Goal: Task Accomplishment & Management: Complete application form

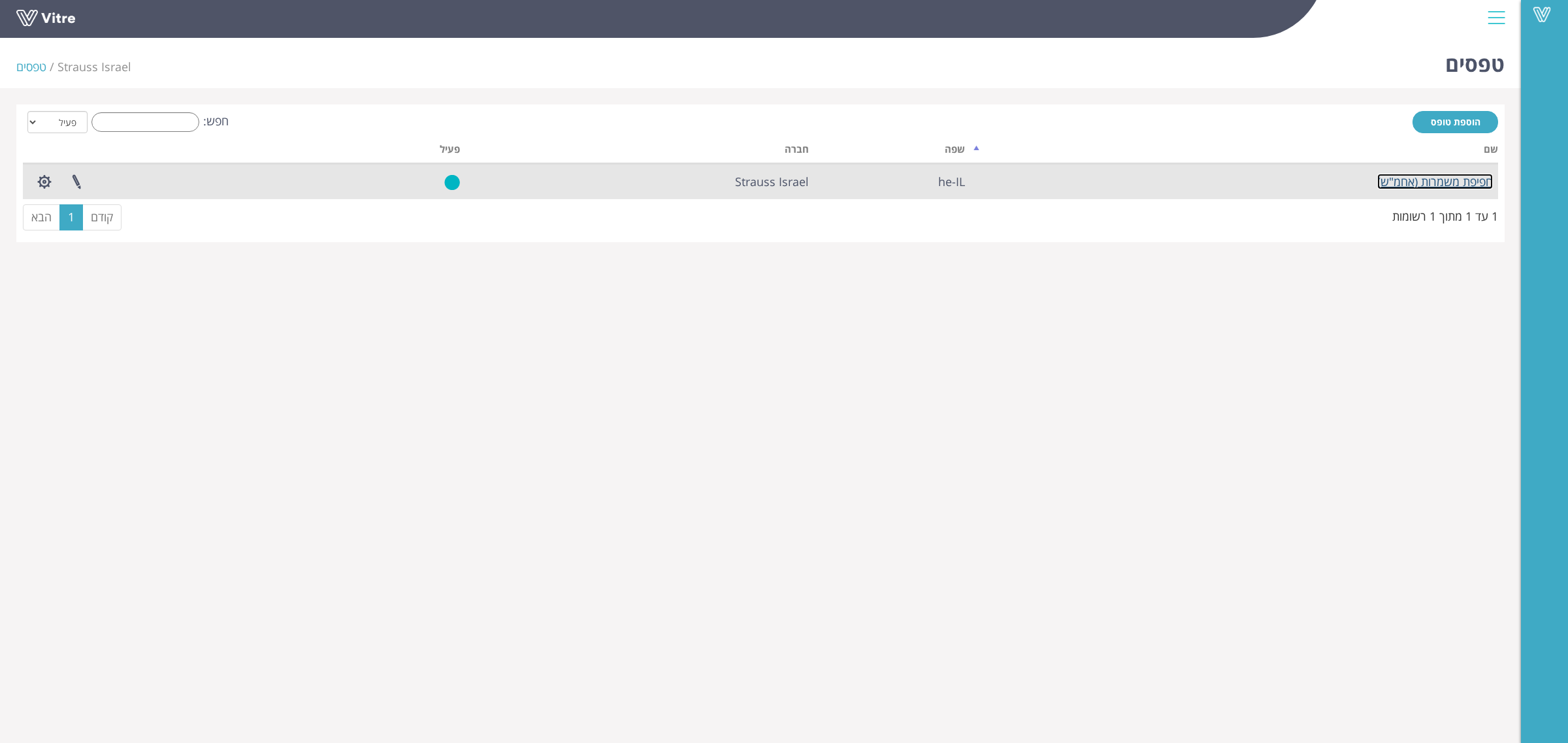
click at [1412, 179] on link "חפיפת משמרות (אחמ"ש)" at bounding box center [1435, 182] width 116 height 16
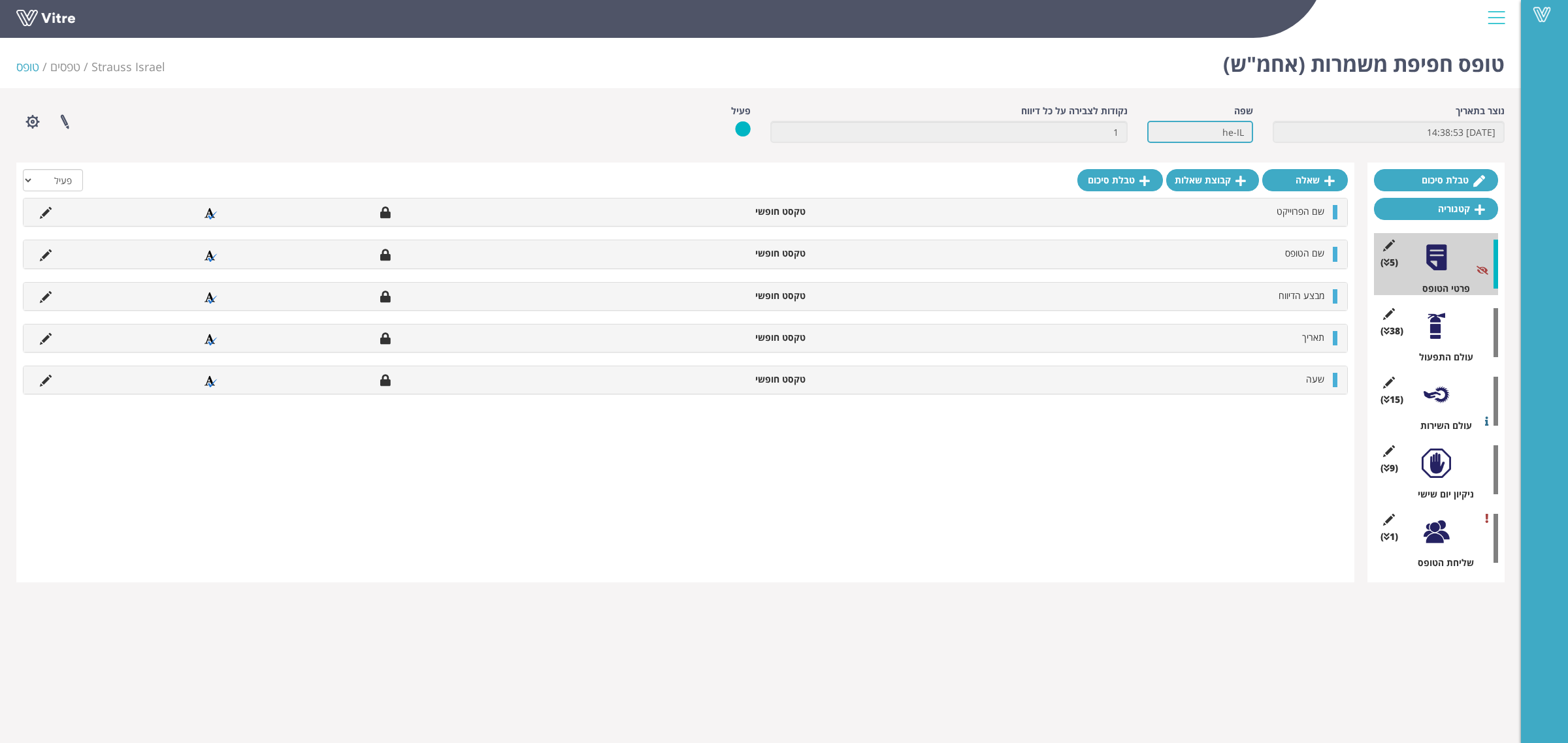
drag, startPoint x: 1184, startPoint y: 134, endPoint x: 1348, endPoint y: 138, distance: 164.0
click at [1348, 138] on div "נוצר בתאריך 11.2.2025 14:38:53 שפה he-IL נקודות לצבירה על כל דיווח 1 פעיל פרויי…" at bounding box center [760, 129] width 1508 height 48
click at [1350, 137] on input "11.2.2025 14:38:53" at bounding box center [1388, 132] width 232 height 22
drag, startPoint x: 1393, startPoint y: 137, endPoint x: 1566, endPoint y: 139, distance: 173.0
click at [1566, 139] on div "Vitre טופס חפיפת משמרות (אחמ"ש) Strauss Israel טפסים טופס נוצר בתאריך 11.2.2025…" at bounding box center [784, 307] width 1568 height 550
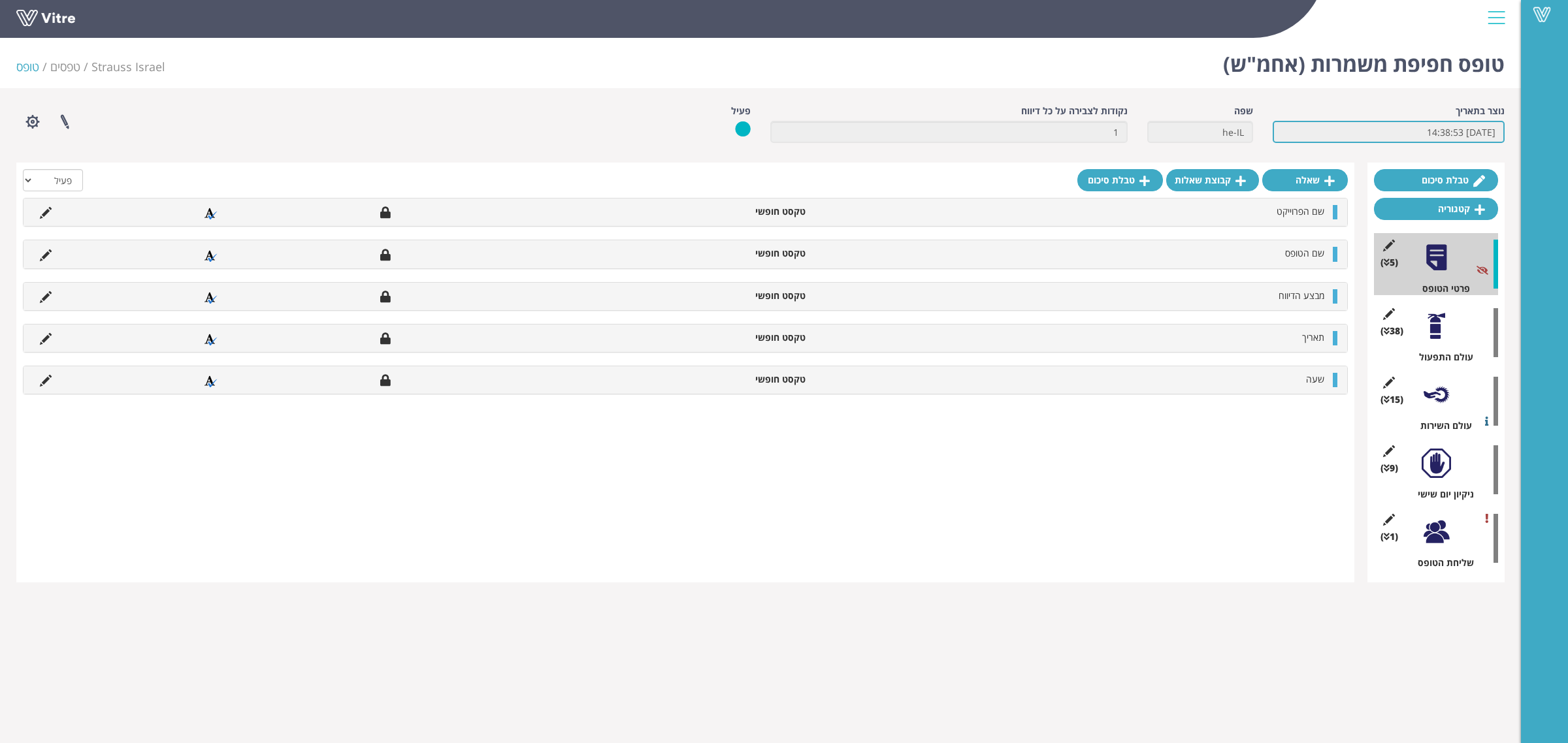
click at [1397, 134] on input "[DATE] 14:38:53" at bounding box center [1388, 132] width 232 height 22
drag, startPoint x: 1358, startPoint y: 133, endPoint x: 1566, endPoint y: 141, distance: 208.2
click at [1566, 141] on div "Vitre טופס חפיפת משמרות (אחמ"ש) Strauss Israel טפסים טופס נוצר בתאריך 11.2.2025…" at bounding box center [784, 307] width 1568 height 550
click at [1419, 134] on input "[DATE] 14:38:53" at bounding box center [1388, 132] width 232 height 22
drag, startPoint x: 1371, startPoint y: 131, endPoint x: 1537, endPoint y: 135, distance: 166.0
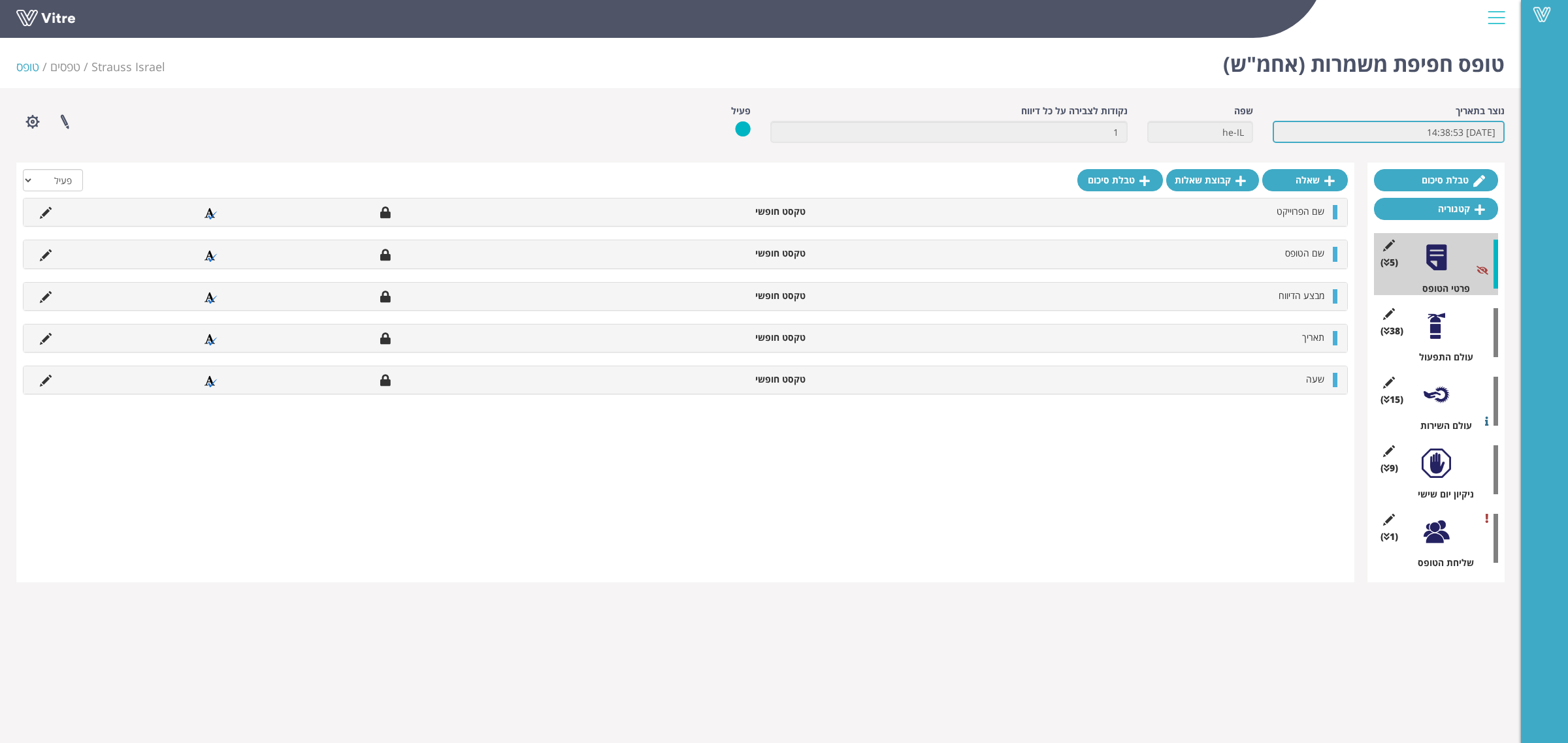
click at [1537, 135] on div "Vitre טופס חפיפת משמרות (אחמ"ש) Strauss Israel טפסים טופס נוצר בתאריך 11.2.2025…" at bounding box center [784, 307] width 1568 height 550
click at [1438, 132] on input "11.2.2025 14:38:53" at bounding box center [1388, 132] width 232 height 22
drag, startPoint x: 1372, startPoint y: 132, endPoint x: 1549, endPoint y: 134, distance: 177.0
click at [1543, 134] on div "Vitre טופס חפיפת משמרות (אחמ"ש) Strauss Israel טפסים טופס נוצר בתאריך 11.2.2025…" at bounding box center [784, 307] width 1568 height 550
click at [1405, 128] on input "11.2.2025 14:38:53" at bounding box center [1388, 132] width 232 height 22
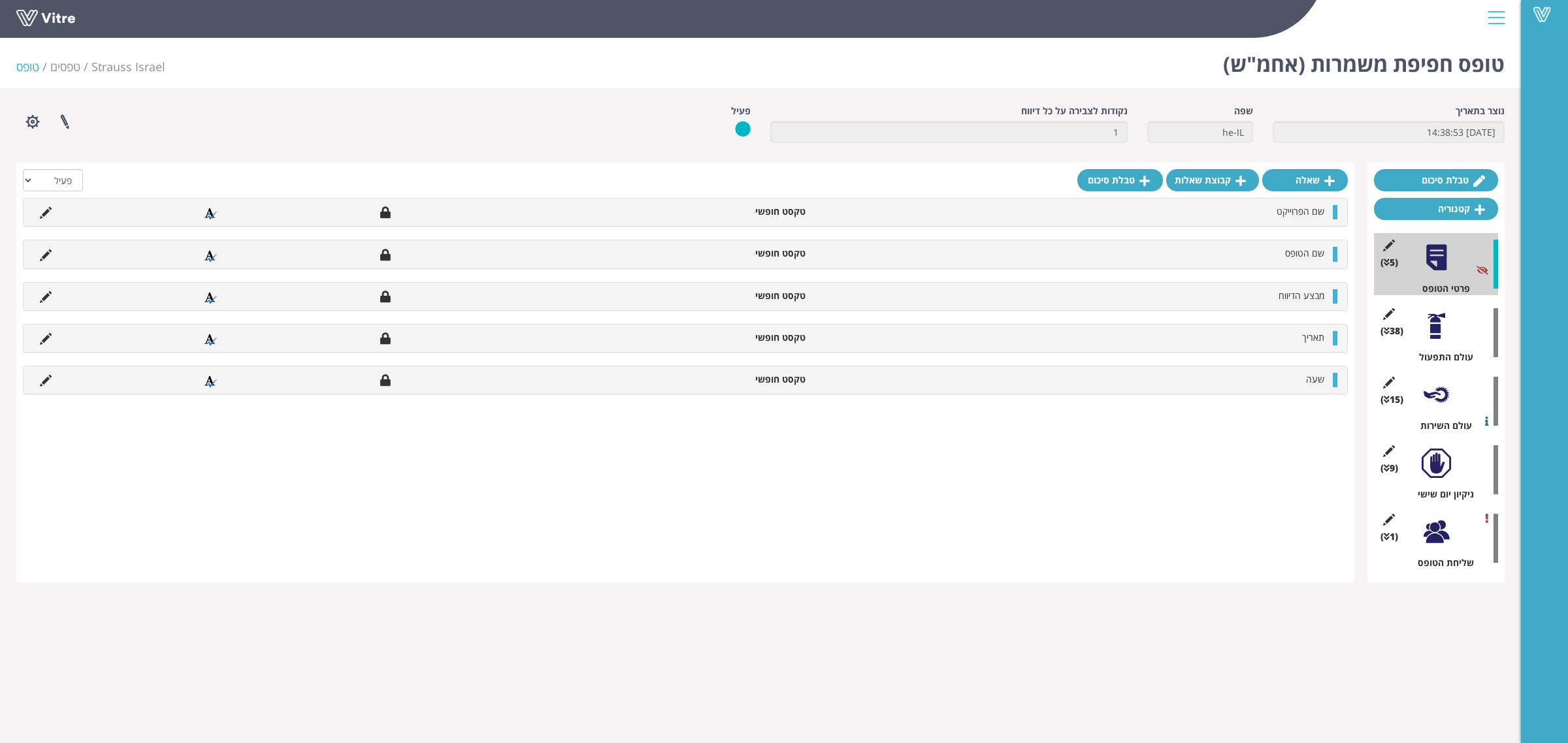
click at [1438, 537] on div at bounding box center [1436, 531] width 29 height 29
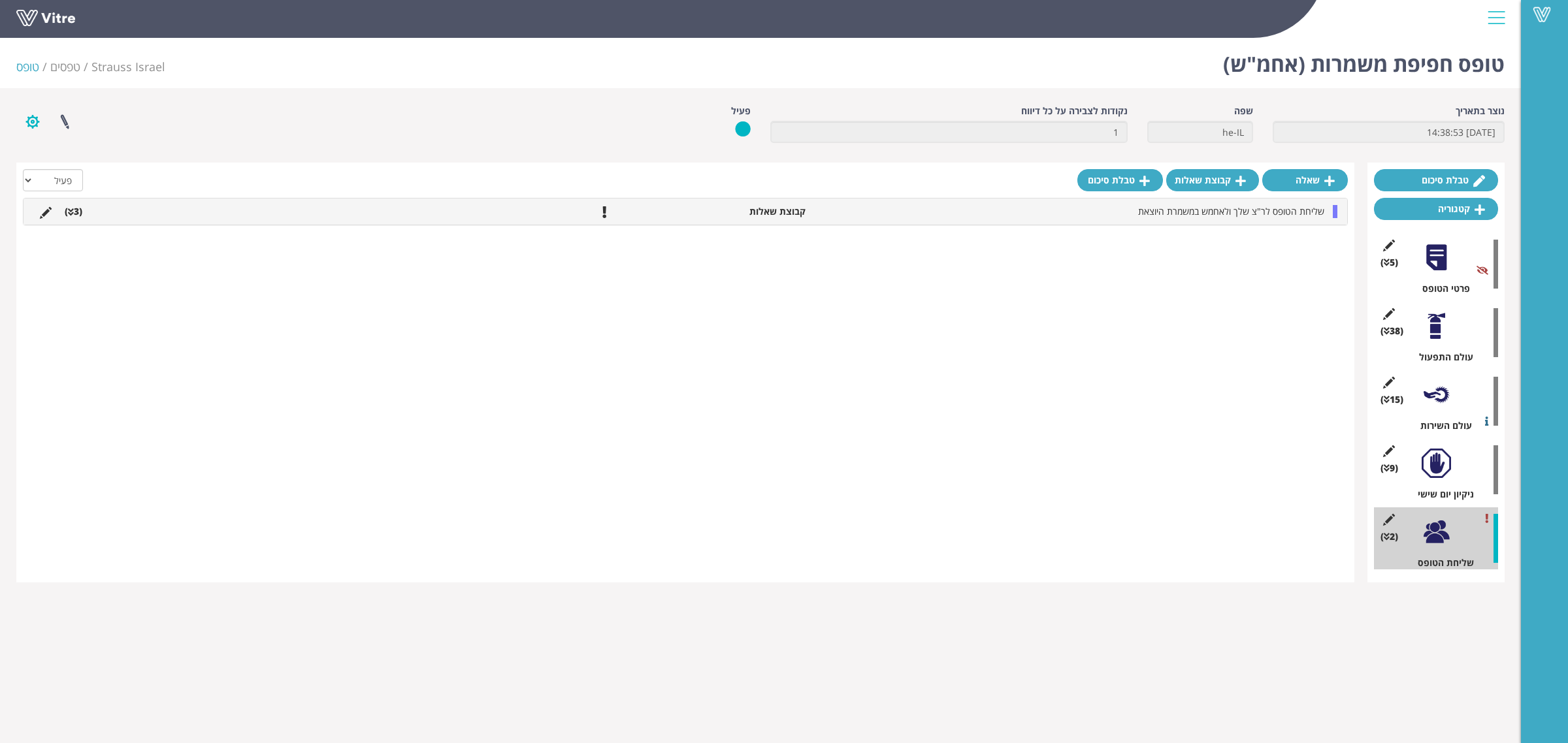
click at [29, 121] on button "button" at bounding box center [33, 122] width 33 height 35
click at [87, 170] on link "הגדרת משתמשים" at bounding box center [68, 169] width 103 height 17
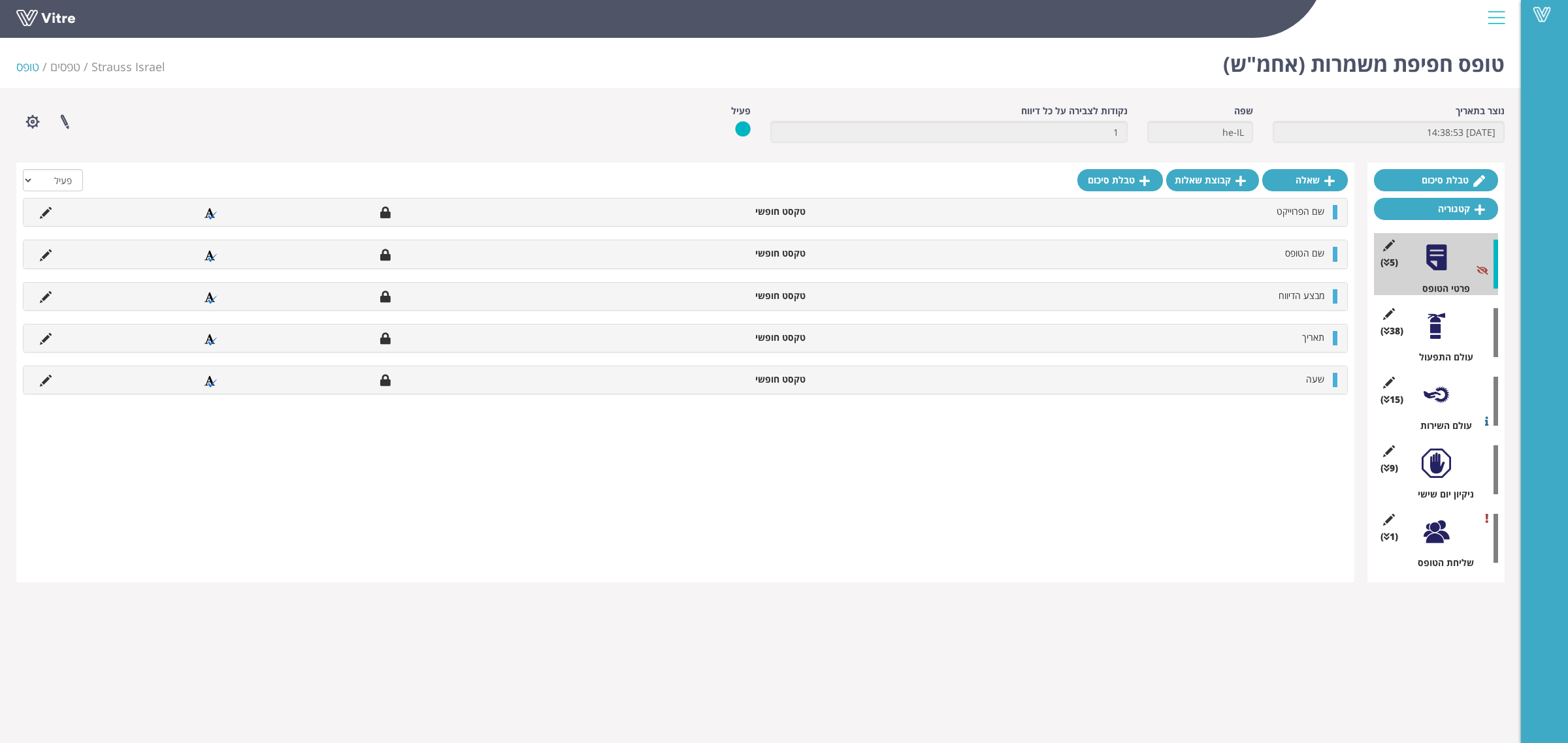
click at [1435, 537] on div at bounding box center [1436, 531] width 29 height 29
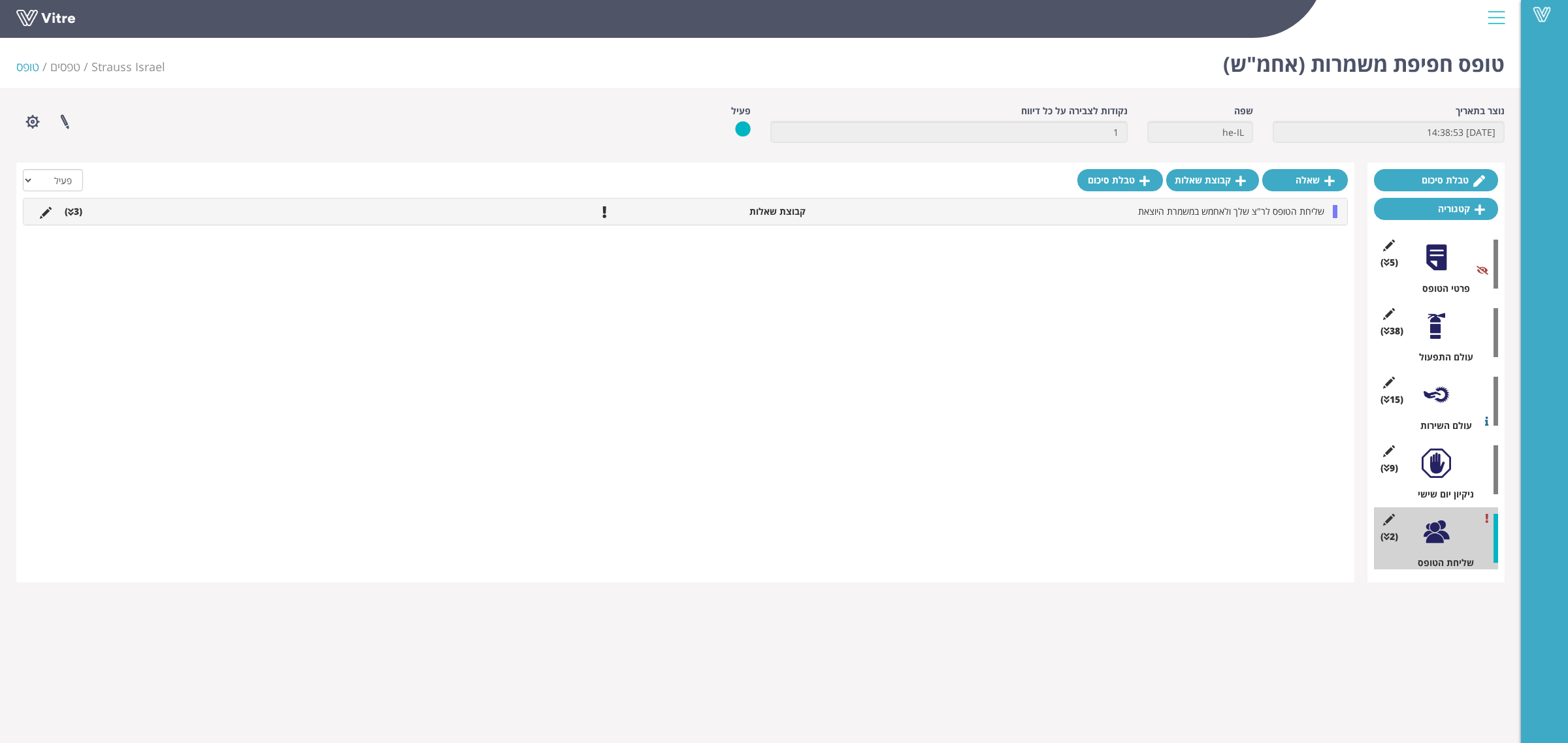
click at [82, 217] on li "(3 )" at bounding box center [73, 211] width 31 height 13
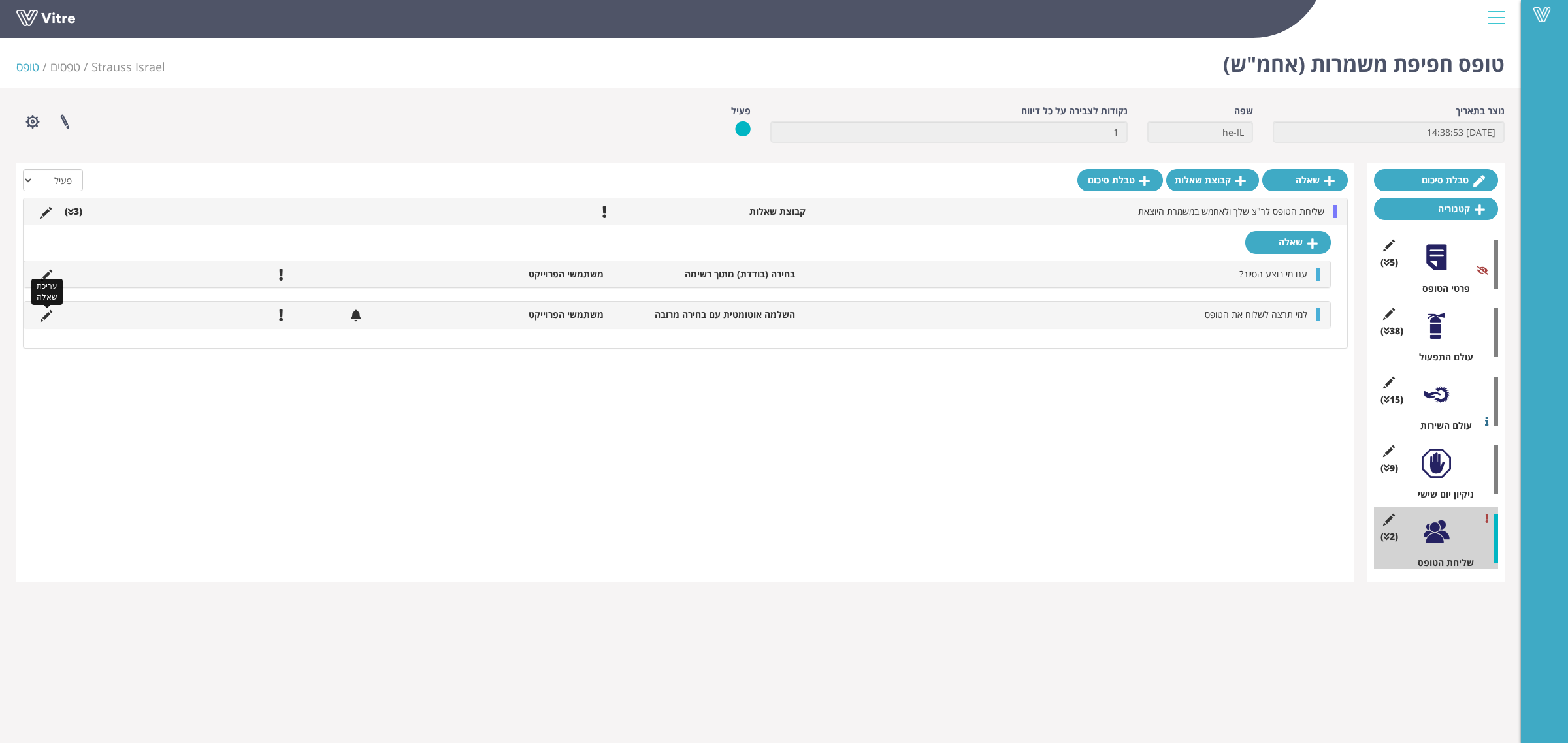
click at [47, 315] on icon at bounding box center [46, 316] width 12 height 12
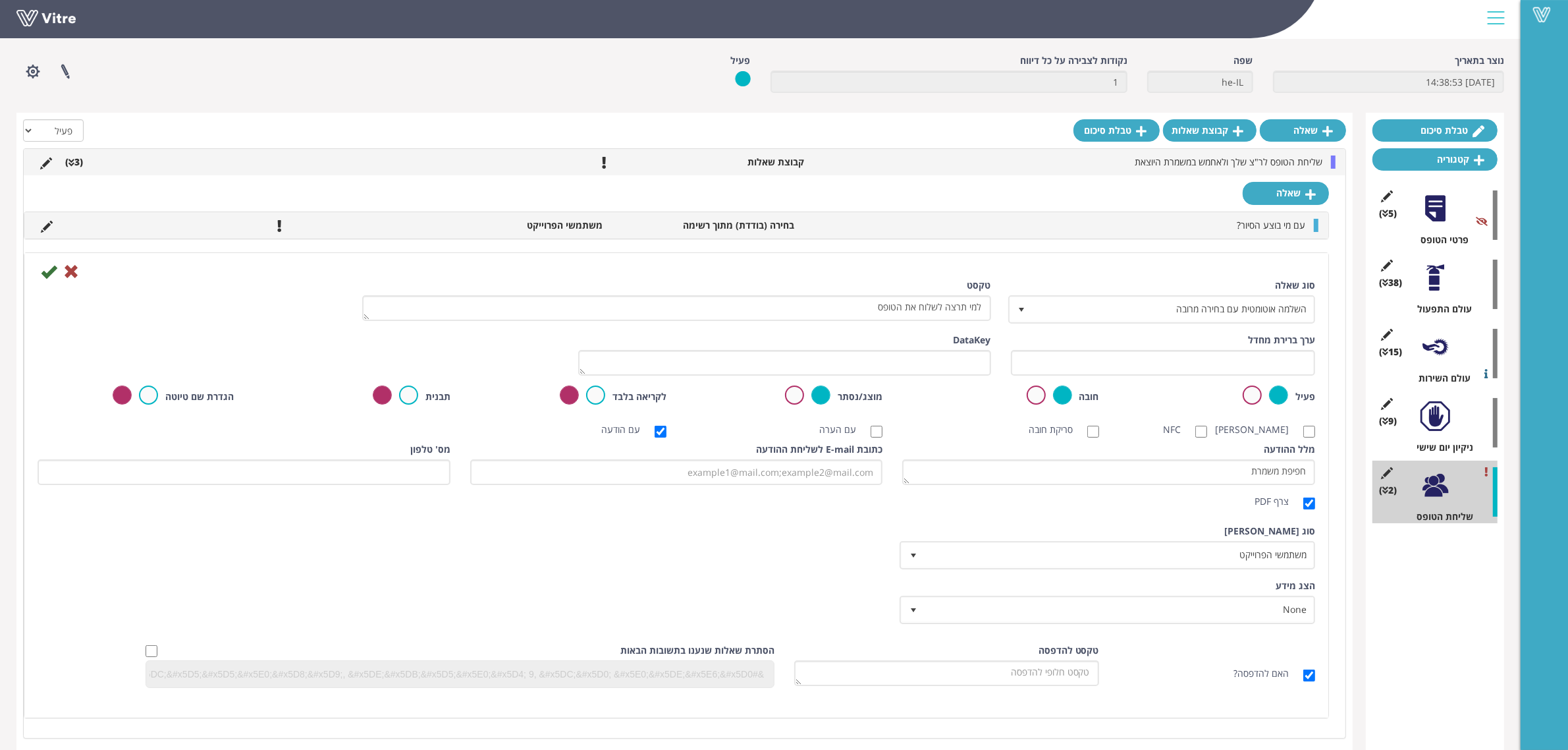
scroll to position [75, 0]
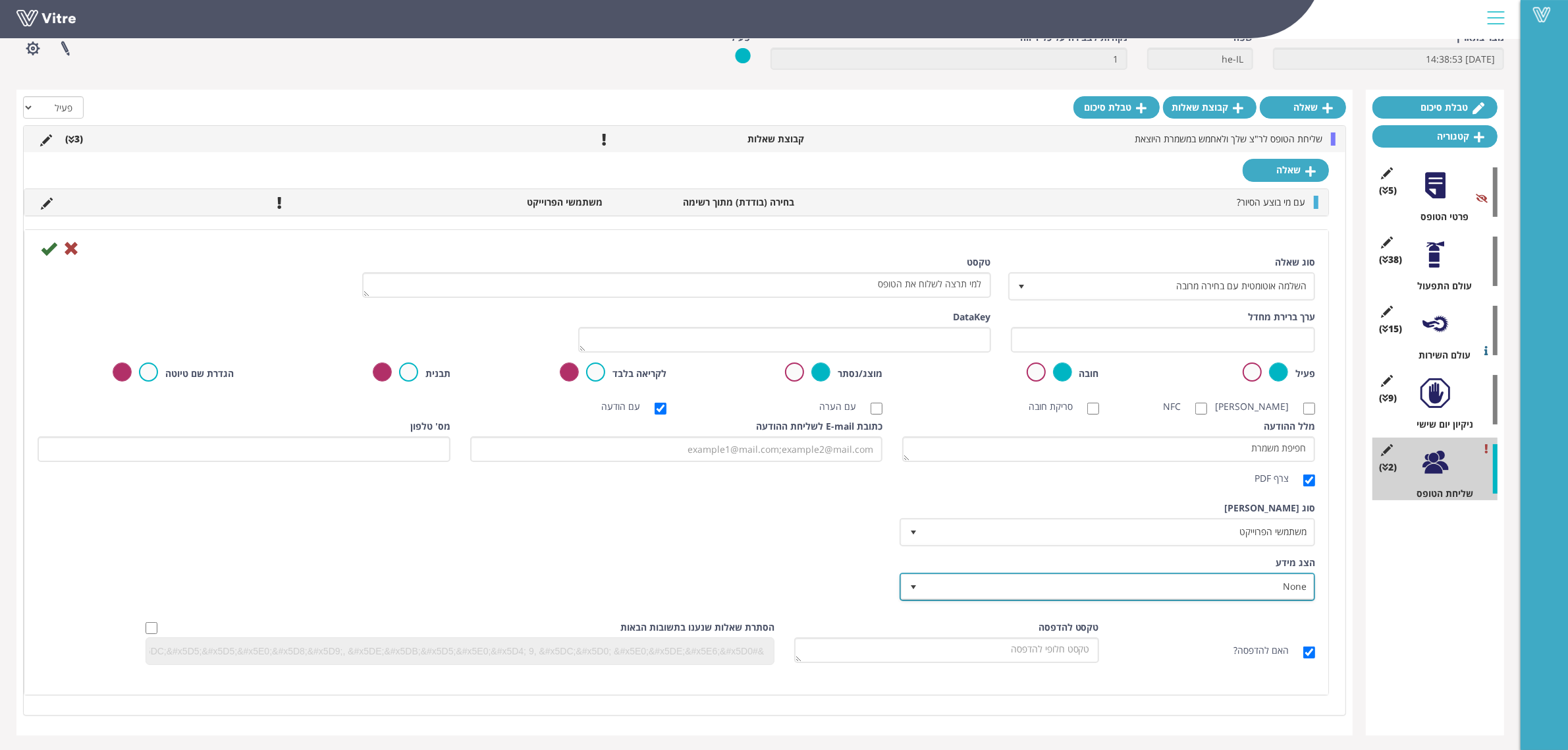
click at [1212, 584] on span "None" at bounding box center [1120, 587] width 389 height 24
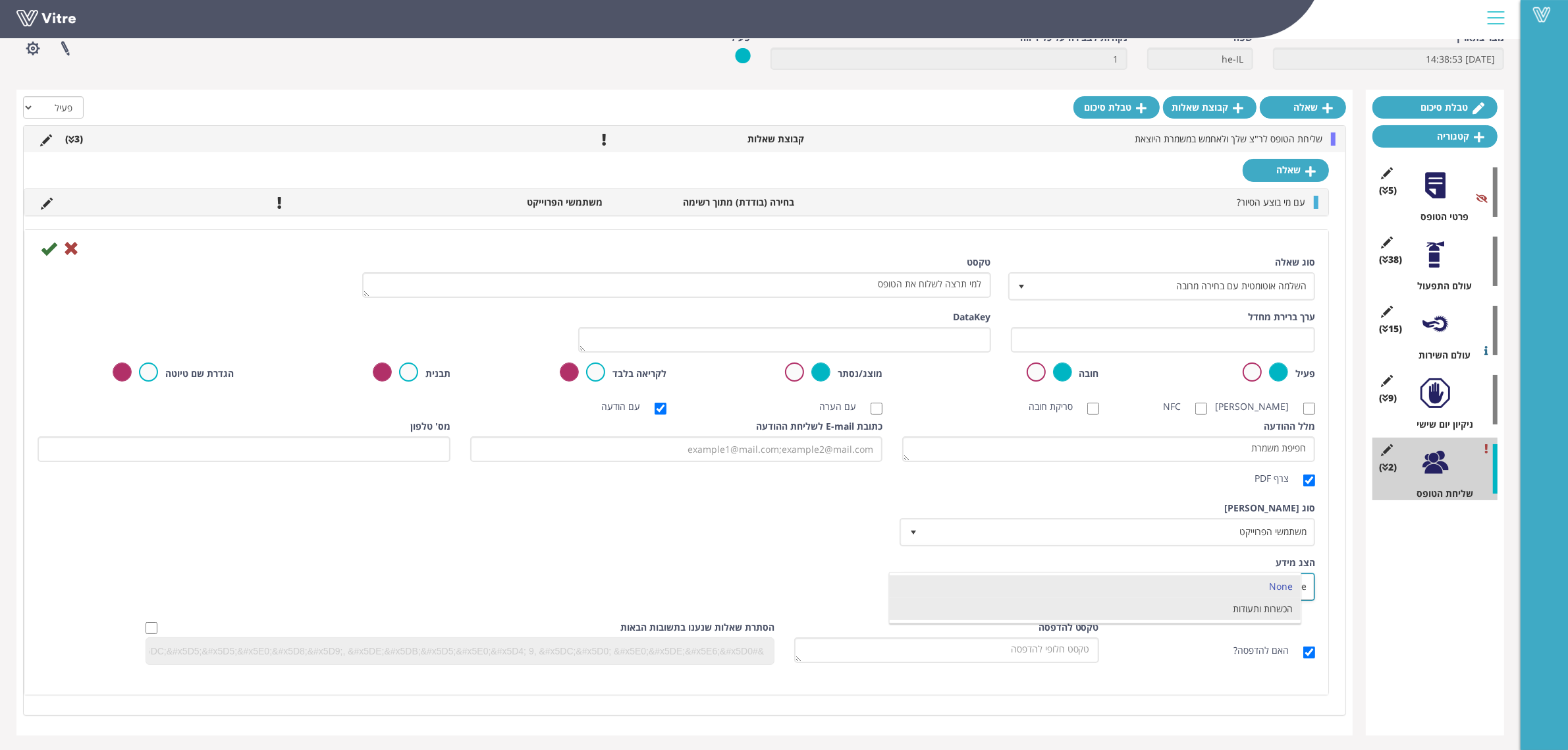
click at [1209, 607] on li "הכשרות ותעודות" at bounding box center [1095, 609] width 411 height 22
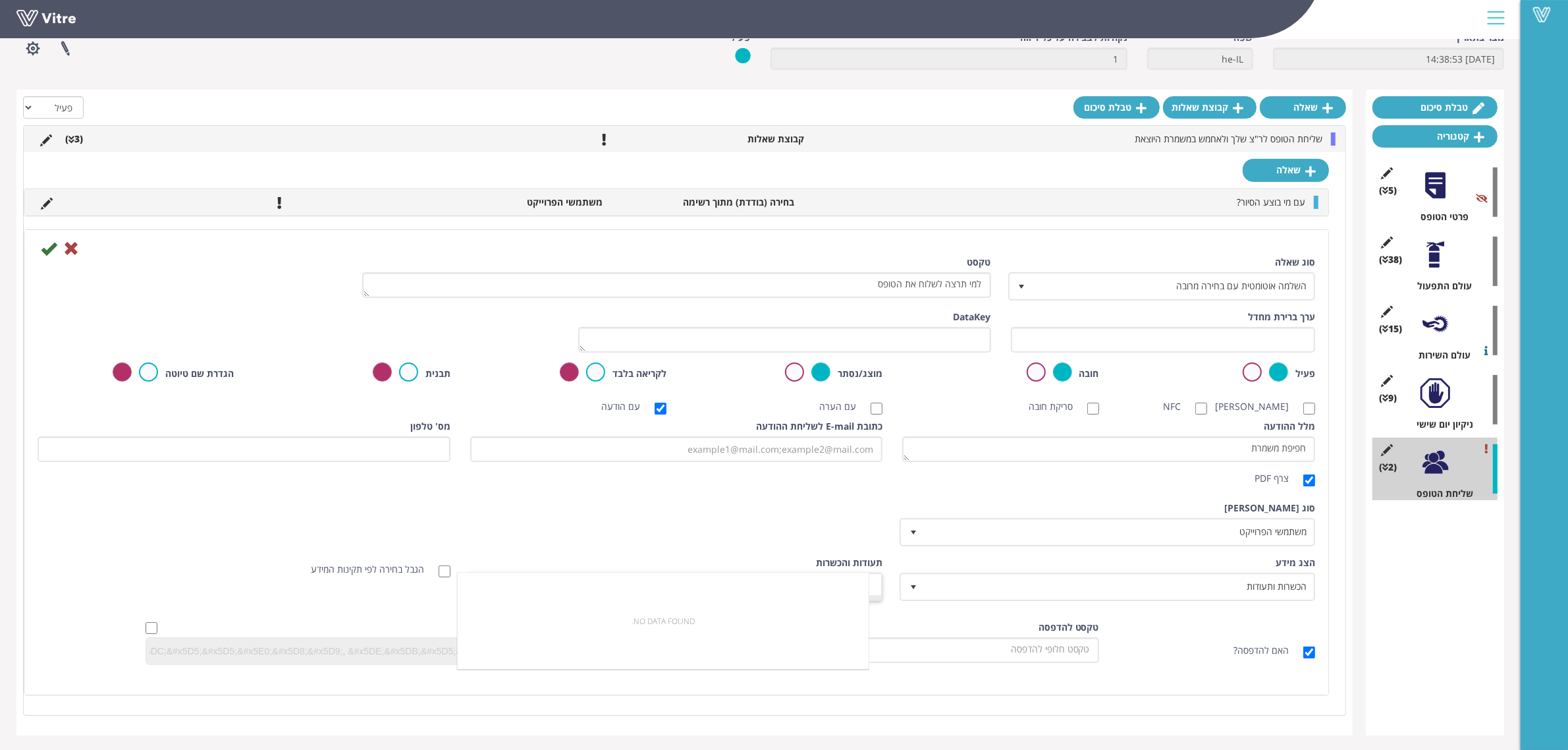
click at [854, 591] on div "סוג שאלה השלמה אוטומטית עם בחירה מרובה 37 טקסט למי תרצה לשלוח את הטופס ערך בריר…" at bounding box center [677, 465] width 1278 height 419
click at [978, 581] on span "הכשרות ותעודות" at bounding box center [1120, 587] width 389 height 24
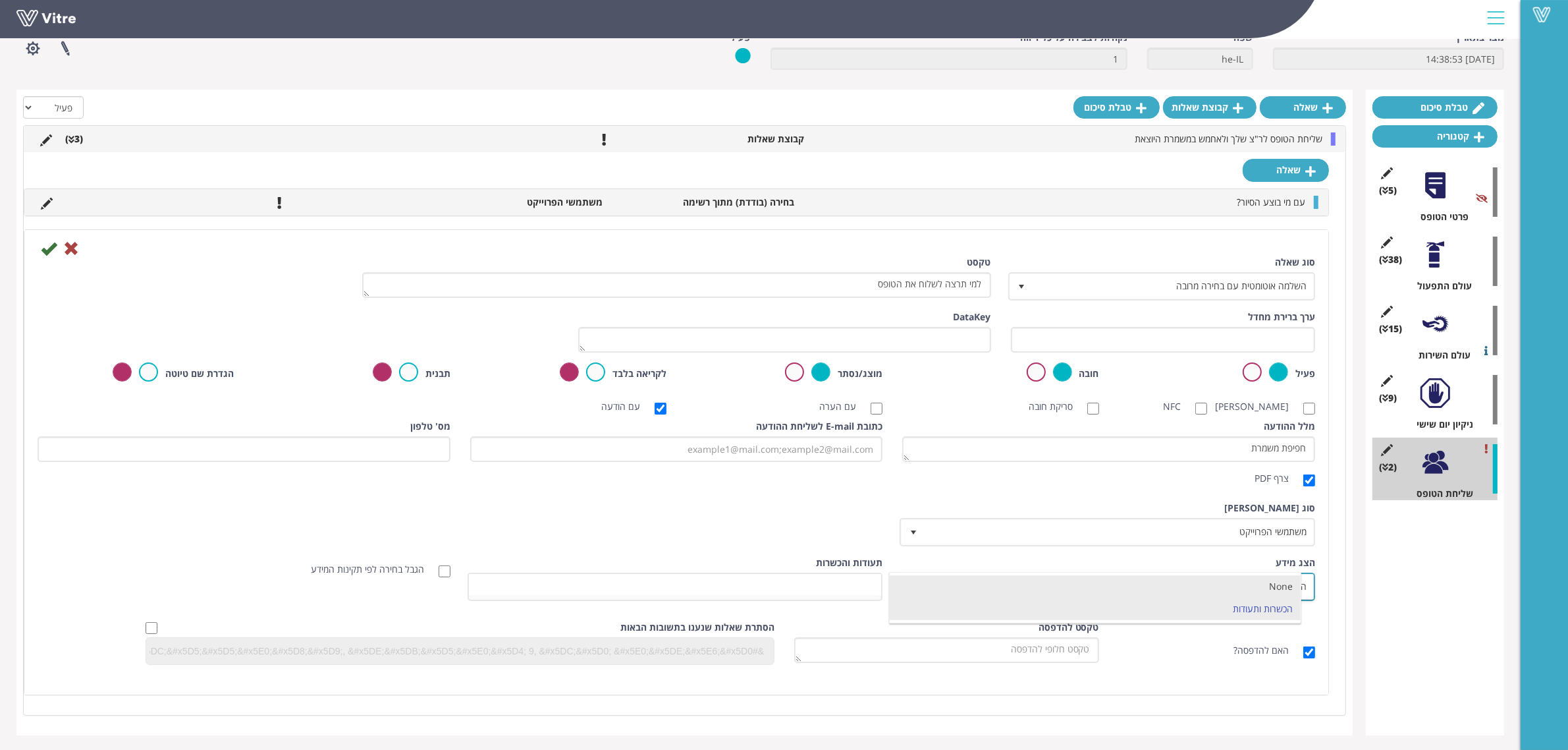
click at [1242, 591] on li "None" at bounding box center [1095, 587] width 411 height 22
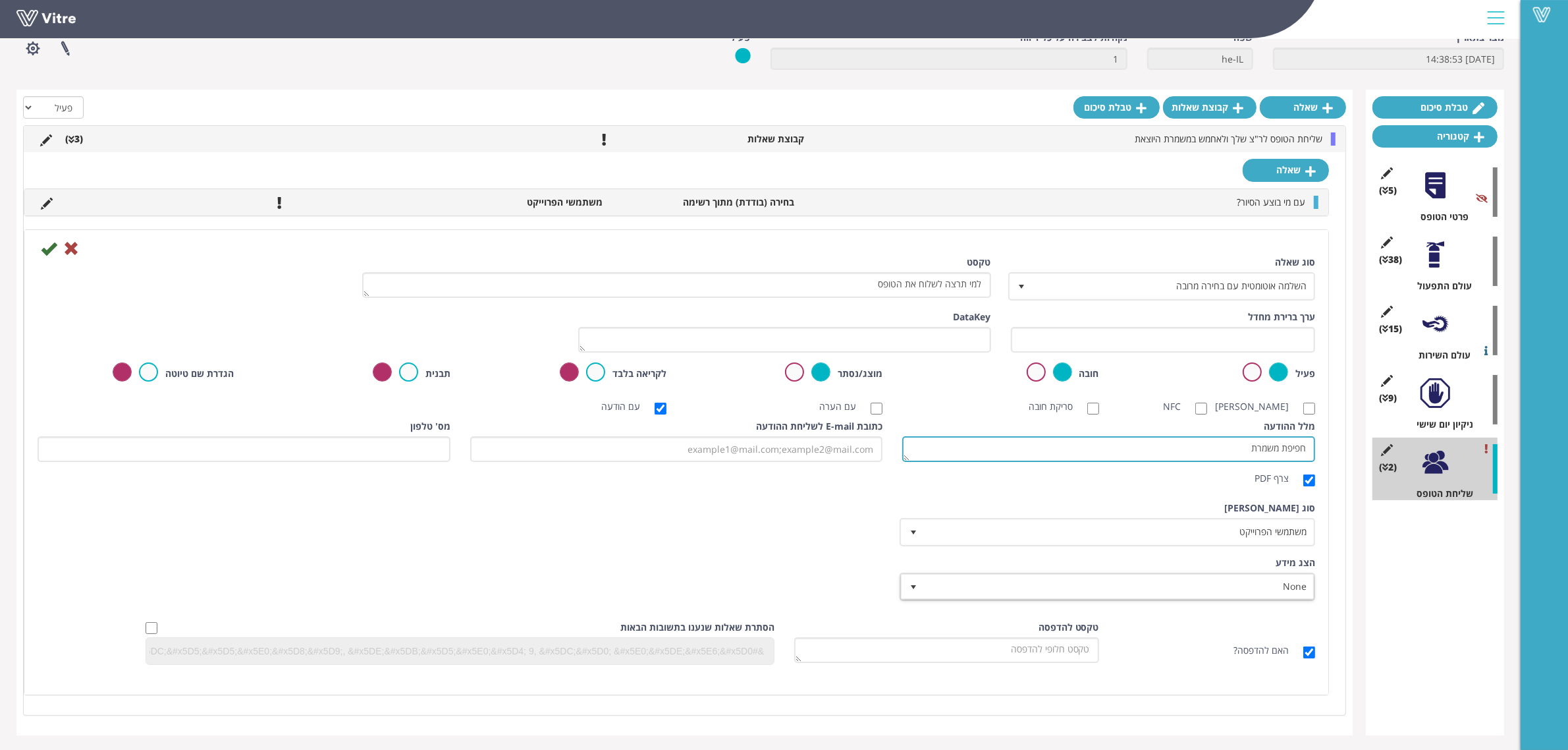
click at [1075, 454] on textarea "חפיפת משמרת" at bounding box center [1109, 450] width 413 height 26
click at [976, 472] on div "צרף PDF" at bounding box center [1109, 478] width 413 height 13
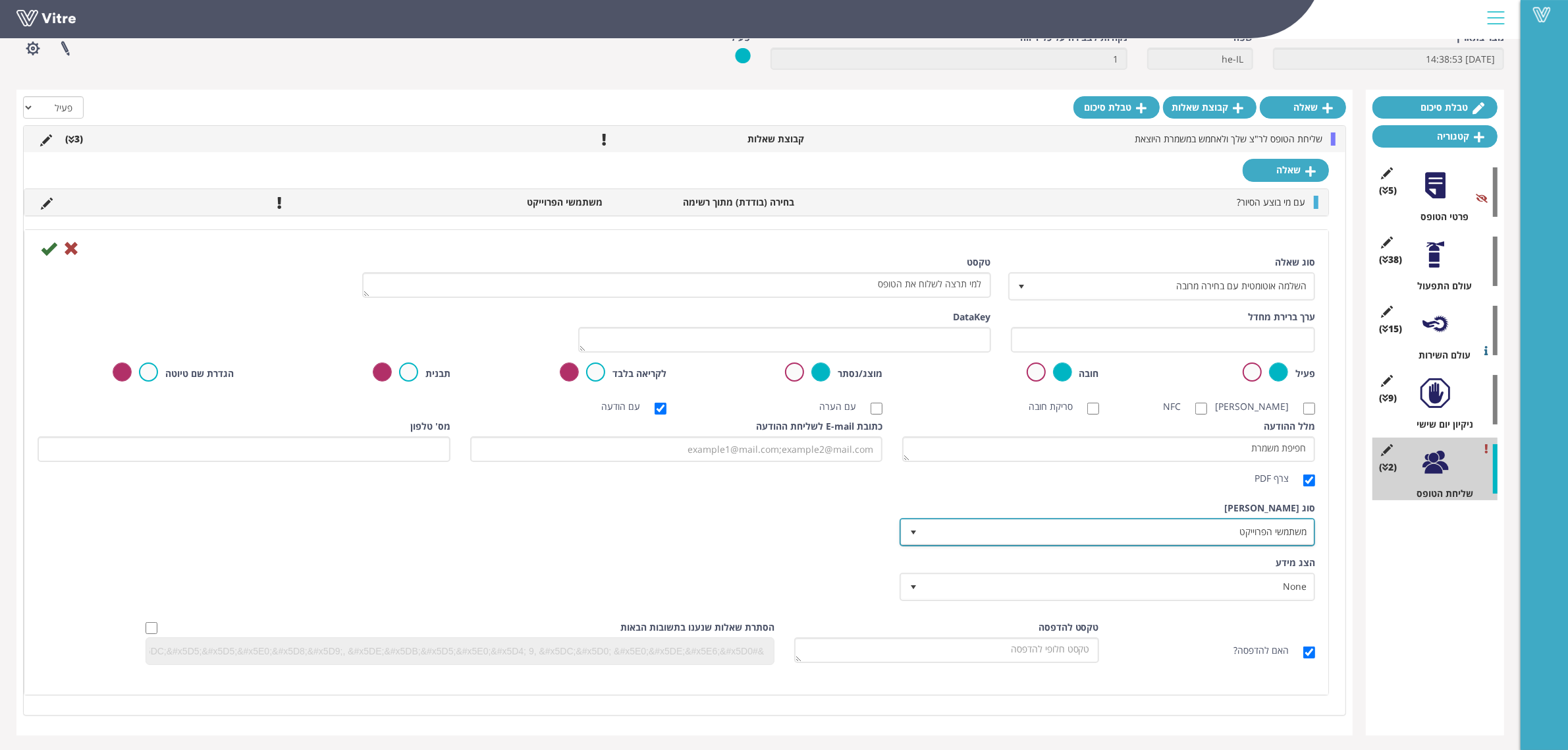
click at [1015, 522] on span "משתמשי הפרוייקט" at bounding box center [1120, 532] width 389 height 24
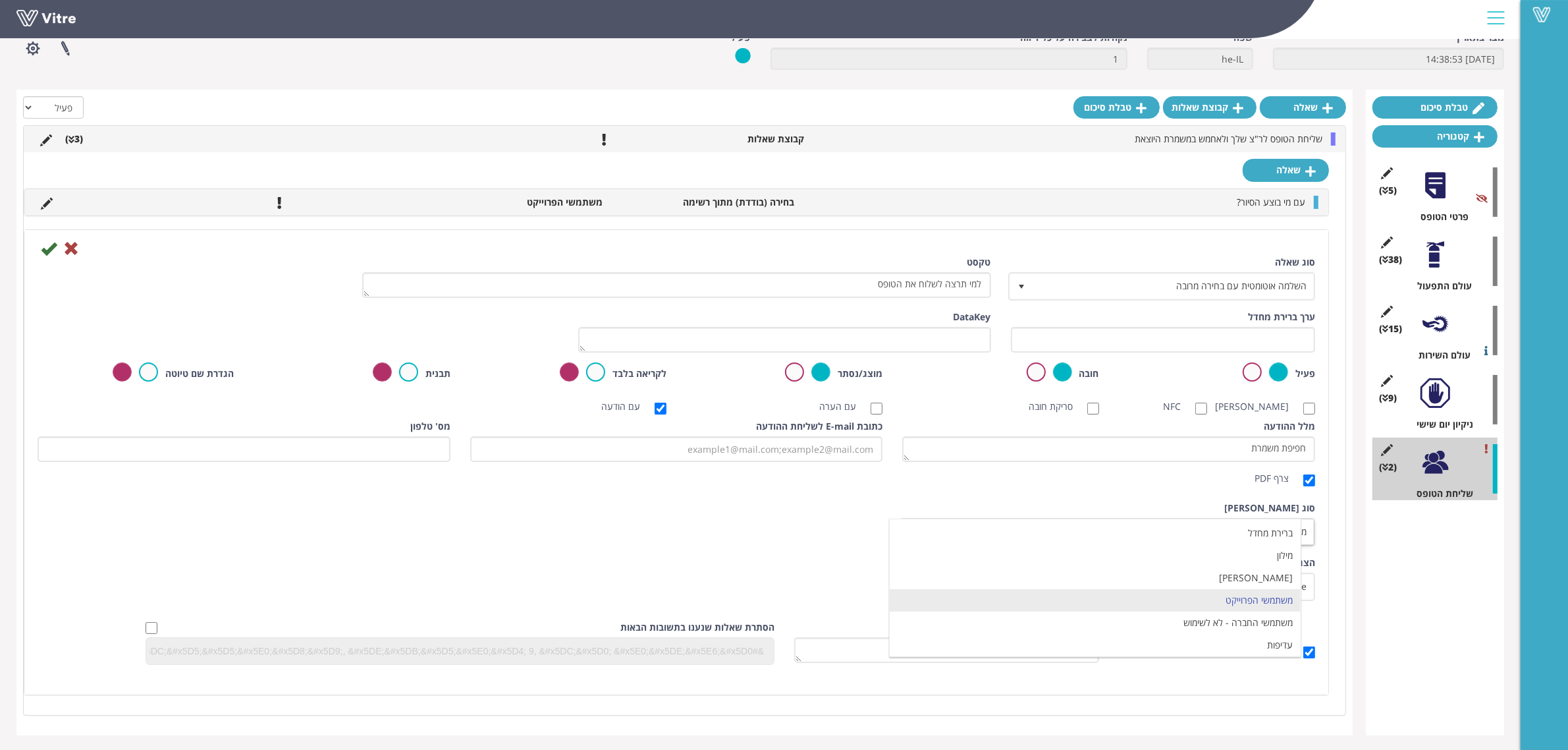
click at [1148, 493] on div "סוג שאלה השלמה אוטומטית עם בחירה מרובה 37 טקסט למי תרצה לשלוח את הטופס ערך בריר…" at bounding box center [677, 465] width 1278 height 419
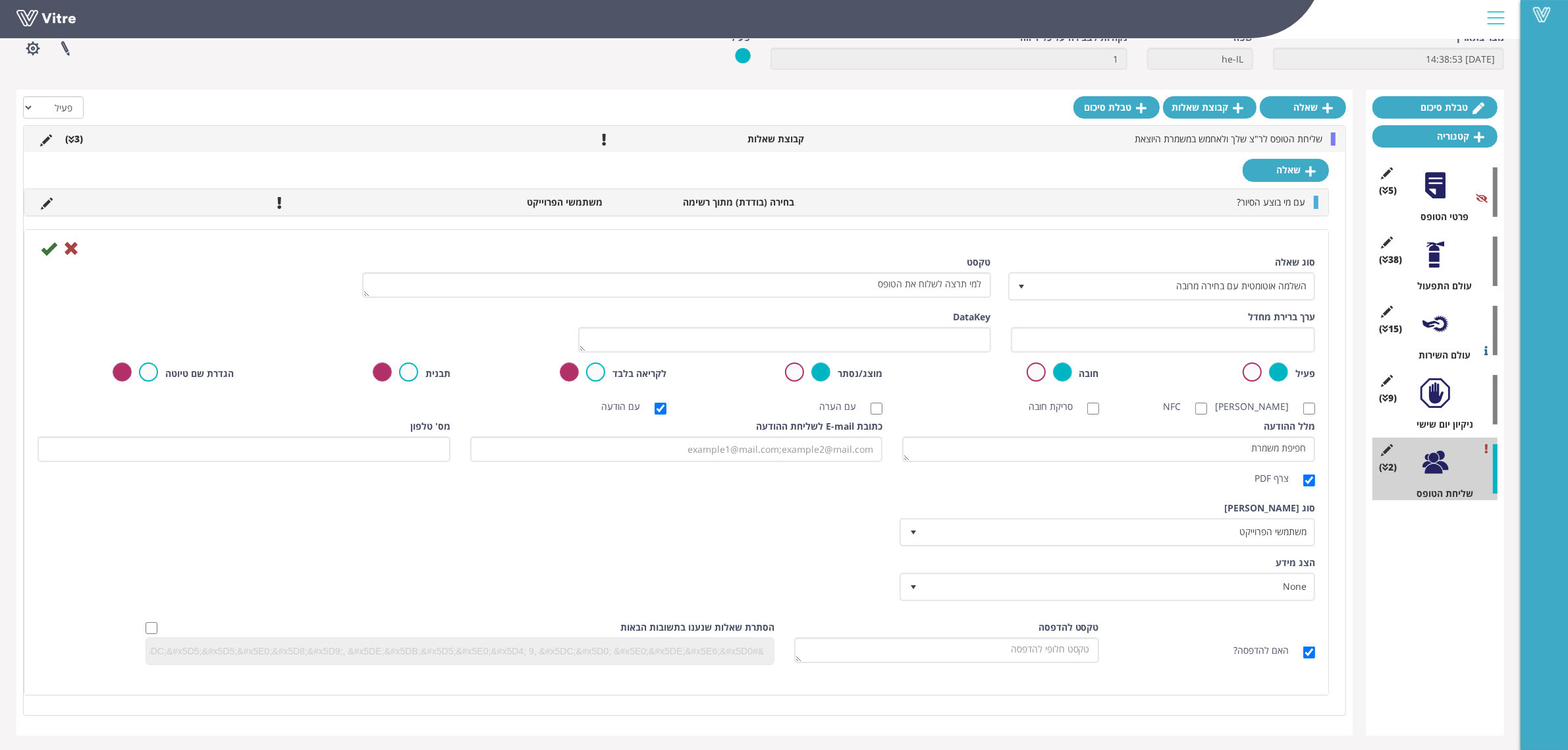
click at [1117, 557] on div "הצג מידע None 0" at bounding box center [1109, 579] width 413 height 45
click at [1108, 452] on textarea "חפיפת משמרת" at bounding box center [1109, 450] width 413 height 26
click at [814, 457] on input "כתובת E-mail לשליחת ההודעה" at bounding box center [677, 450] width 413 height 26
click at [862, 482] on div "מלל ההודעה חפיפת משמרת צרף PDF כתובת E-mail לשליחת ההודעה מס' טלפון" at bounding box center [677, 456] width 1297 height 72
click at [613, 458] on input "כתובת E-mail לשליחת ההודעה" at bounding box center [677, 450] width 413 height 26
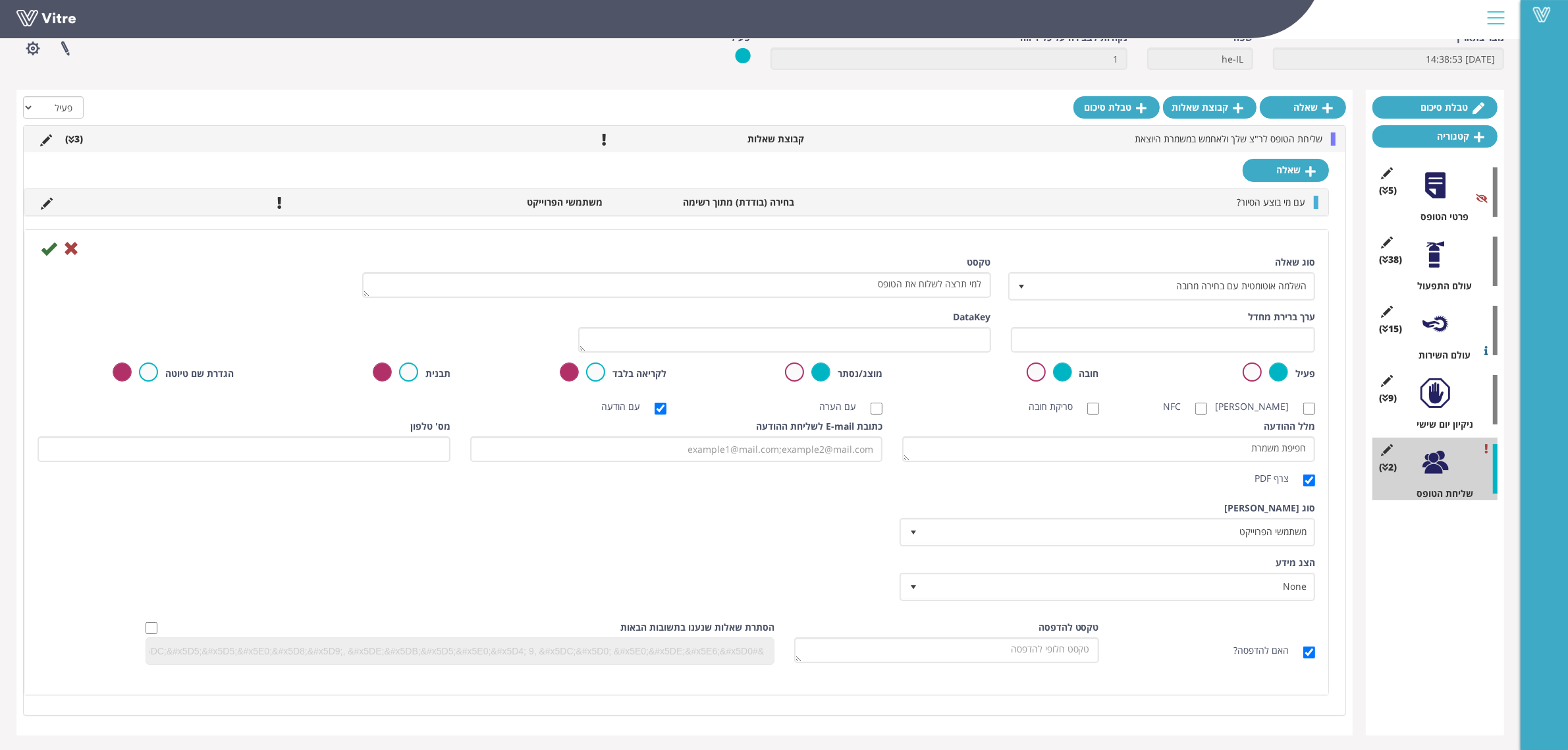
click at [456, 485] on div "מלל ההודעה חפיפת משמרת צרף PDF כתובת E-mail לשליחת ההודעה מס' טלפון" at bounding box center [677, 456] width 1297 height 72
click at [1442, 459] on div at bounding box center [1435, 462] width 30 height 30
click at [70, 248] on icon at bounding box center [71, 248] width 16 height 16
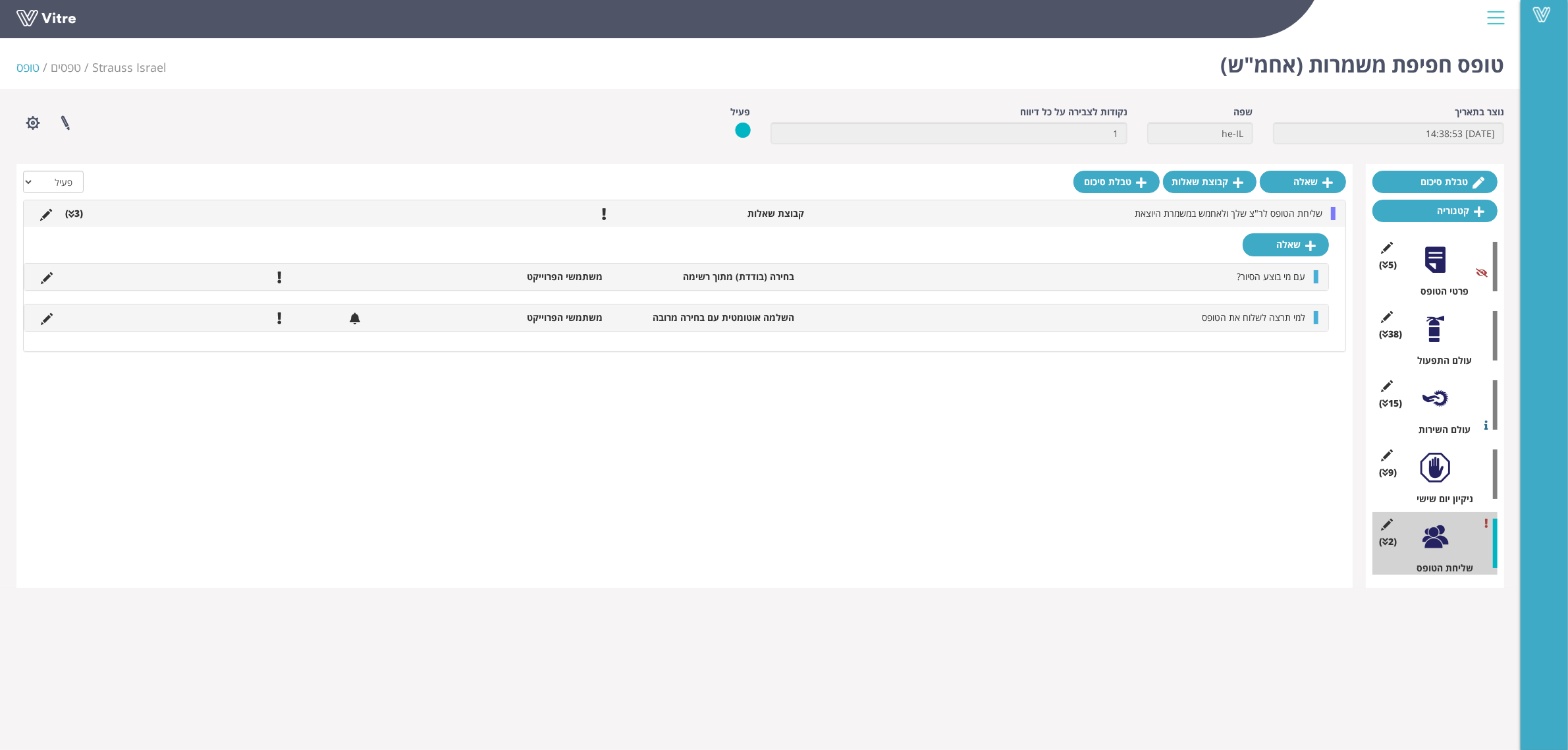
scroll to position [0, 0]
click at [42, 317] on icon at bounding box center [46, 319] width 12 height 12
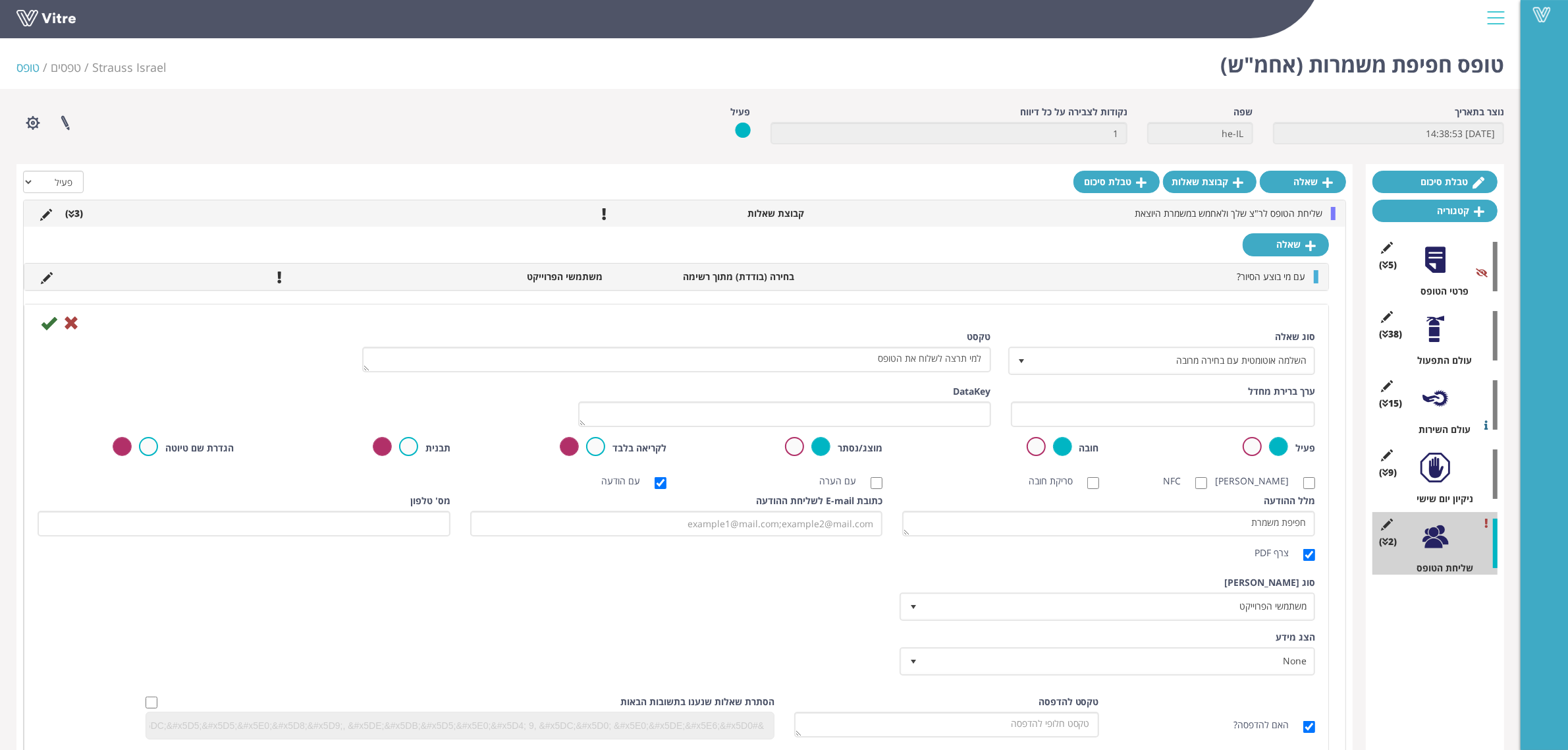
scroll to position [75, 0]
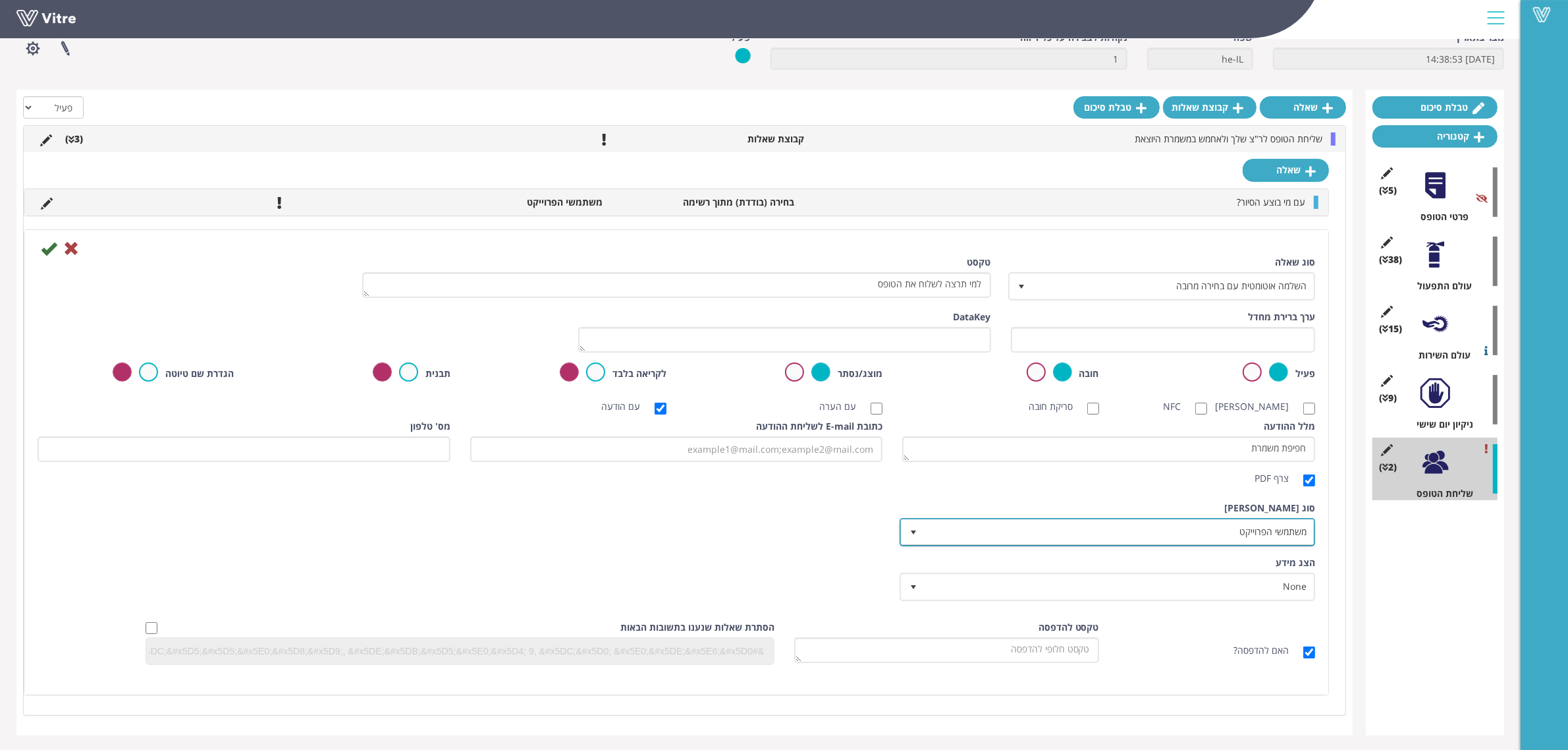
click at [1216, 526] on span "משתמשי הפרוייקט" at bounding box center [1120, 532] width 389 height 24
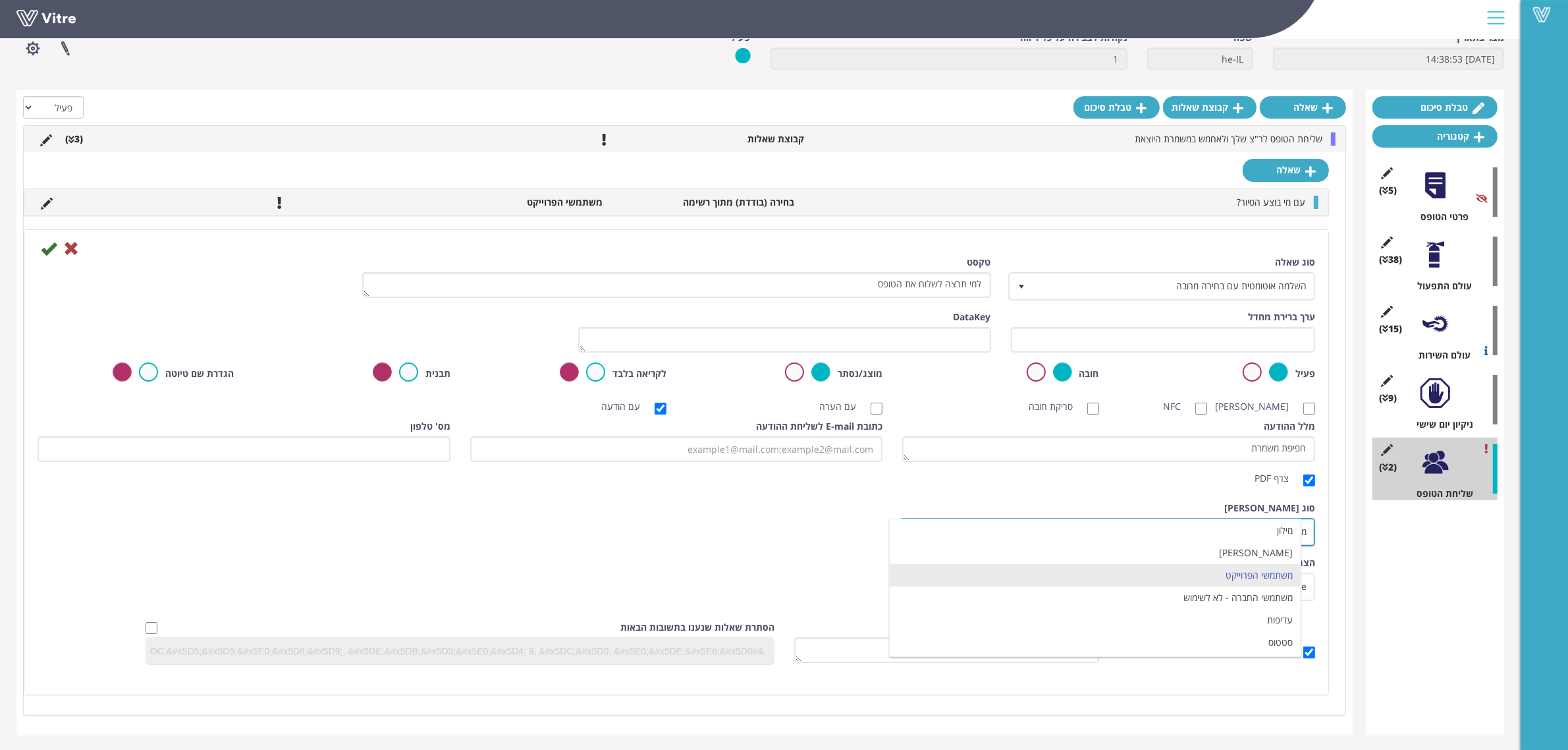
scroll to position [0, 0]
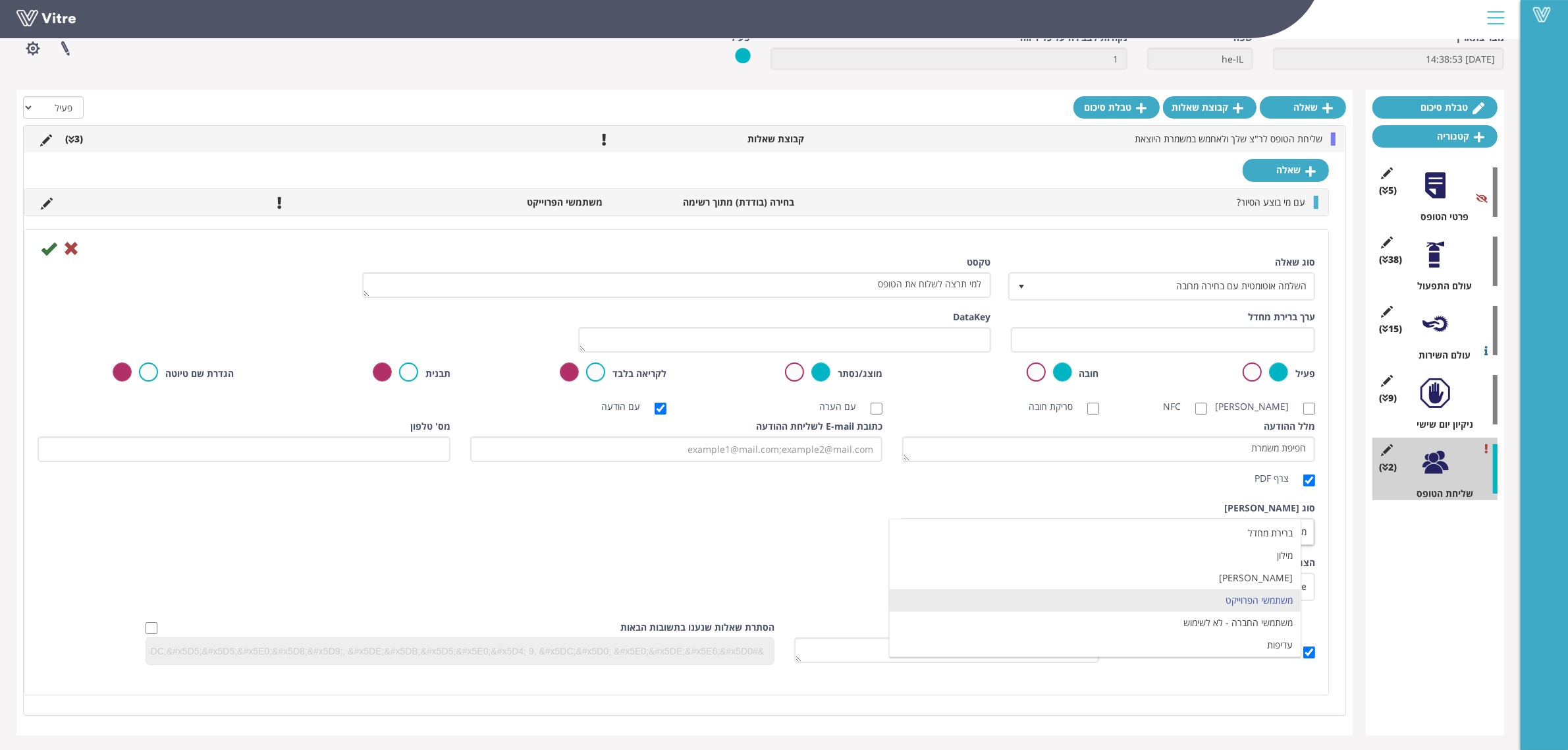
click at [818, 474] on div "מלל ההודעה חפיפת משמרת צרף PDF כתובת E-mail לשליחת ההודעה מס' טלפון" at bounding box center [677, 456] width 1297 height 72
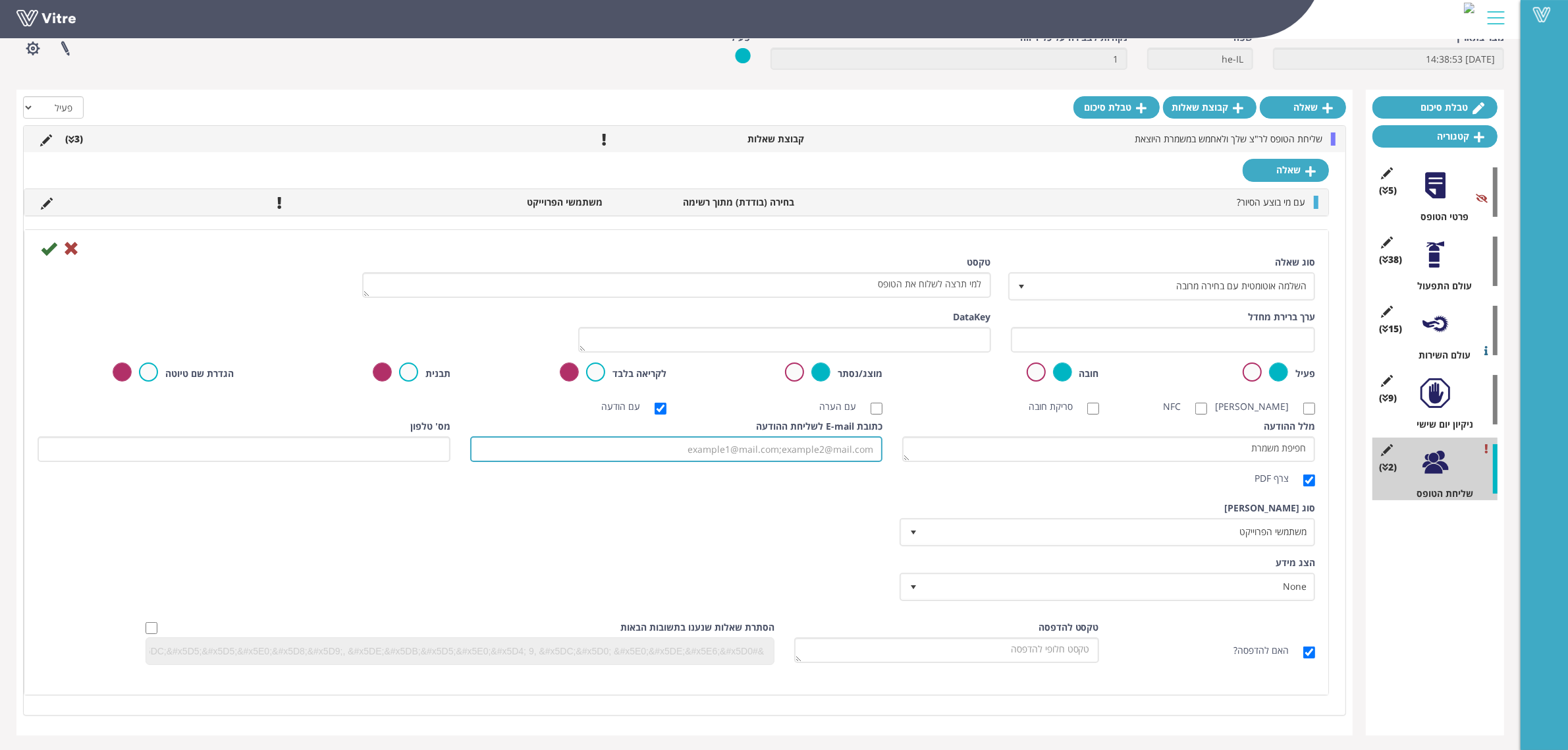
click at [831, 437] on input "כתובת E-mail לשליחת ההודעה" at bounding box center [677, 450] width 413 height 26
click at [690, 452] on input "[PERSON_NAME][EMAIL_ADDRESS][DATE][DOMAIN_NAME]" at bounding box center [677, 450] width 413 height 26
type input "eliav1211@gmail.com"
click at [706, 453] on input "eliav1211@gmail.com" at bounding box center [677, 450] width 413 height 26
click at [66, 254] on icon at bounding box center [71, 248] width 16 height 16
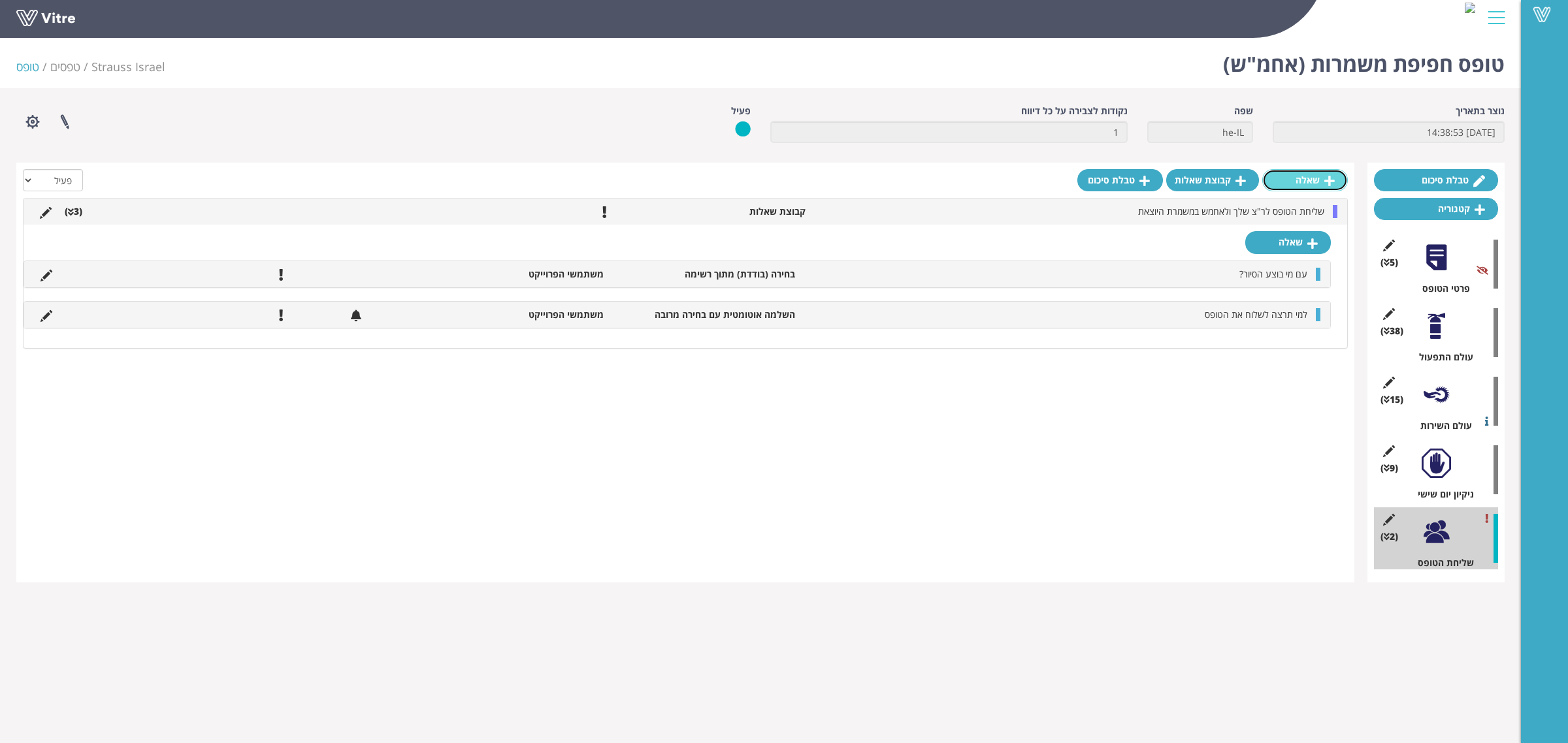
click at [1305, 185] on link "שאלה" at bounding box center [1305, 180] width 86 height 22
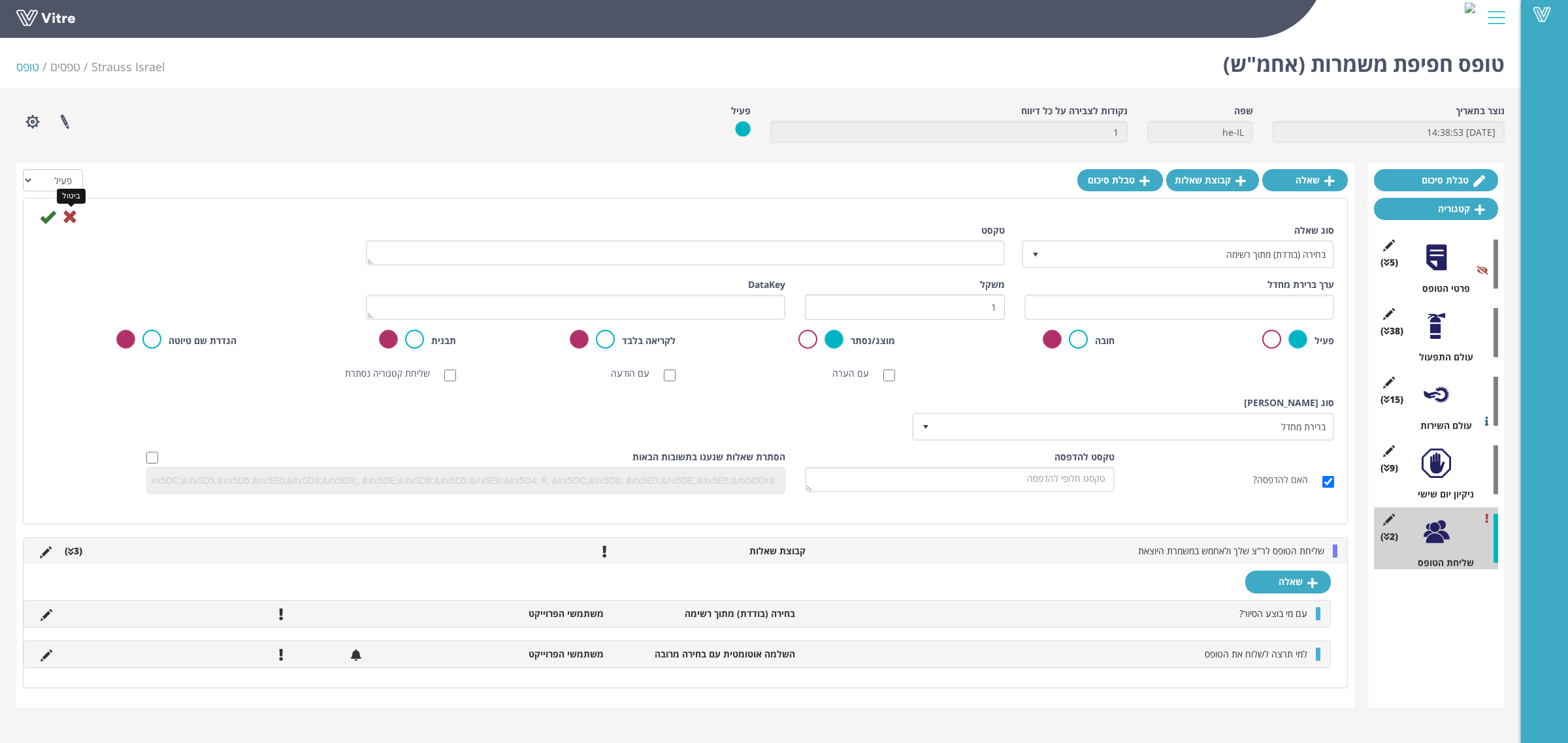
click at [66, 216] on icon at bounding box center [70, 217] width 16 height 16
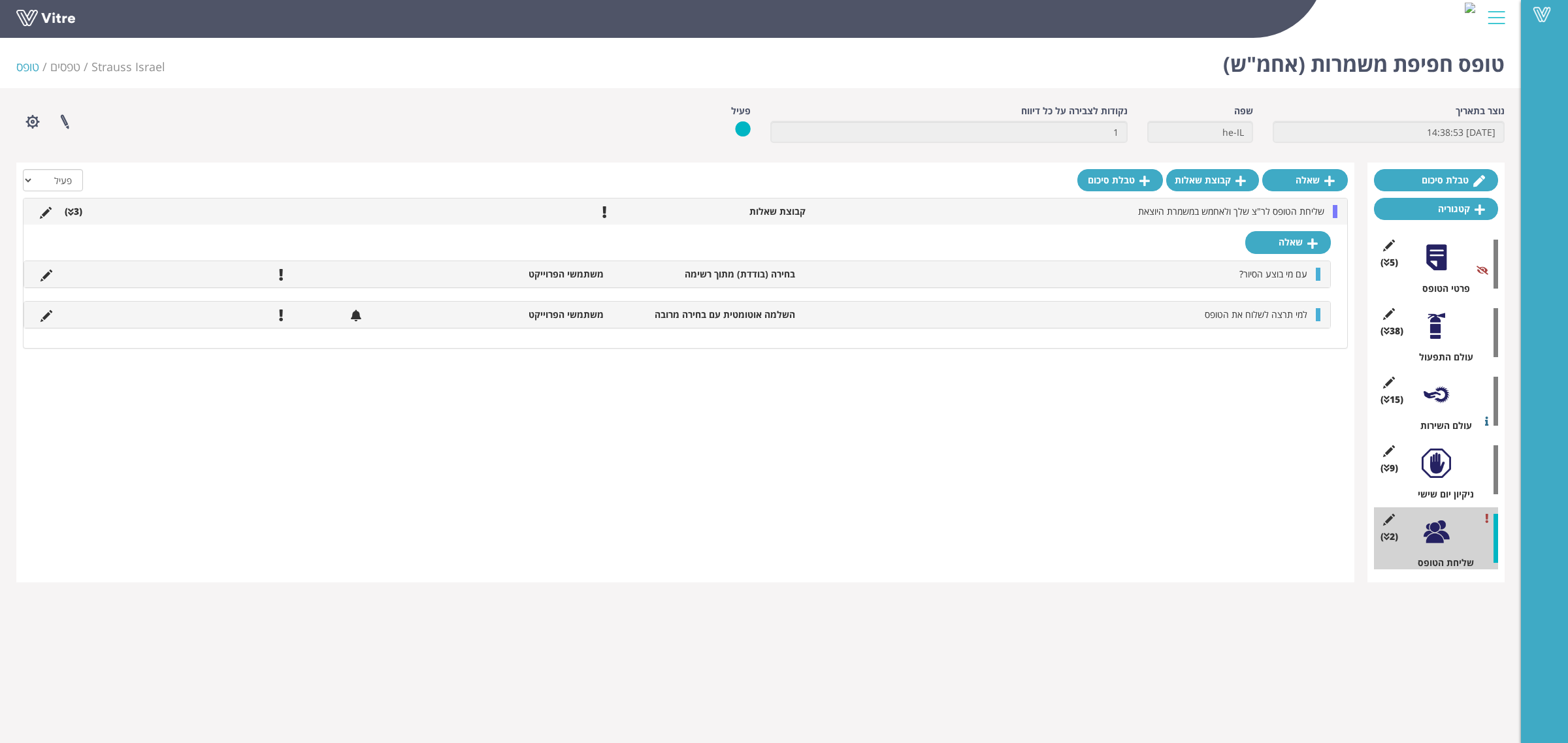
click at [442, 317] on li "משתמשי הפרוייקט" at bounding box center [514, 314] width 192 height 13
click at [1316, 318] on div at bounding box center [1319, 314] width 5 height 13
click at [47, 275] on icon at bounding box center [46, 275] width 12 height 12
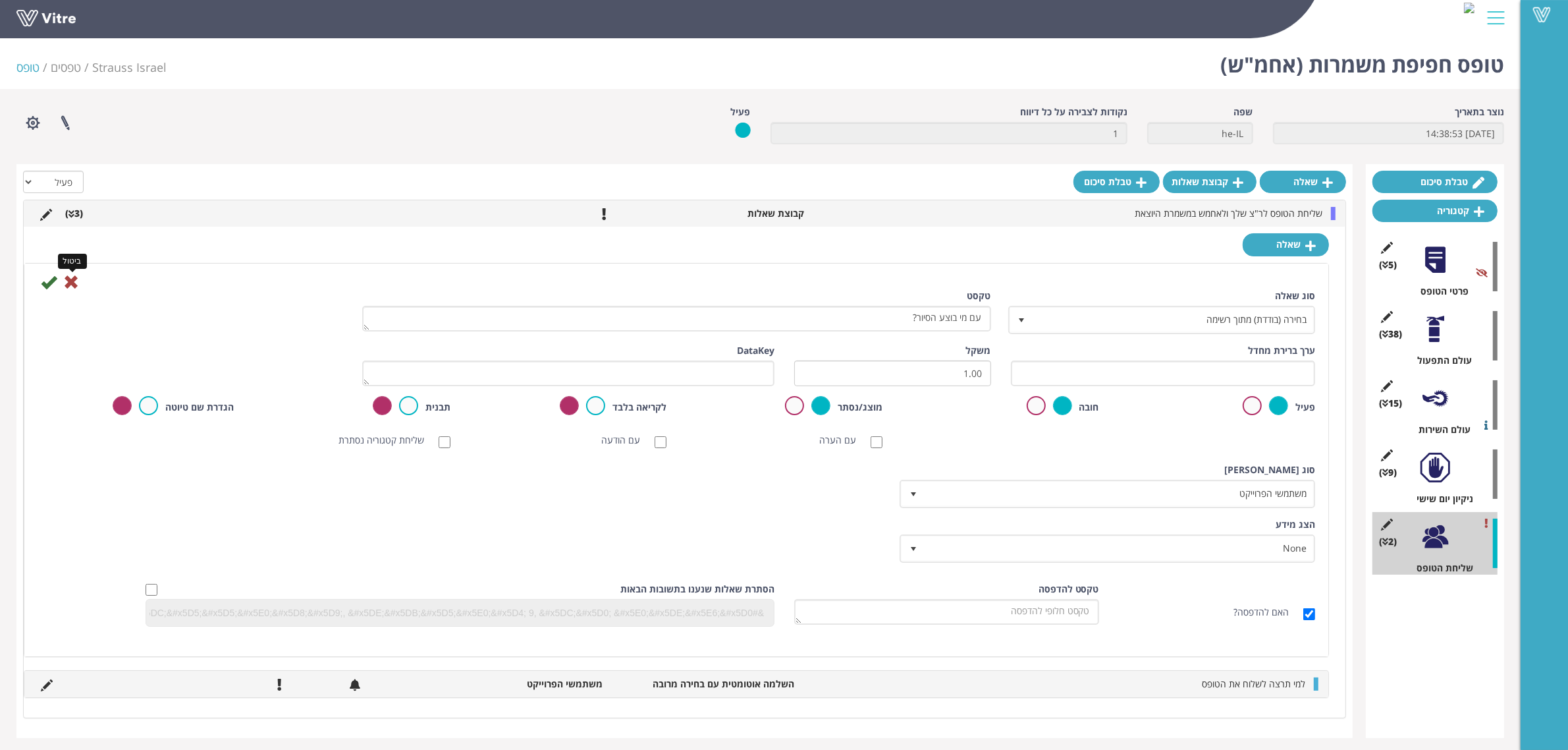
click at [70, 287] on icon at bounding box center [71, 282] width 16 height 16
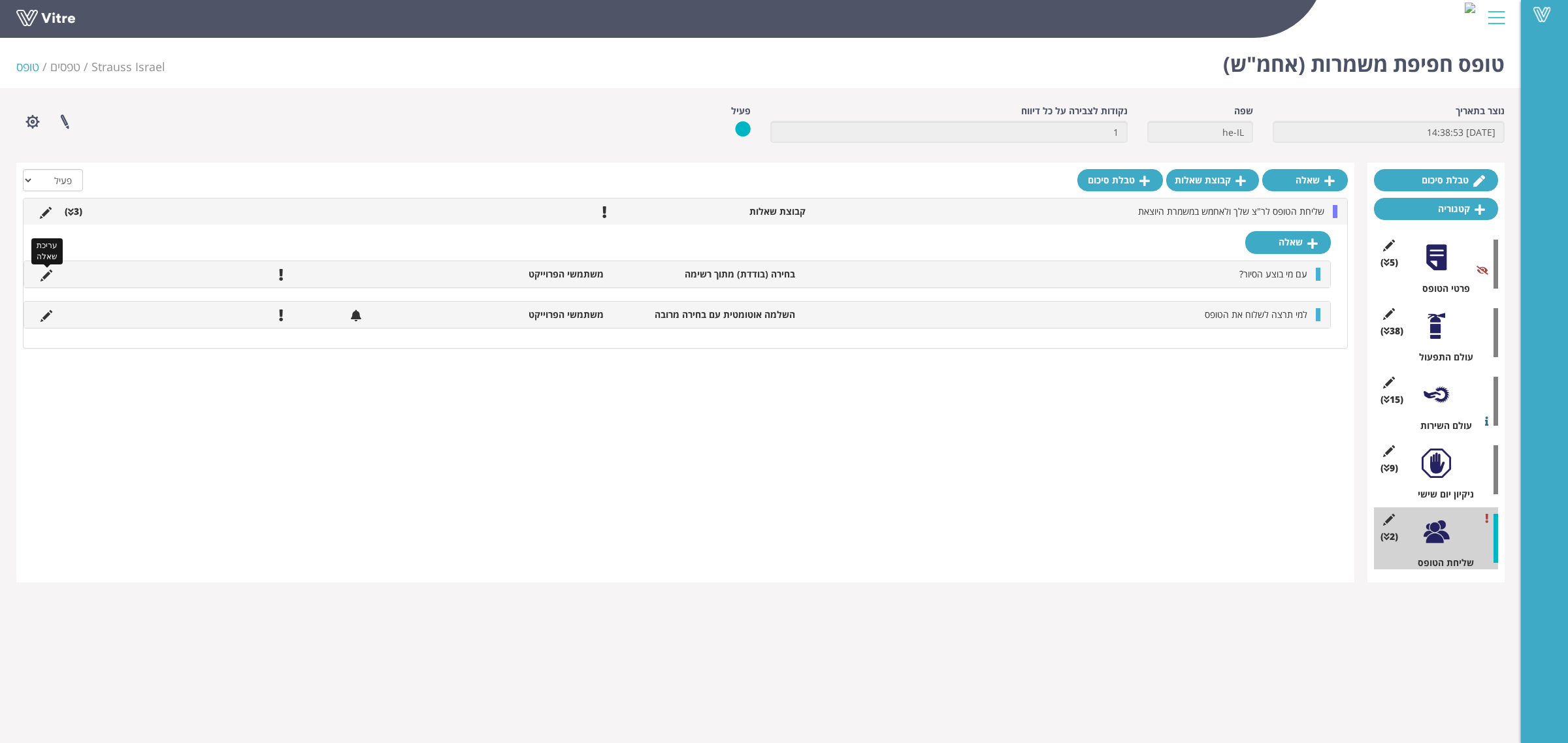
click at [42, 275] on icon at bounding box center [46, 275] width 12 height 12
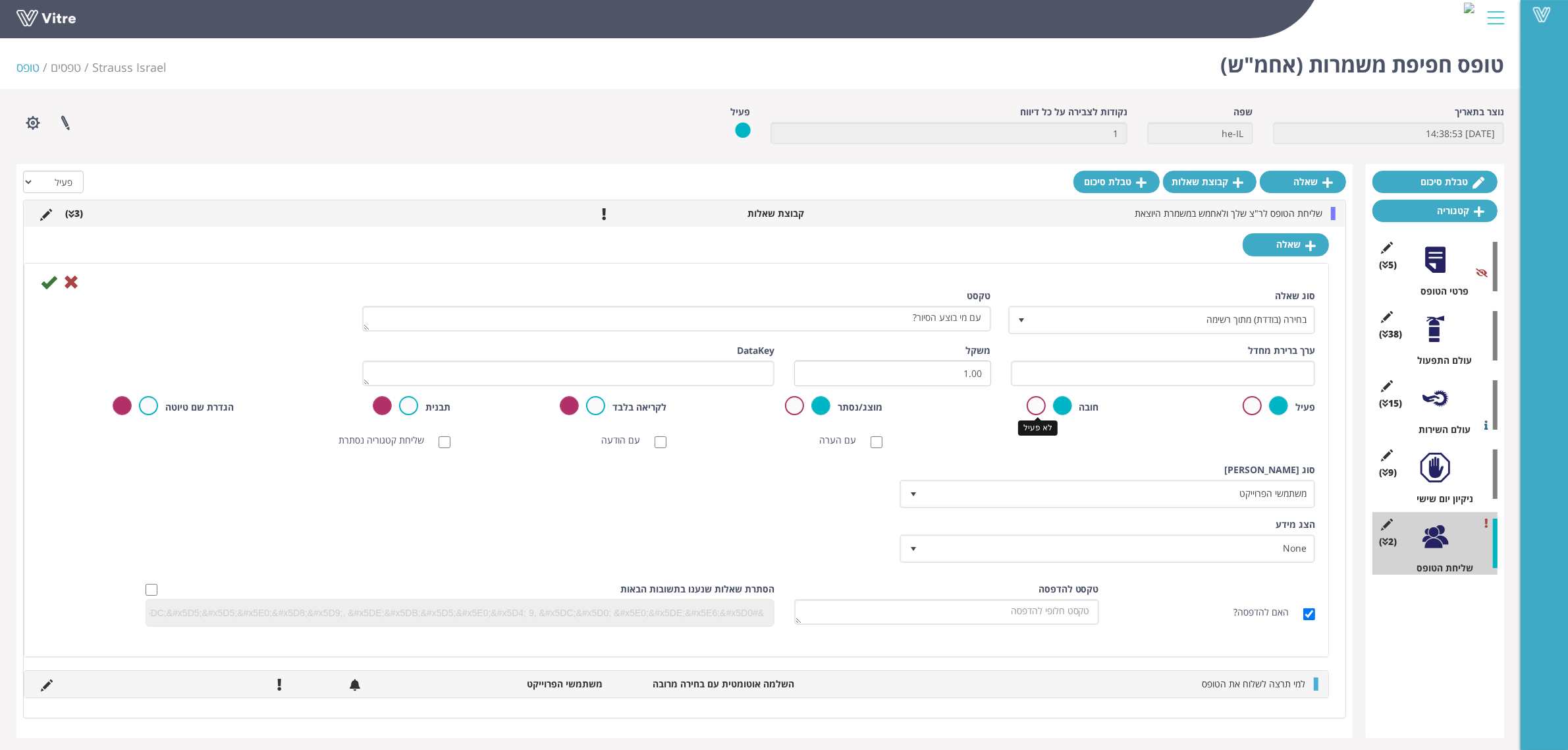
click at [1039, 404] on label at bounding box center [1036, 405] width 19 height 19
click at [0, 0] on input "radio" at bounding box center [0, 0] width 0 height 0
click at [54, 282] on icon at bounding box center [49, 282] width 16 height 16
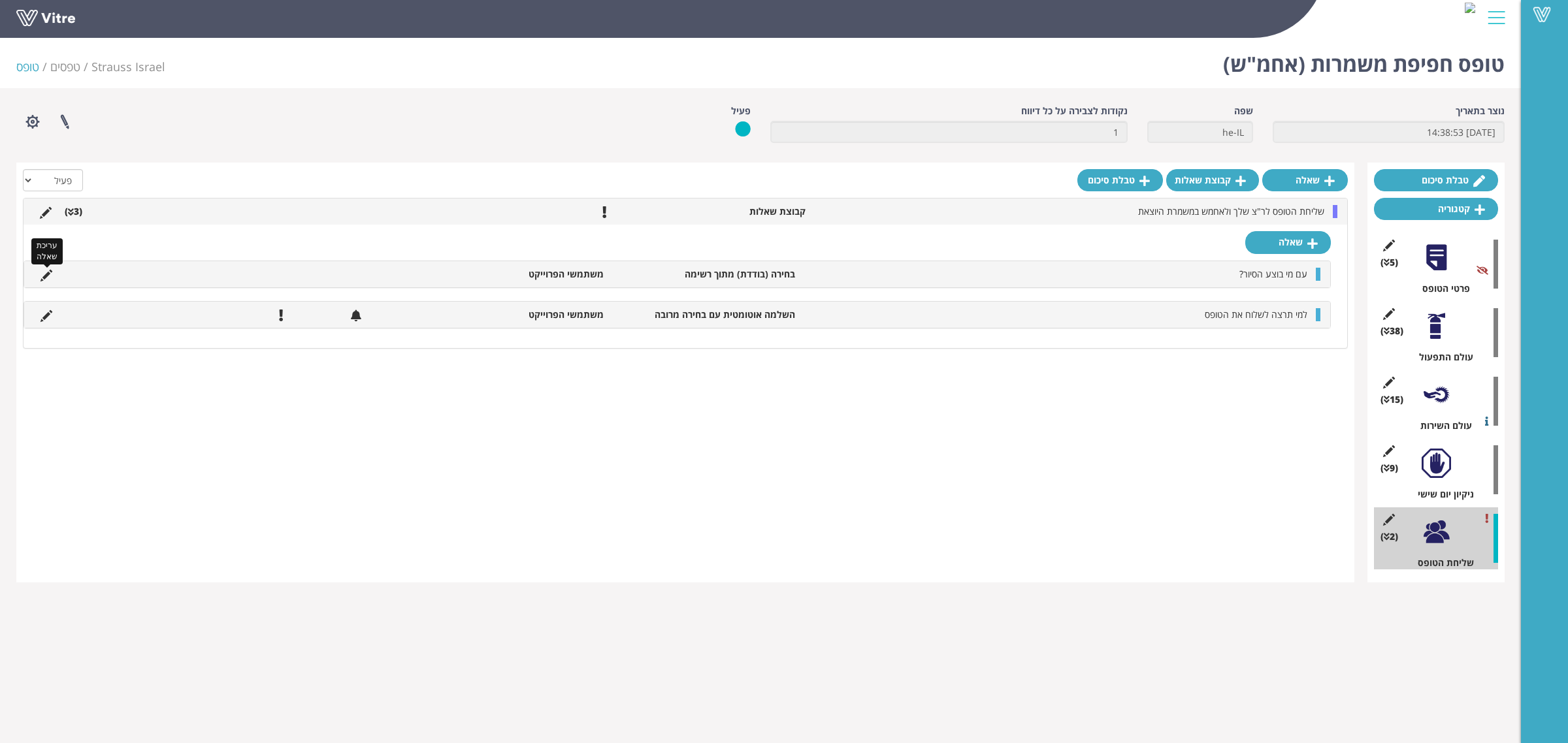
click at [44, 275] on icon at bounding box center [46, 275] width 12 height 12
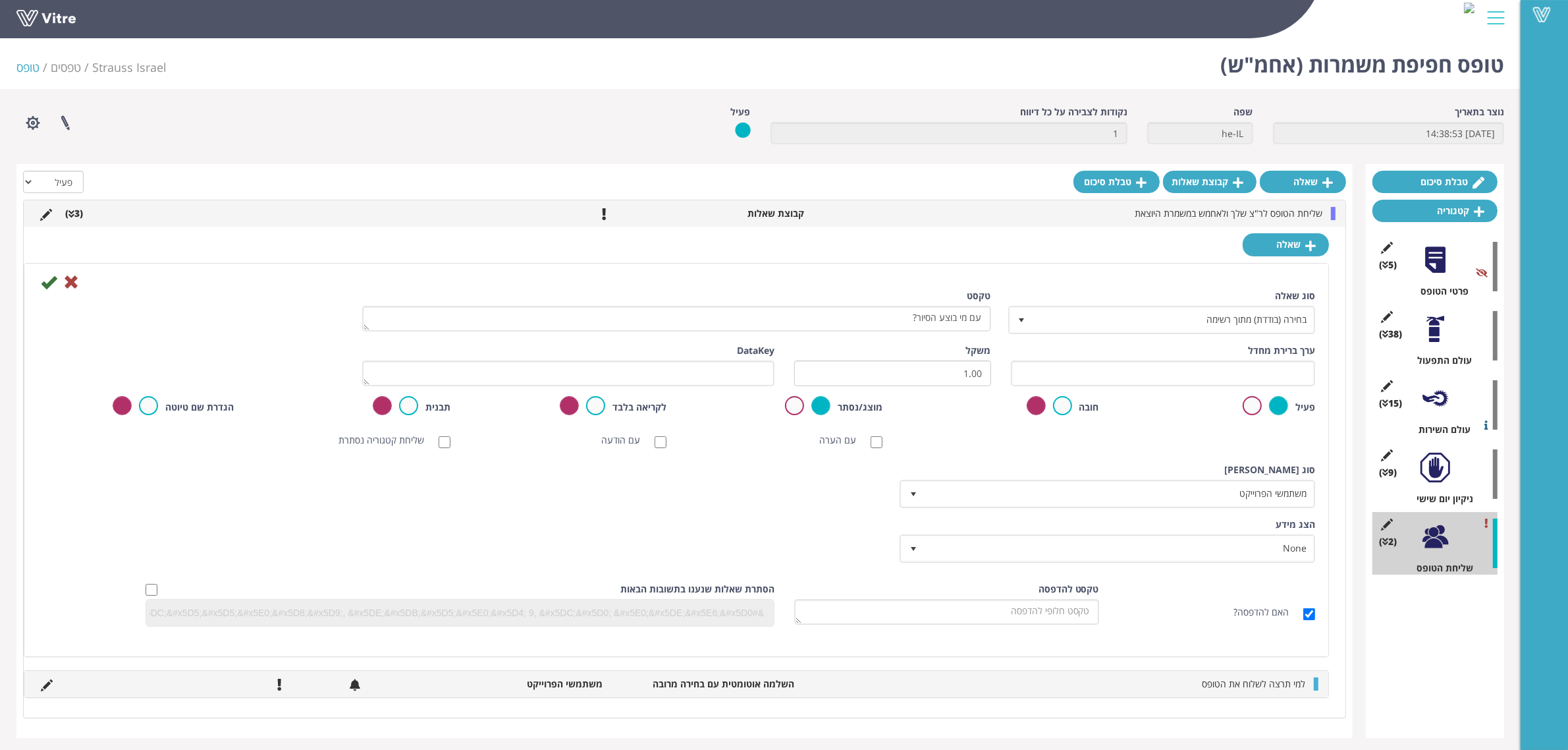
click at [1241, 403] on div "פעיל" at bounding box center [1216, 406] width 196 height 21
click at [1249, 403] on label at bounding box center [1252, 405] width 19 height 19
click at [0, 0] on input "radio" at bounding box center [0, 0] width 0 height 0
click at [45, 284] on icon at bounding box center [49, 282] width 16 height 16
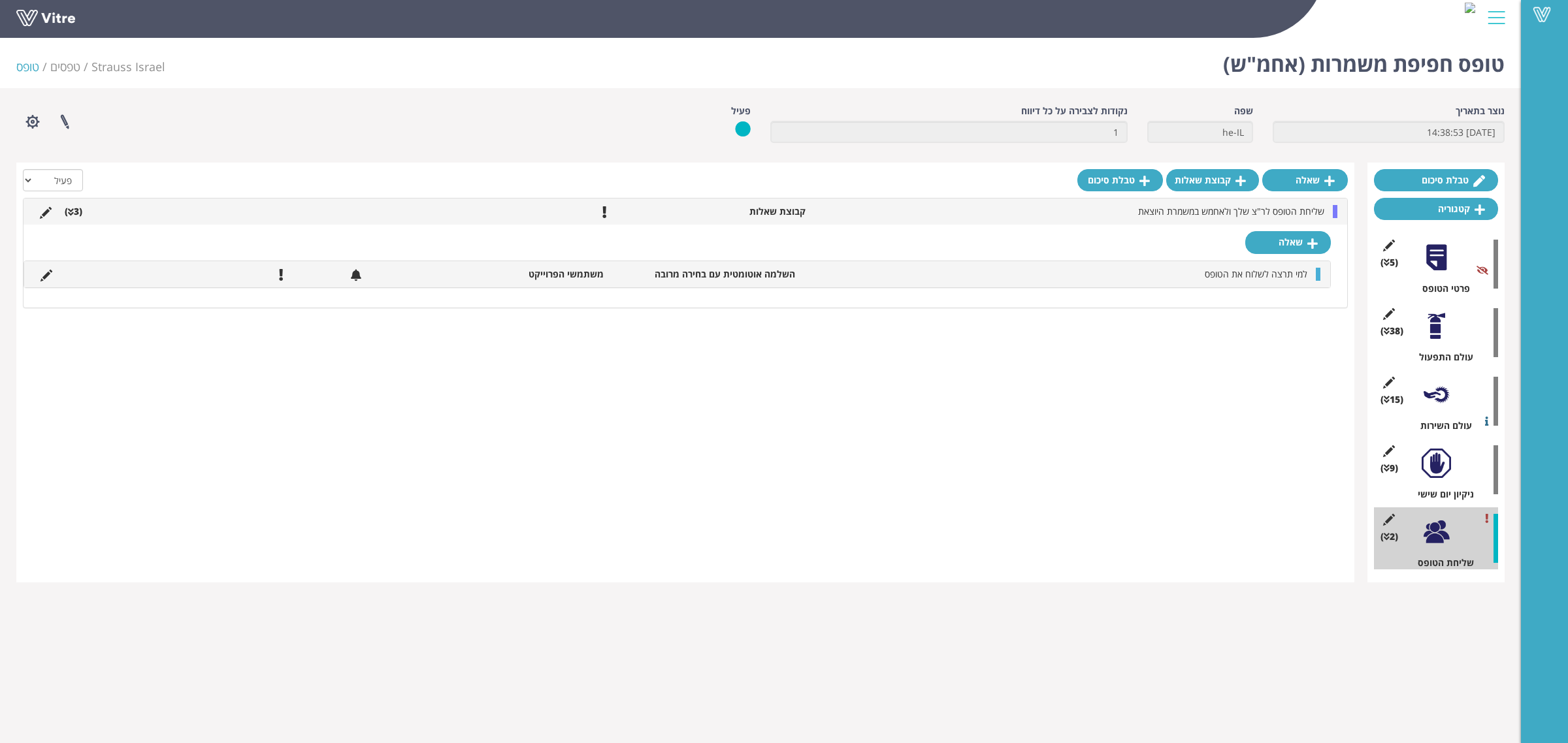
click at [79, 212] on li "(3 )" at bounding box center [73, 211] width 31 height 13
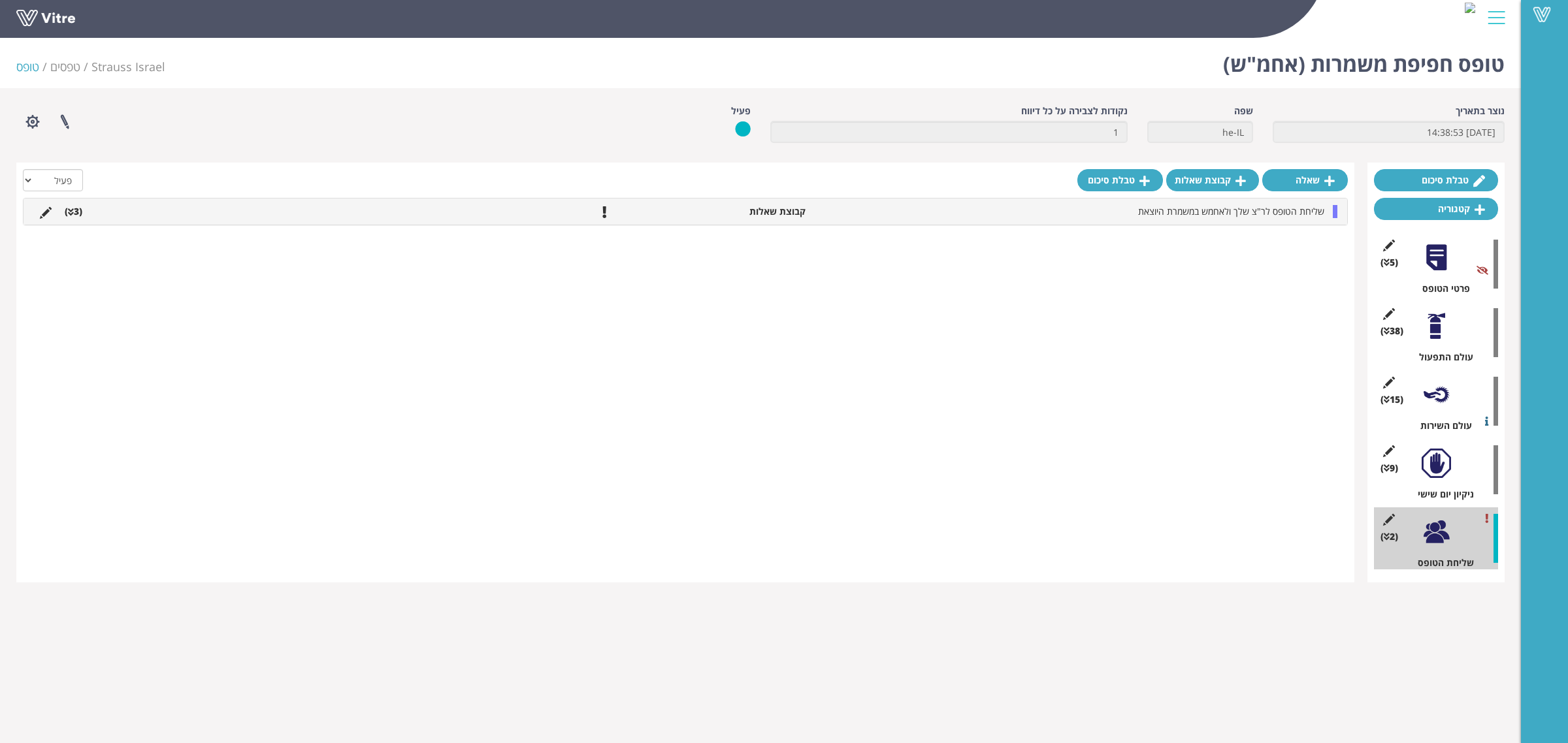
click at [79, 212] on li "(3 )" at bounding box center [73, 211] width 31 height 13
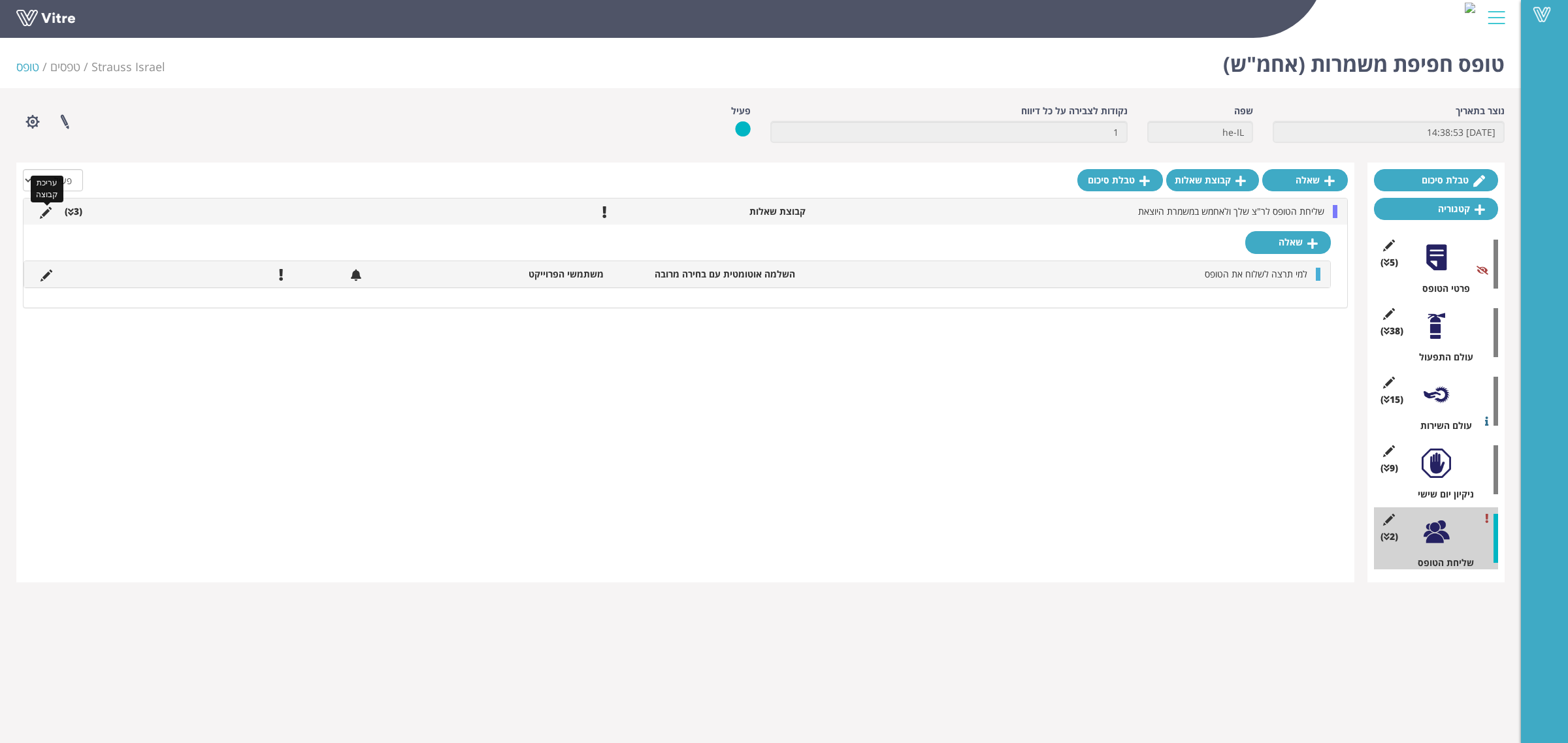
click at [44, 213] on icon at bounding box center [45, 213] width 12 height 12
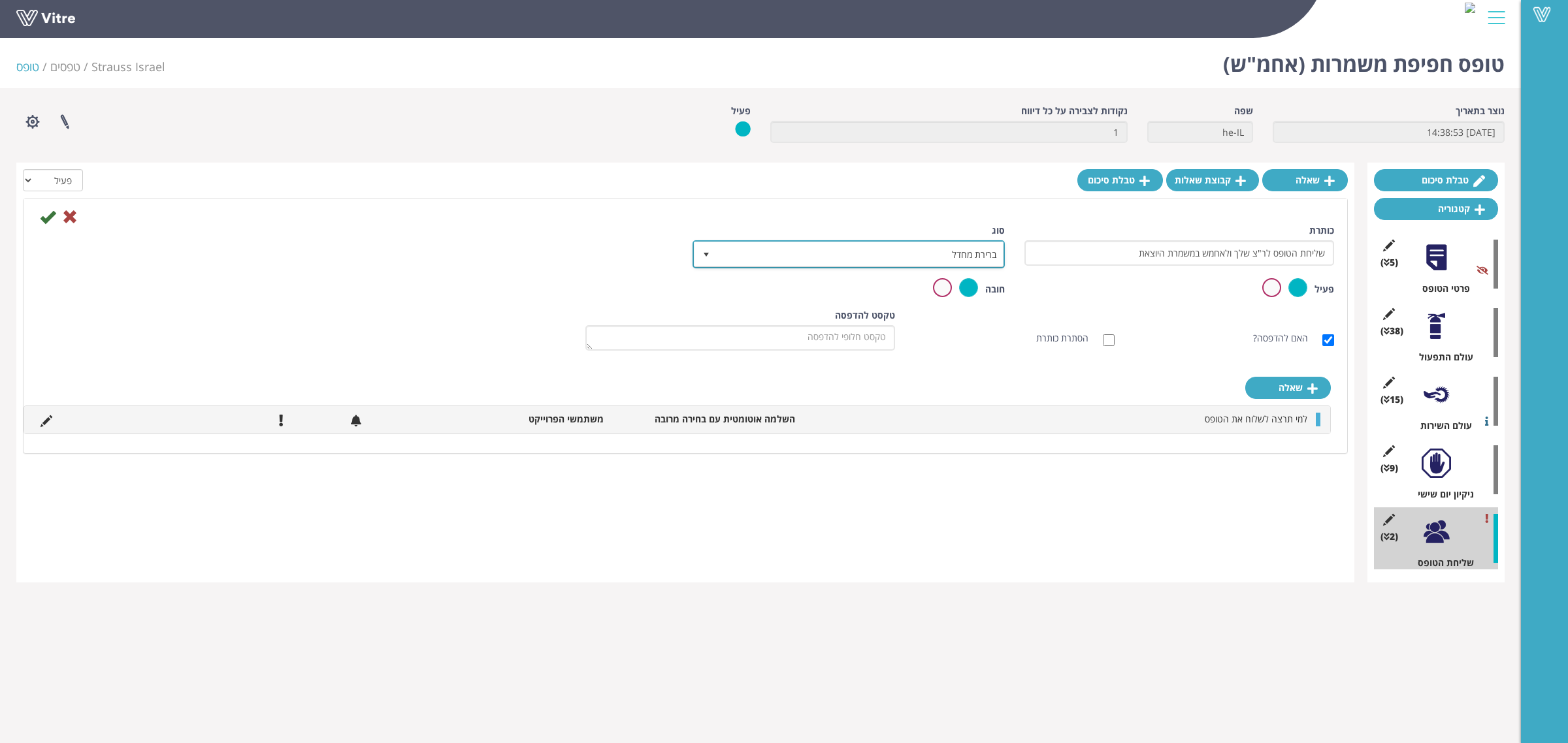
click at [945, 262] on span "ברירת מחדל" at bounding box center [860, 254] width 286 height 24
click at [941, 310] on li "תת פעולה" at bounding box center [836, 317] width 307 height 22
drag, startPoint x: 867, startPoint y: 256, endPoint x: 903, endPoint y: 269, distance: 38.3
click at [867, 256] on span "תת פעולה" at bounding box center [860, 254] width 286 height 24
click at [948, 279] on li "ברירת מחדל" at bounding box center [836, 272] width 307 height 22
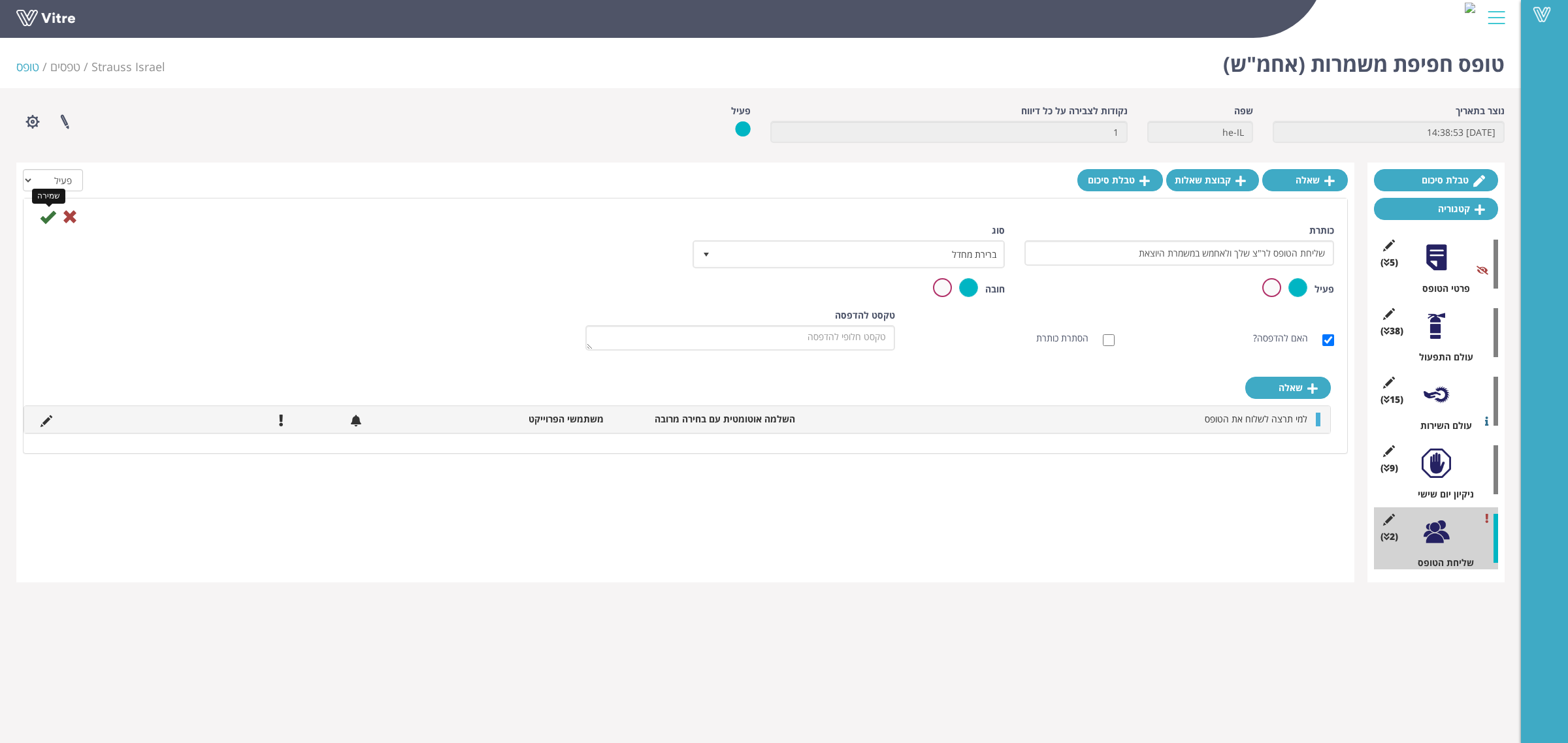
click at [50, 221] on icon at bounding box center [48, 217] width 16 height 16
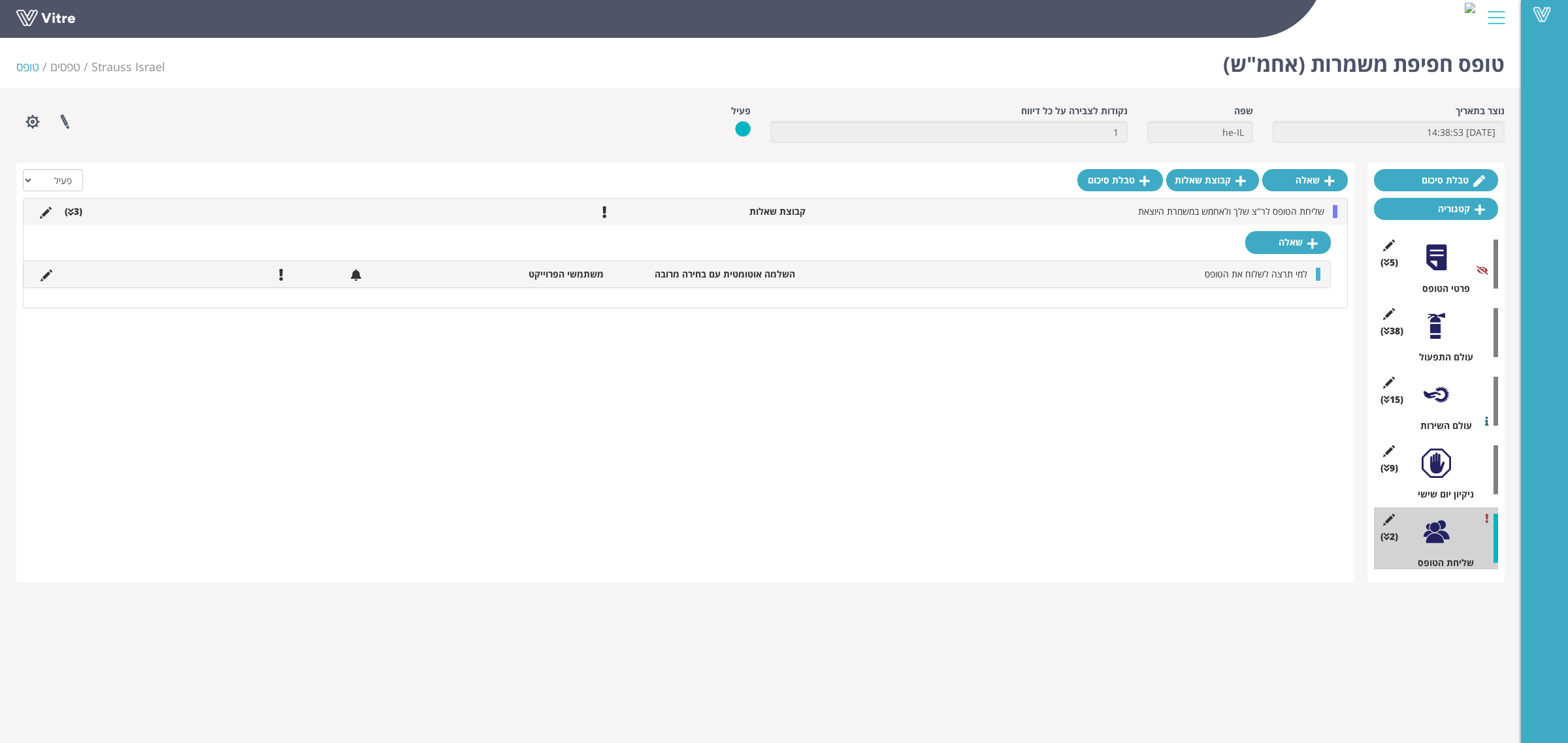
click at [73, 217] on li "(3 )" at bounding box center [73, 211] width 31 height 13
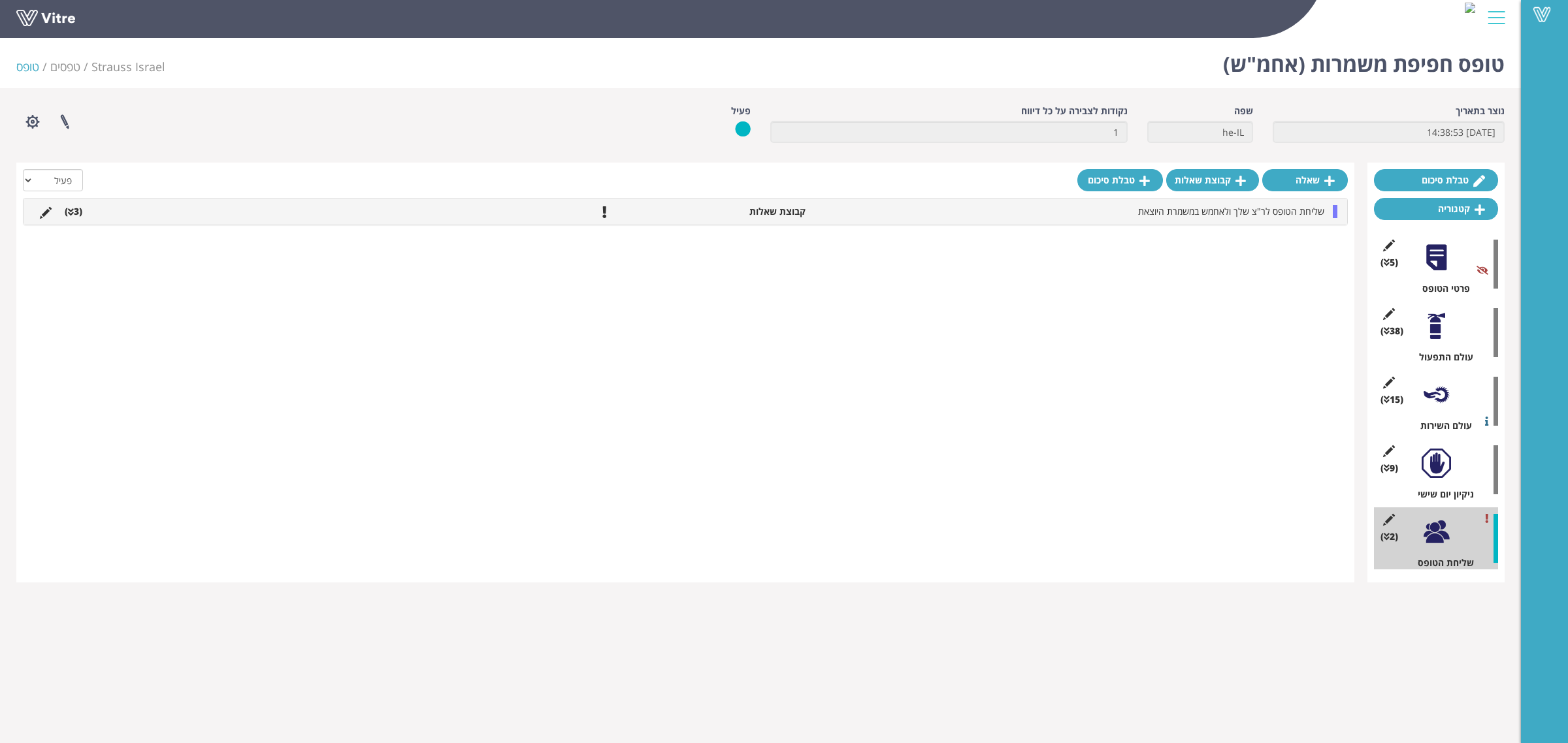
click at [73, 217] on li "(3 )" at bounding box center [73, 211] width 31 height 13
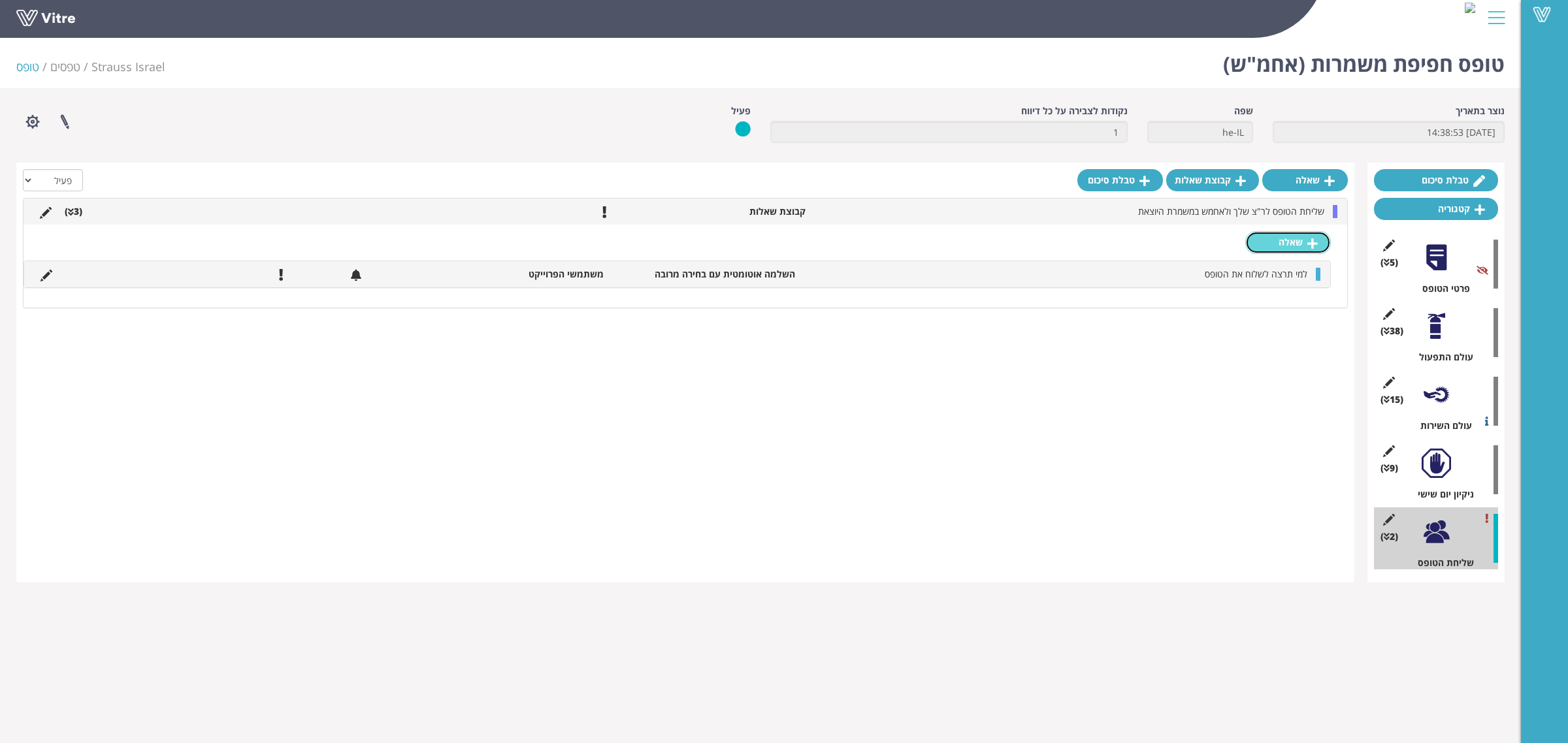
click at [1291, 244] on link "שאלה" at bounding box center [1288, 242] width 86 height 22
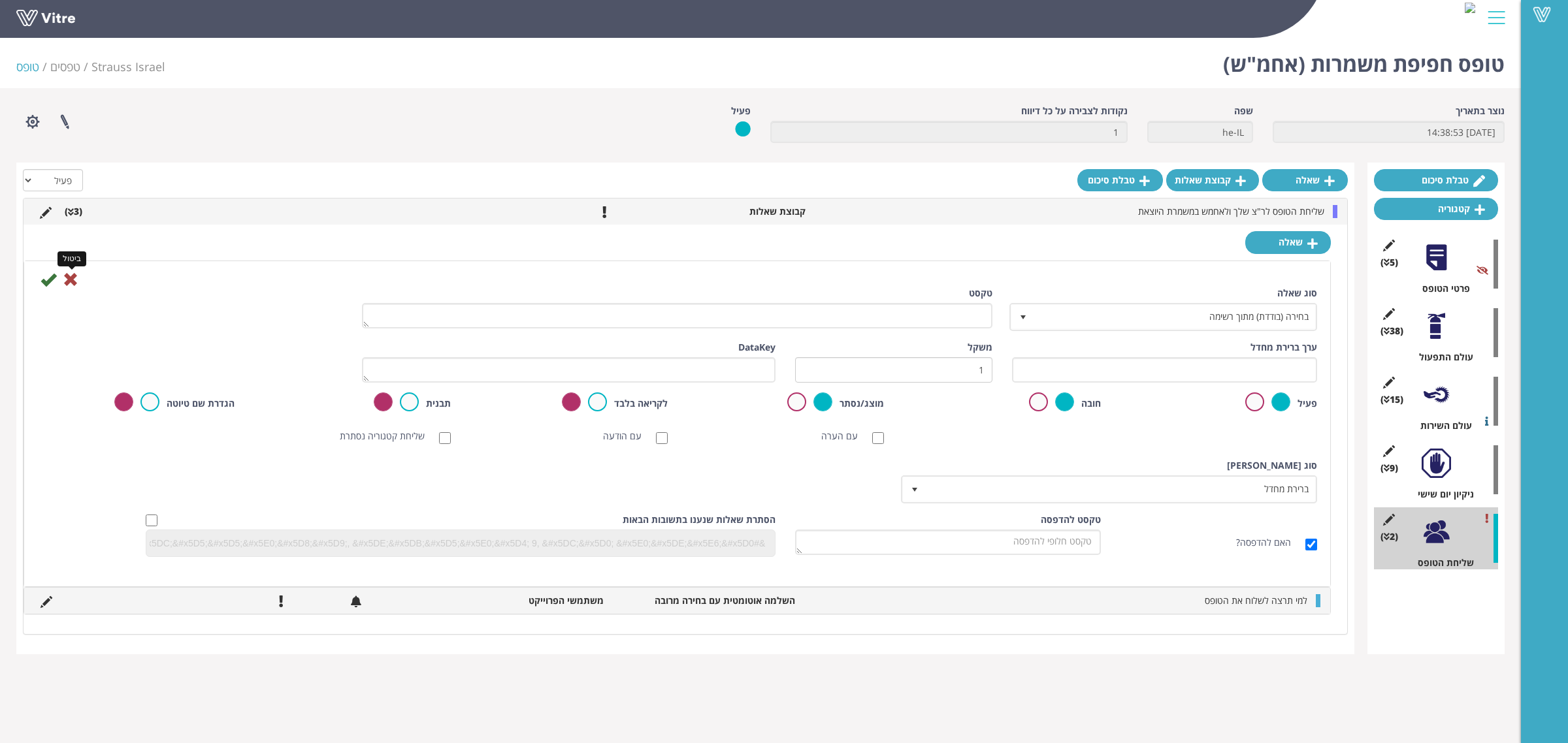
click at [70, 279] on icon at bounding box center [71, 279] width 16 height 16
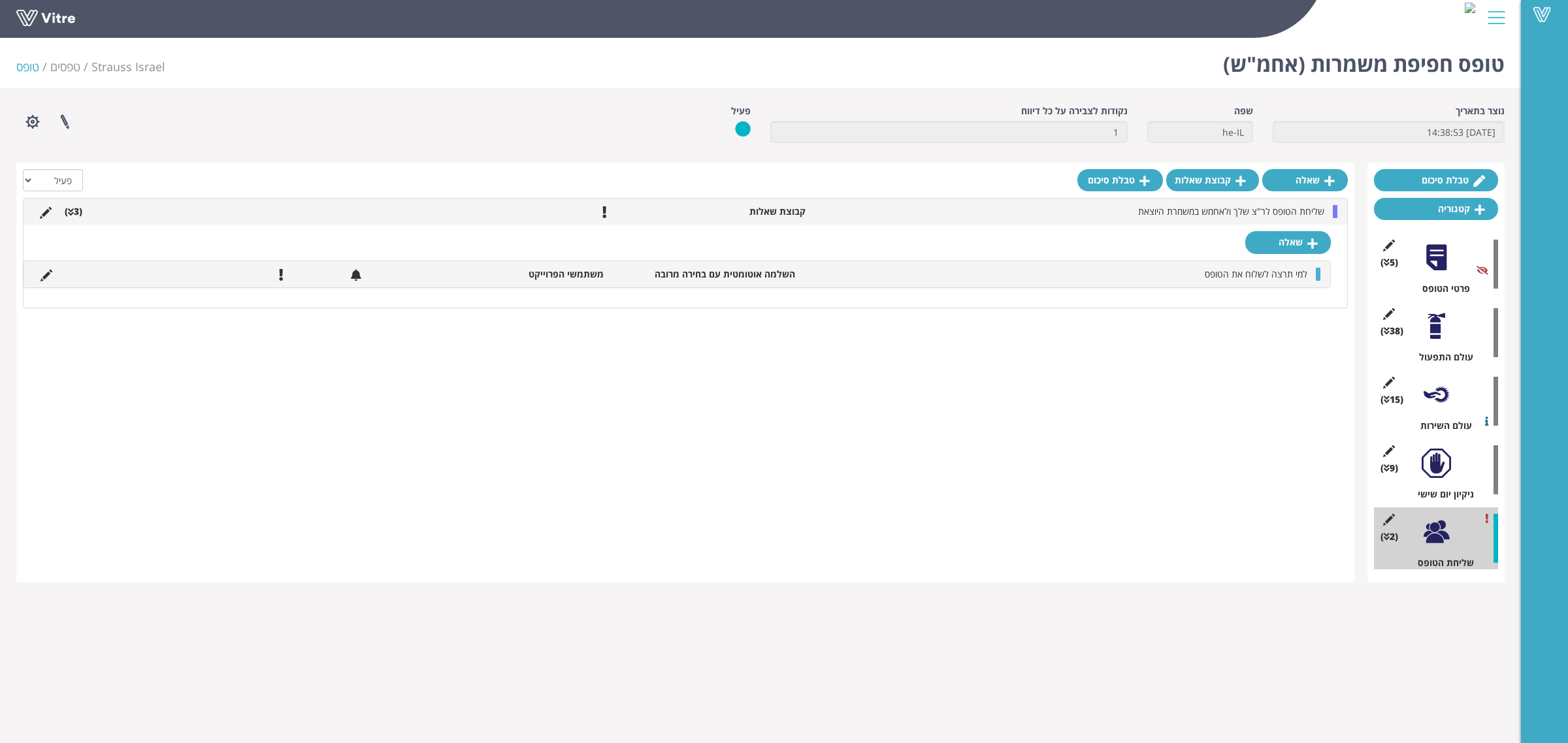
click at [1436, 461] on div at bounding box center [1436, 463] width 29 height 29
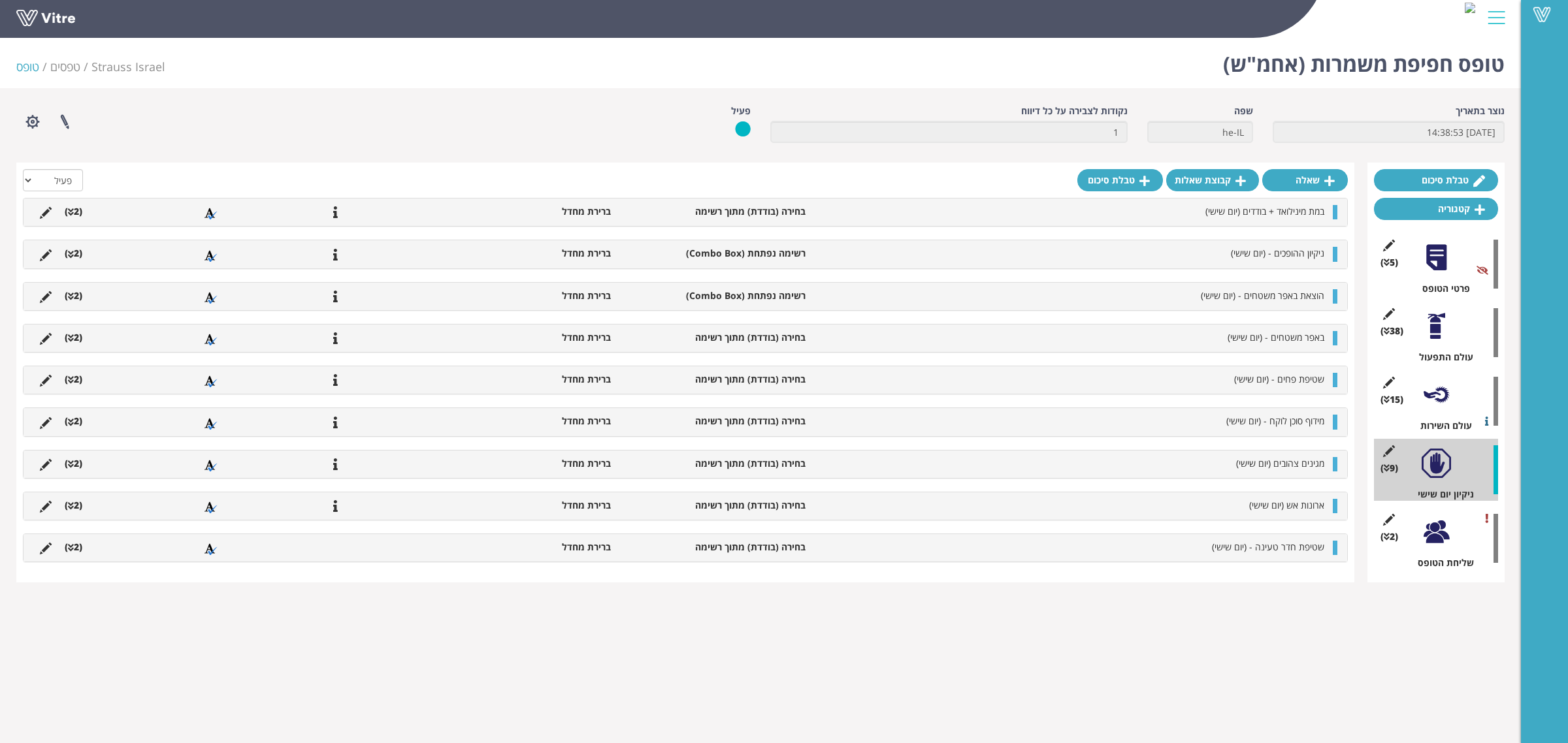
click at [70, 552] on icon at bounding box center [71, 548] width 6 height 10
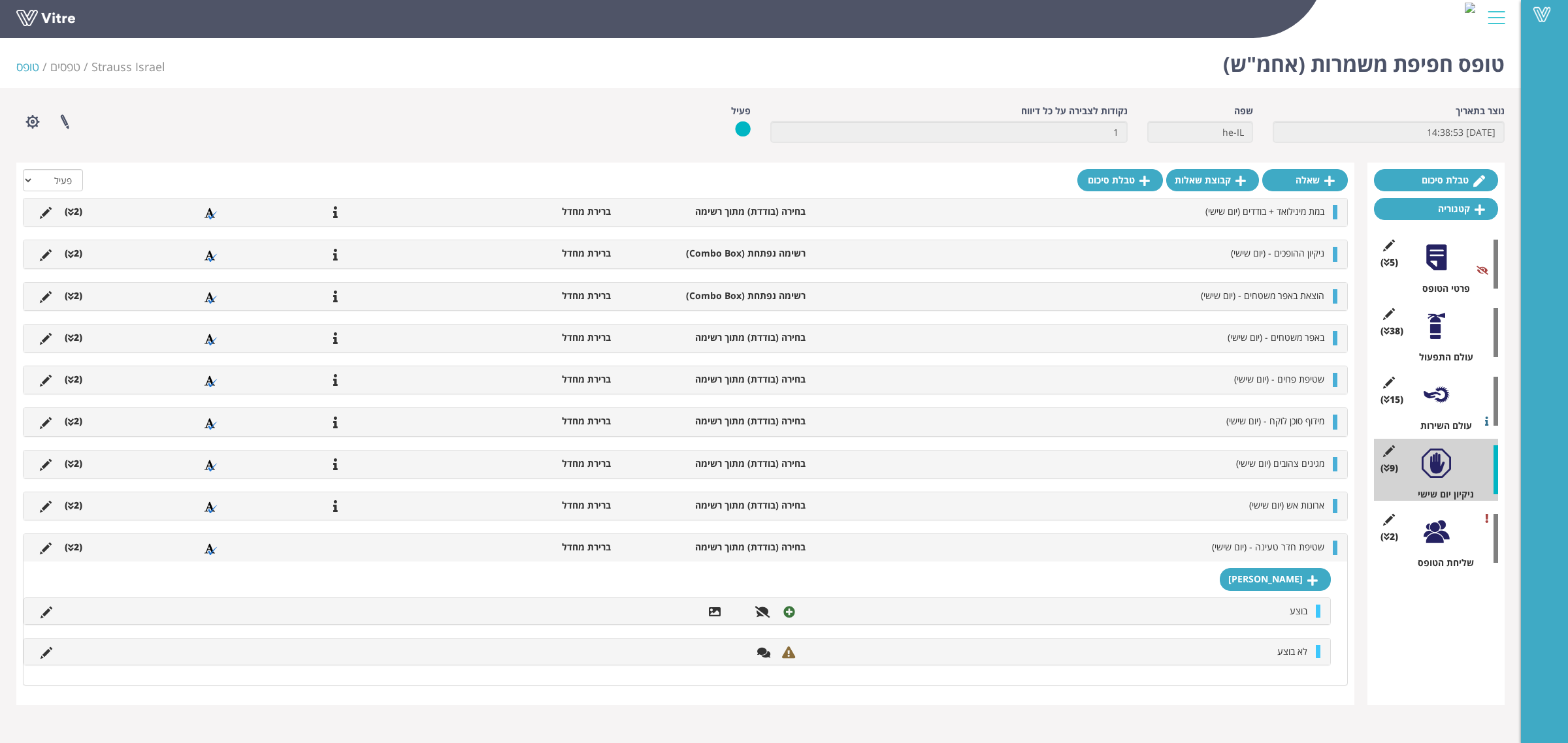
click at [77, 549] on li "(2 )" at bounding box center [73, 547] width 31 height 13
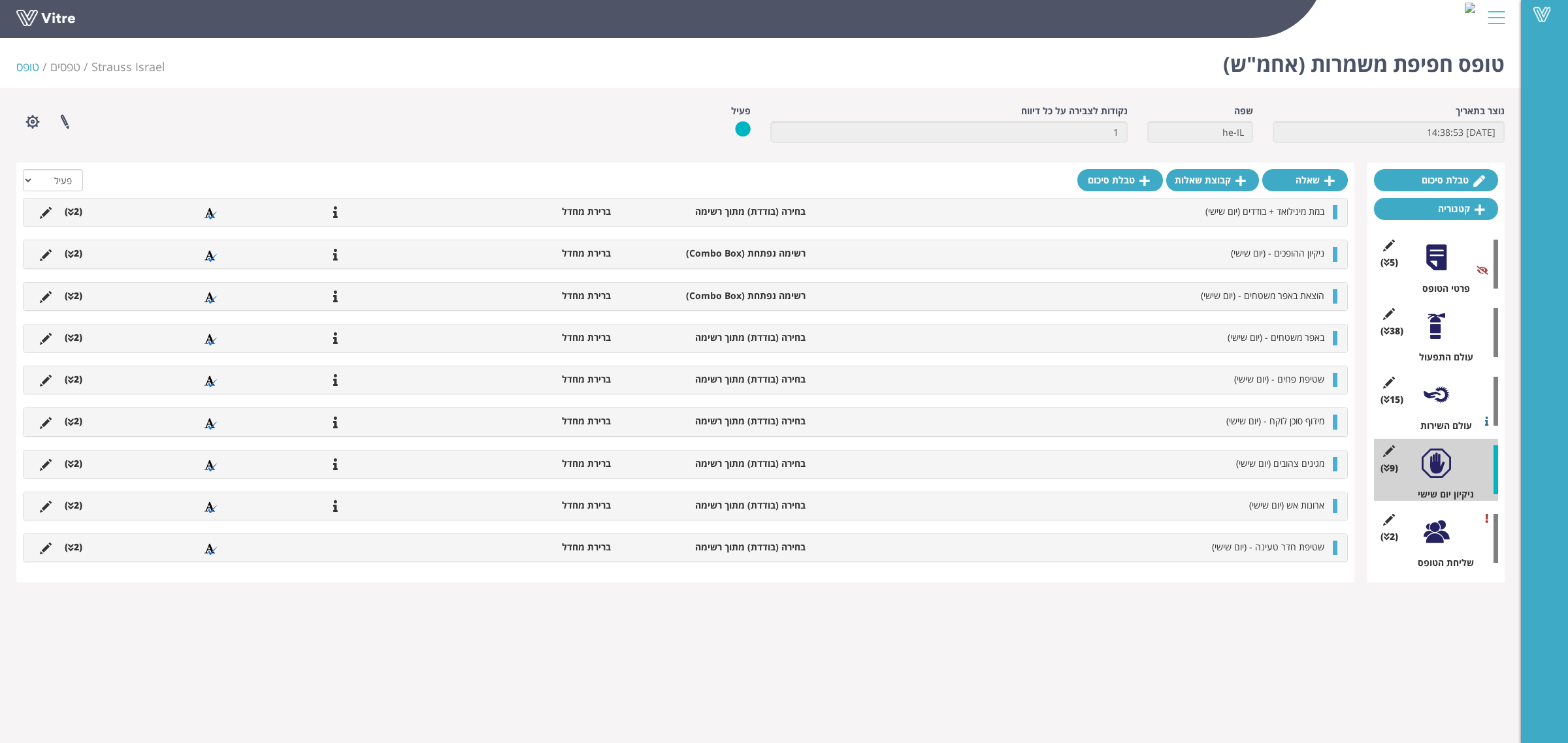
click at [1445, 527] on div at bounding box center [1436, 531] width 29 height 29
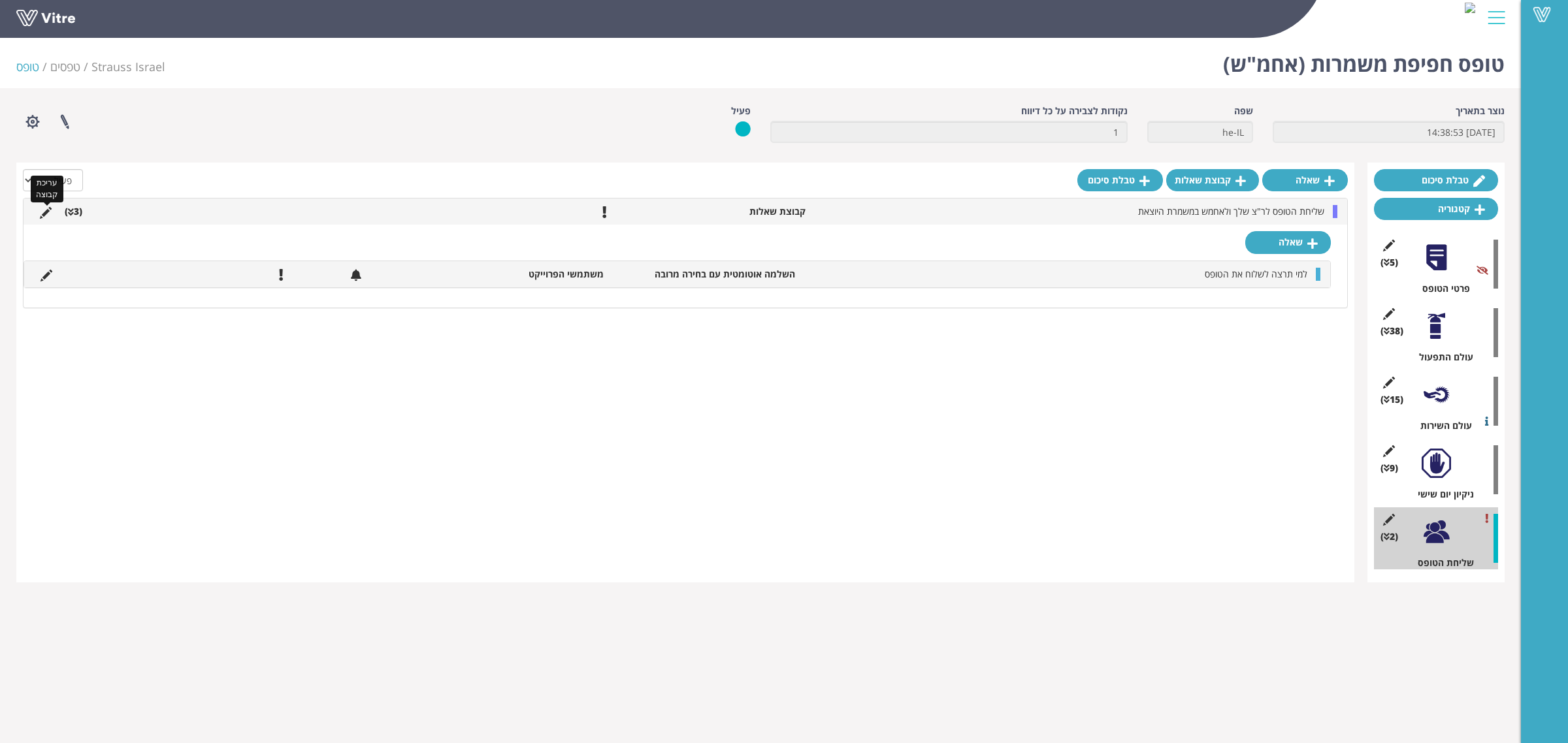
click at [44, 216] on icon at bounding box center [45, 213] width 12 height 12
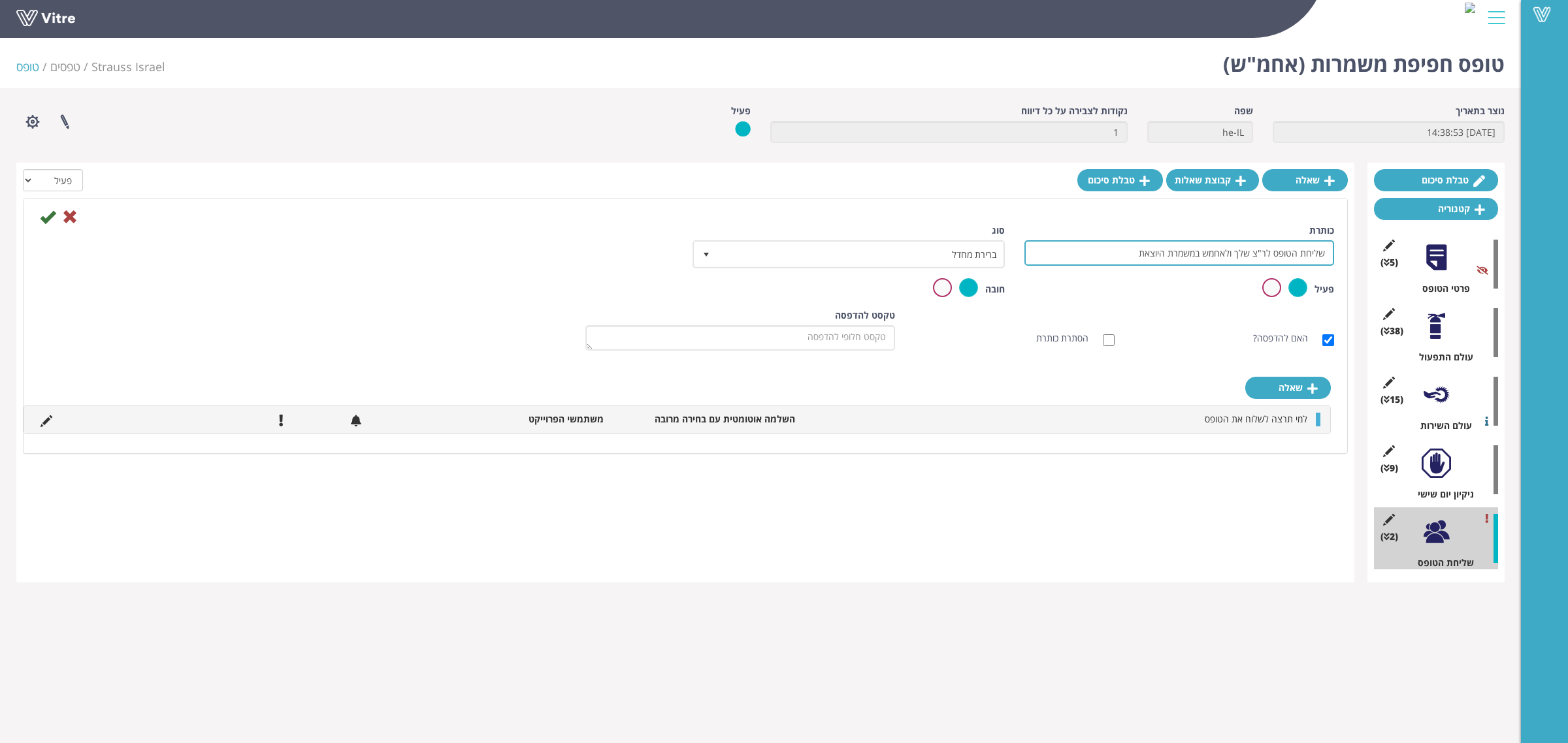
click at [1233, 260] on input "שליחת הטופס לר"צ שלך ולאחמש במשמרת היוצאת" at bounding box center [1180, 253] width 310 height 25
click at [71, 213] on icon at bounding box center [70, 217] width 16 height 16
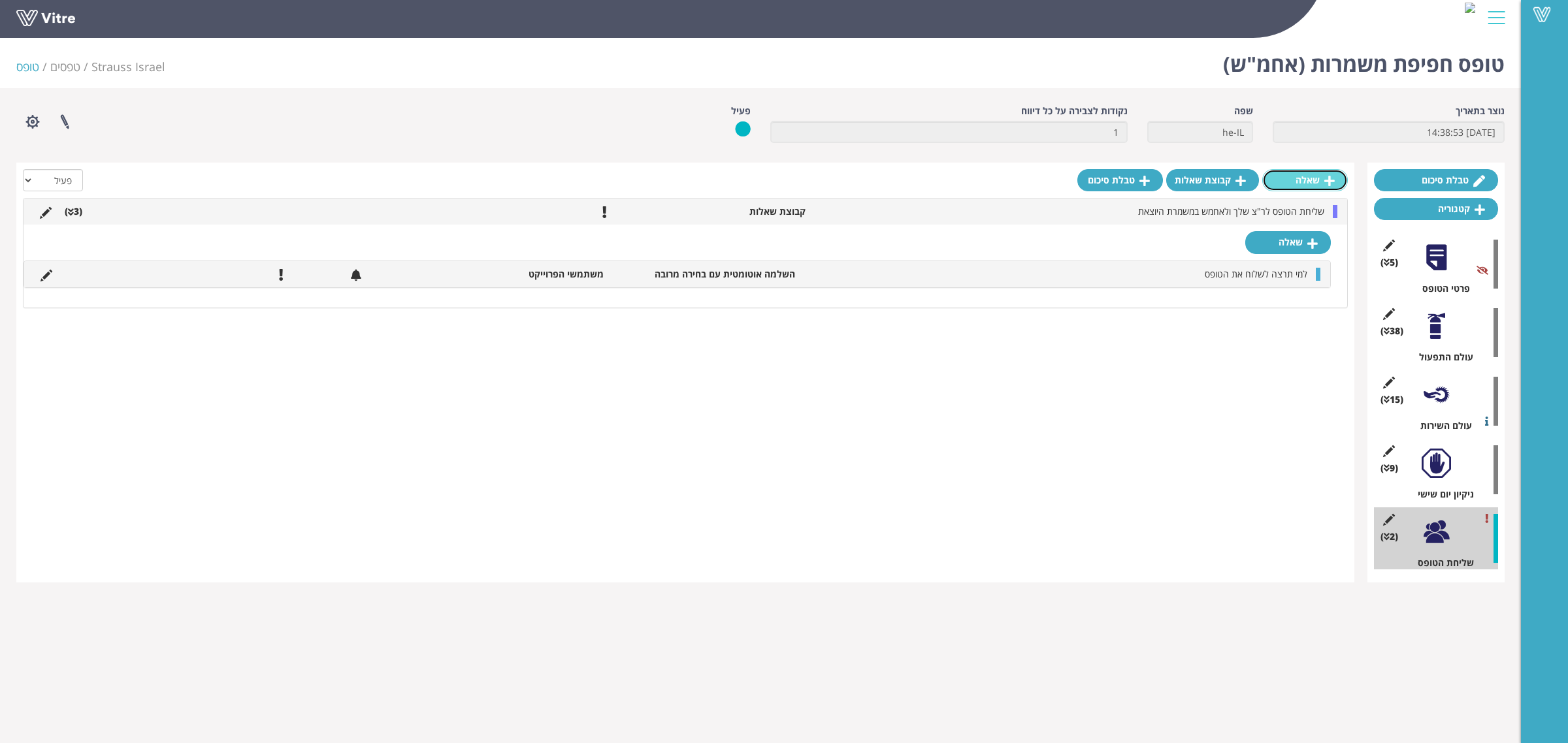
click at [1311, 184] on link "שאלה" at bounding box center [1305, 180] width 86 height 22
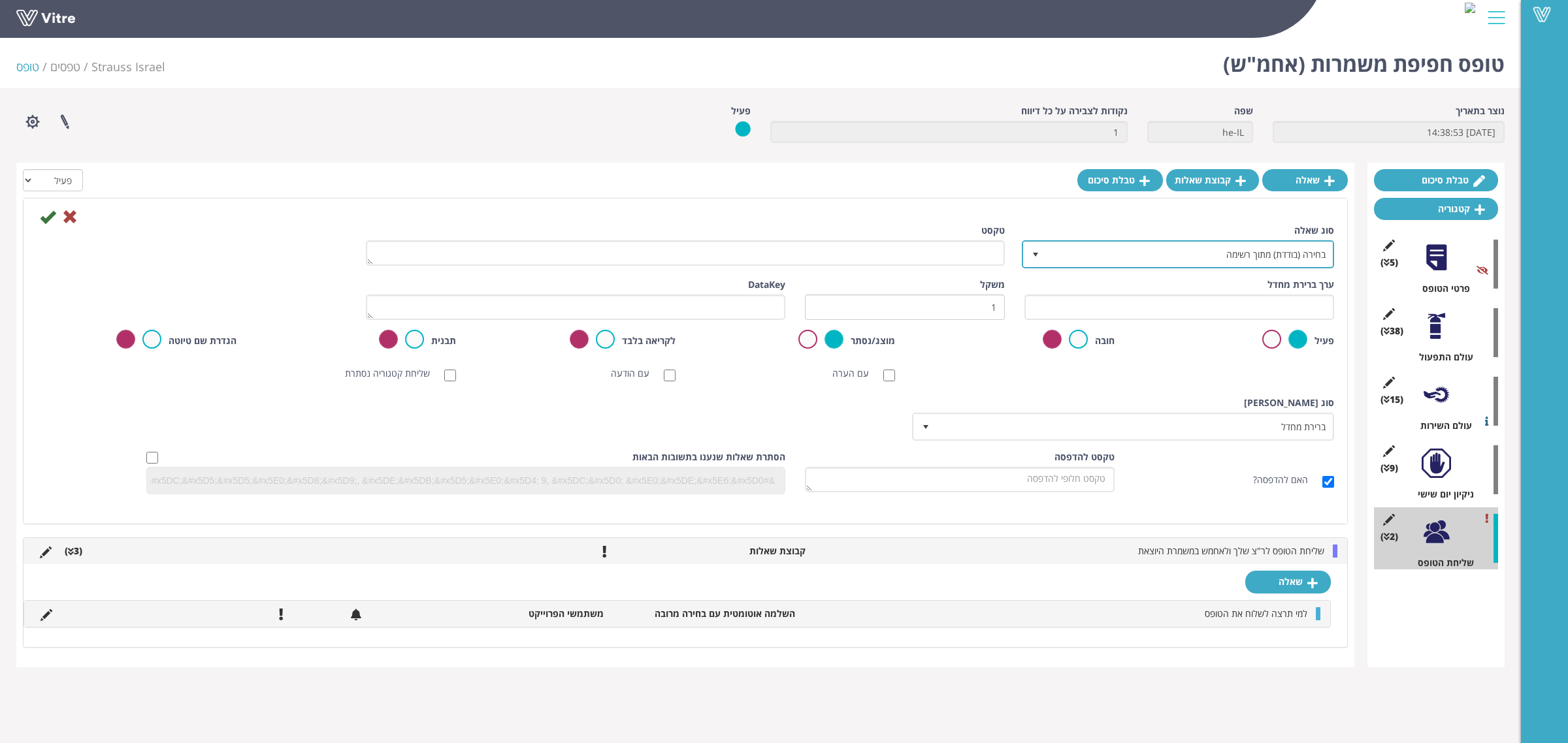
click at [1131, 256] on span "בחירה (בודדת) מתוך רשימה" at bounding box center [1190, 254] width 286 height 24
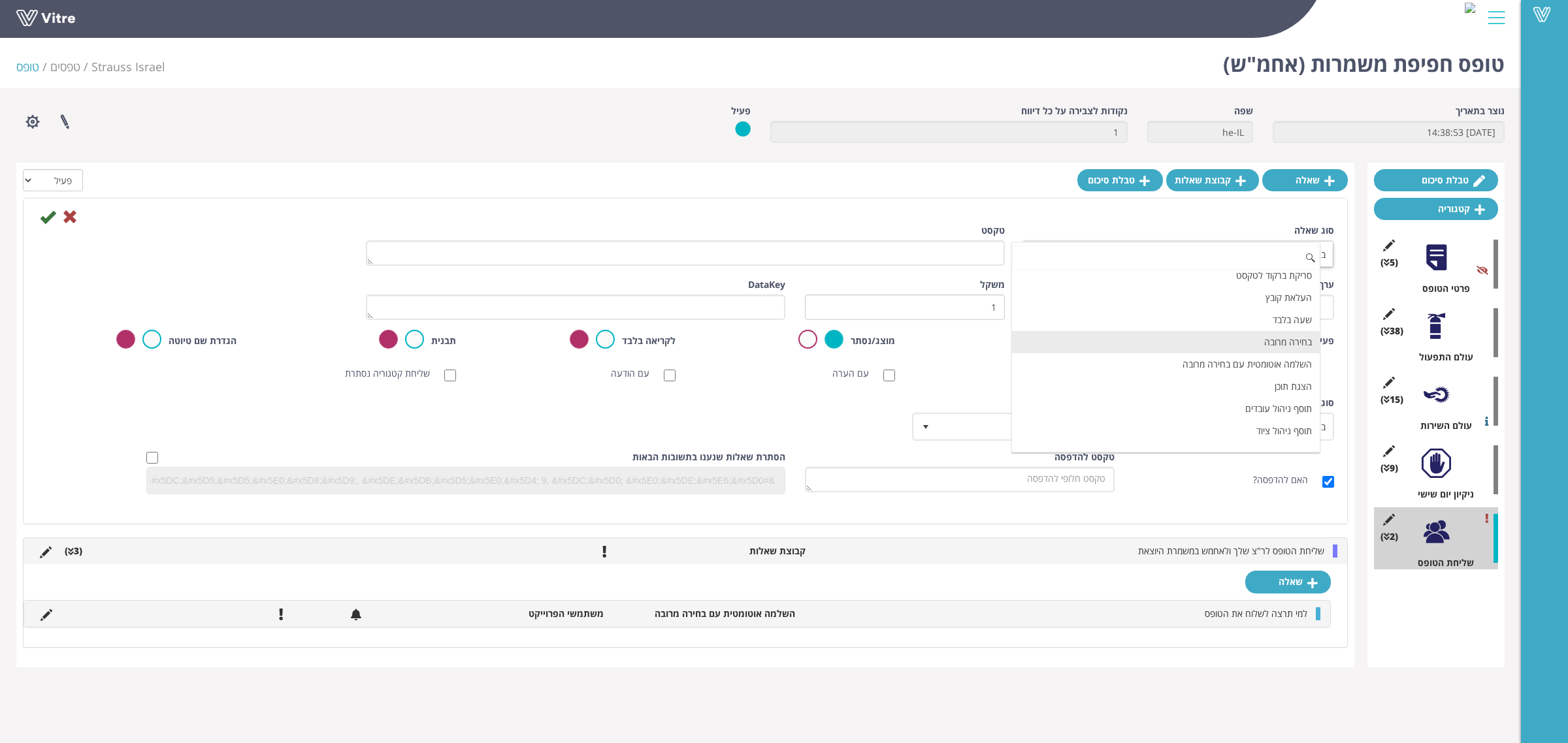
scroll to position [406, 0]
click at [1210, 352] on li "השלמה אוטומטית עם בחירה מרובה" at bounding box center [1165, 348] width 307 height 22
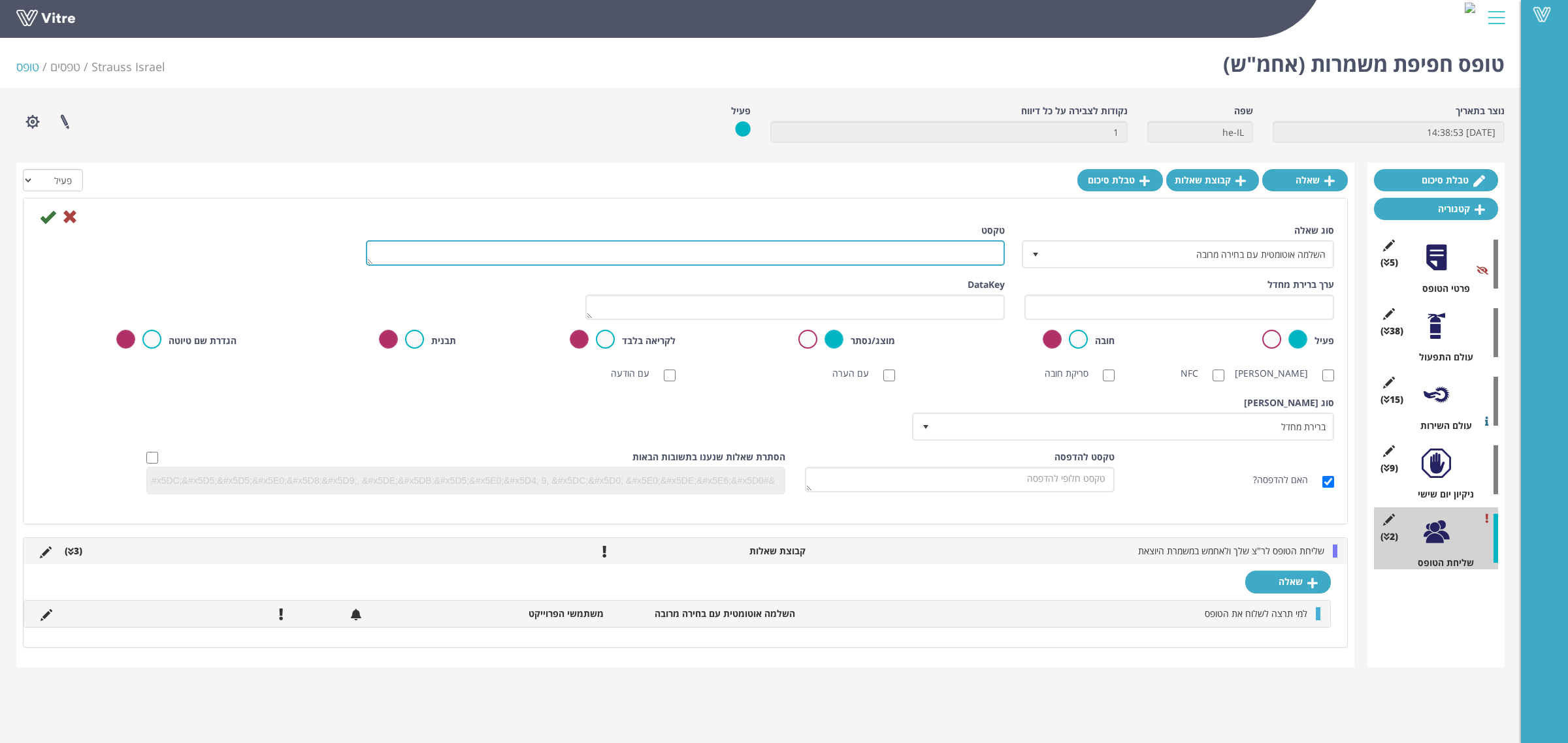
click at [966, 252] on textarea "טקסט" at bounding box center [686, 253] width 639 height 25
paste textarea "שליחת הטופס לר"צ שלך ולאחמש במשמרת היוצאת"
type textarea "שליחת הטופס לר"צ שלך ולאחמש במשמרת היוצאת"
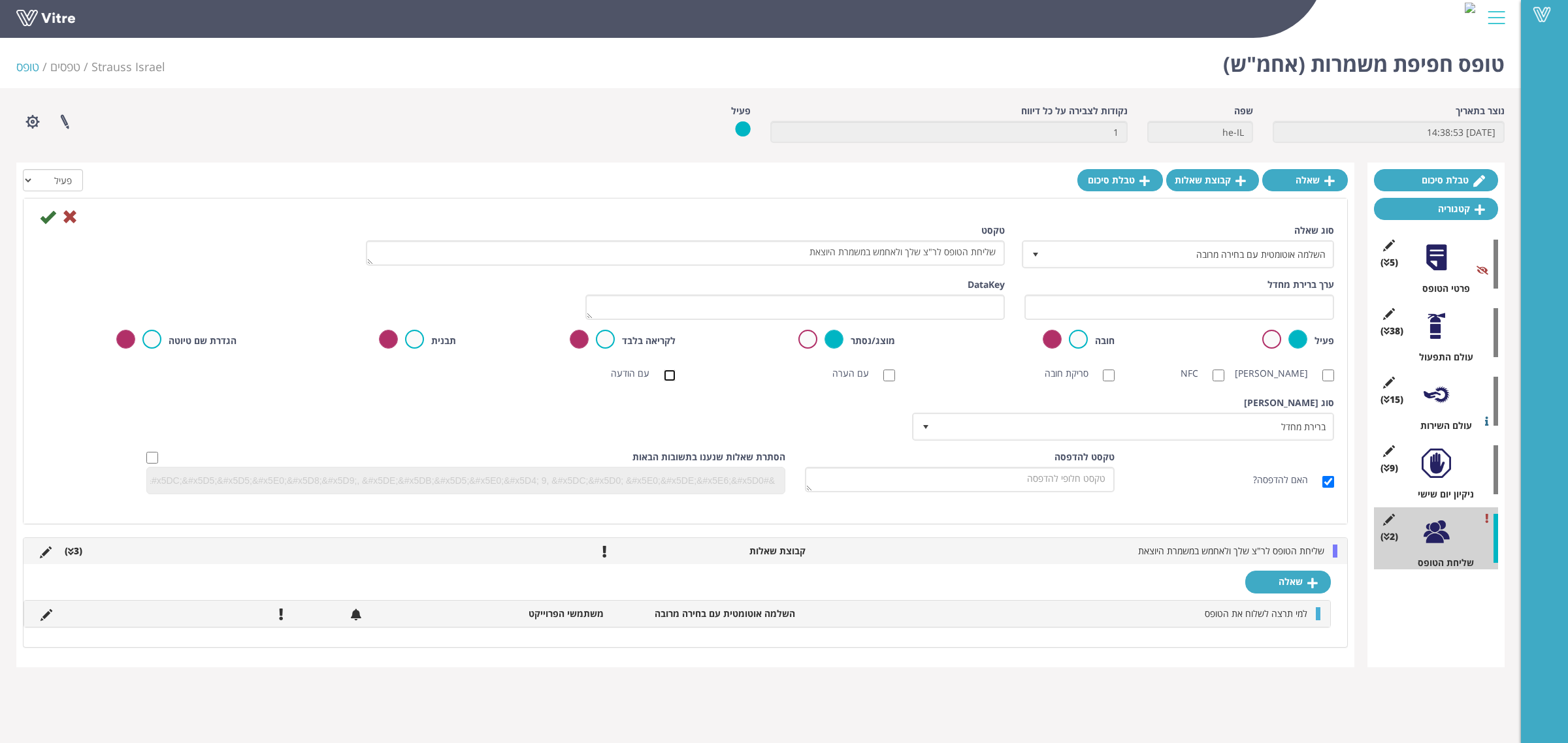
click at [671, 377] on input "עם הודעה" at bounding box center [670, 375] width 12 height 12
checkbox input "true"
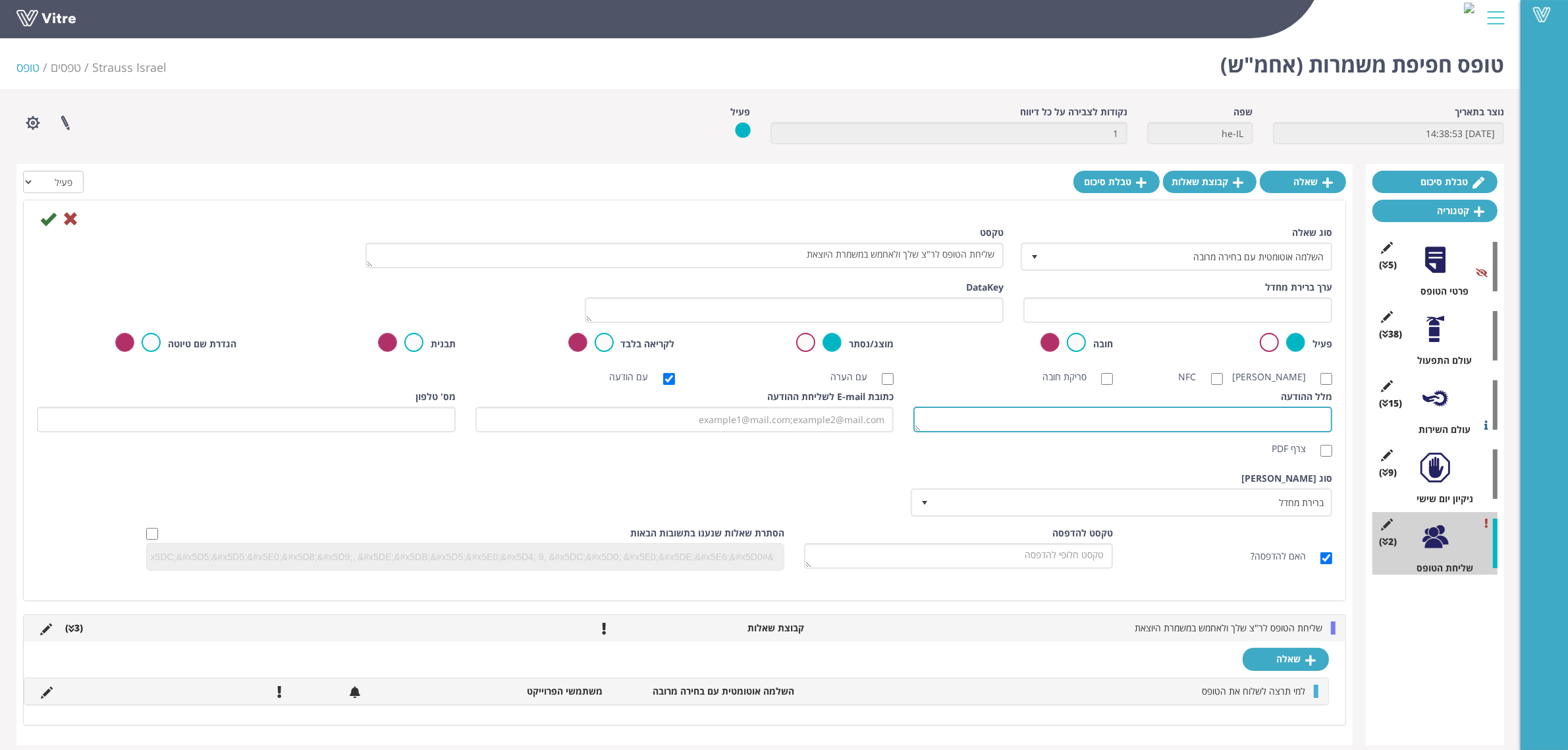
click at [1197, 425] on textarea "מלל ההודעה" at bounding box center [1123, 420] width 419 height 26
type textarea "צ'ק ליסט חפיפת משמרת"
click at [1331, 451] on input "צרף PDF" at bounding box center [1326, 450] width 12 height 12
checkbox input "true"
click at [51, 220] on icon at bounding box center [48, 219] width 16 height 16
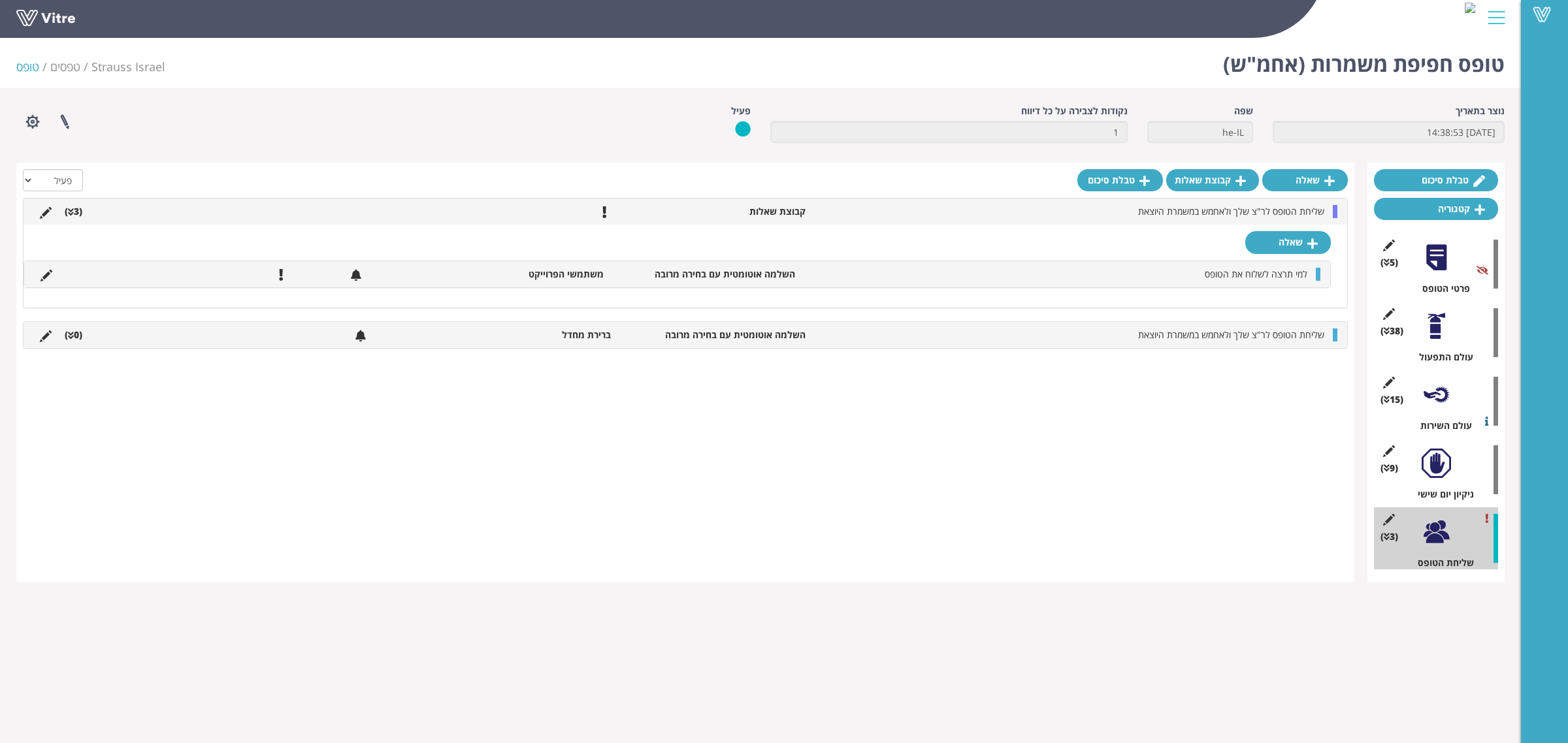
click at [71, 335] on icon at bounding box center [71, 336] width 6 height 10
click at [1289, 377] on link "תשובה" at bounding box center [1276, 366] width 111 height 22
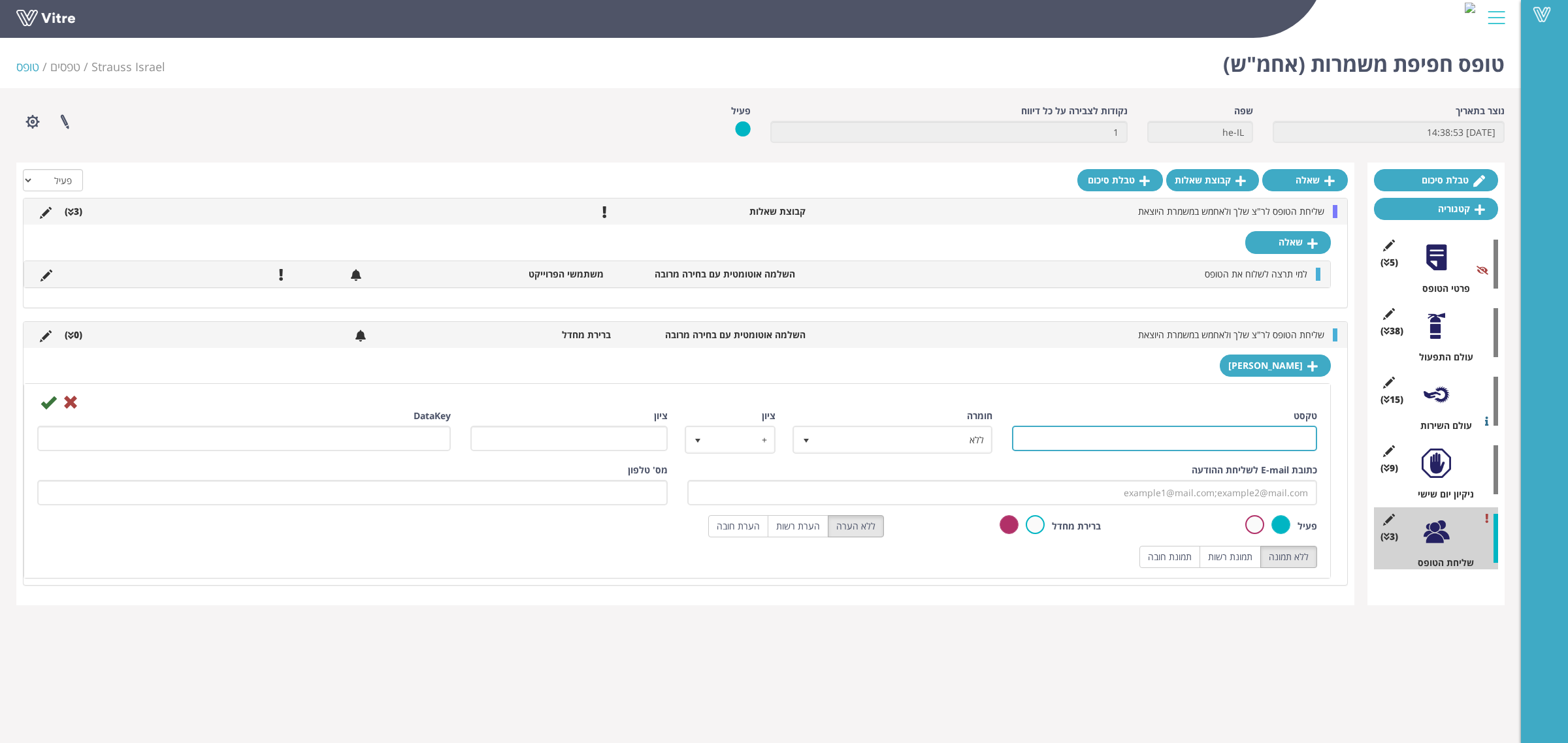
click at [1206, 439] on input "טקסט" at bounding box center [1164, 438] width 305 height 25
click at [1206, 411] on div "טקסט" at bounding box center [1164, 430] width 305 height 42
click at [1090, 441] on input "טקסט" at bounding box center [1164, 438] width 305 height 25
drag, startPoint x: 1010, startPoint y: 469, endPoint x: 1053, endPoint y: 468, distance: 43.0
click at [1010, 469] on div "כתובת E-mail לשליחת ההודעה" at bounding box center [1002, 484] width 631 height 42
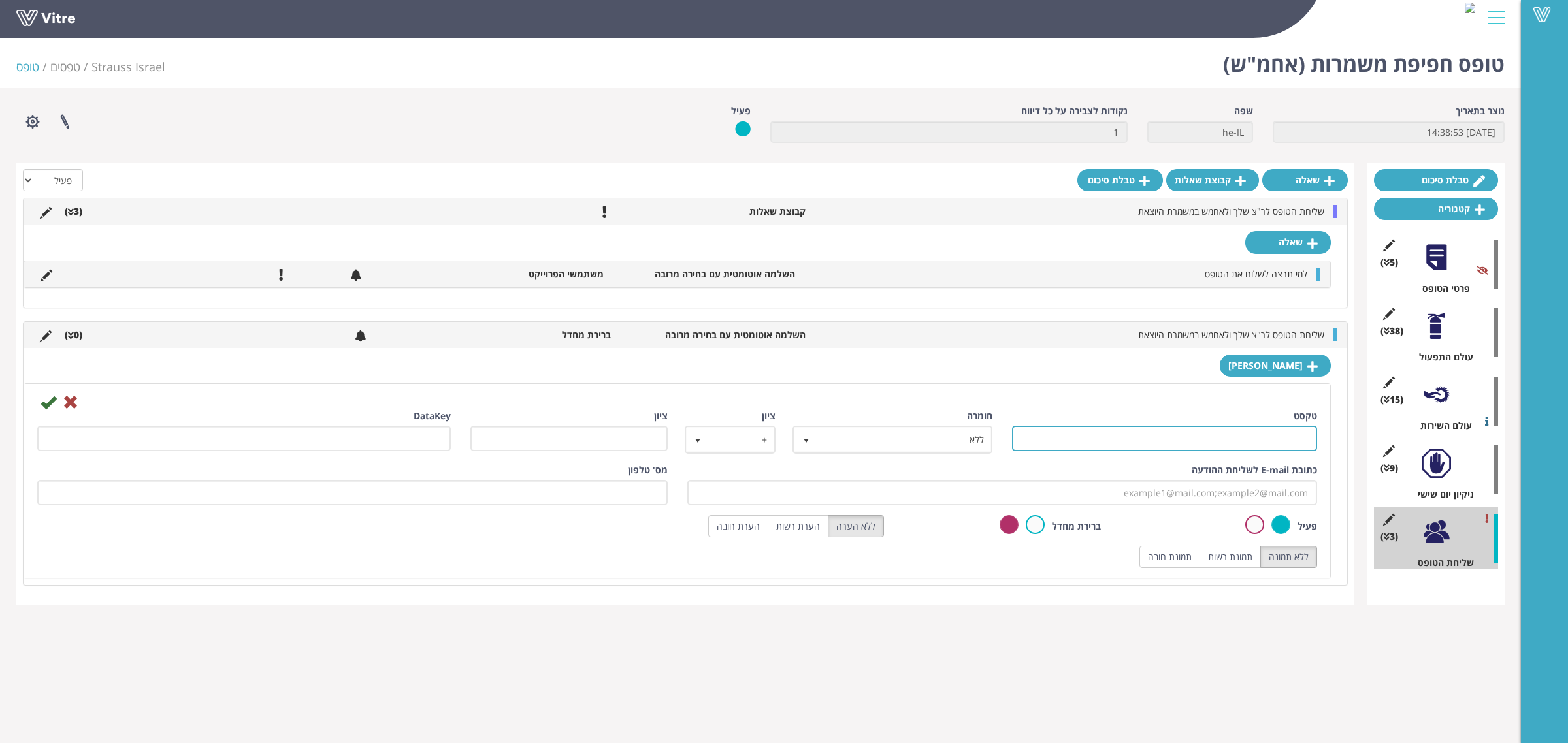
click at [1110, 446] on input "טקסט" at bounding box center [1164, 438] width 305 height 25
type input "[PERSON_NAME]"
click at [1196, 494] on input "כתובת E-mail לשליחת ההודעה" at bounding box center [1002, 493] width 631 height 25
type input "[PERSON_NAME][EMAIL_ADDRESS][DATE][DOMAIN_NAME]"
click at [44, 400] on icon at bounding box center [48, 402] width 16 height 16
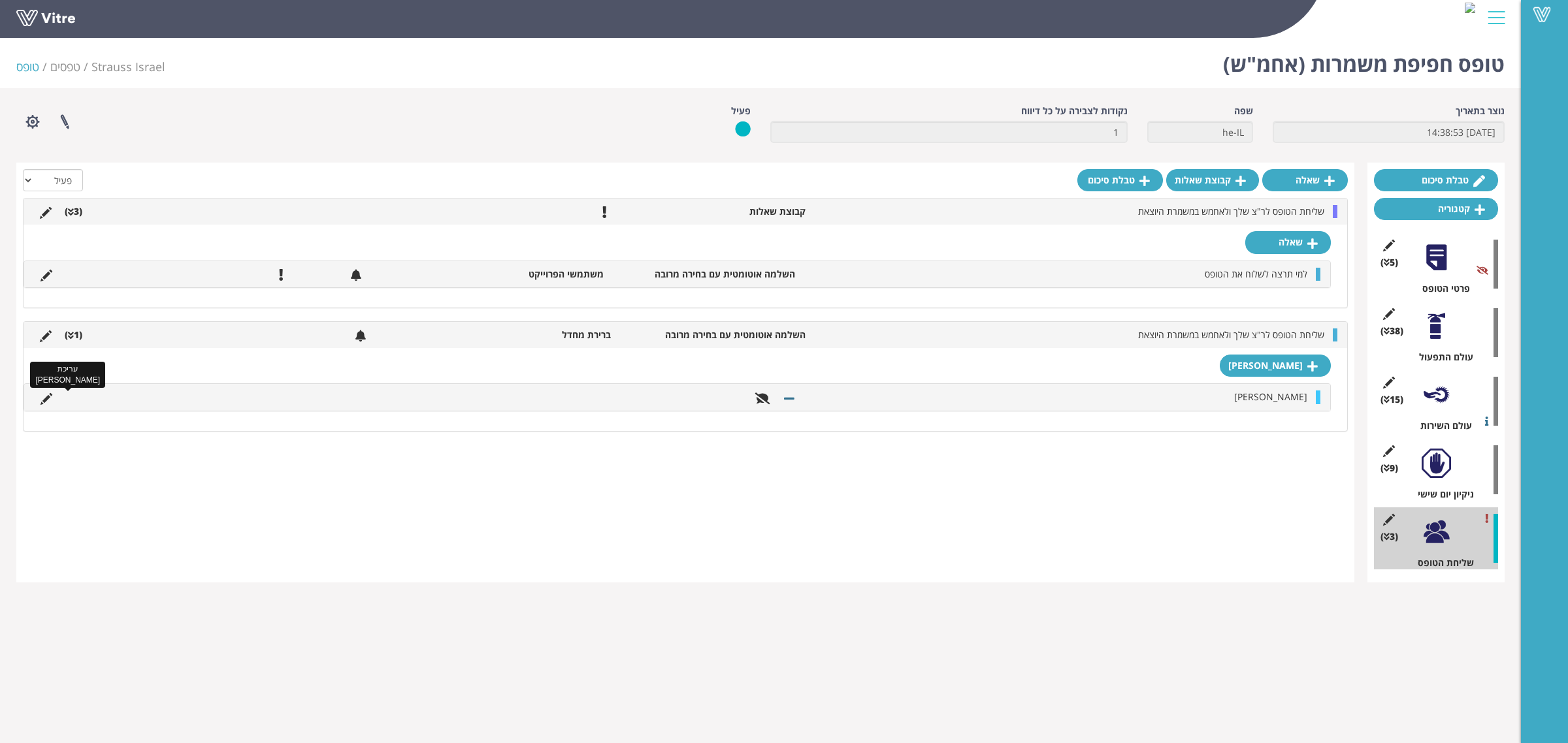
click at [44, 405] on icon at bounding box center [46, 398] width 12 height 12
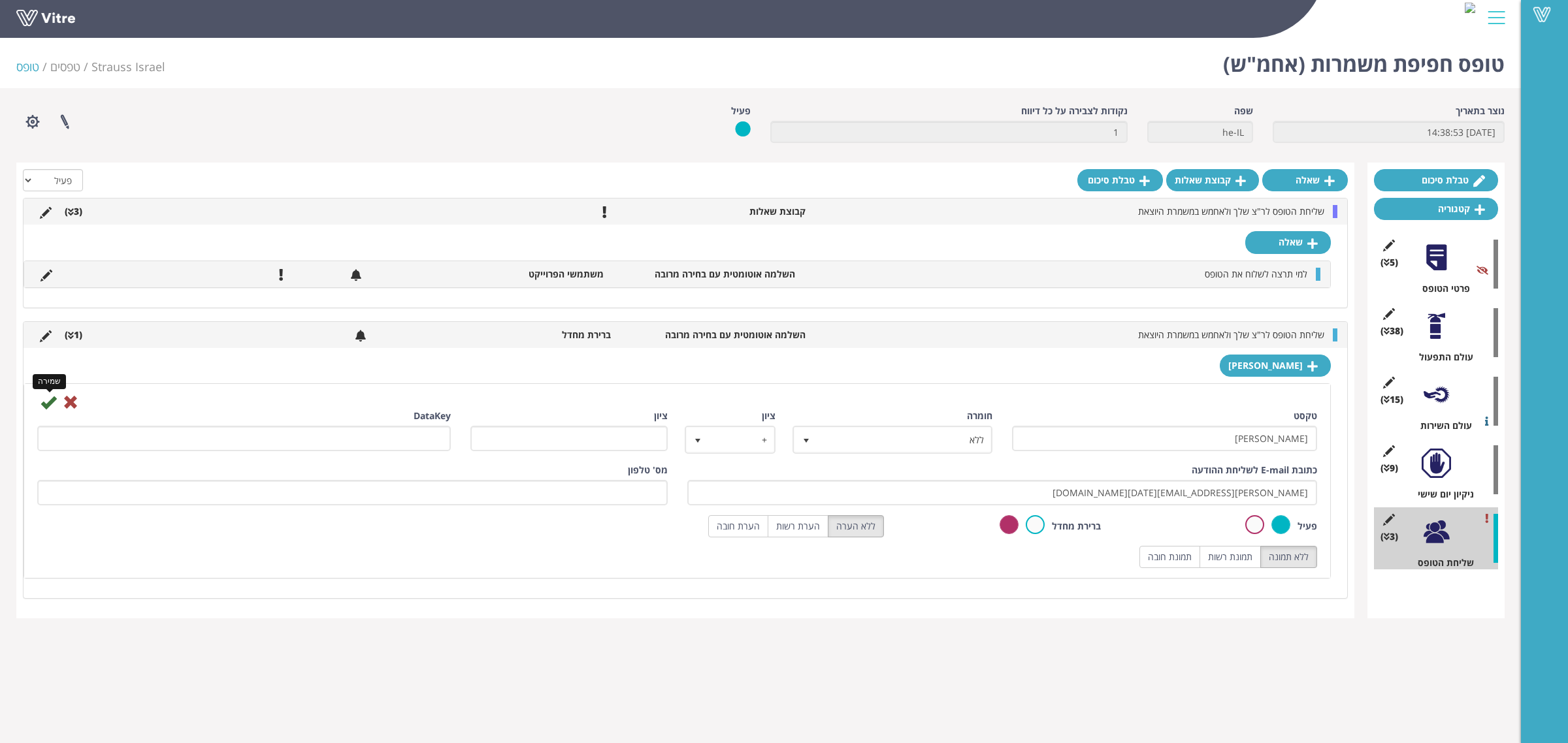
click at [44, 402] on icon at bounding box center [48, 402] width 16 height 16
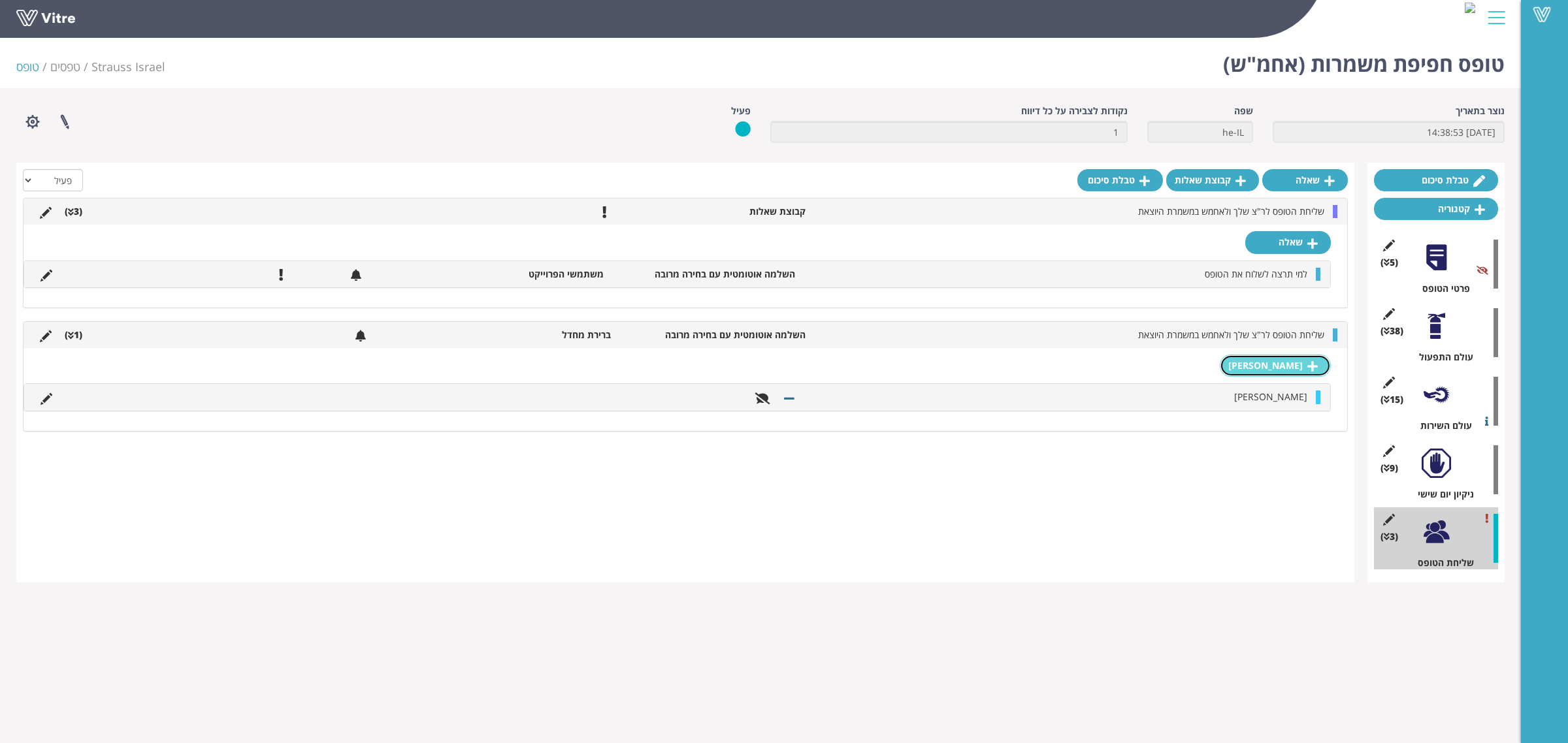
click at [1281, 376] on link "תשובה" at bounding box center [1276, 366] width 111 height 22
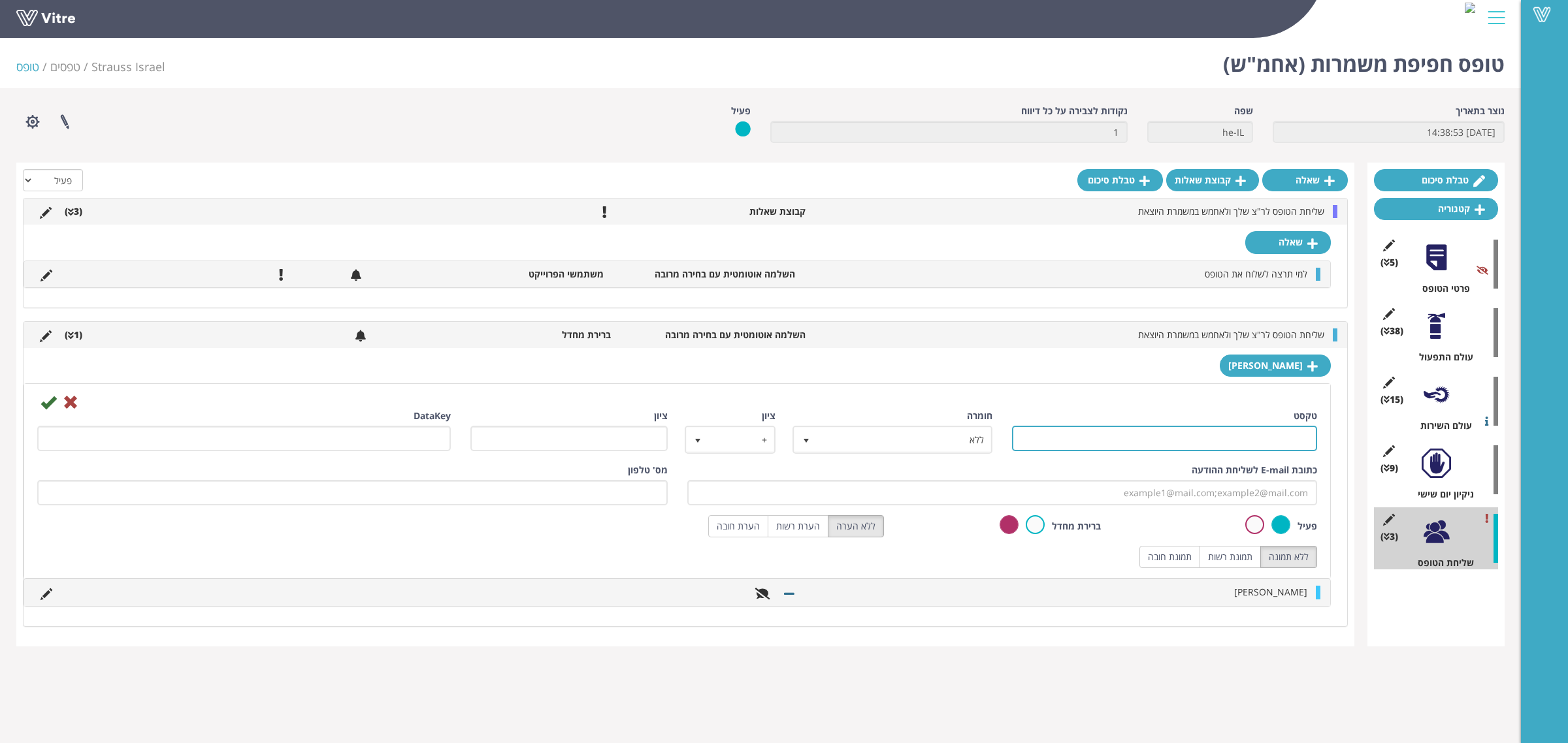
click at [1253, 445] on input "טקסט" at bounding box center [1164, 438] width 305 height 25
type input "[PERSON_NAME]"
click at [1230, 487] on input "כתובת E-mail לשליחת ההודעה" at bounding box center [1002, 493] width 631 height 25
type input "Ran.Kroynish@strauss-group.com"
click at [53, 406] on icon at bounding box center [48, 402] width 16 height 16
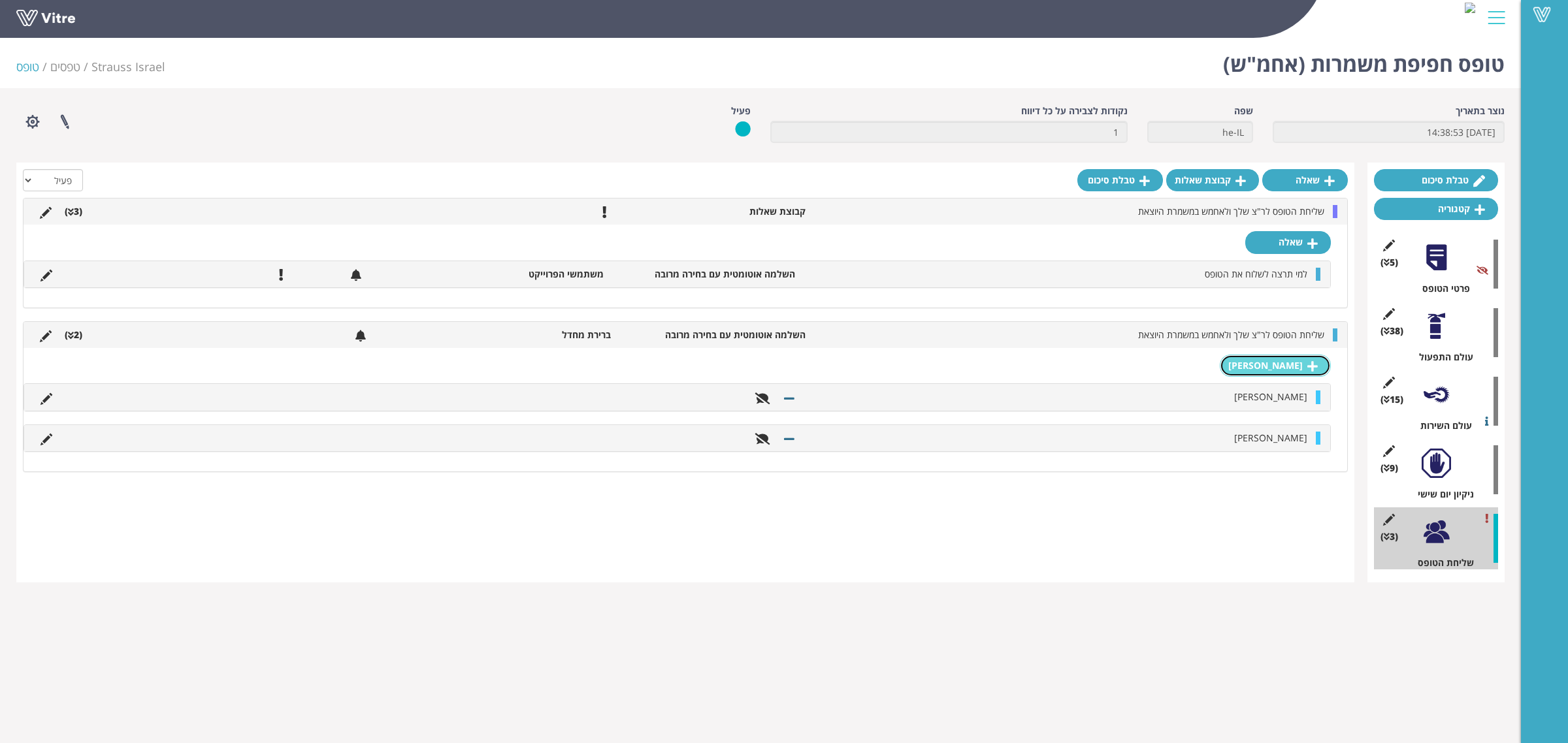
click at [1285, 364] on link "תשובה" at bounding box center [1276, 366] width 111 height 22
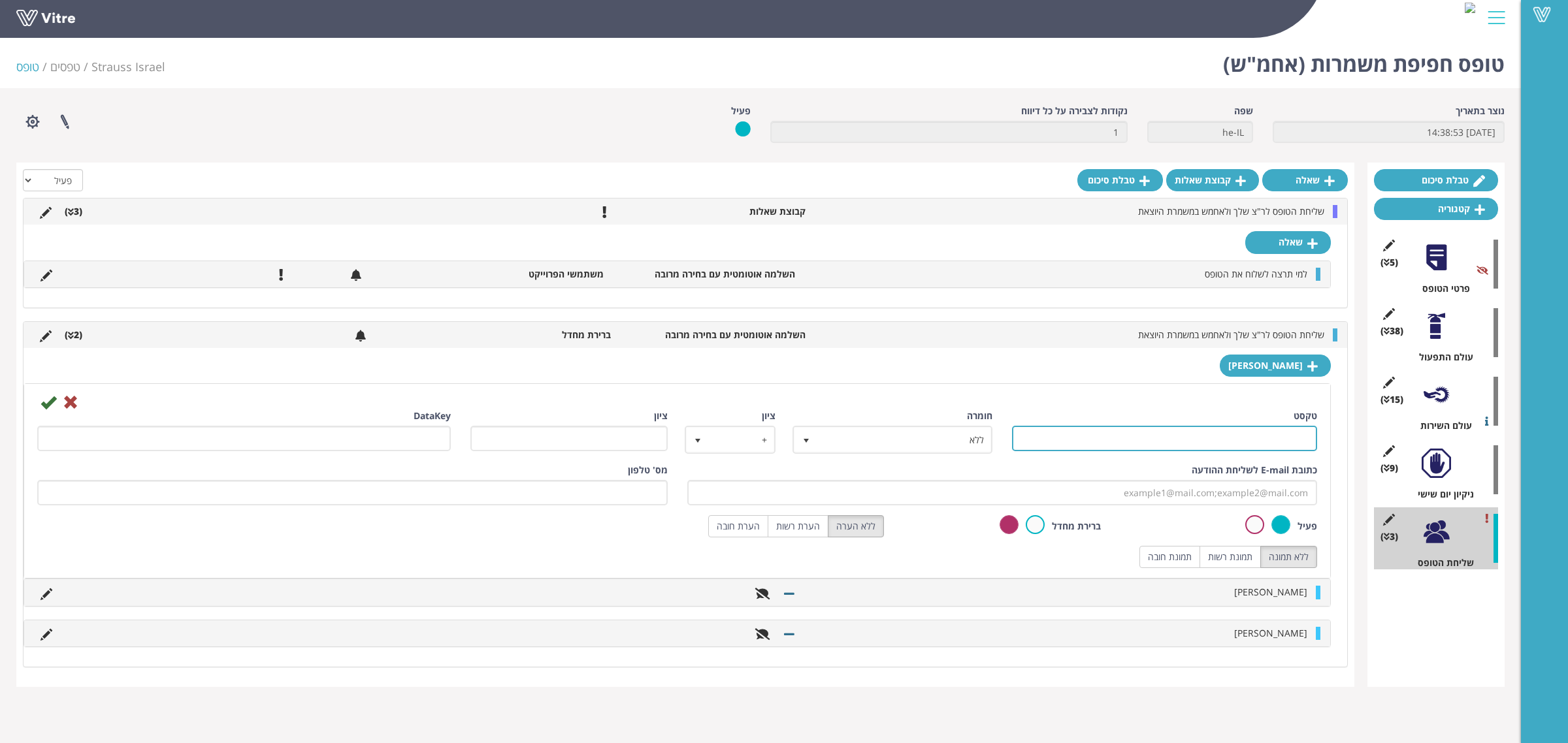
click at [1259, 448] on input "טקסט" at bounding box center [1164, 438] width 305 height 25
type input "[PERSON_NAME]"
click at [1226, 480] on div "כתובת E-mail לשליחת ההודעה" at bounding box center [1002, 484] width 631 height 42
click at [1226, 484] on input "כתובת E-mail לשליחת ההודעה" at bounding box center [1002, 493] width 631 height 25
type input "Niv.Carmeli@strauss-group.com"
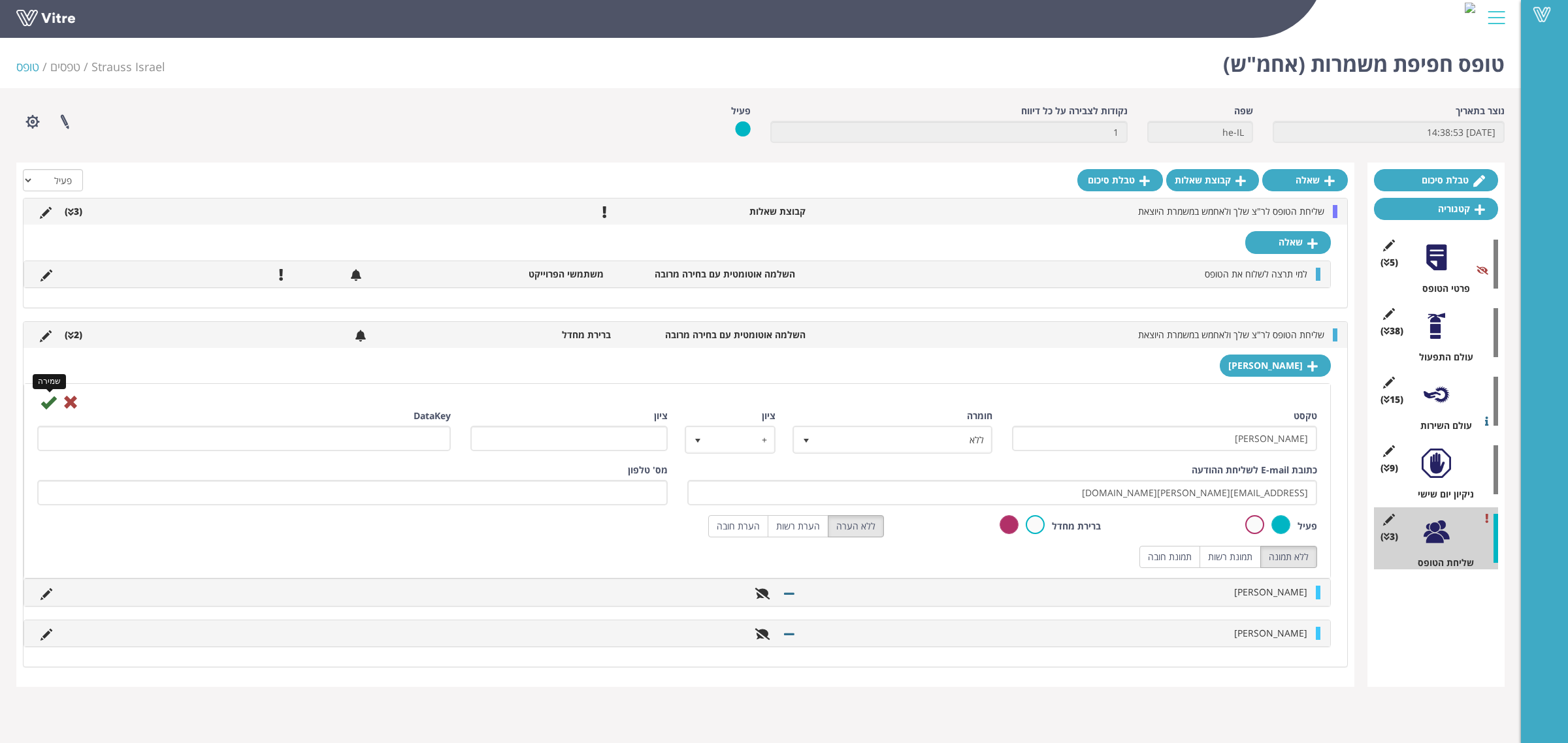
click at [48, 397] on icon at bounding box center [48, 402] width 16 height 16
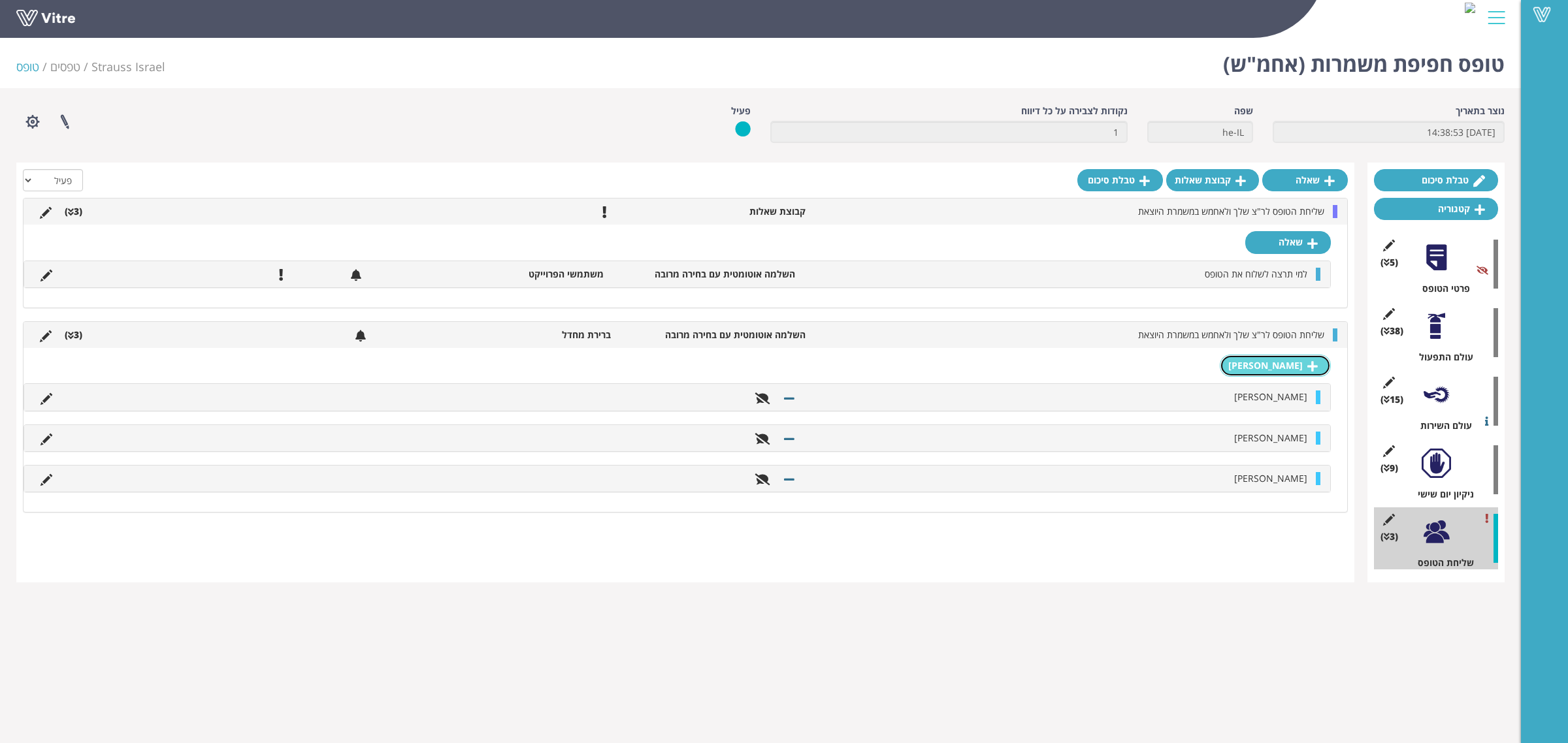
click at [1275, 370] on link "תשובה" at bounding box center [1276, 366] width 111 height 22
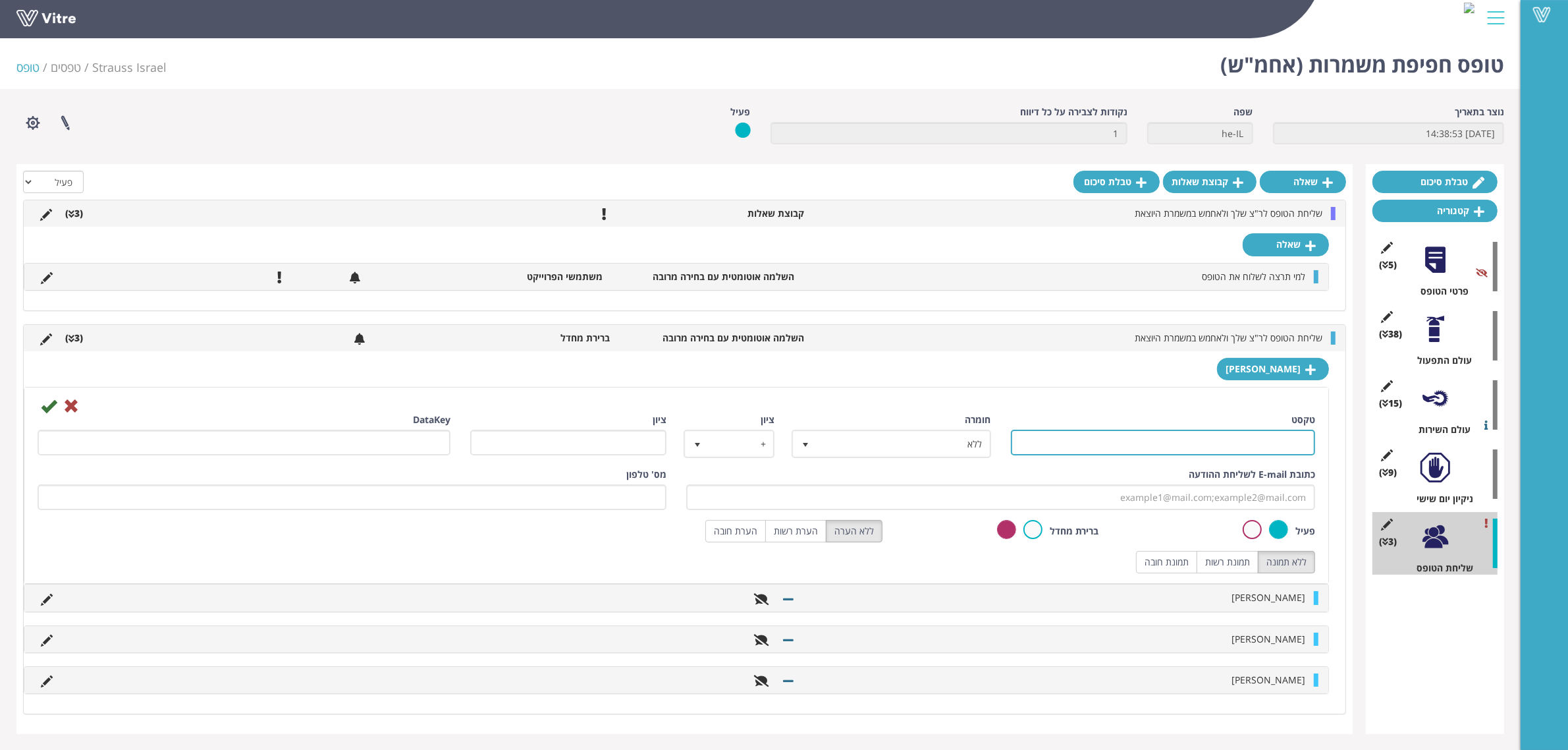
click at [1237, 447] on input "טקסט" at bounding box center [1164, 442] width 305 height 26
type input "[PERSON_NAME]-ים [PERSON_NAME]"
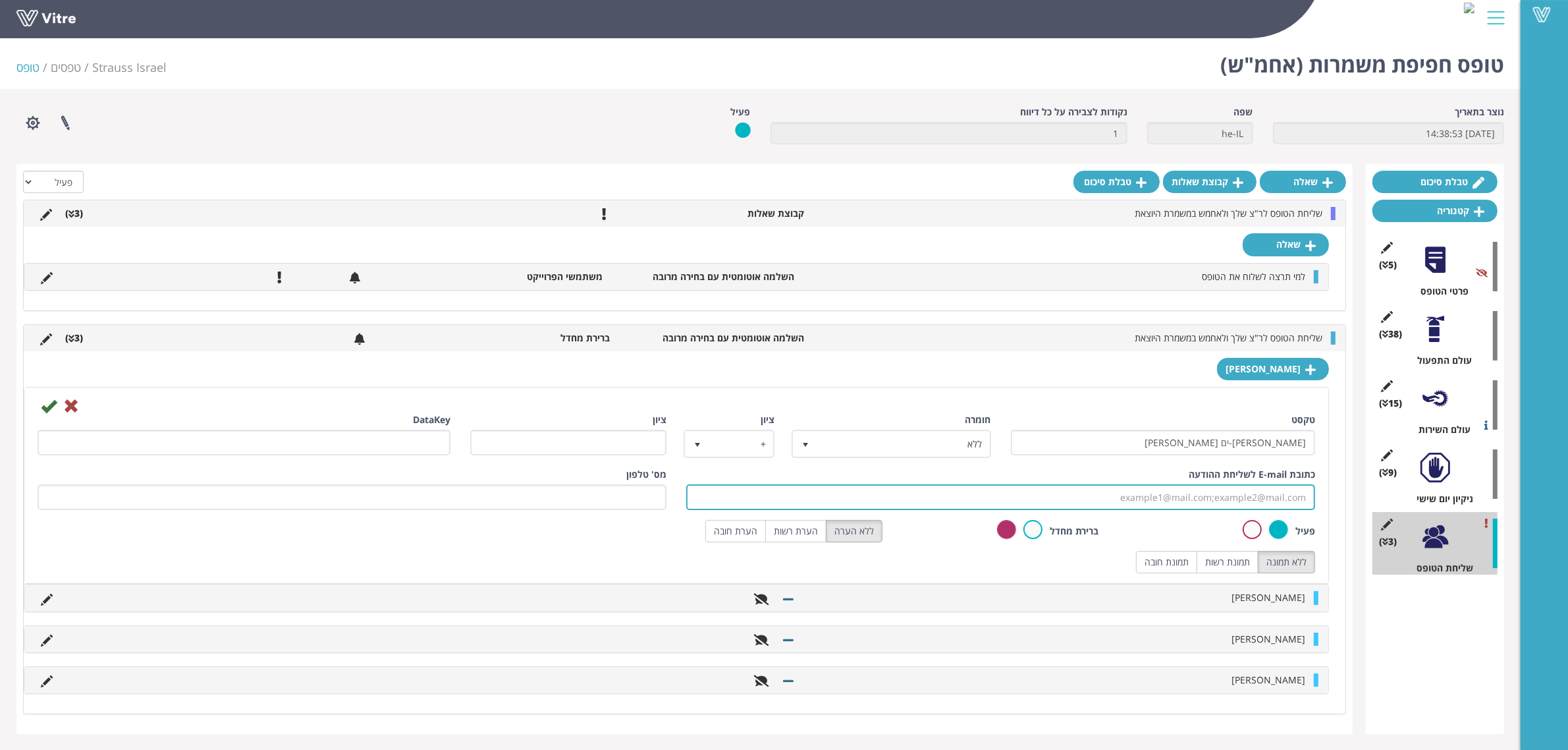
click at [1200, 501] on input "כתובת E-mail לשליחת ההודעה" at bounding box center [1001, 498] width 629 height 26
type input "Liyam.Levi@strauss-group.com"
click at [50, 409] on icon at bounding box center [49, 406] width 16 height 16
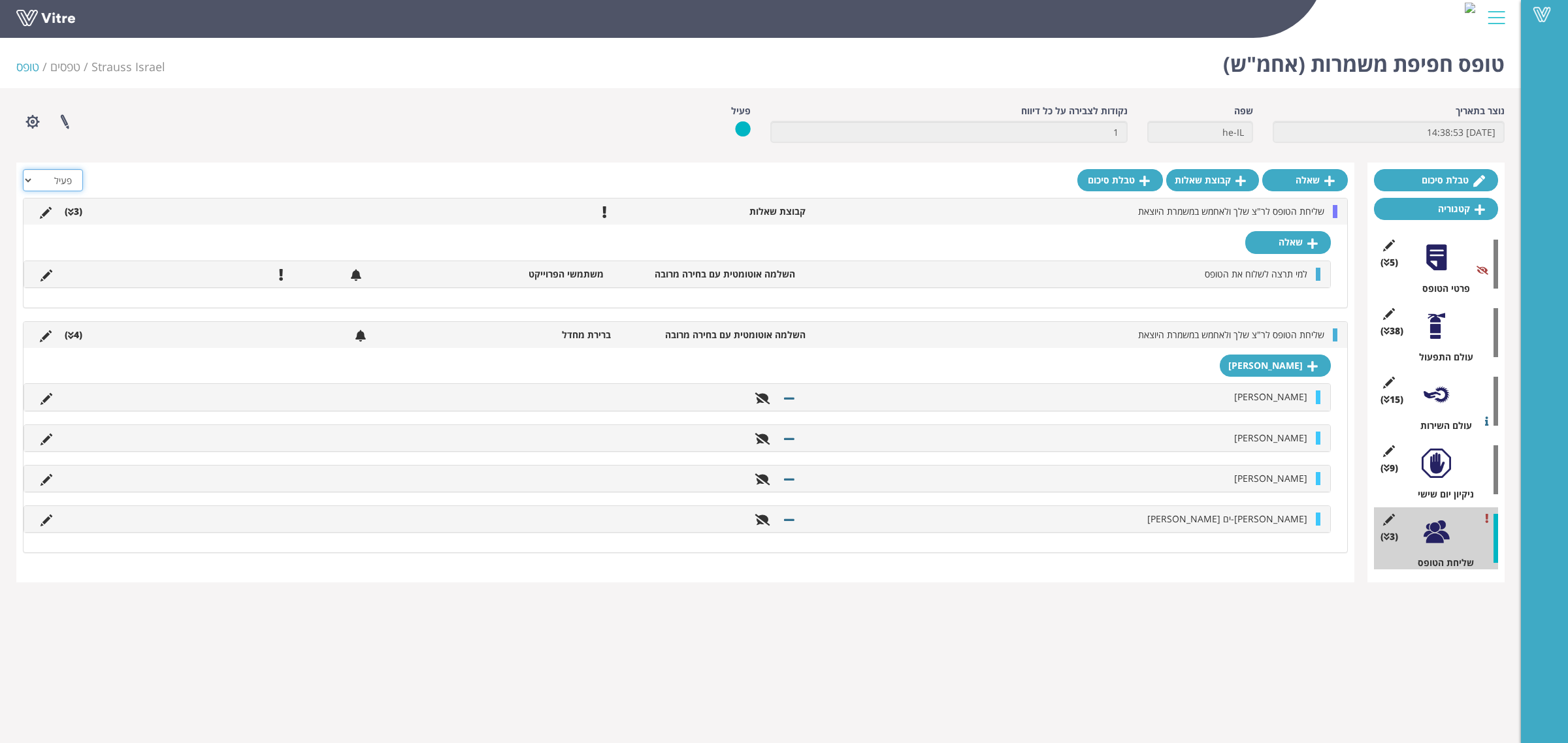
click at [70, 177] on select "הכל פעיל לא פעיל" at bounding box center [53, 180] width 60 height 22
select select "2"
click at [23, 169] on select "הכל פעיל לא פעיל" at bounding box center [53, 180] width 60 height 22
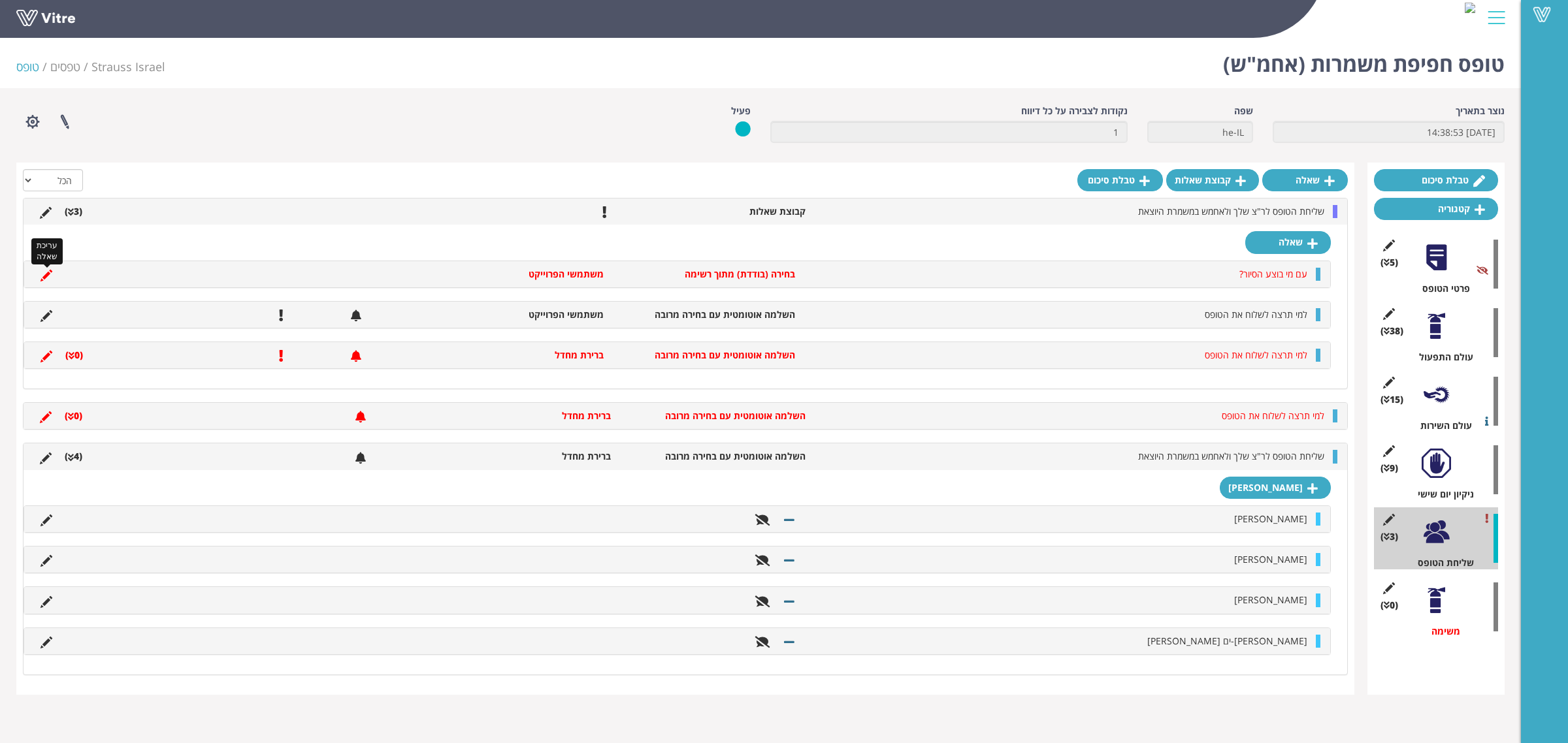
click at [46, 276] on icon at bounding box center [46, 275] width 12 height 12
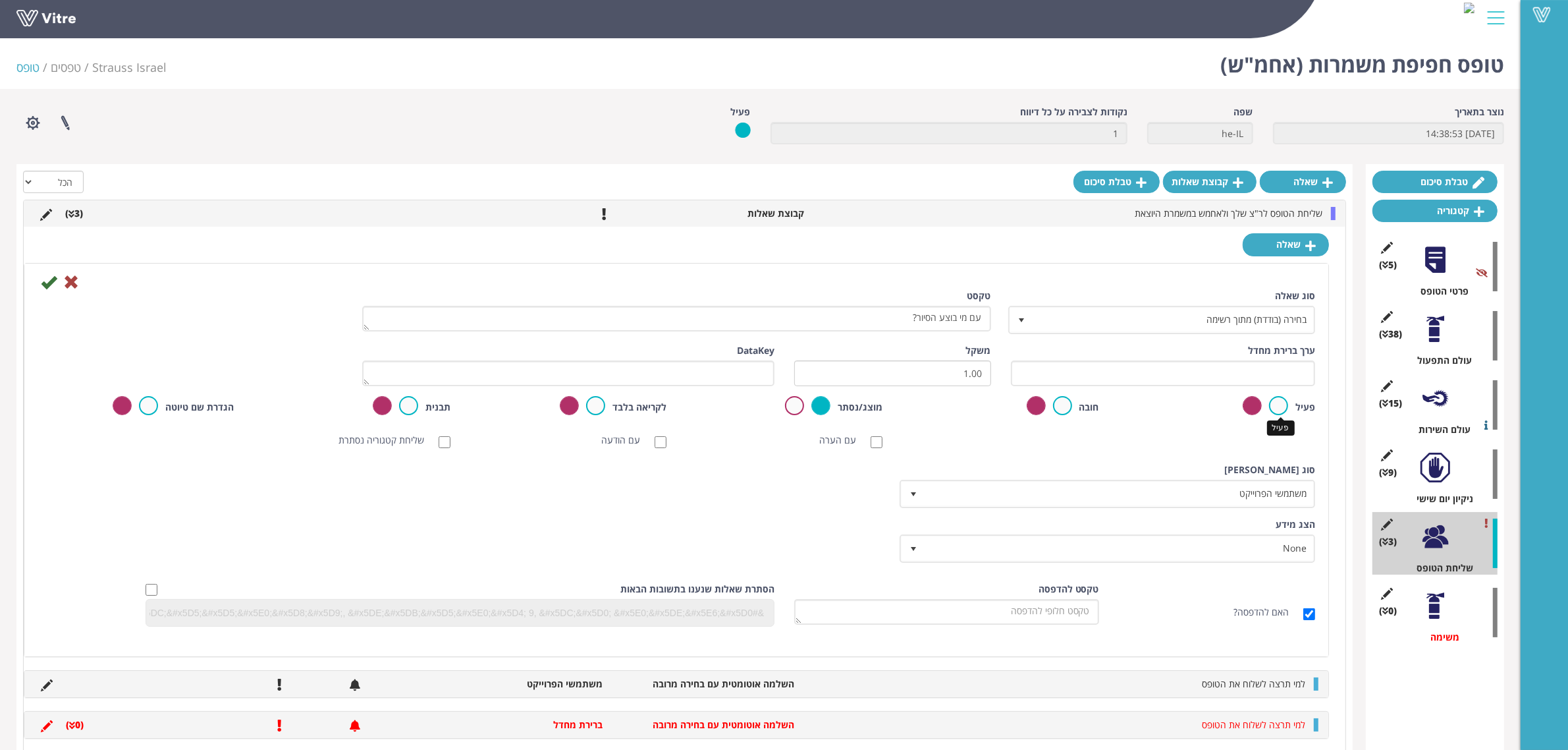
click at [1279, 404] on label at bounding box center [1279, 405] width 19 height 19
click at [0, 0] on input "radio" at bounding box center [0, 0] width 0 height 0
click at [1065, 412] on label at bounding box center [1063, 405] width 19 height 19
click at [0, 0] on input "radio" at bounding box center [0, 0] width 0 height 0
click at [50, 284] on icon at bounding box center [49, 282] width 16 height 16
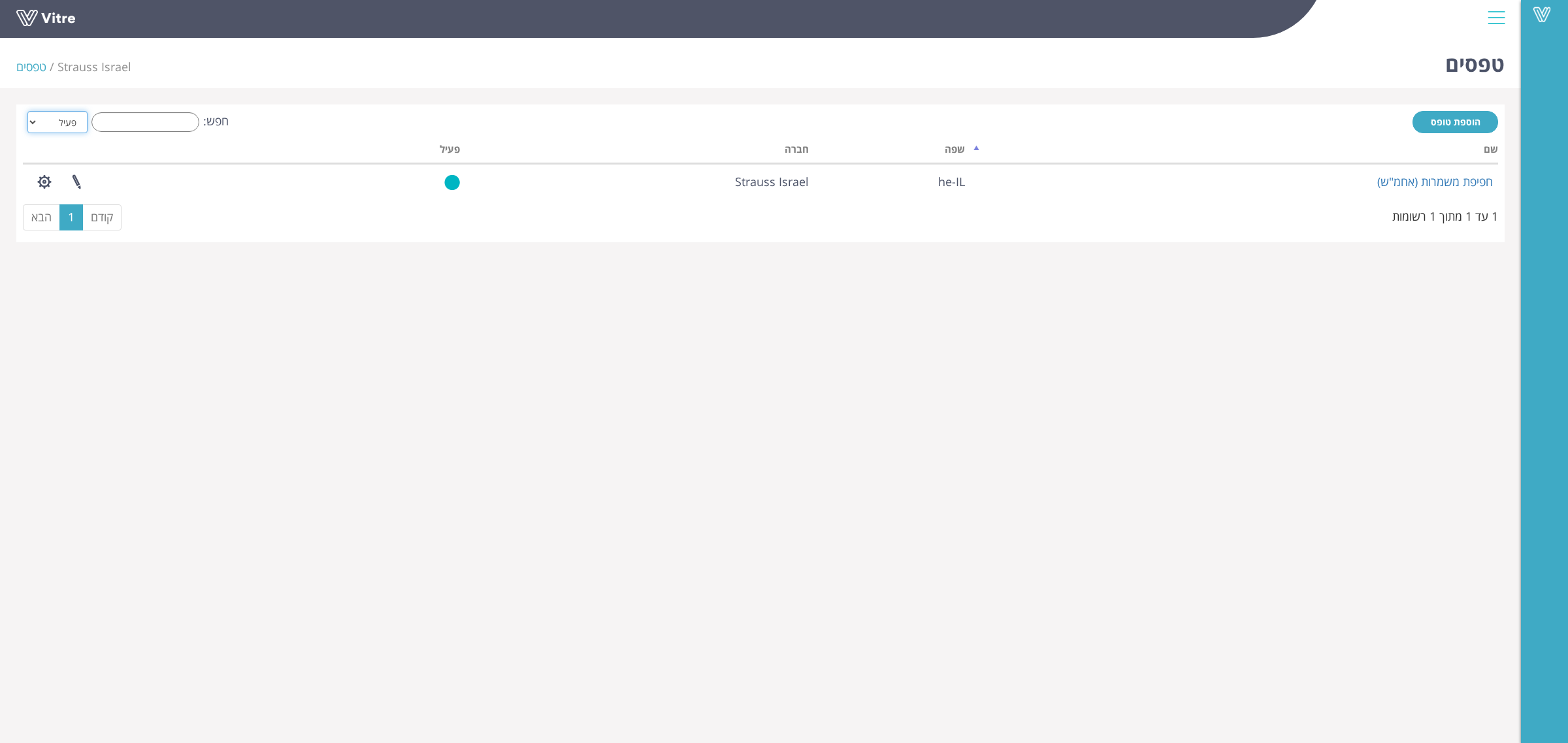
click at [39, 125] on select "הכל פעיל לא פעיל" at bounding box center [58, 122] width 60 height 22
click at [28, 111] on select "הכל פעיל לא פעיל" at bounding box center [58, 122] width 60 height 22
click at [80, 119] on select "הכל פעיל לא פעיל" at bounding box center [58, 122] width 60 height 22
select select "2"
click at [28, 111] on select "הכל פעיל לא פעיל" at bounding box center [58, 122] width 60 height 22
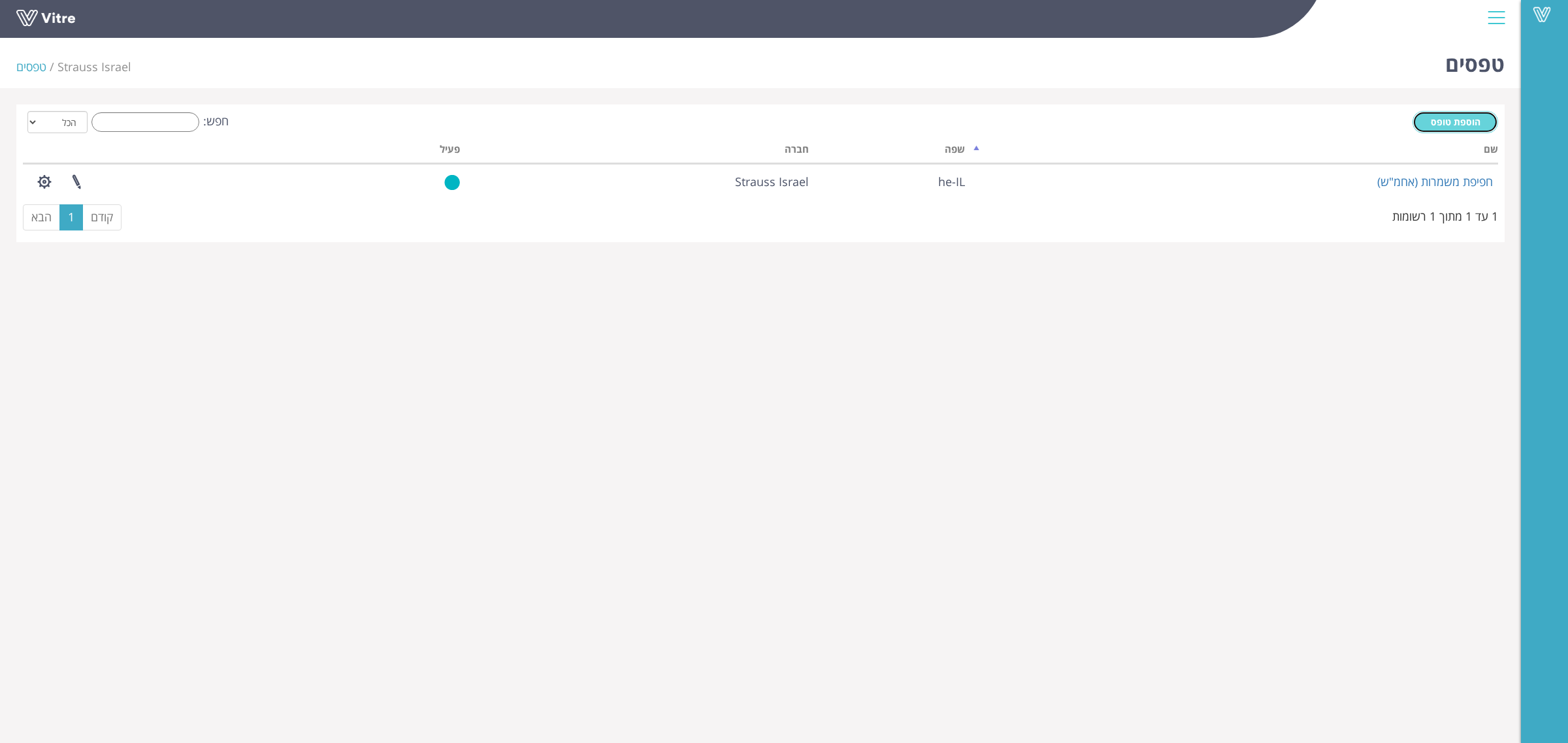
click at [1450, 117] on span "הוספת טופס" at bounding box center [1455, 122] width 50 height 13
click at [1495, 23] on div at bounding box center [1497, 17] width 29 height 35
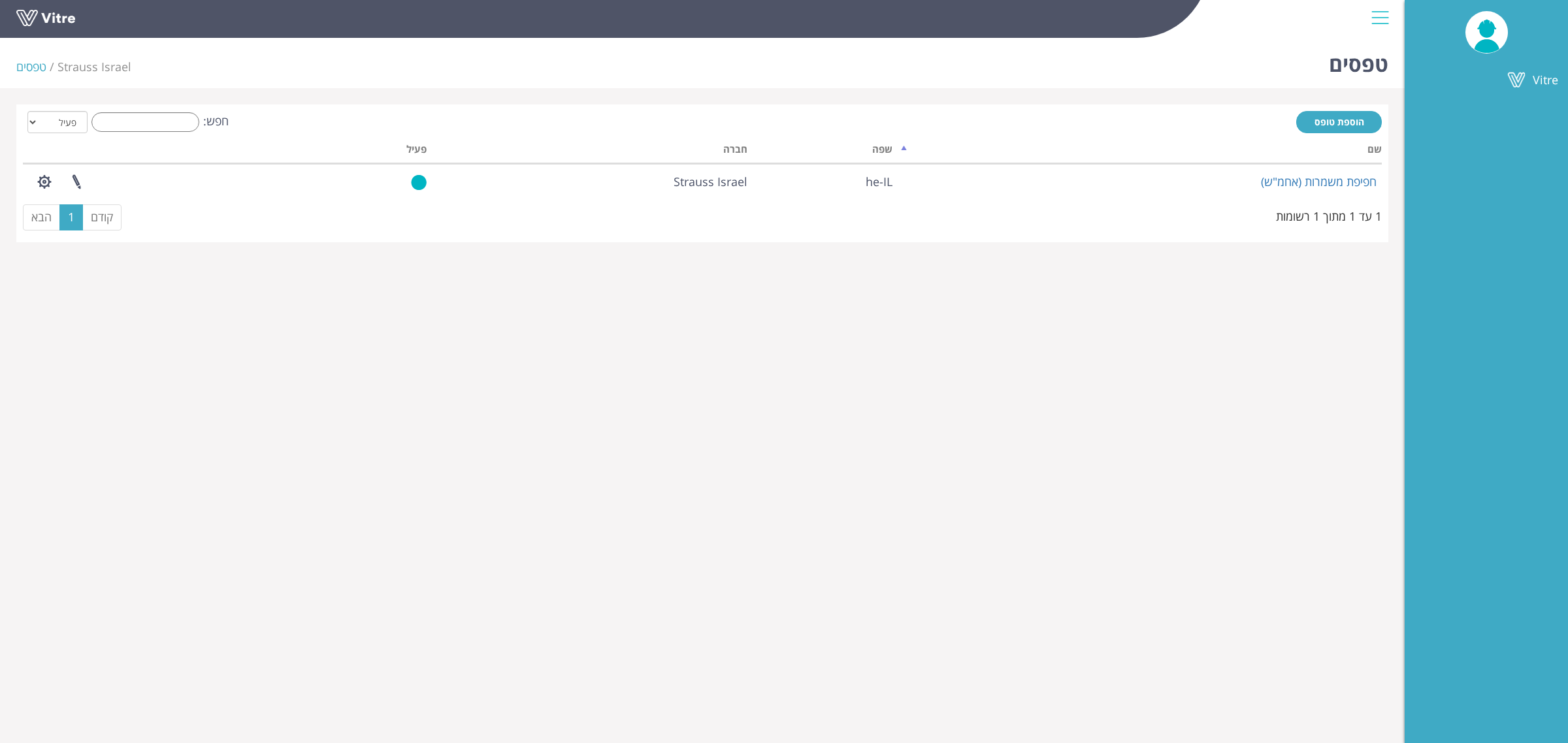
click at [1382, 18] on div at bounding box center [1380, 17] width 29 height 35
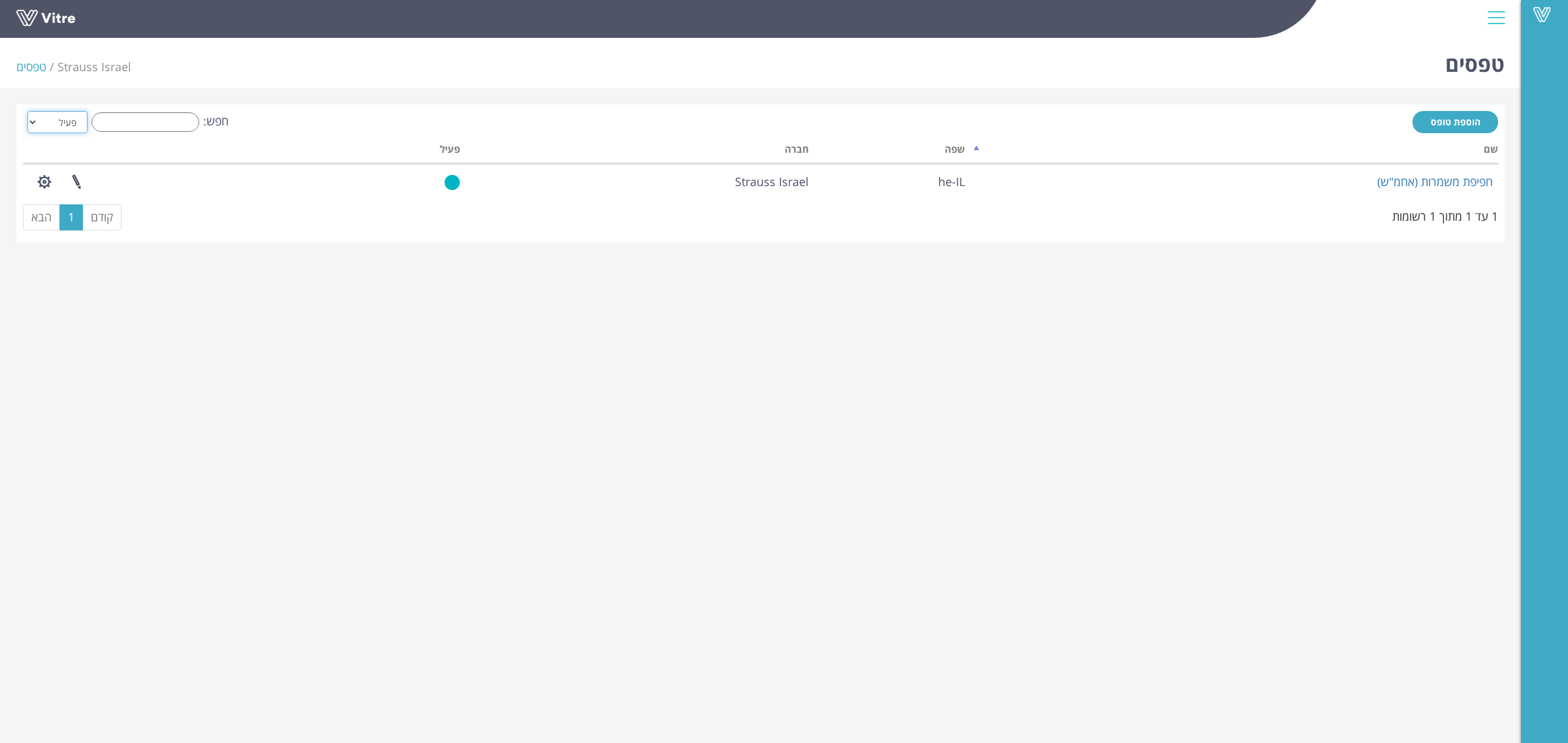
click at [71, 116] on select "הכל פעיל לא פעיל" at bounding box center [58, 122] width 60 height 22
select select "2"
click at [28, 111] on select "הכל פעיל לא פעיל" at bounding box center [58, 122] width 60 height 22
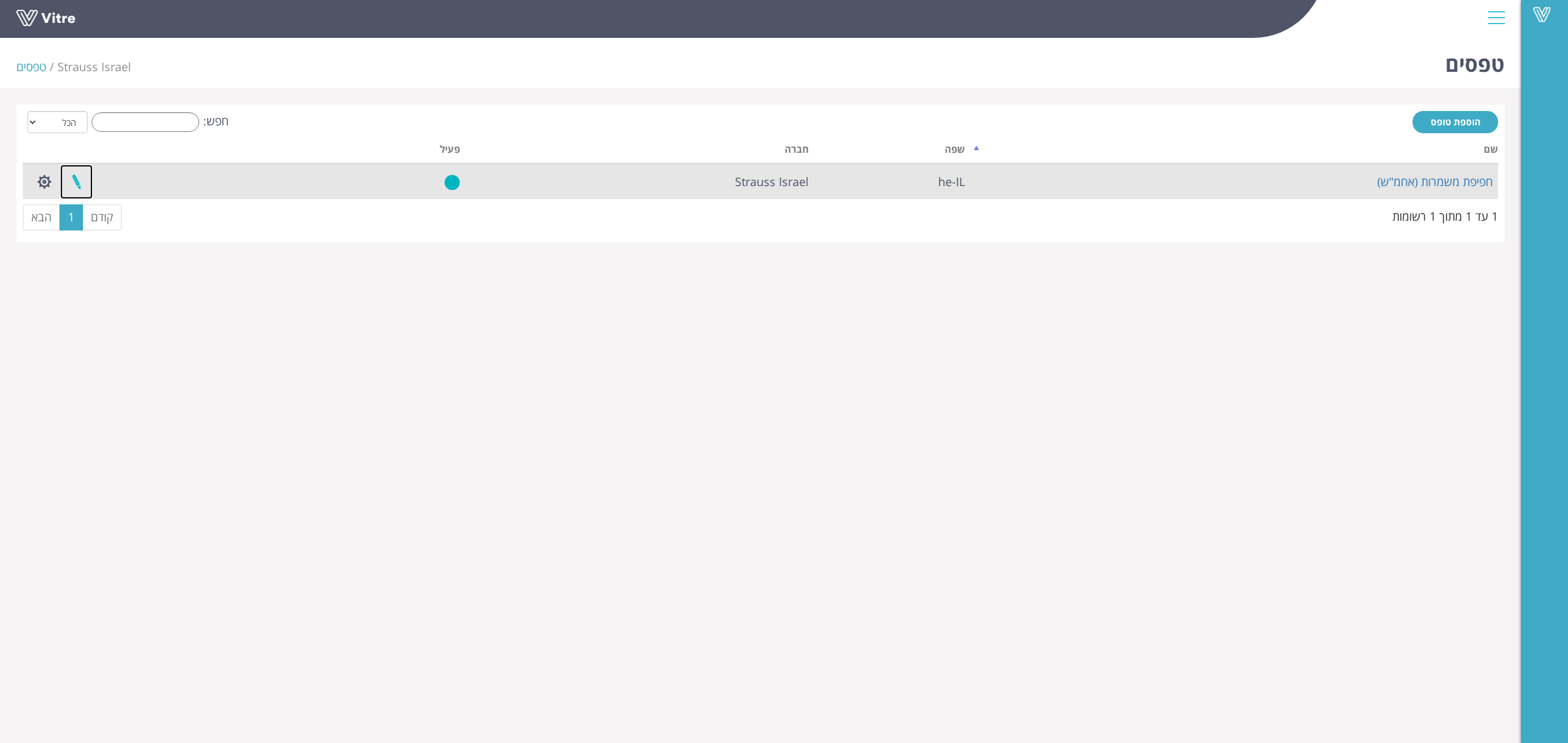
click at [72, 180] on link at bounding box center [76, 182] width 33 height 35
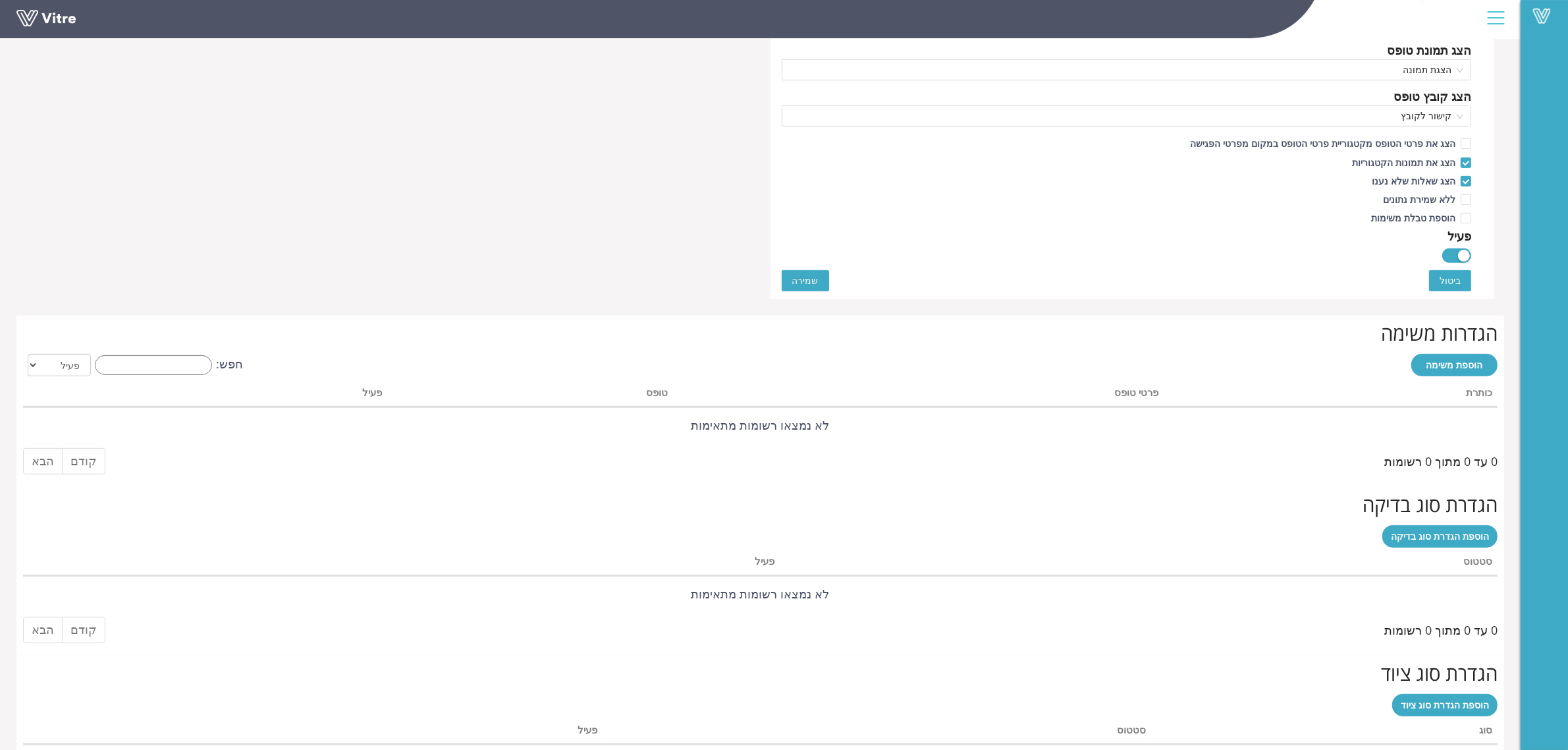
scroll to position [814, 0]
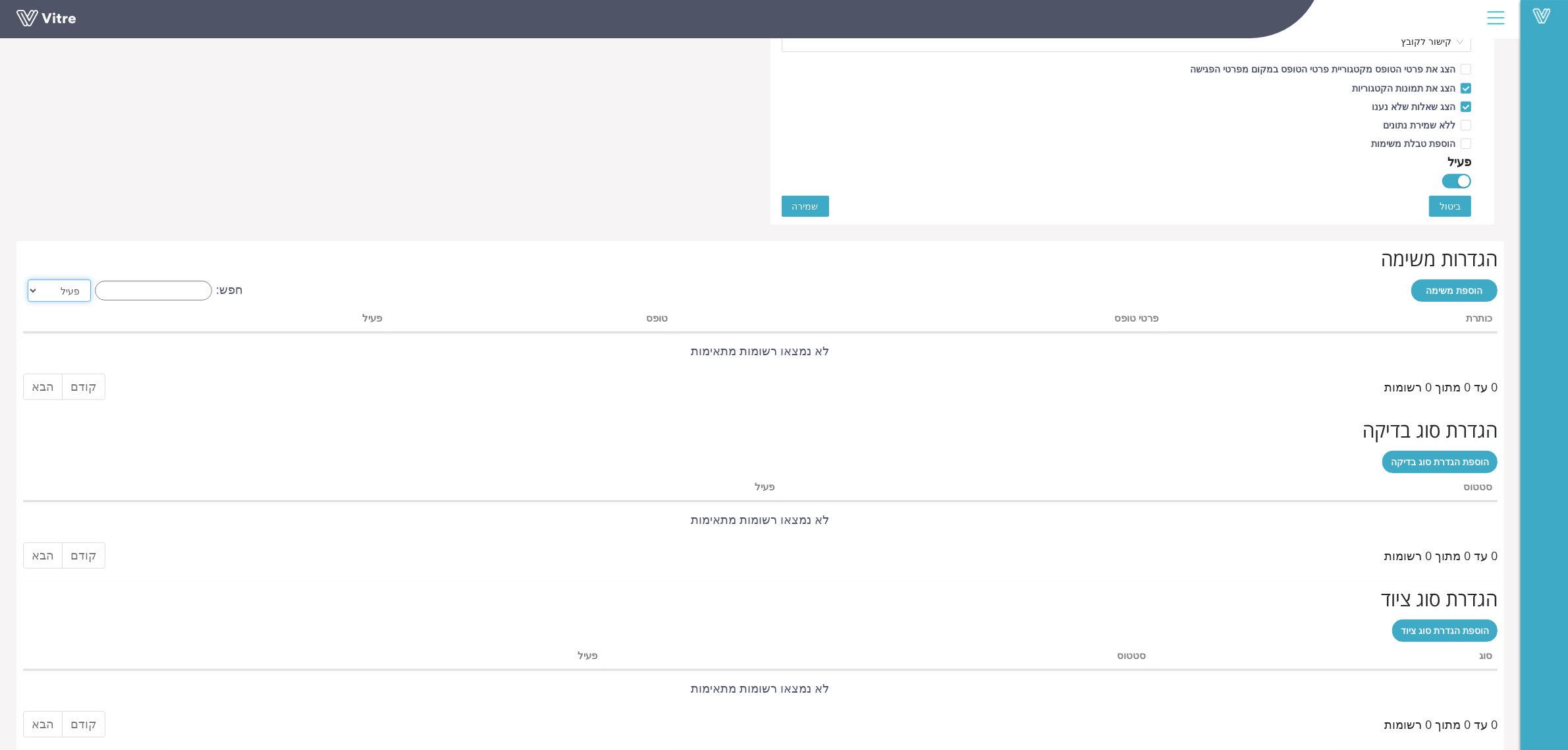
click at [58, 300] on select "הכל פעיל לא פעיל" at bounding box center [59, 291] width 63 height 22
select select "2"
click at [28, 280] on select "הכל פעיל לא פעיל" at bounding box center [59, 291] width 63 height 22
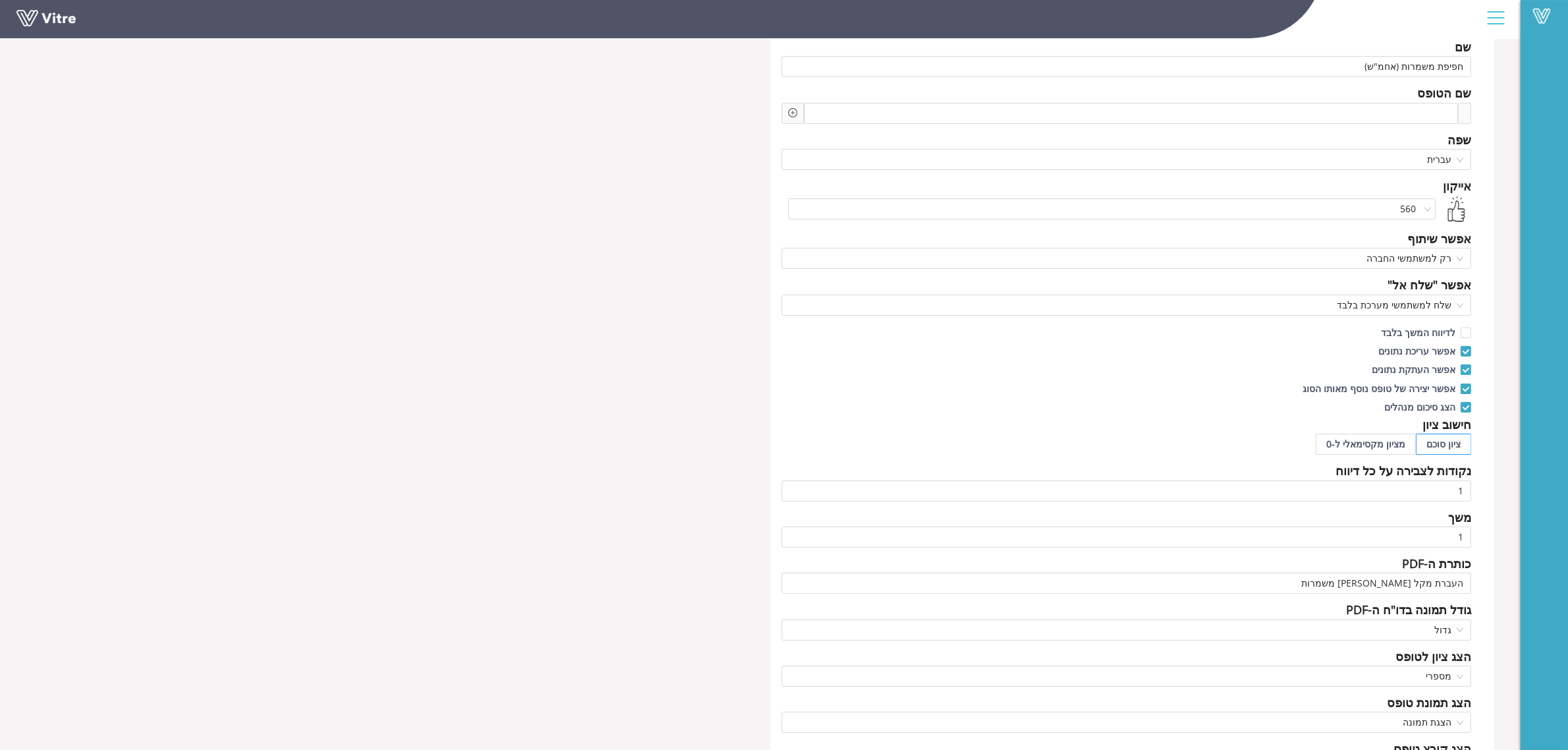
scroll to position [0, 0]
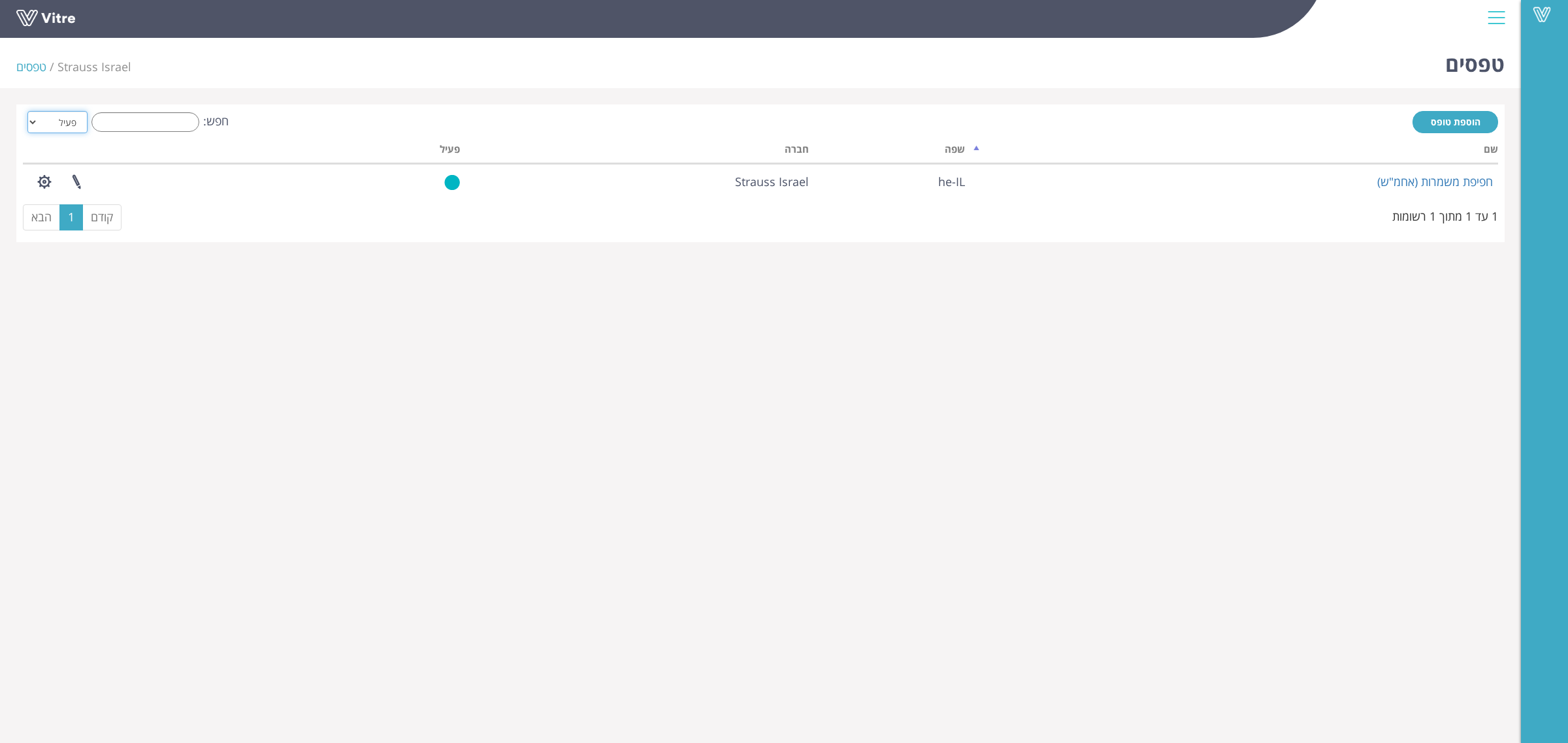
click at [71, 117] on select "הכל פעיל לא פעיל" at bounding box center [58, 122] width 60 height 22
click at [28, 111] on select "הכל פעיל לא פעיל" at bounding box center [58, 122] width 60 height 22
click at [47, 125] on select "הכל פעיל לא פעיל" at bounding box center [58, 122] width 60 height 22
click at [28, 111] on select "הכל פעיל לא פעיל" at bounding box center [58, 122] width 60 height 22
click at [68, 116] on select "הכל פעיל לא פעיל" at bounding box center [58, 122] width 60 height 22
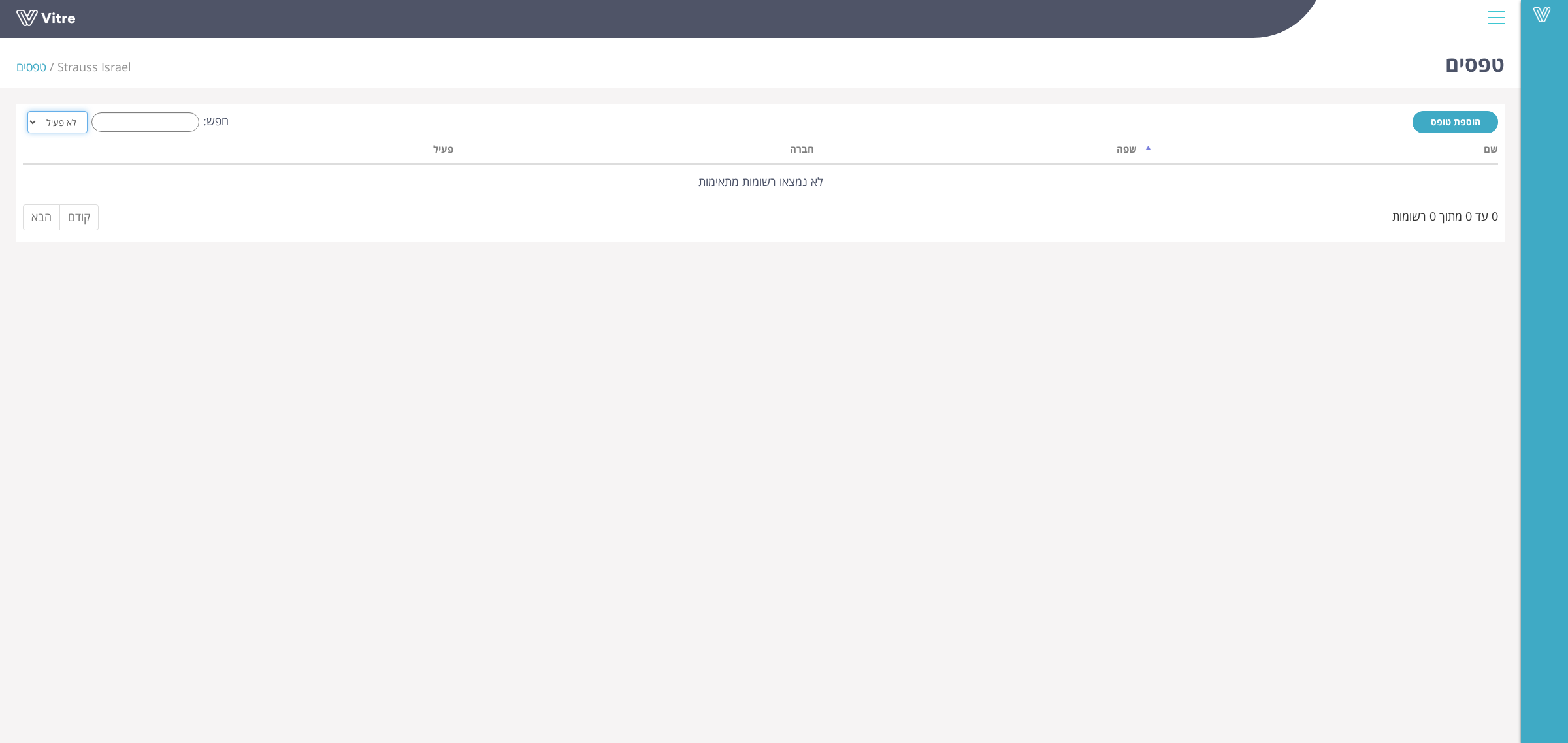
select select "2"
click at [28, 111] on select "הכל פעיל לא פעיל" at bounding box center [58, 122] width 60 height 22
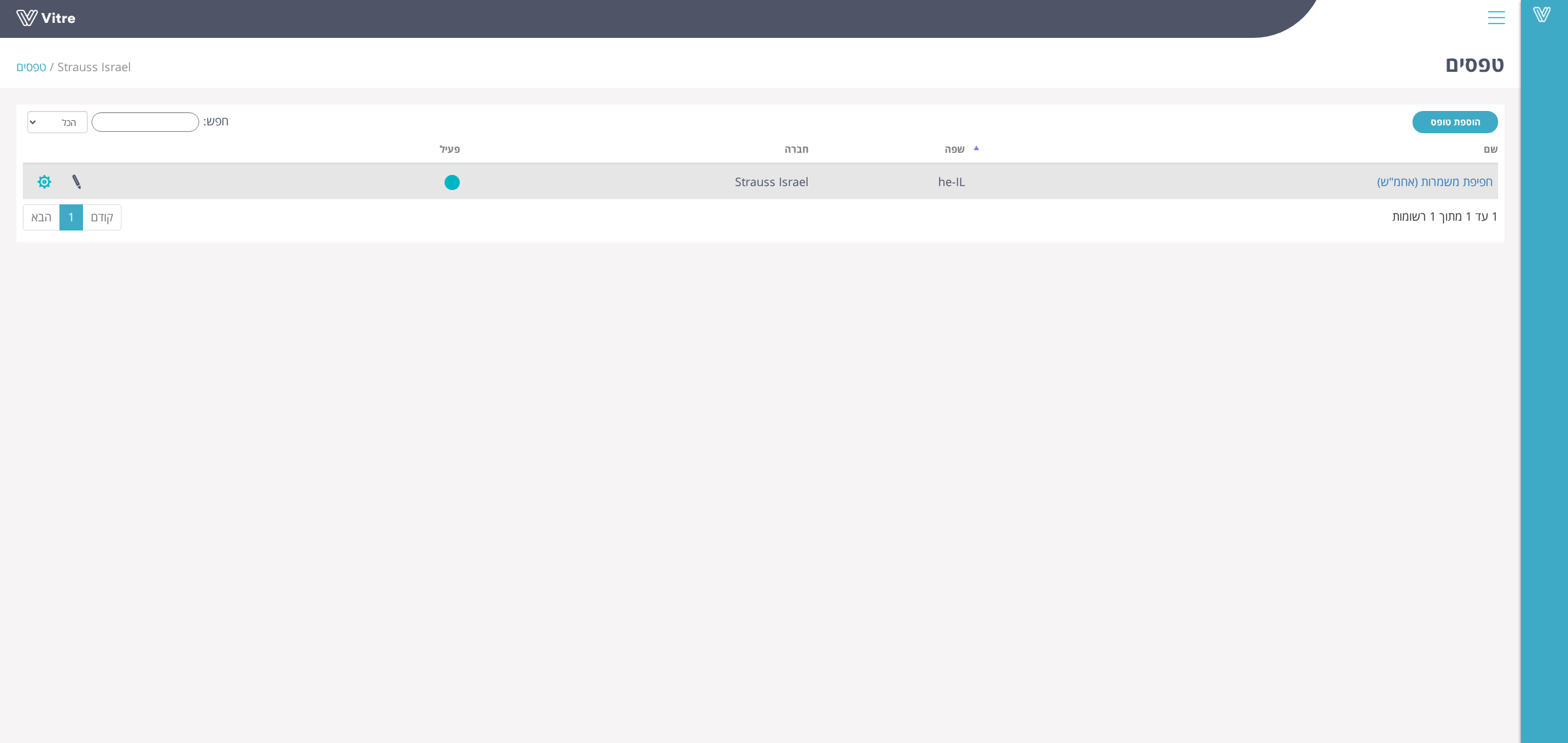
click at [48, 183] on button "button" at bounding box center [44, 182] width 33 height 35
click at [109, 215] on link "פרוייקטים מקושרים" at bounding box center [80, 212] width 103 height 17
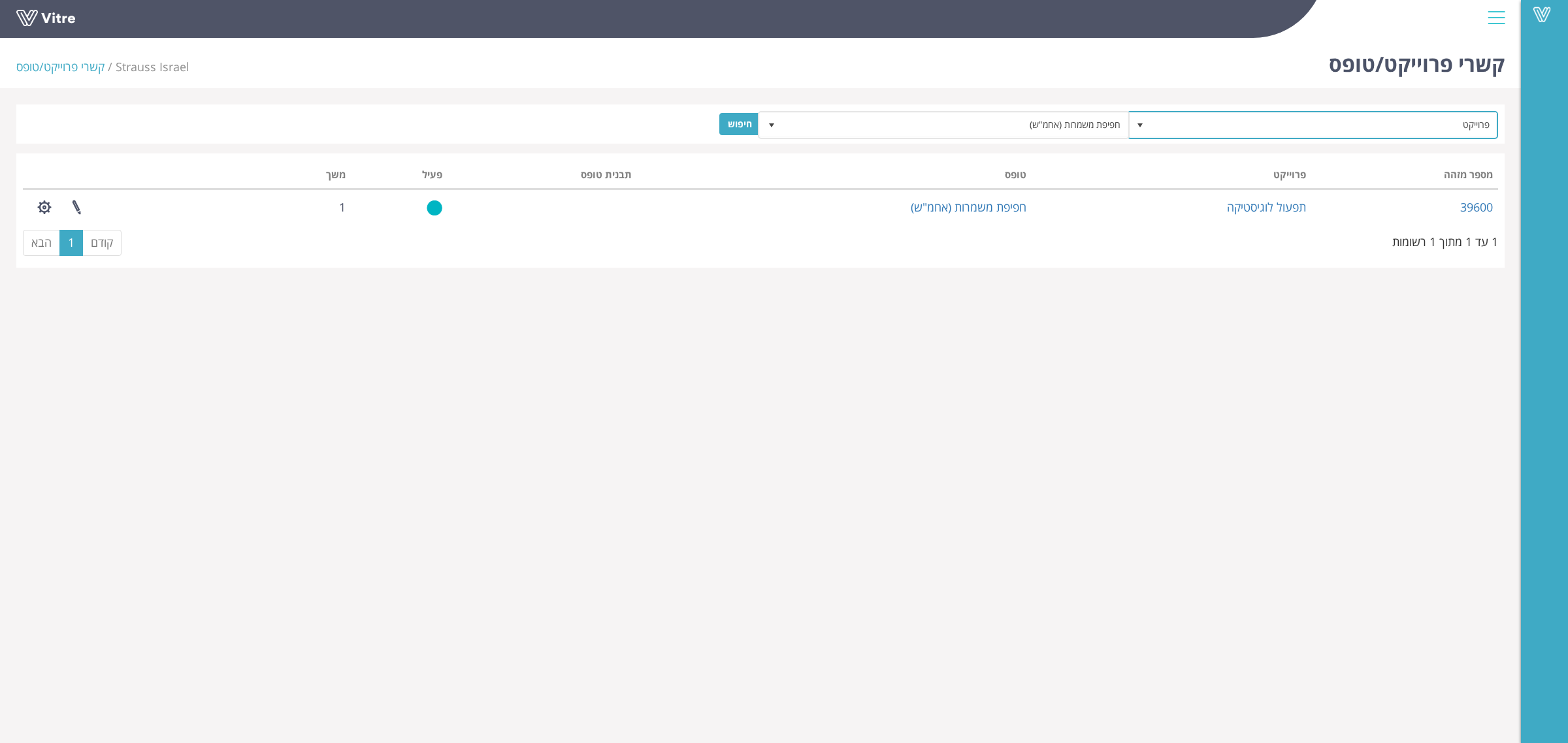
click at [1353, 131] on span "פרוייקט" at bounding box center [1324, 125] width 346 height 24
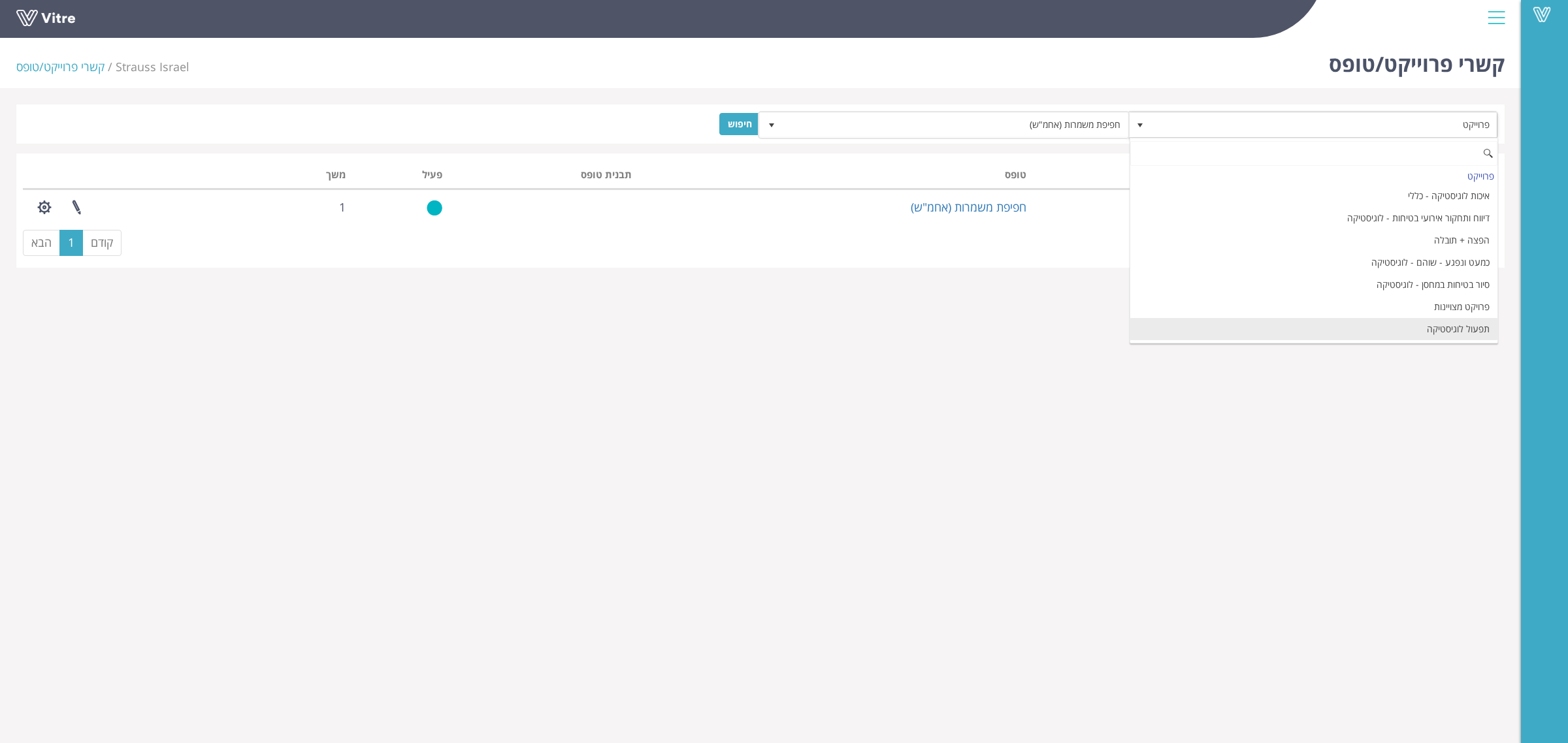
click at [1424, 326] on li "תפעול לוגיסטיקה" at bounding box center [1314, 329] width 367 height 22
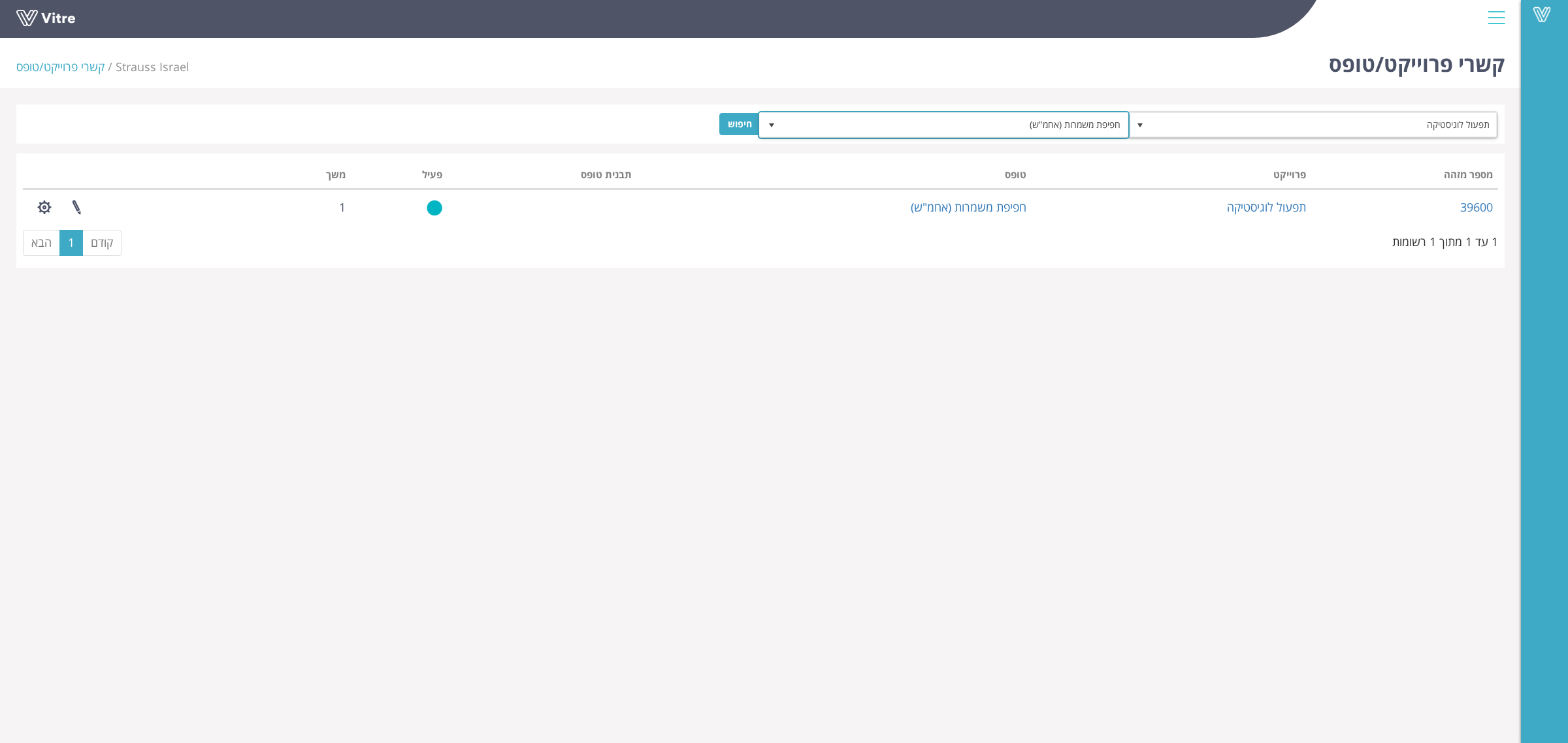
click at [937, 131] on span "חפיפת משמרות (אחמ"ש)" at bounding box center [955, 125] width 346 height 24
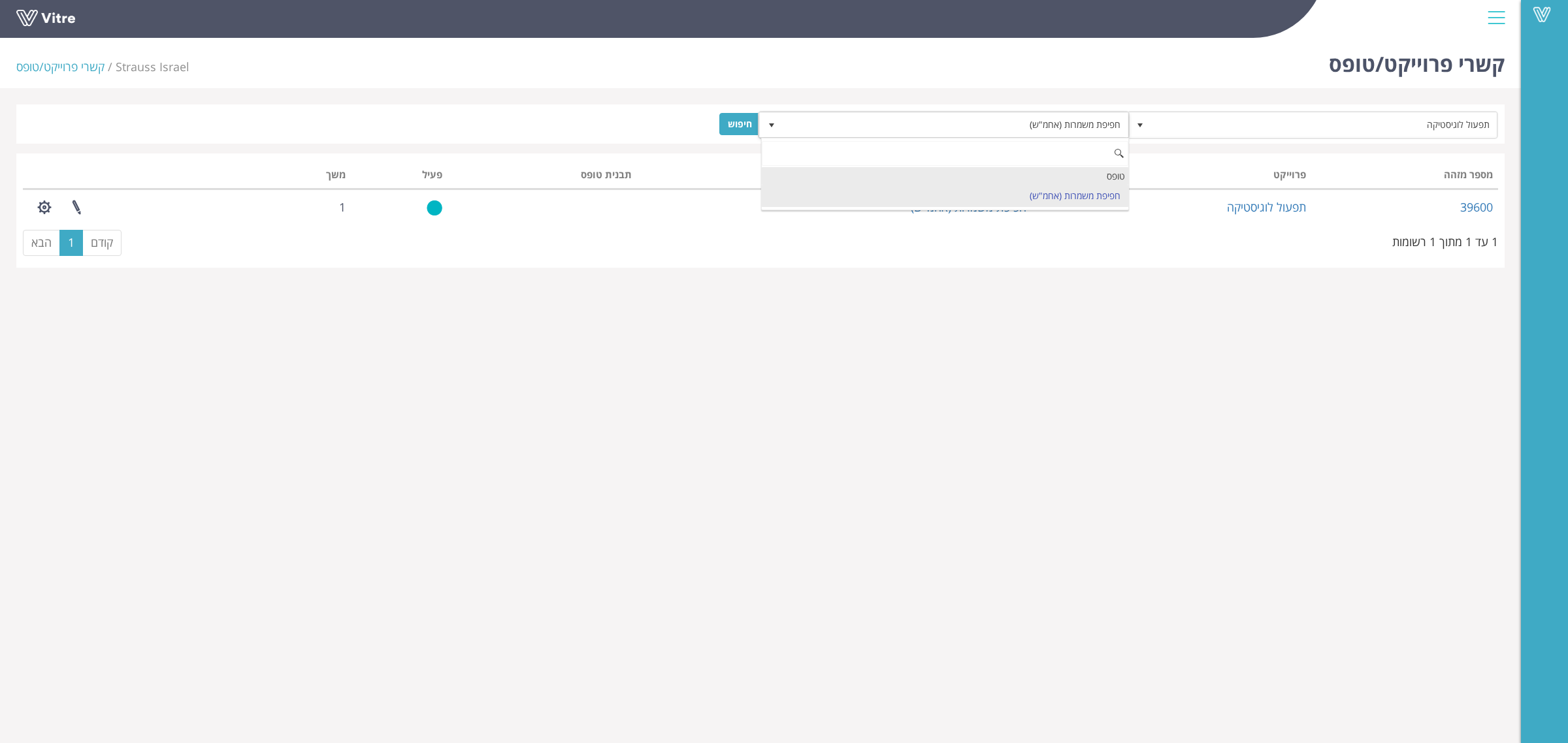
click at [1029, 178] on div "טופס" at bounding box center [945, 176] width 367 height 17
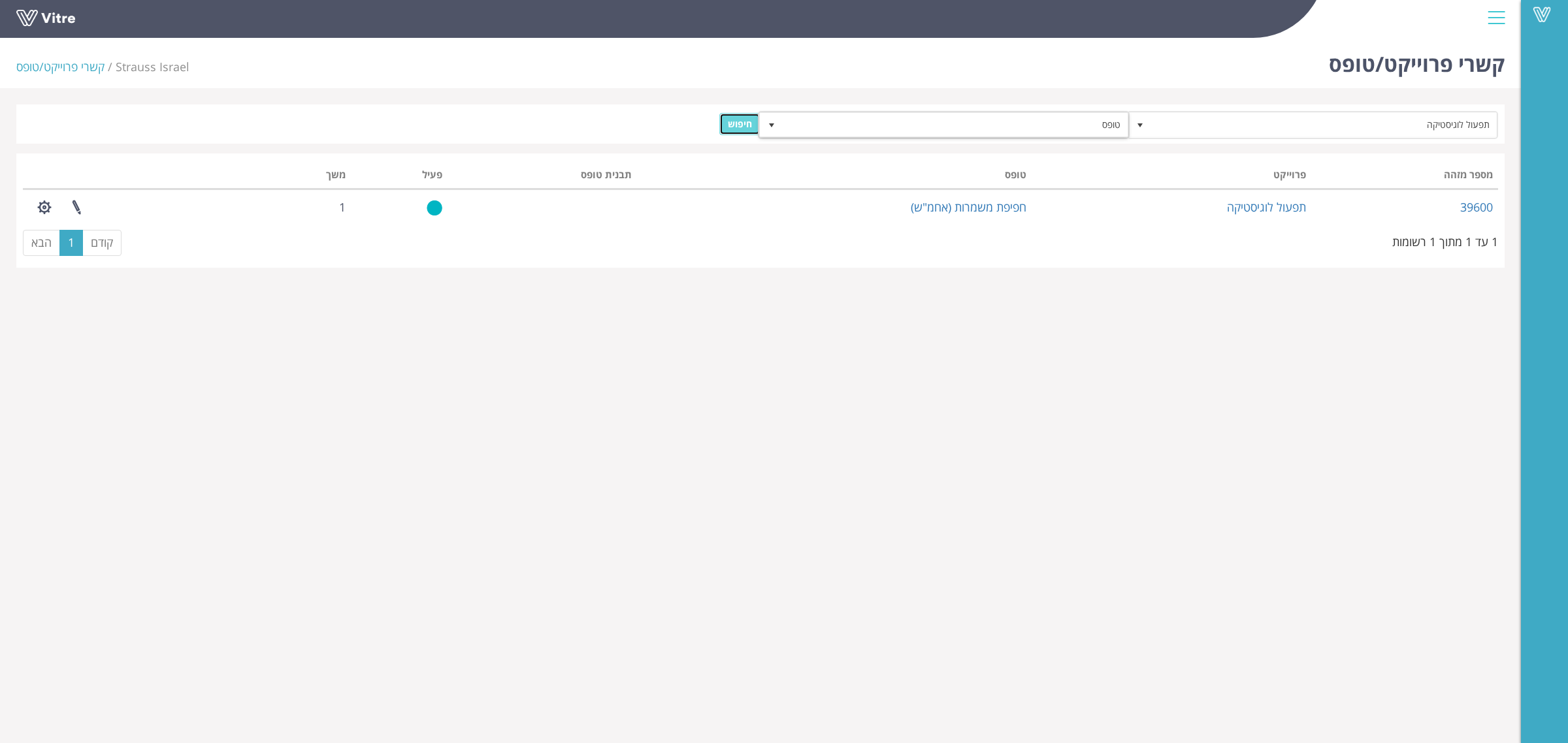
click at [745, 121] on input "חיפוש" at bounding box center [740, 124] width 41 height 22
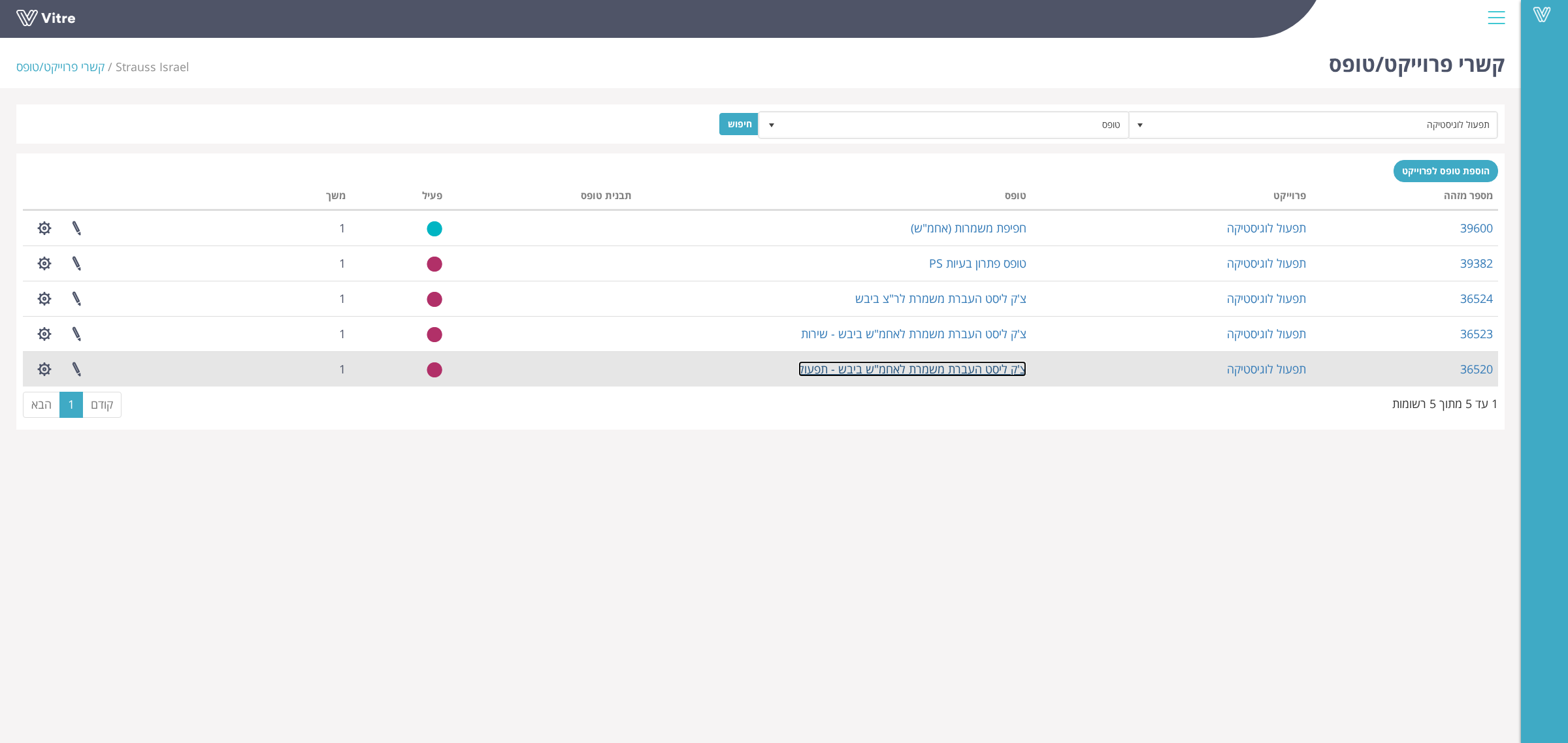
click at [985, 364] on link "צ'ק ליסט העברת משמרת לאחמ"ש ביבש - תפעול" at bounding box center [912, 369] width 228 height 16
click at [75, 370] on link at bounding box center [76, 369] width 33 height 35
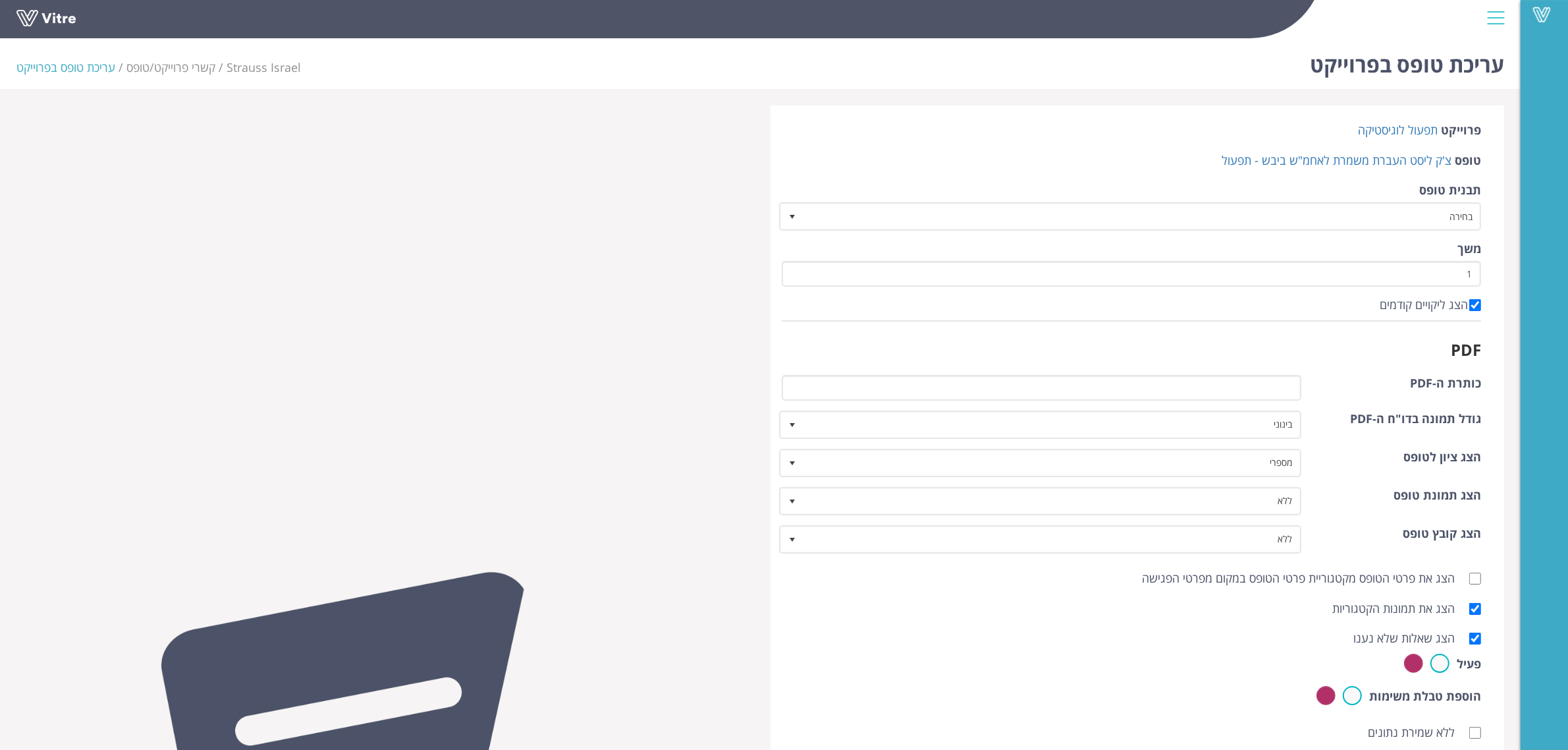
drag, startPoint x: 1451, startPoint y: 658, endPoint x: 1446, endPoint y: 663, distance: 7.1
click at [1450, 656] on div "פעיל" at bounding box center [1132, 665] width 700 height 22
click at [1443, 655] on label at bounding box center [1441, 663] width 19 height 19
click at [0, 0] on input "radio" at bounding box center [0, 0] width 0 height 0
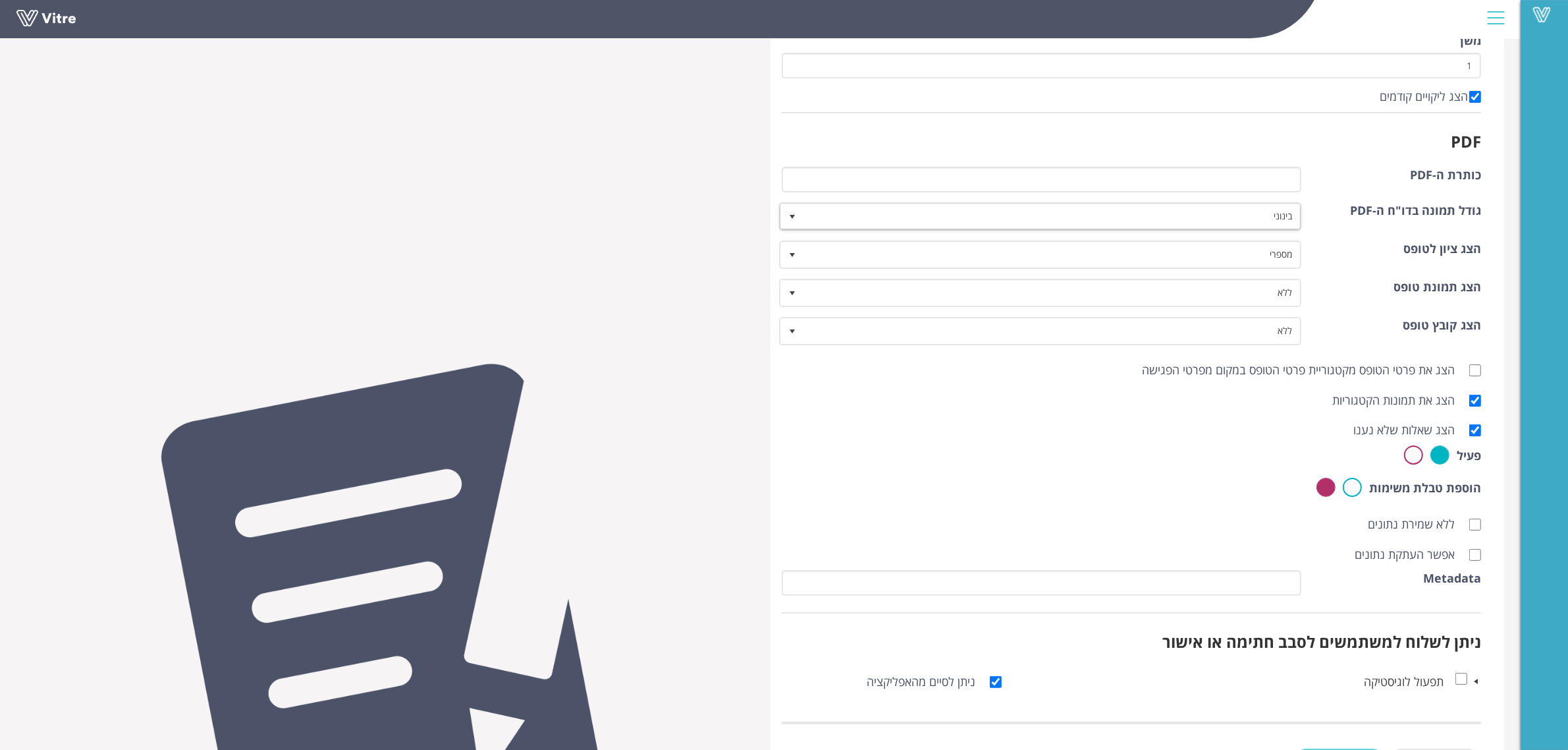
scroll to position [262, 0]
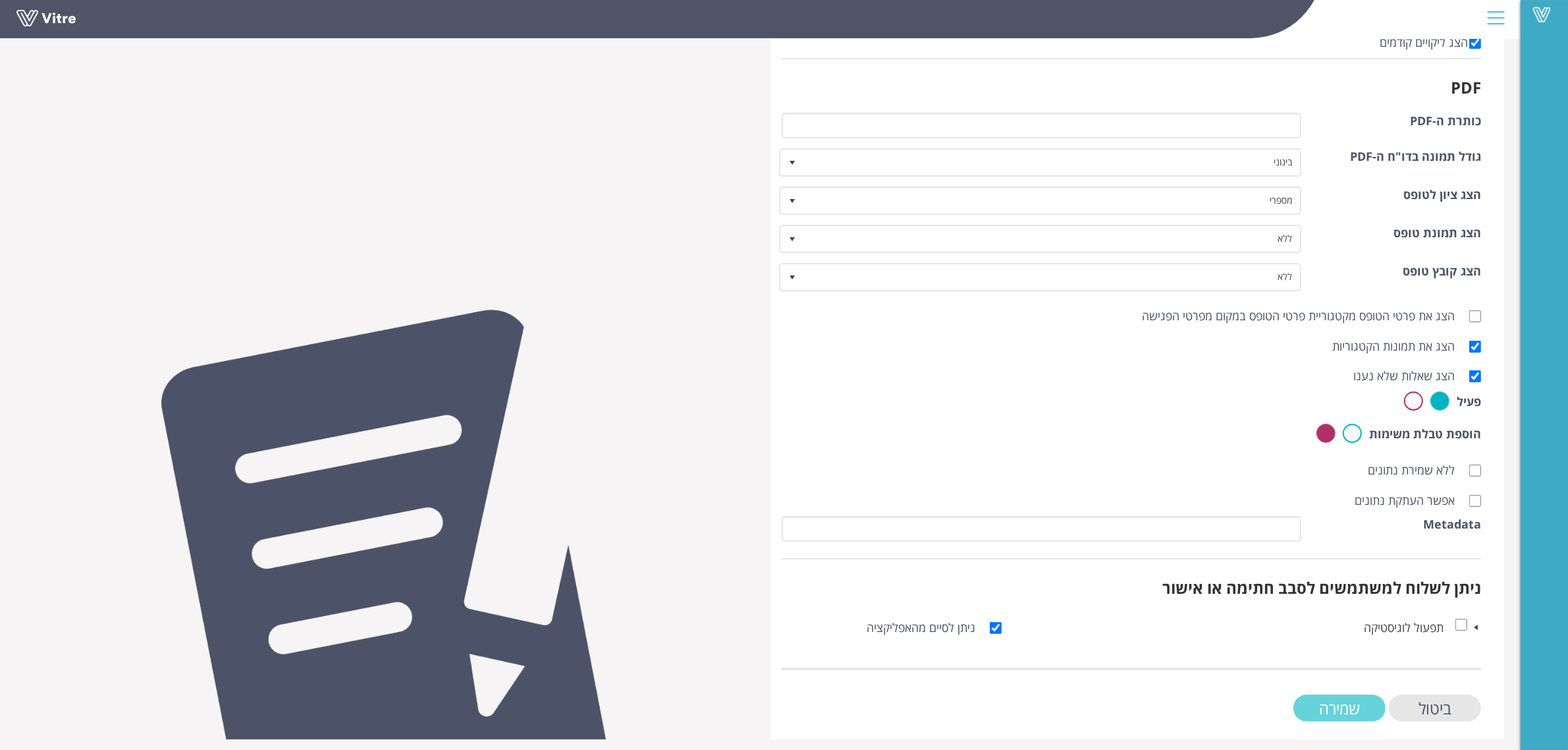
click at [1337, 704] on input "שמירה" at bounding box center [1339, 708] width 92 height 27
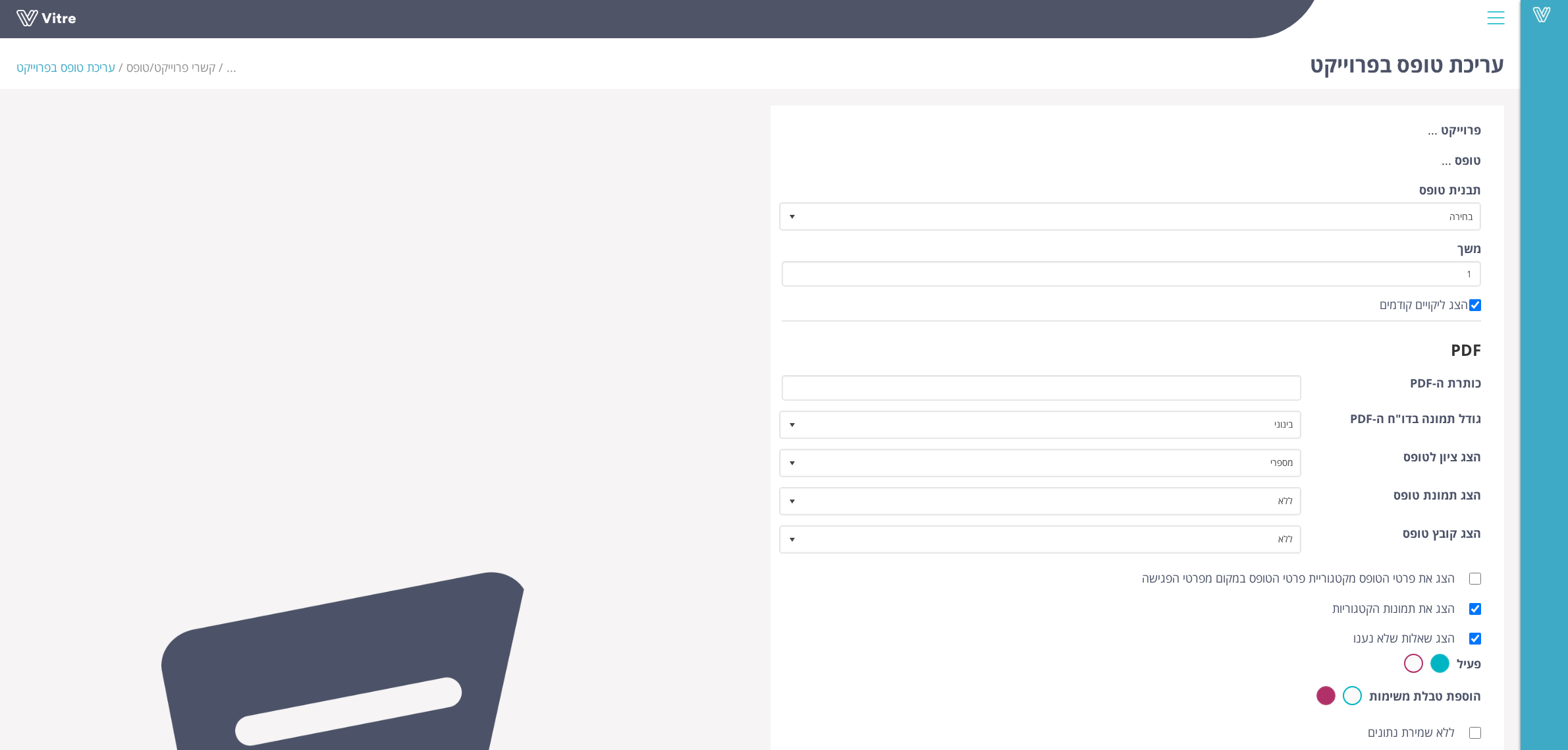
scroll to position [262, 0]
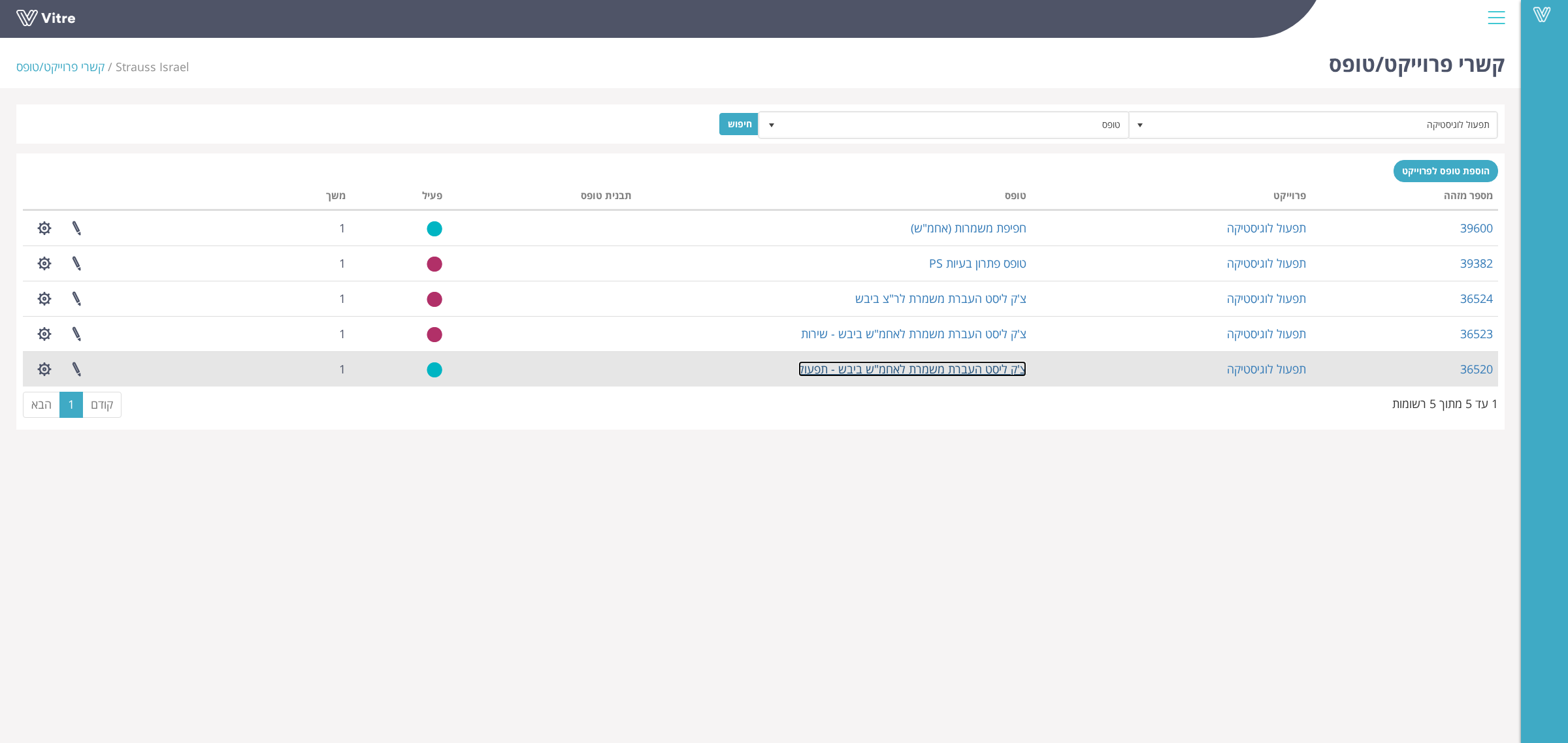
click at [983, 367] on link "צ'ק ליסט העברת משמרת לאחמ"ש ביבש - תפעול" at bounding box center [912, 369] width 228 height 16
click at [75, 370] on link at bounding box center [76, 369] width 33 height 35
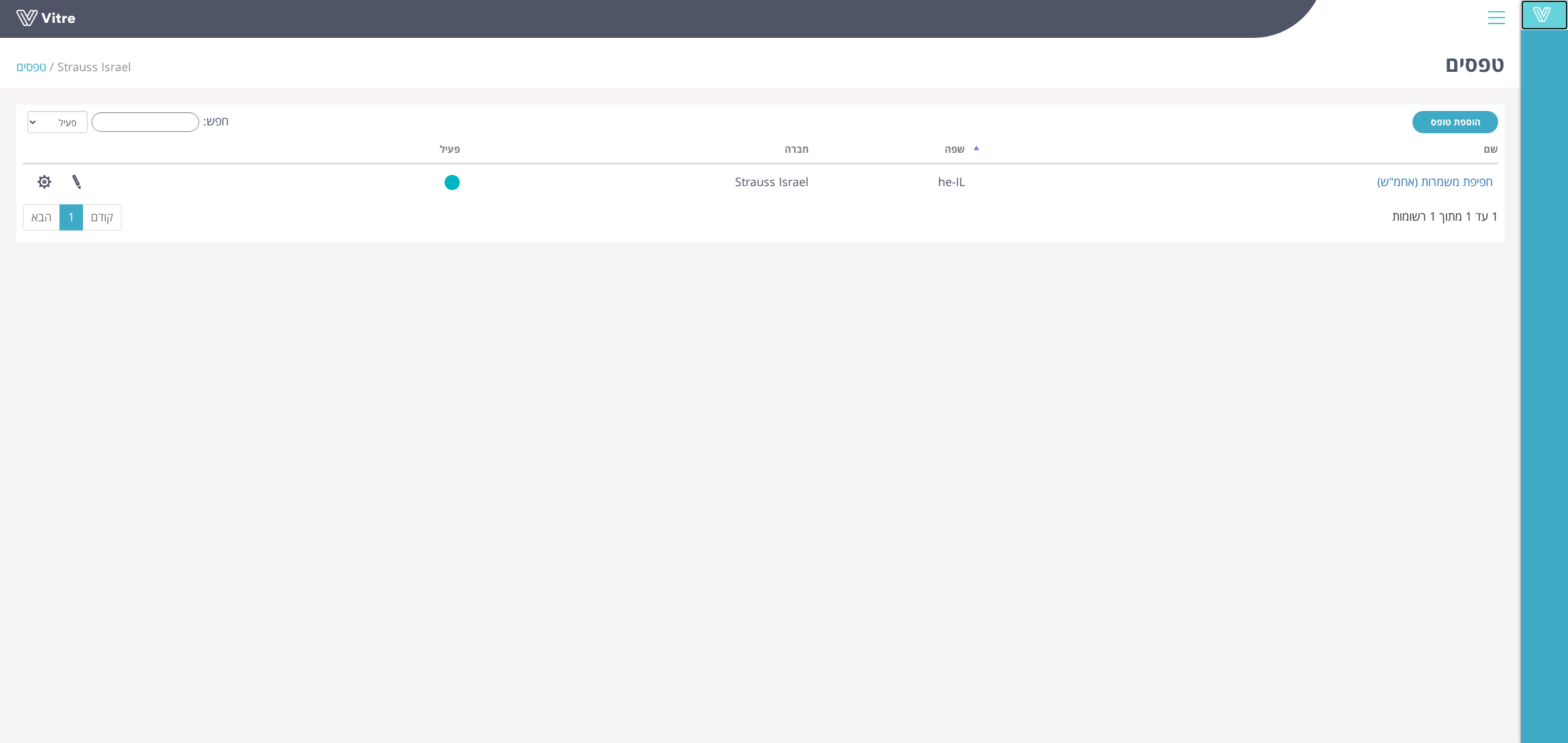
click at [1526, 21] on link "Vitre" at bounding box center [1544, 15] width 47 height 30
click at [74, 129] on select "הכל פעיל לא פעיל" at bounding box center [58, 122] width 60 height 22
select select "2"
click at [28, 111] on select "הכל פעיל לא פעיל" at bounding box center [58, 122] width 60 height 22
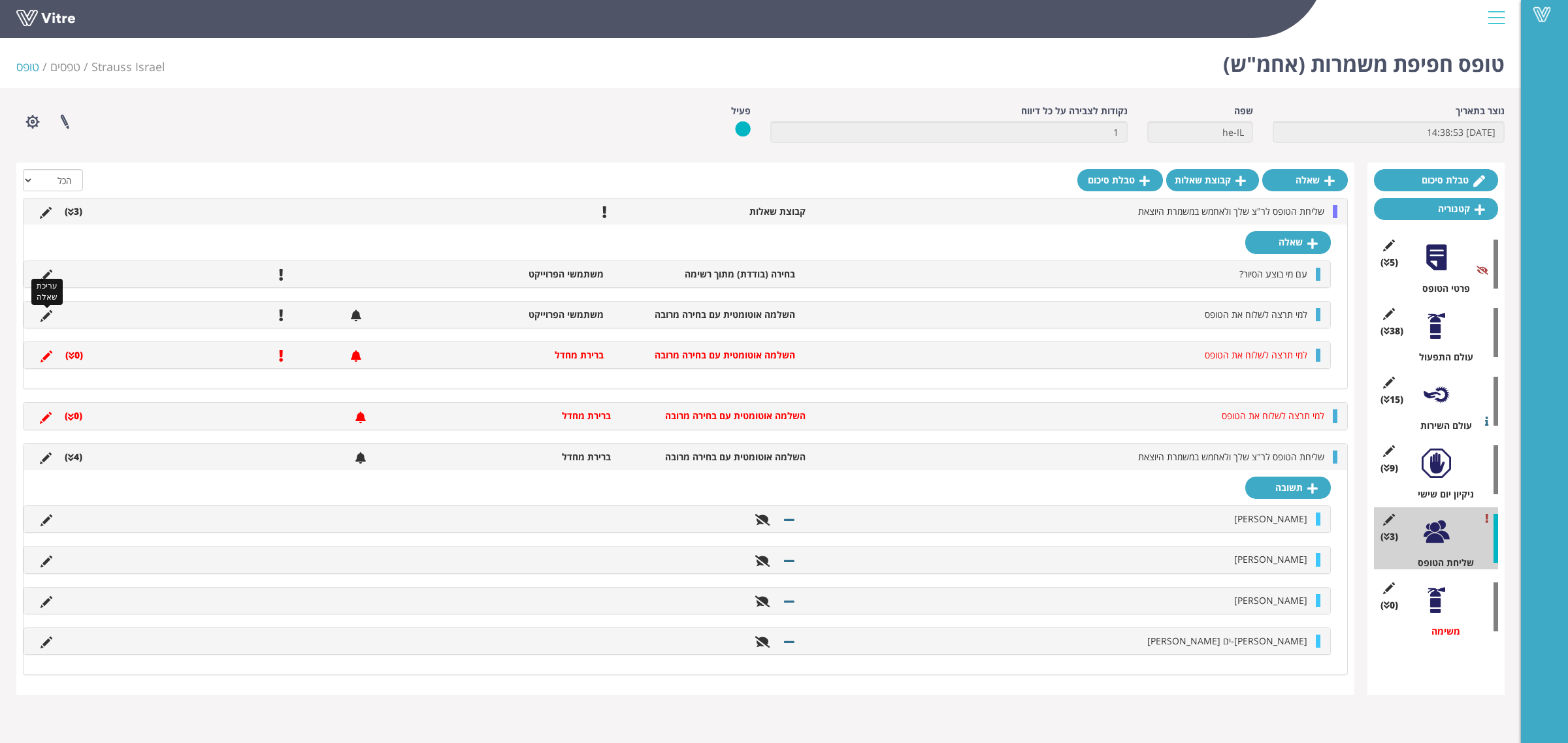
click at [50, 311] on icon at bounding box center [46, 316] width 12 height 12
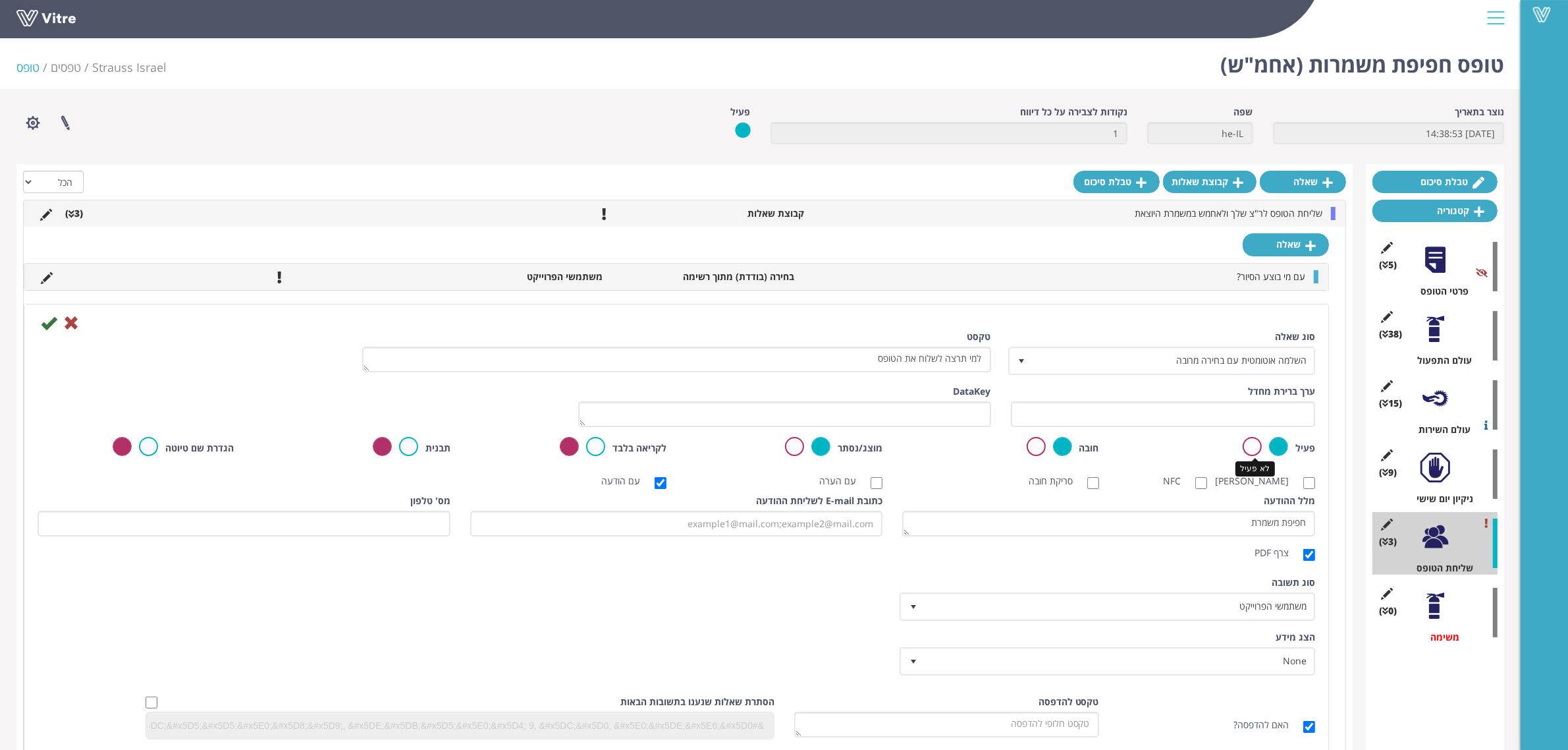
click at [1255, 446] on label at bounding box center [1252, 446] width 19 height 19
click at [0, 0] on input "radio" at bounding box center [0, 0] width 0 height 0
click at [50, 325] on icon at bounding box center [49, 323] width 16 height 16
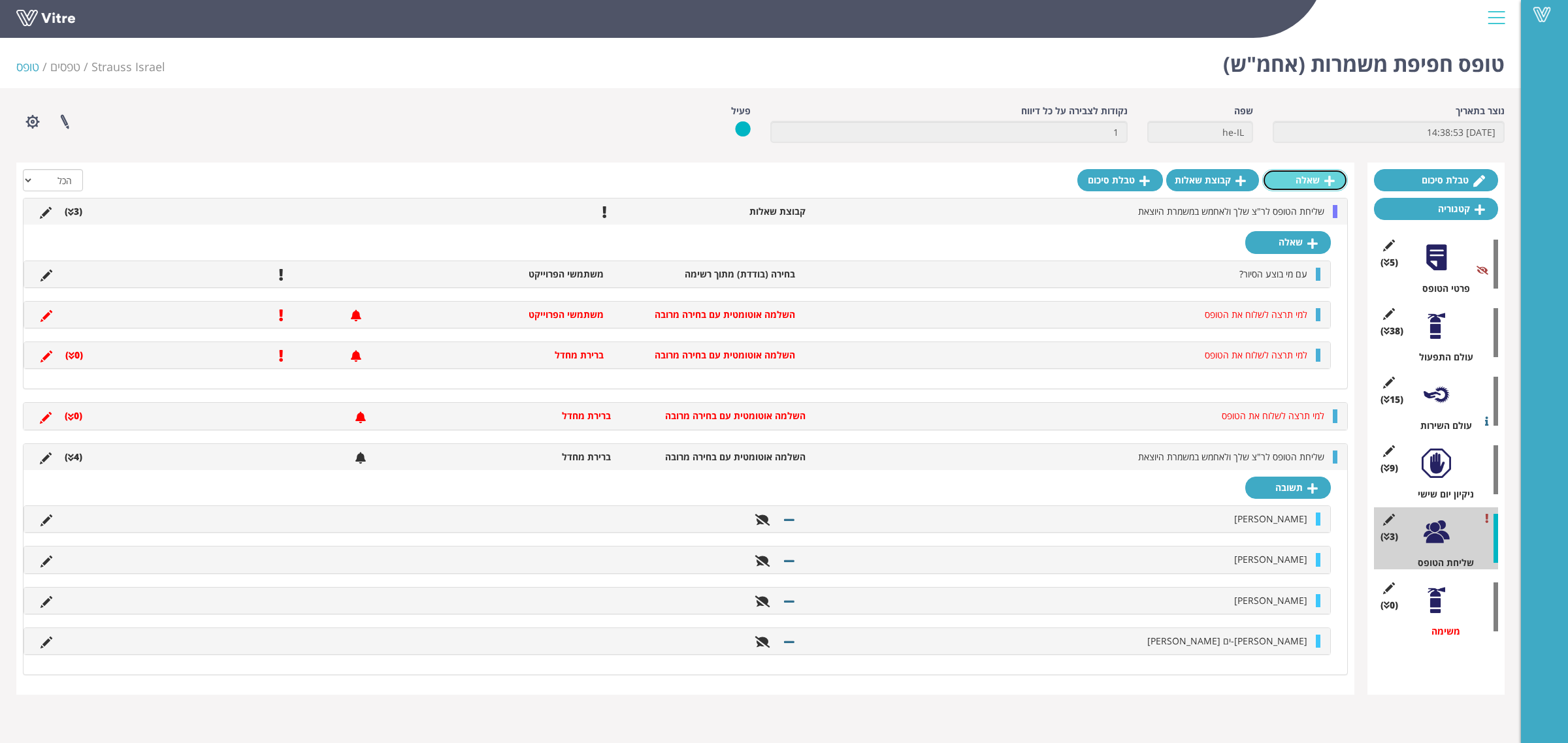
click at [1312, 179] on link "שאלה" at bounding box center [1305, 180] width 86 height 22
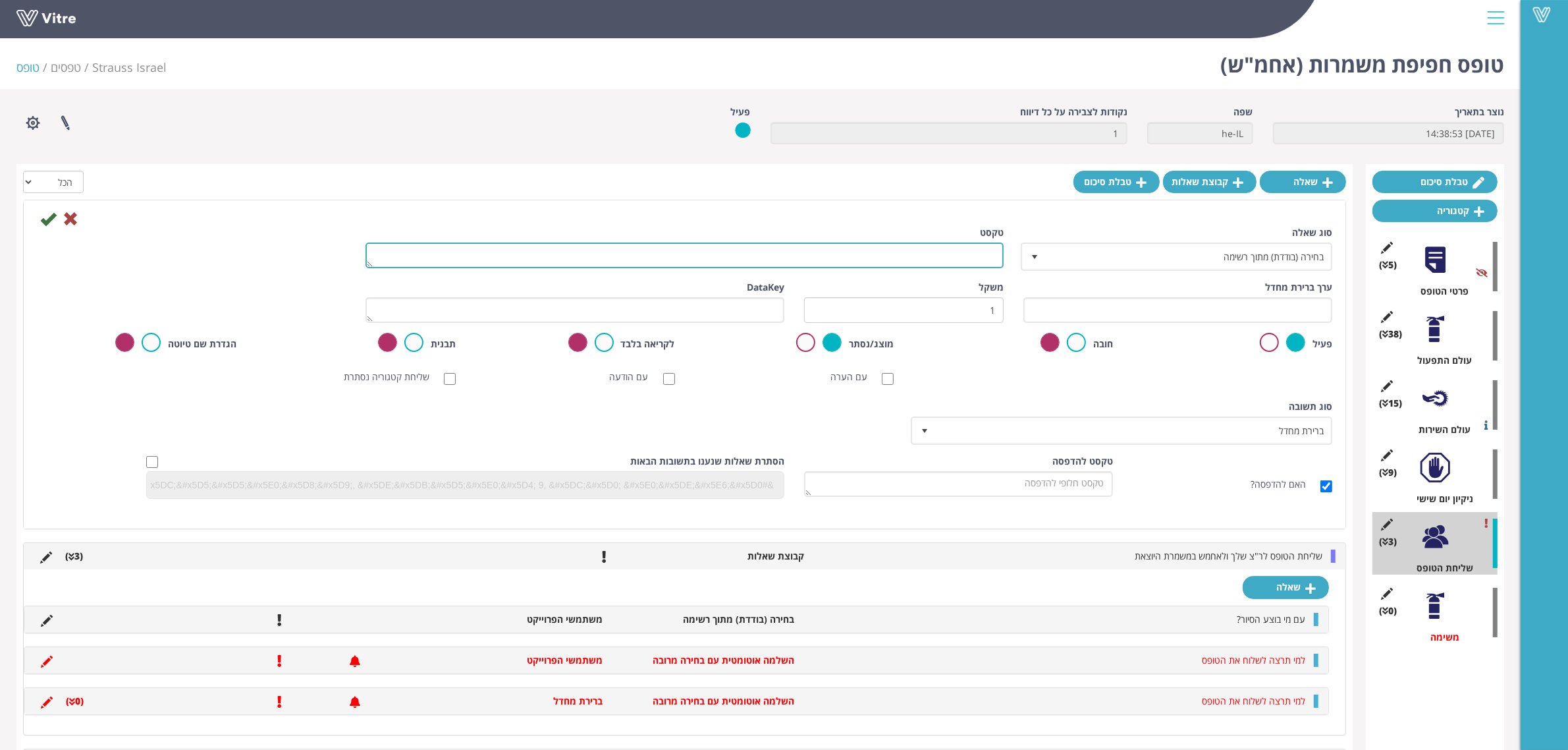
click at [861, 265] on textarea "טקסט" at bounding box center [685, 256] width 638 height 26
type textarea "לשלוח PDF לאליאב"
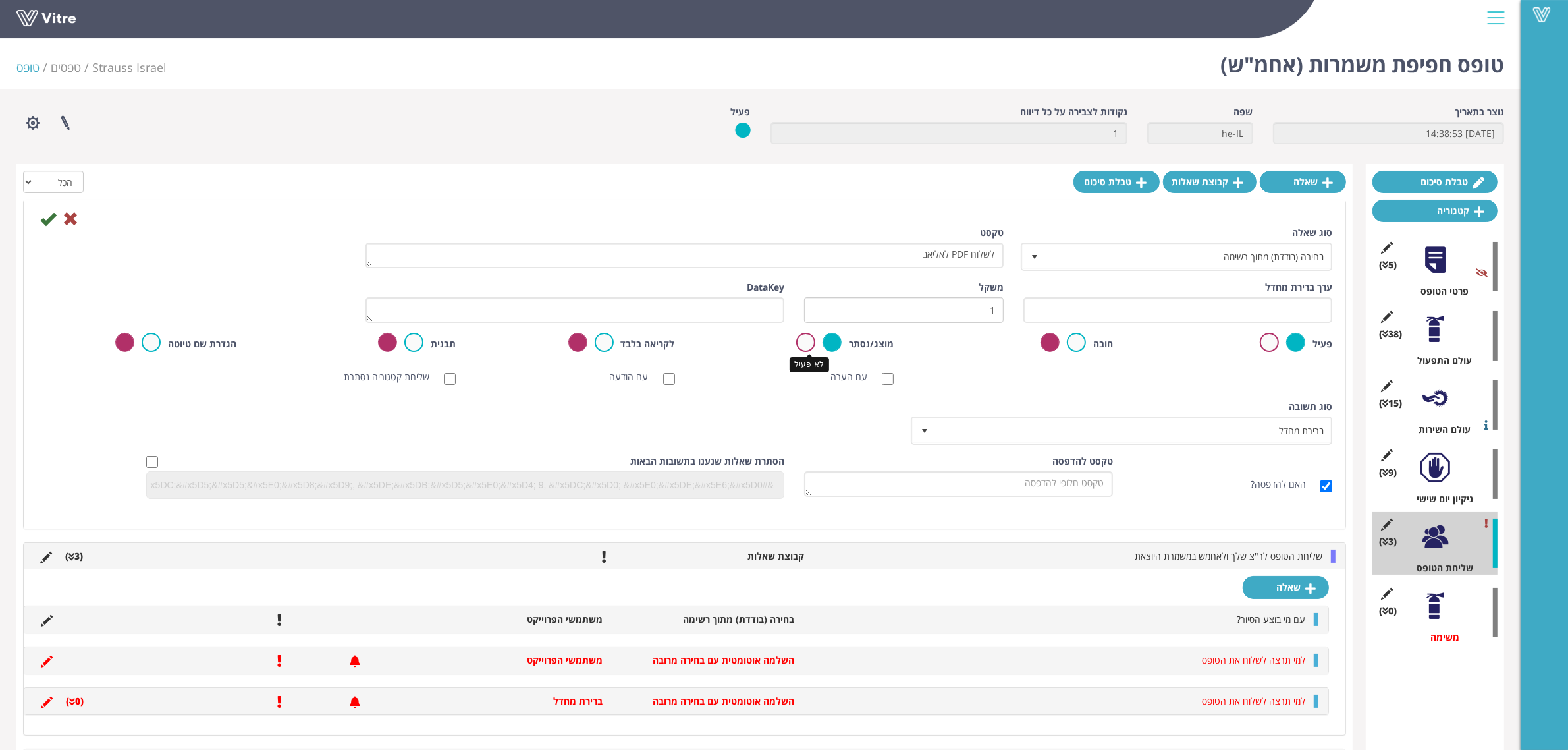
click at [807, 347] on label at bounding box center [806, 342] width 19 height 19
click at [0, 0] on input "radio" at bounding box center [0, 0] width 0 height 0
click at [666, 381] on input "עם הודעה" at bounding box center [669, 379] width 12 height 12
checkbox input "true"
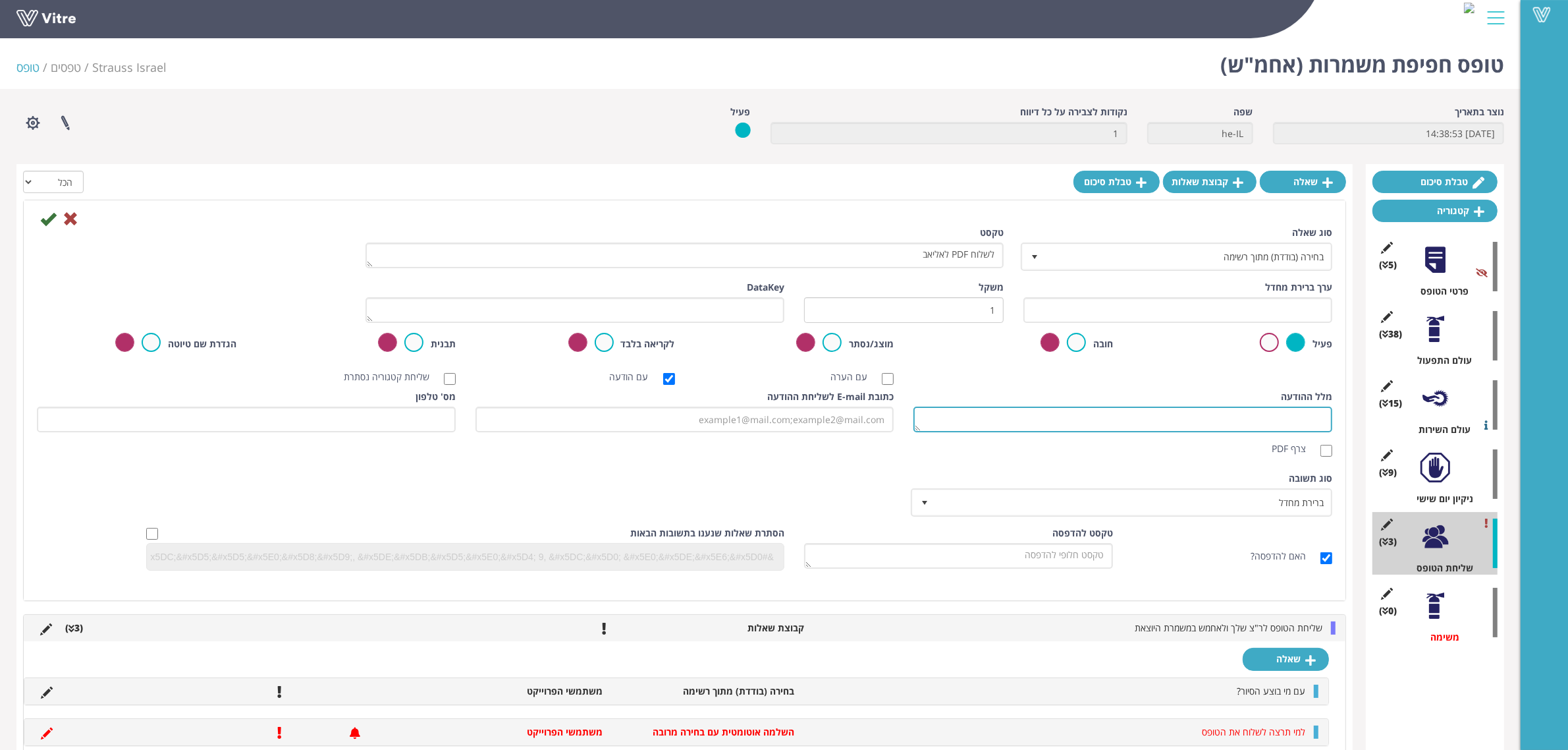
click at [1029, 420] on textarea "מלל ההודעה" at bounding box center [1123, 420] width 419 height 26
type textarea "חפיפת משמרת אחמ"ש"
click at [831, 414] on input "כתובת E-mail לשליחת ההודעה" at bounding box center [685, 420] width 419 height 26
type input "[PERSON_NAME][EMAIL_ADDRESS][DATE][DOMAIN_NAME]"
click at [1321, 450] on input "צרף PDF" at bounding box center [1326, 450] width 12 height 12
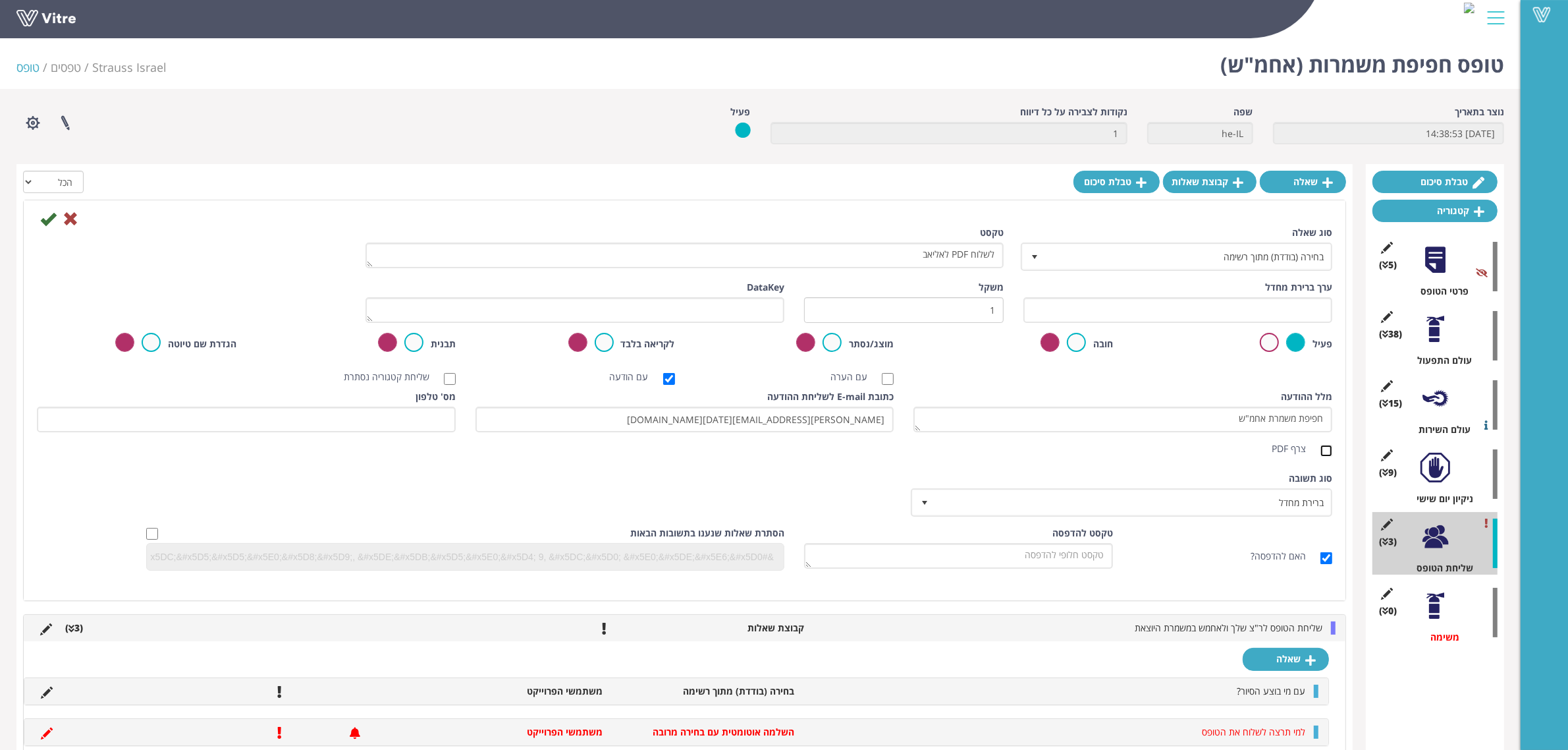
checkbox input "true"
click at [46, 224] on icon at bounding box center [48, 219] width 16 height 16
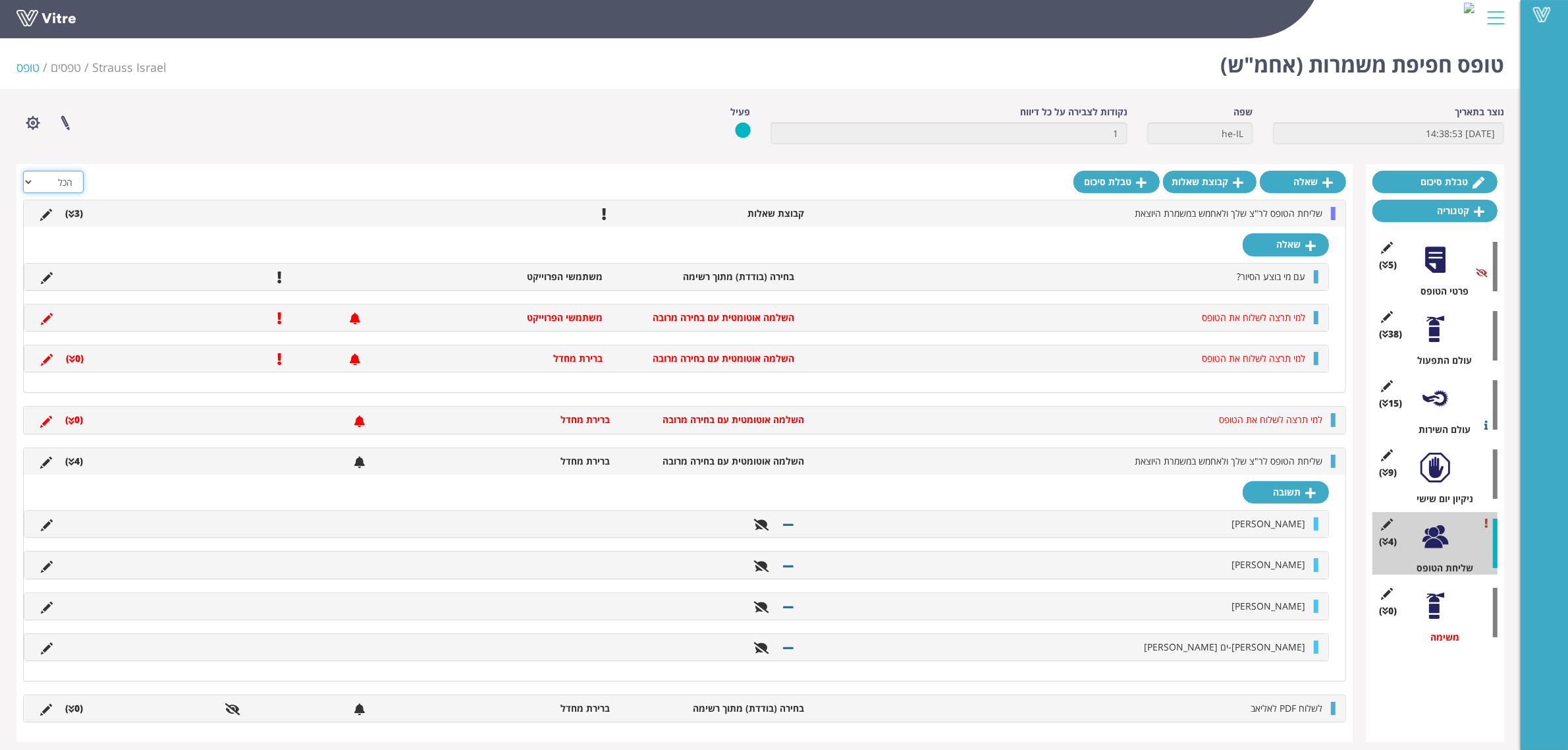
drag, startPoint x: 54, startPoint y: 176, endPoint x: 103, endPoint y: 196, distance: 52.9
click at [54, 176] on select "הכל פעיל לא פעיל" at bounding box center [54, 182] width 61 height 22
select select "1"
click at [23, 171] on select "הכל פעיל לא פעיל" at bounding box center [54, 182] width 61 height 22
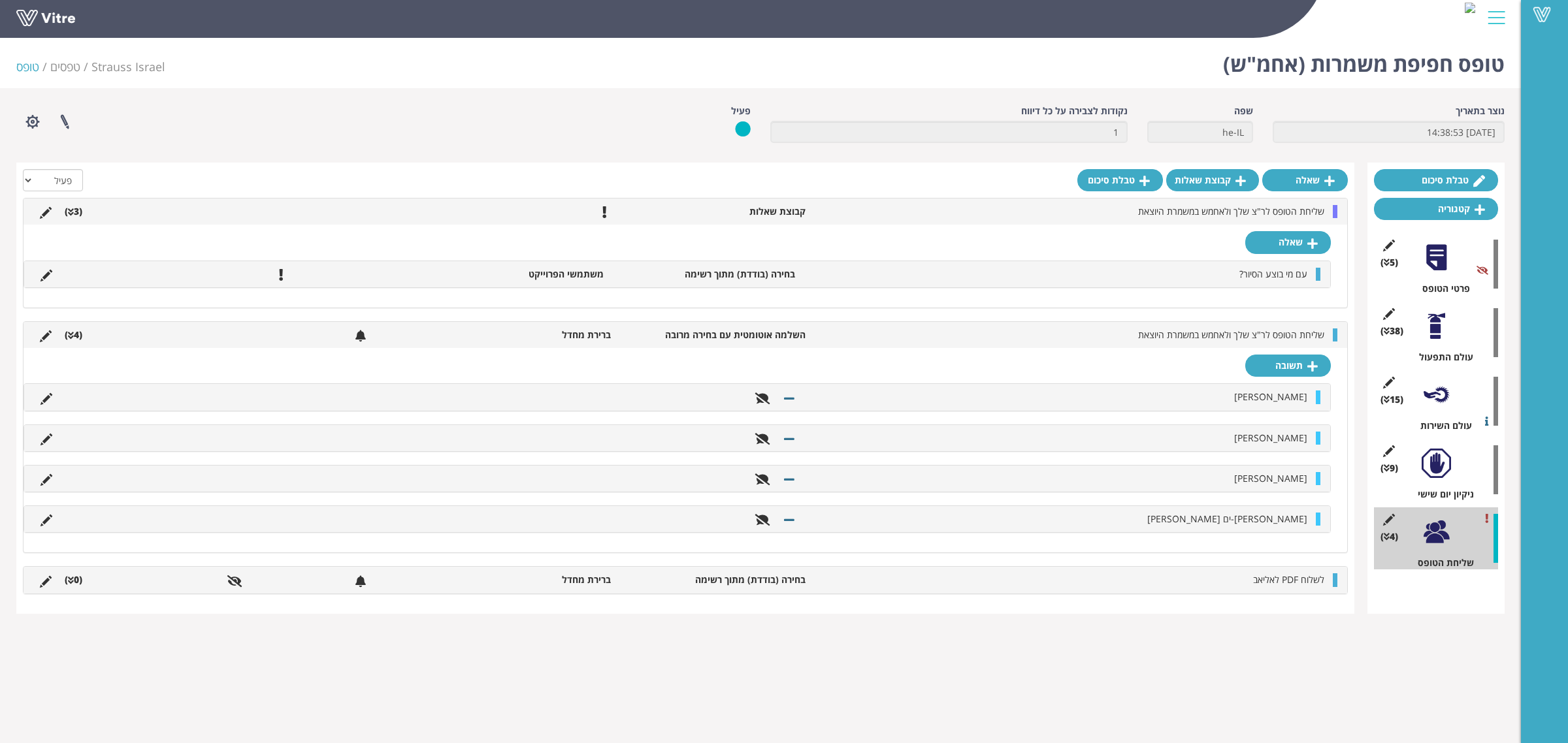
click at [75, 583] on li "(0 )" at bounding box center [73, 579] width 31 height 13
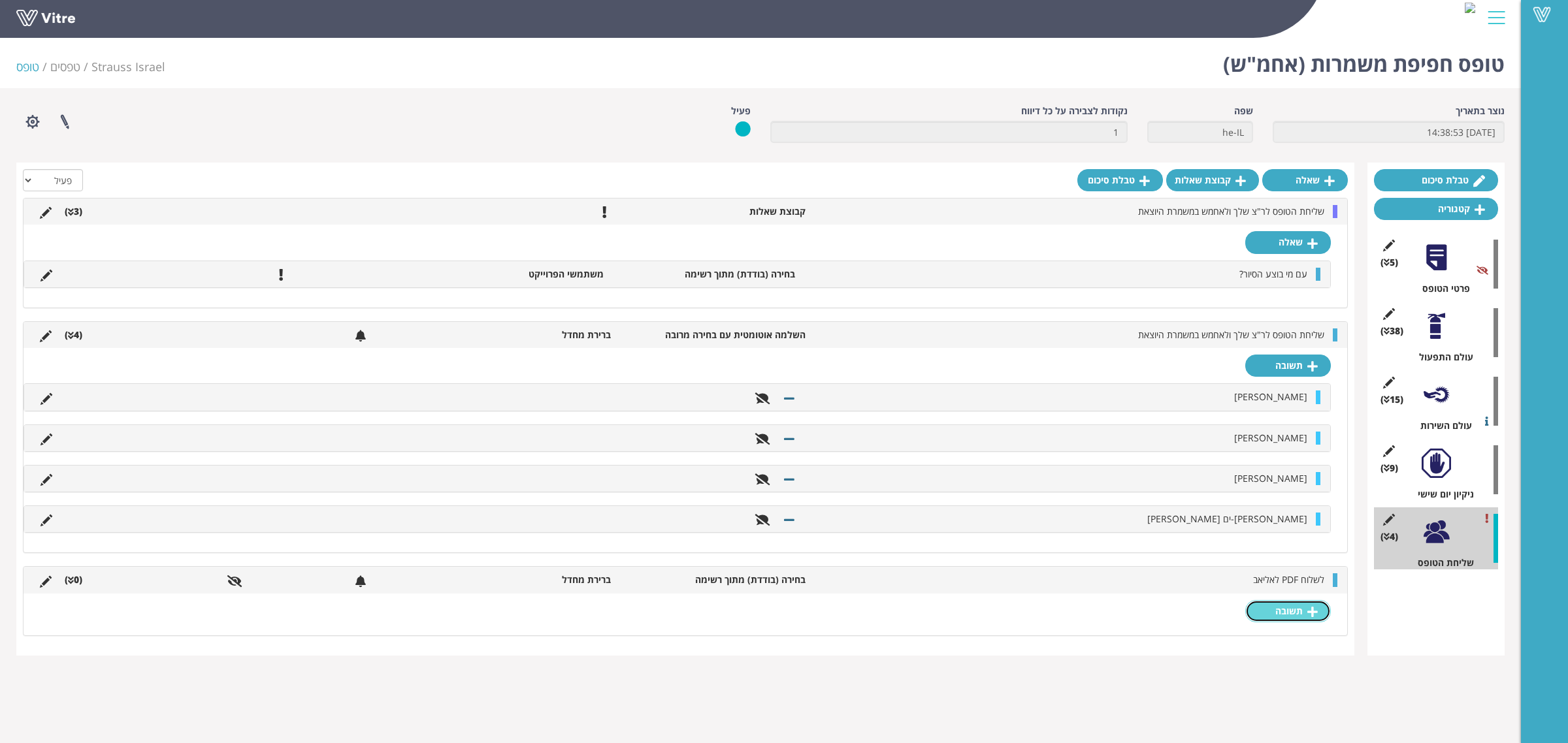
click at [1309, 611] on icon at bounding box center [1312, 611] width 10 height 12
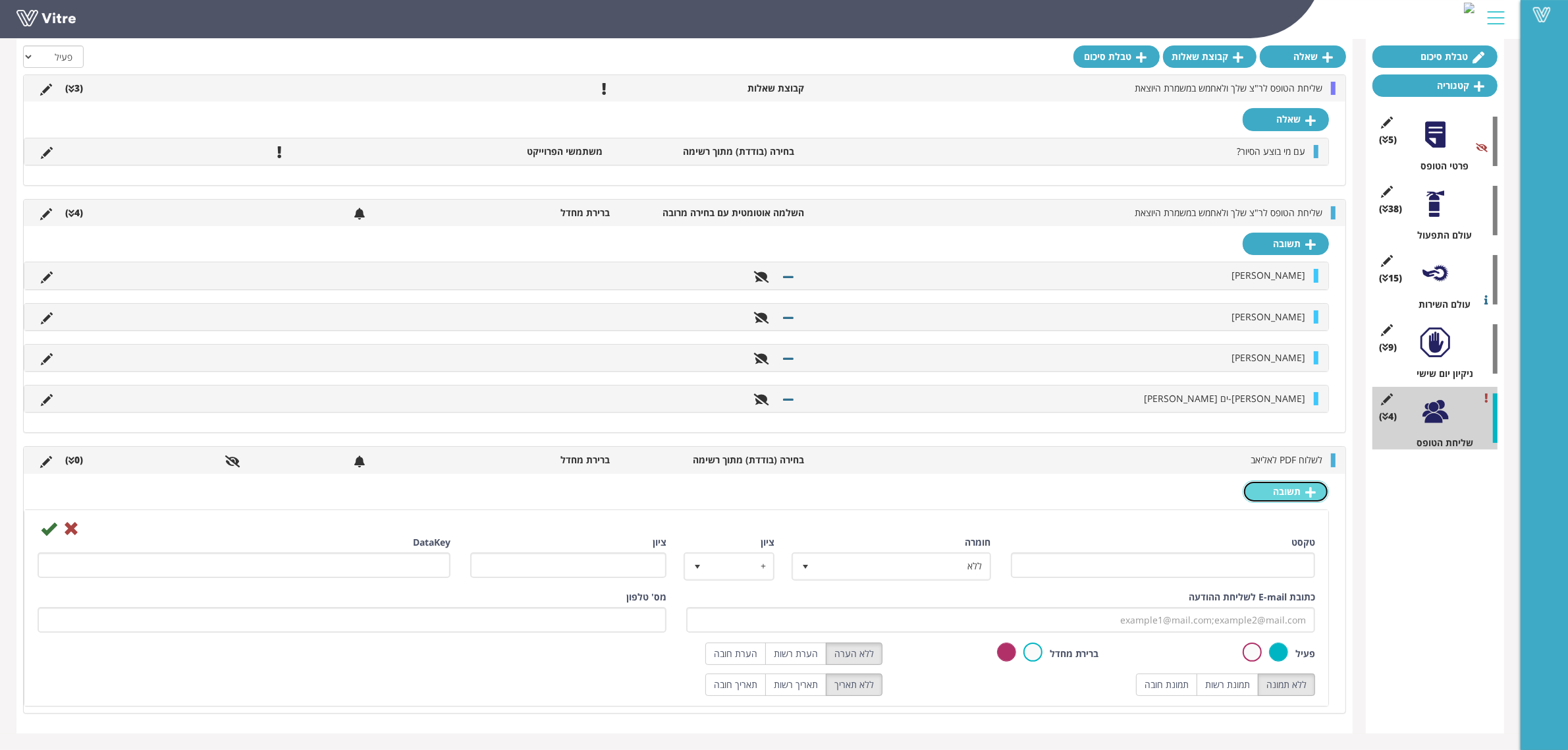
scroll to position [128, 0]
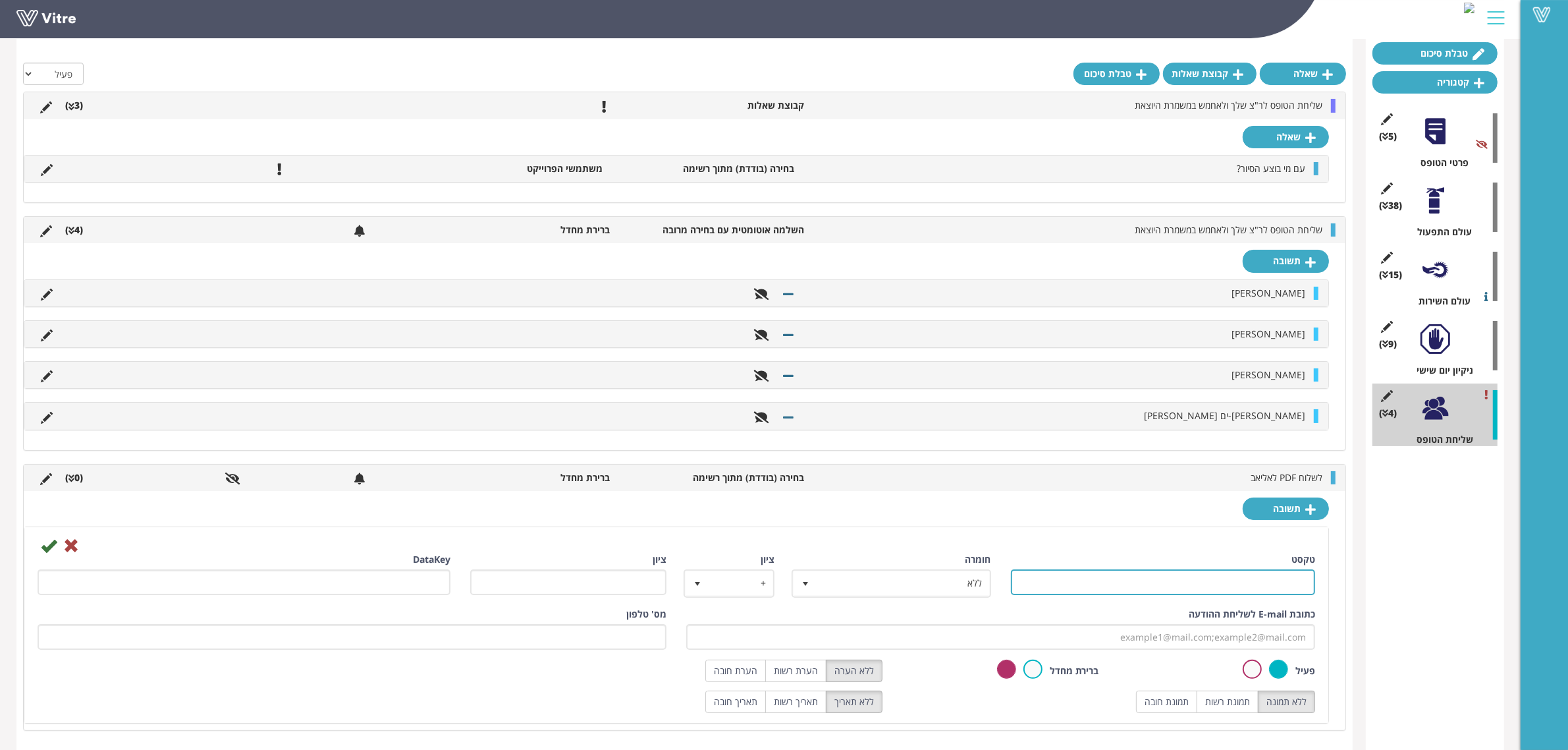
click at [1171, 574] on input "טקסט" at bounding box center [1164, 583] width 305 height 26
type input "כן"
click at [1164, 561] on div "טקסט כן" at bounding box center [1164, 574] width 305 height 42
click at [1031, 673] on label at bounding box center [1033, 669] width 19 height 19
click at [0, 0] on input "radio" at bounding box center [0, 0] width 0 height 0
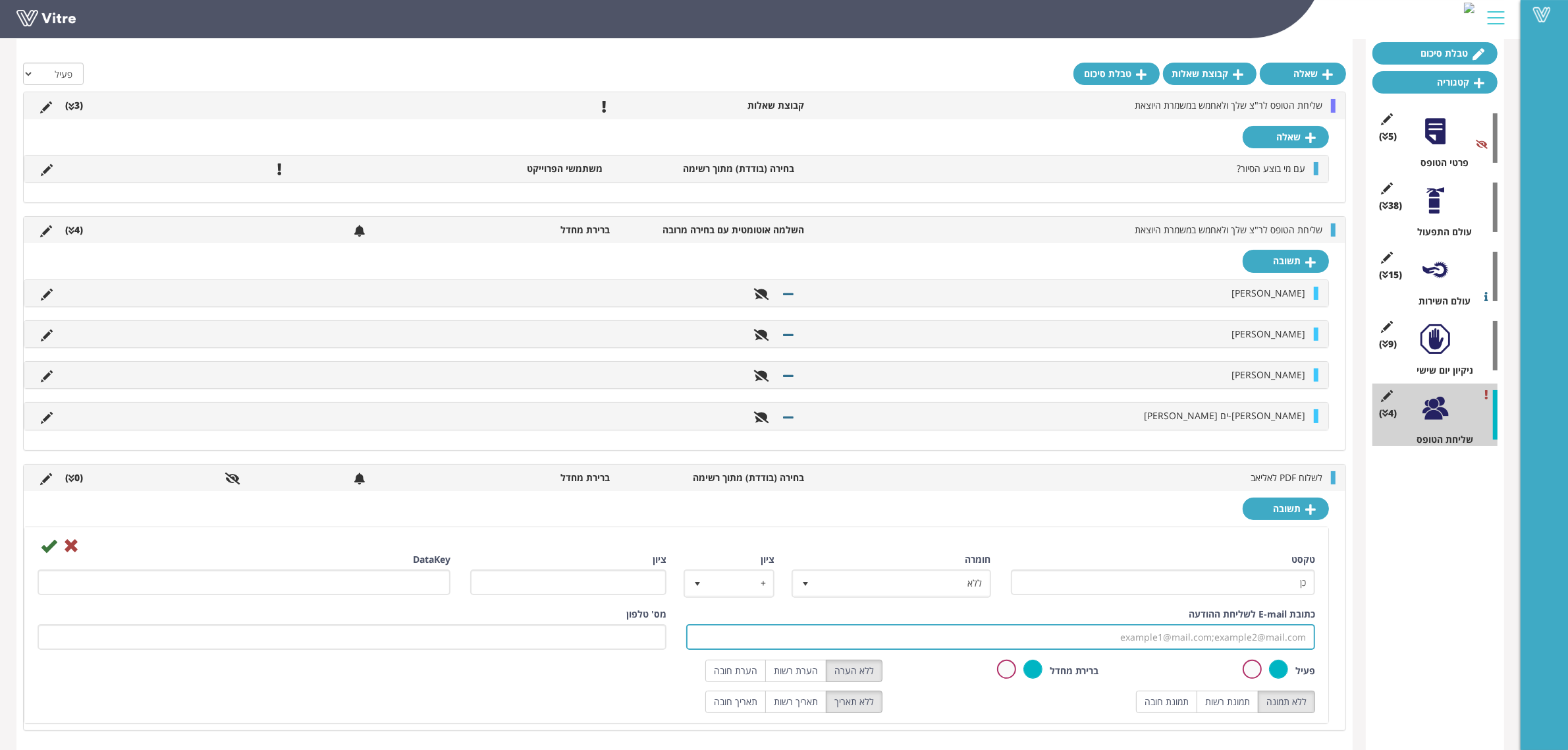
click at [1175, 641] on input "כתובת E-mail לשליחת ההודעה" at bounding box center [1001, 637] width 629 height 26
type input "[PERSON_NAME][EMAIL_ADDRESS][DATE][DOMAIN_NAME]"
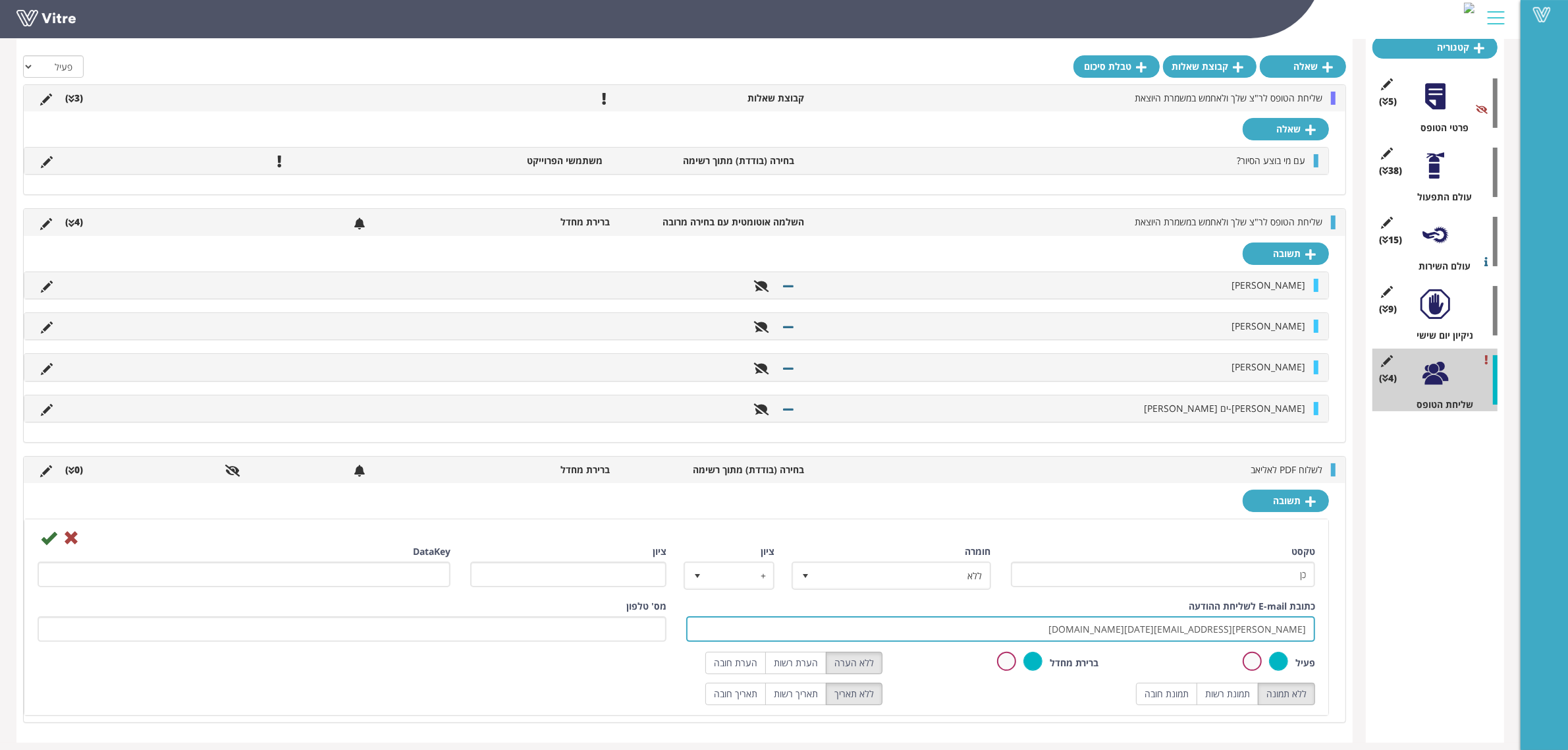
scroll to position [169, 0]
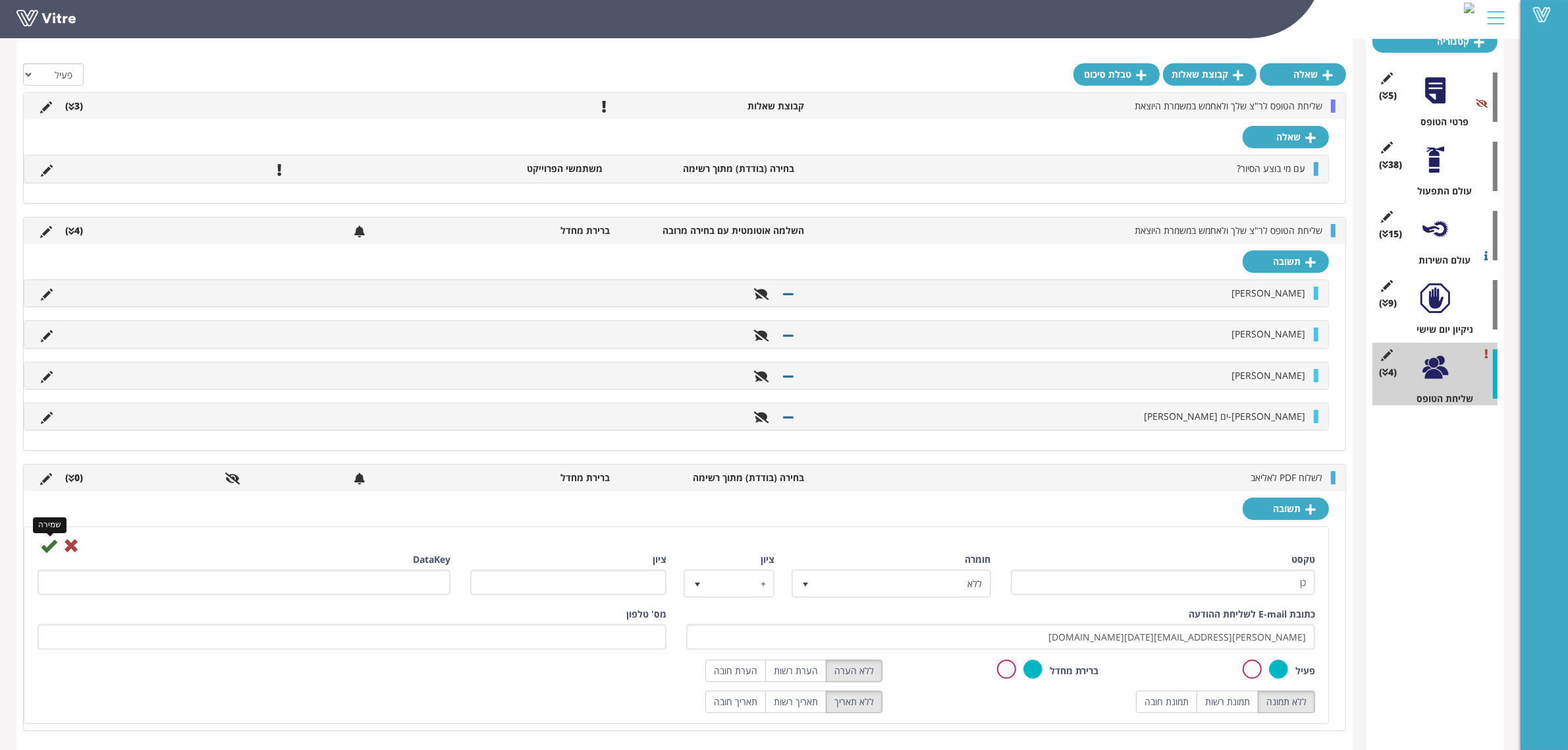
click at [46, 544] on icon at bounding box center [49, 546] width 16 height 16
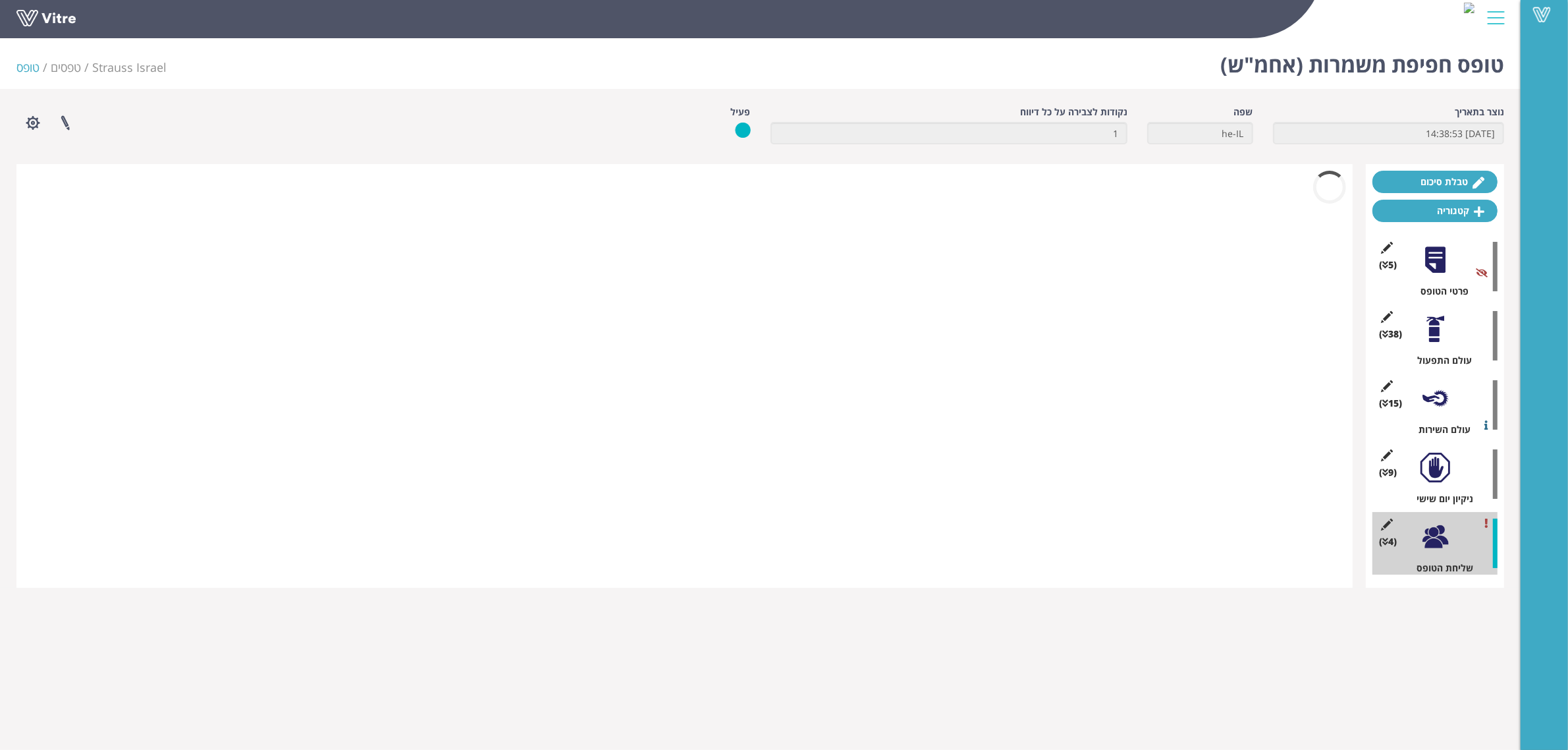
scroll to position [0, 0]
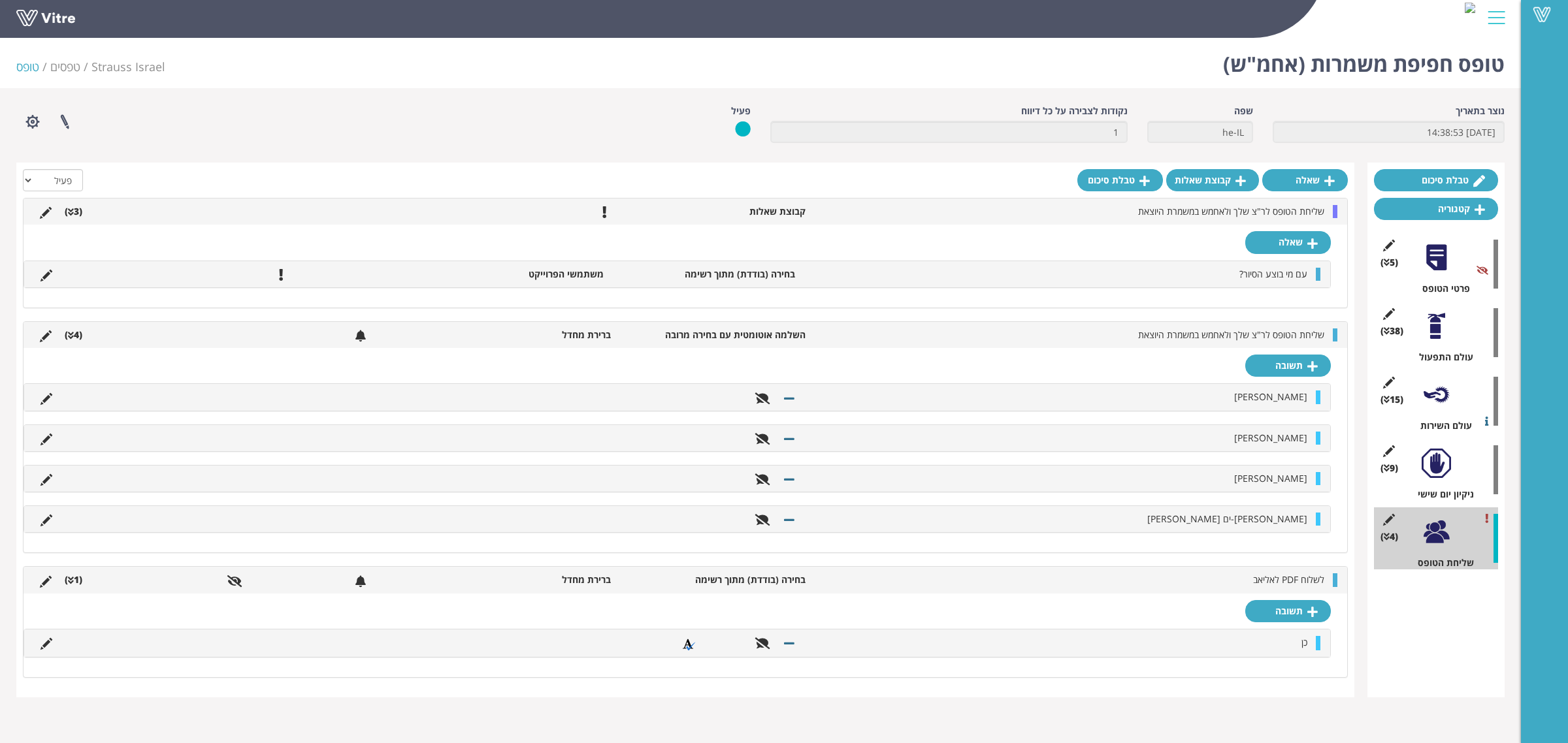
click at [68, 579] on icon at bounding box center [71, 580] width 6 height 10
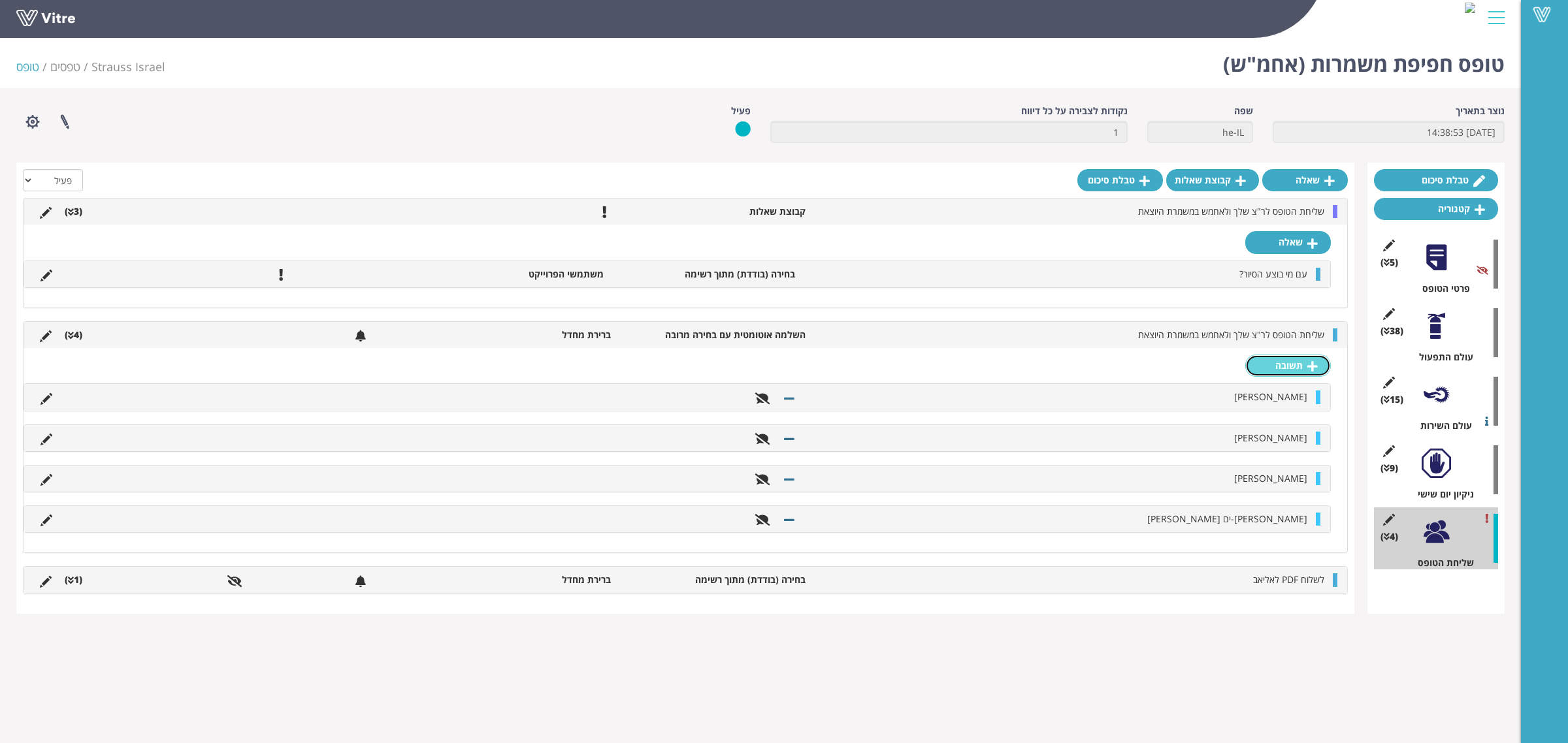
click at [1287, 375] on link "תשובה" at bounding box center [1288, 366] width 86 height 22
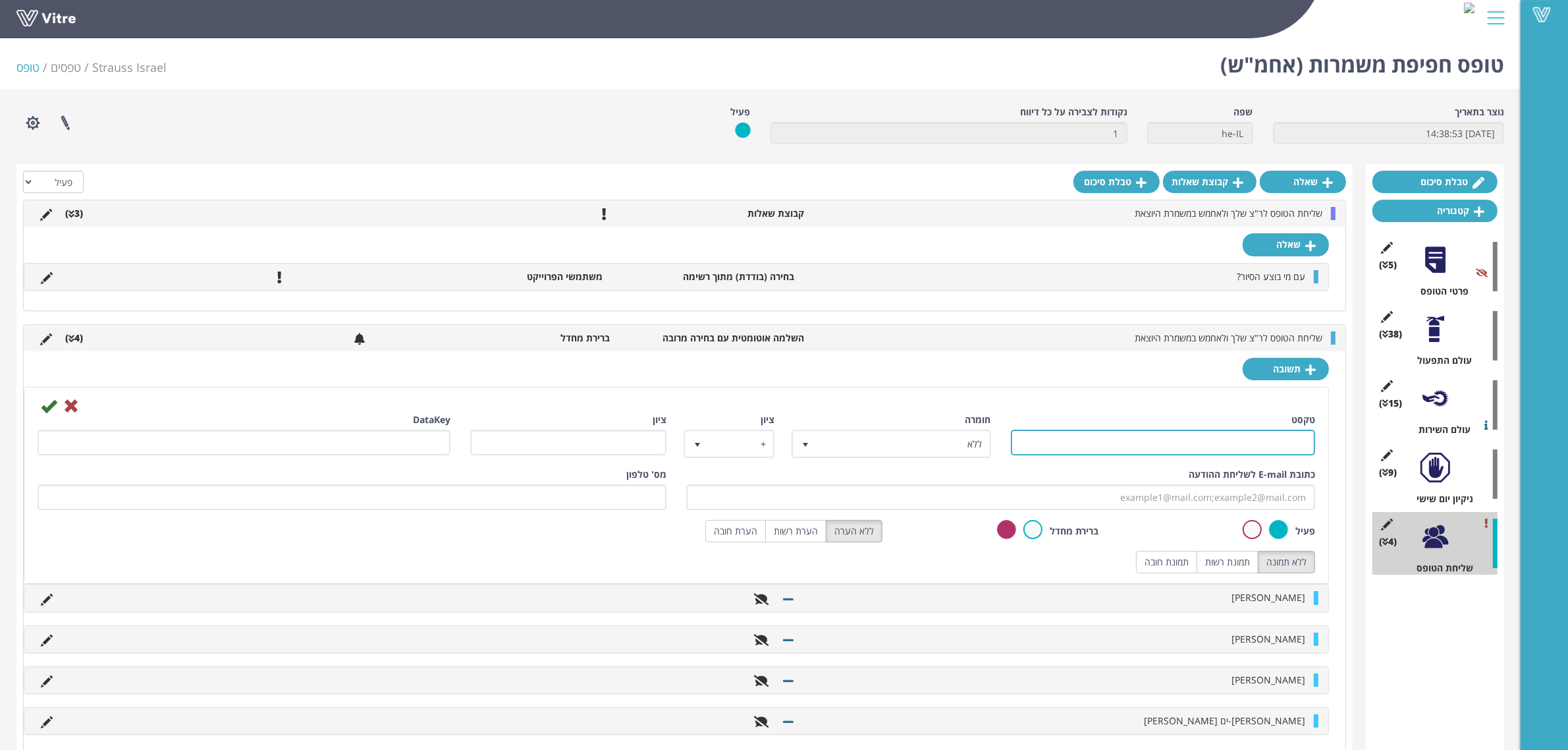
click at [1229, 445] on input "טקסט" at bounding box center [1164, 442] width 305 height 26
type input "[PERSON_NAME]"
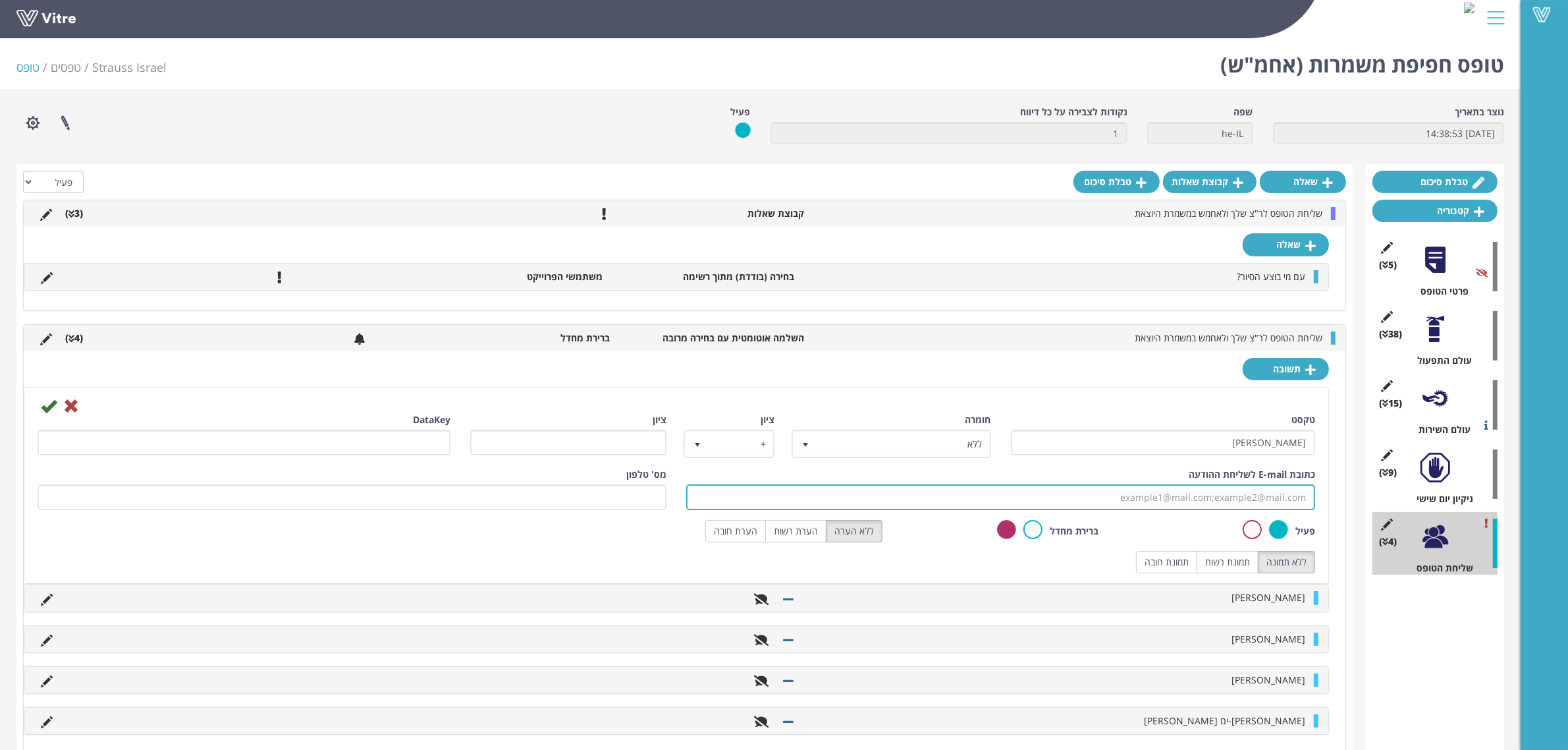
click at [1197, 493] on input "כתובת E-mail לשליחת ההודעה" at bounding box center [1001, 498] width 629 height 26
type input "R"
click at [1222, 496] on input "כתובת E-mail לשליחת ההודעה" at bounding box center [1001, 498] width 629 height 26
paste input "[PERSON_NAME] <[EMAIL_ADDRESS][DOMAIN_NAME]>"
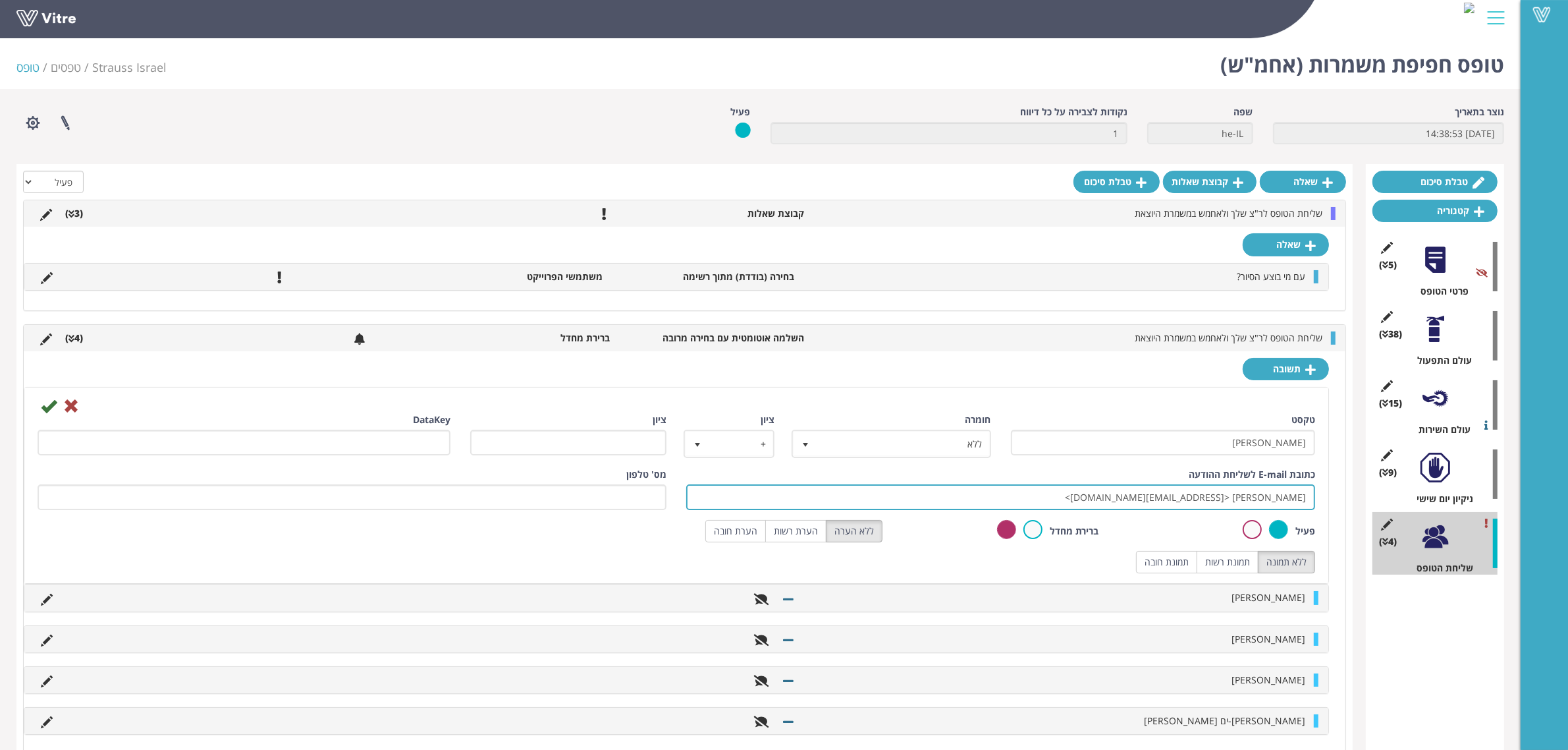
drag, startPoint x: 1059, startPoint y: 501, endPoint x: 1124, endPoint y: 499, distance: 65.0
click at [1124, 499] on input "[PERSON_NAME] <[EMAIL_ADDRESS][DOMAIN_NAME]>" at bounding box center [1001, 498] width 629 height 26
drag, startPoint x: 1152, startPoint y: 498, endPoint x: 1085, endPoint y: 499, distance: 67.0
click at [1085, 499] on input "[PERSON_NAME] <[EMAIL_ADDRESS][DOMAIN_NAME]>" at bounding box center [1001, 498] width 629 height 26
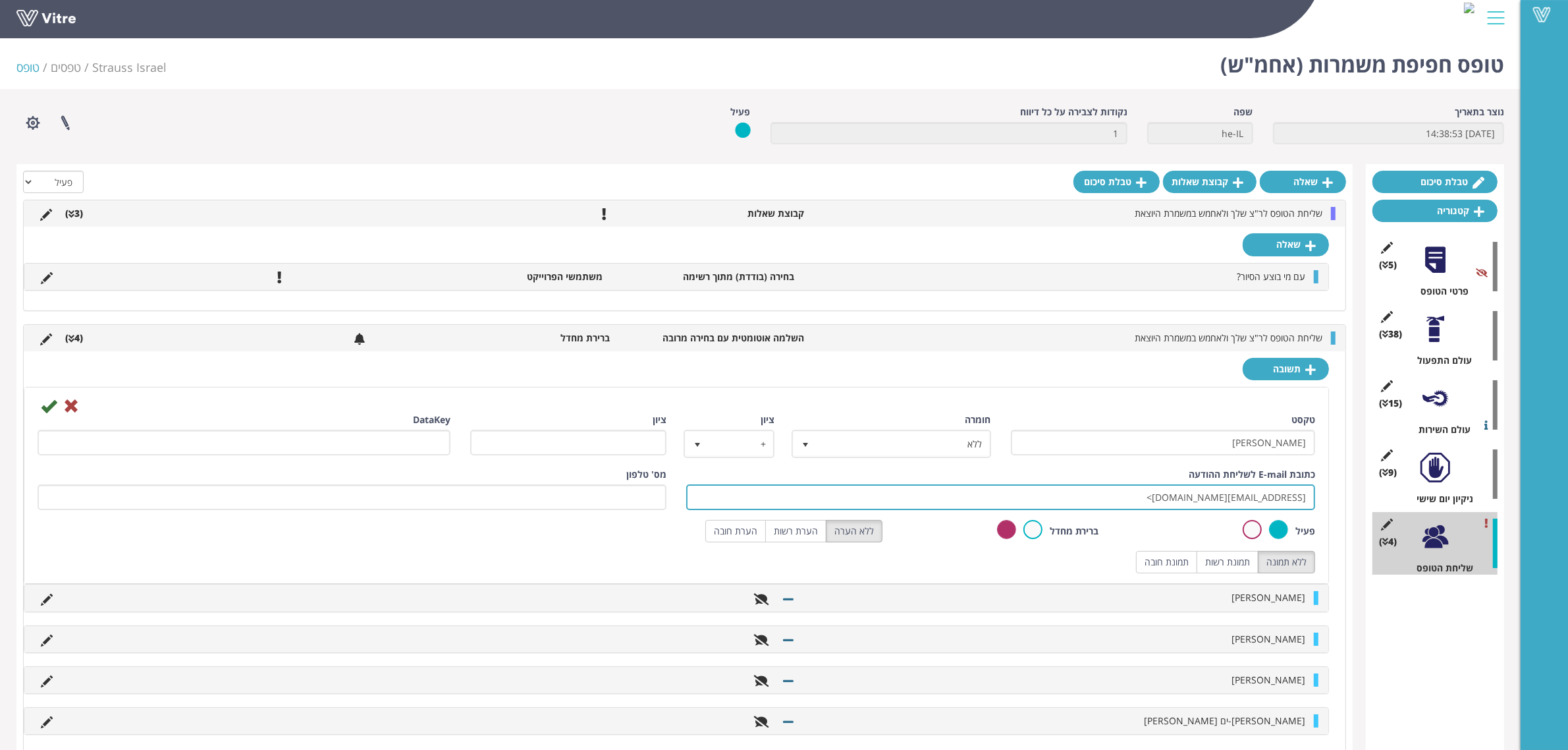
drag, startPoint x: 1140, startPoint y: 499, endPoint x: 1153, endPoint y: 503, distance: 13.6
click at [1153, 503] on input "[EMAIL_ADDRESS][DOMAIN_NAME]>" at bounding box center [1001, 498] width 629 height 26
type input "[EMAIL_ADDRESS][DOMAIN_NAME]"
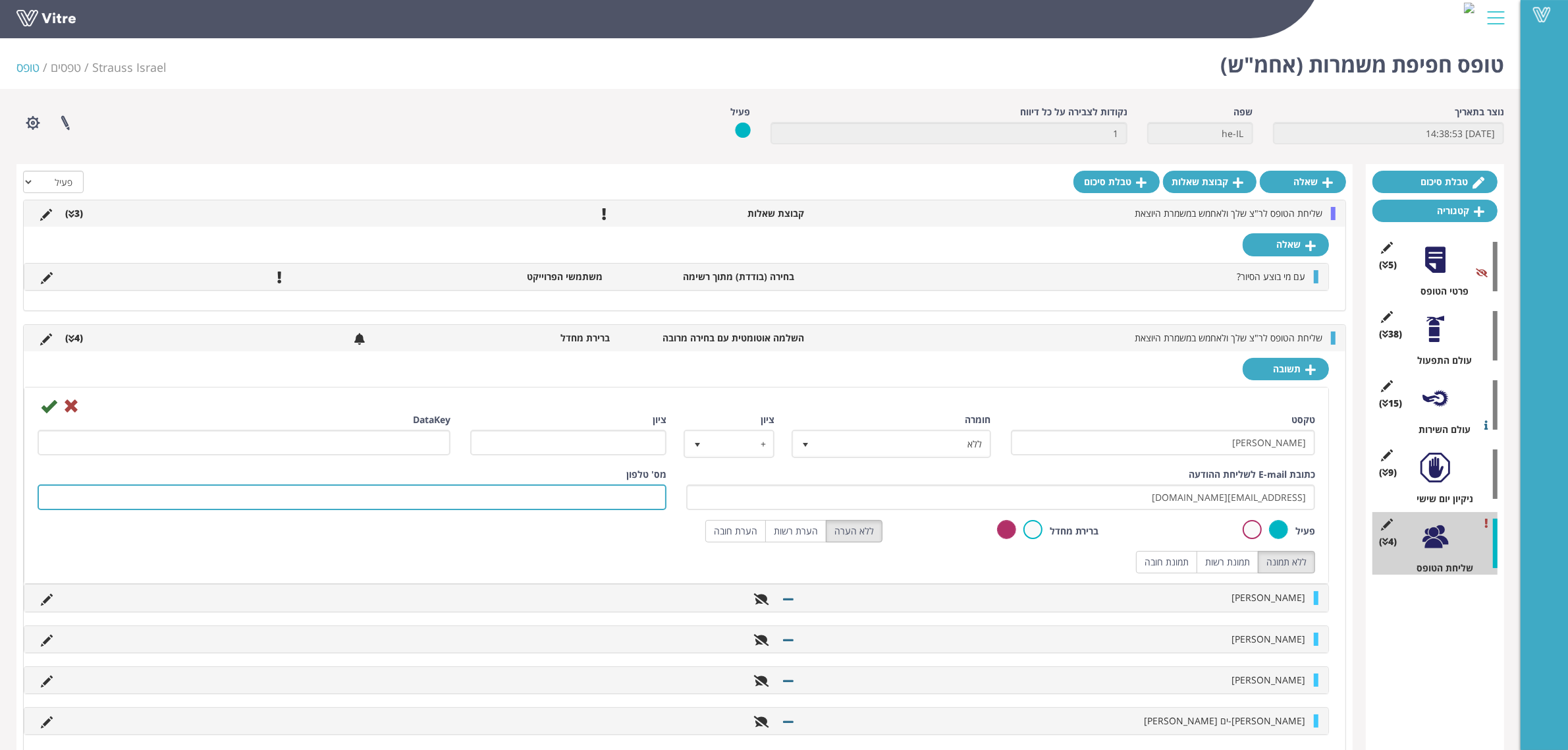
click at [641, 501] on input "מס' טלפון" at bounding box center [352, 498] width 629 height 26
click at [614, 503] on input "מס' טלפון" at bounding box center [352, 498] width 629 height 26
paste input "‎[PHONE_NUMBER]‏"
drag, startPoint x: 605, startPoint y: 496, endPoint x: 589, endPoint y: 498, distance: 16.1
click at [589, 498] on input "‎[PHONE_NUMBER]‏" at bounding box center [352, 498] width 629 height 26
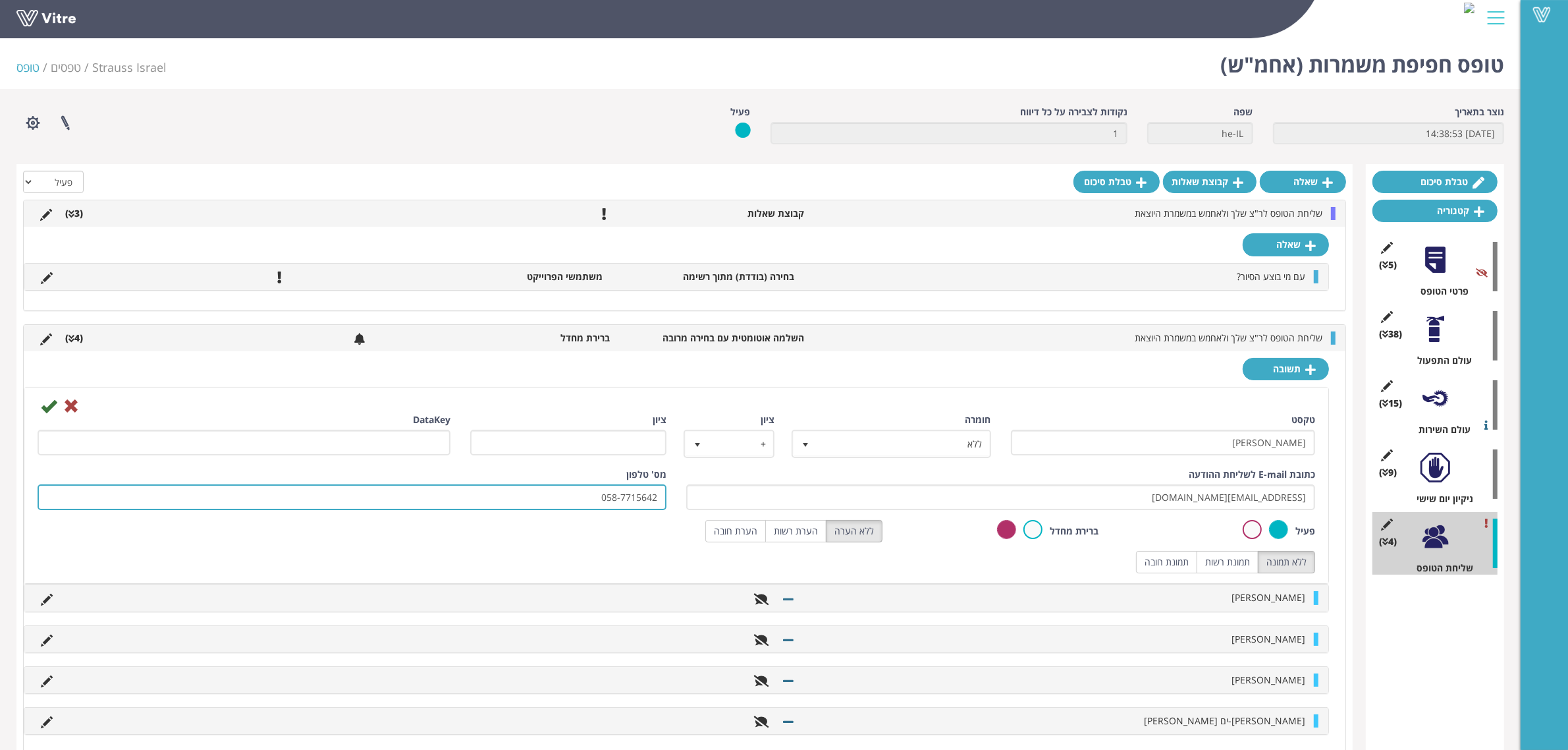
click at [621, 501] on input "‎058-7715642‏" at bounding box center [352, 498] width 629 height 26
type input "‎0587715642‏"
click at [48, 409] on icon at bounding box center [49, 406] width 16 height 16
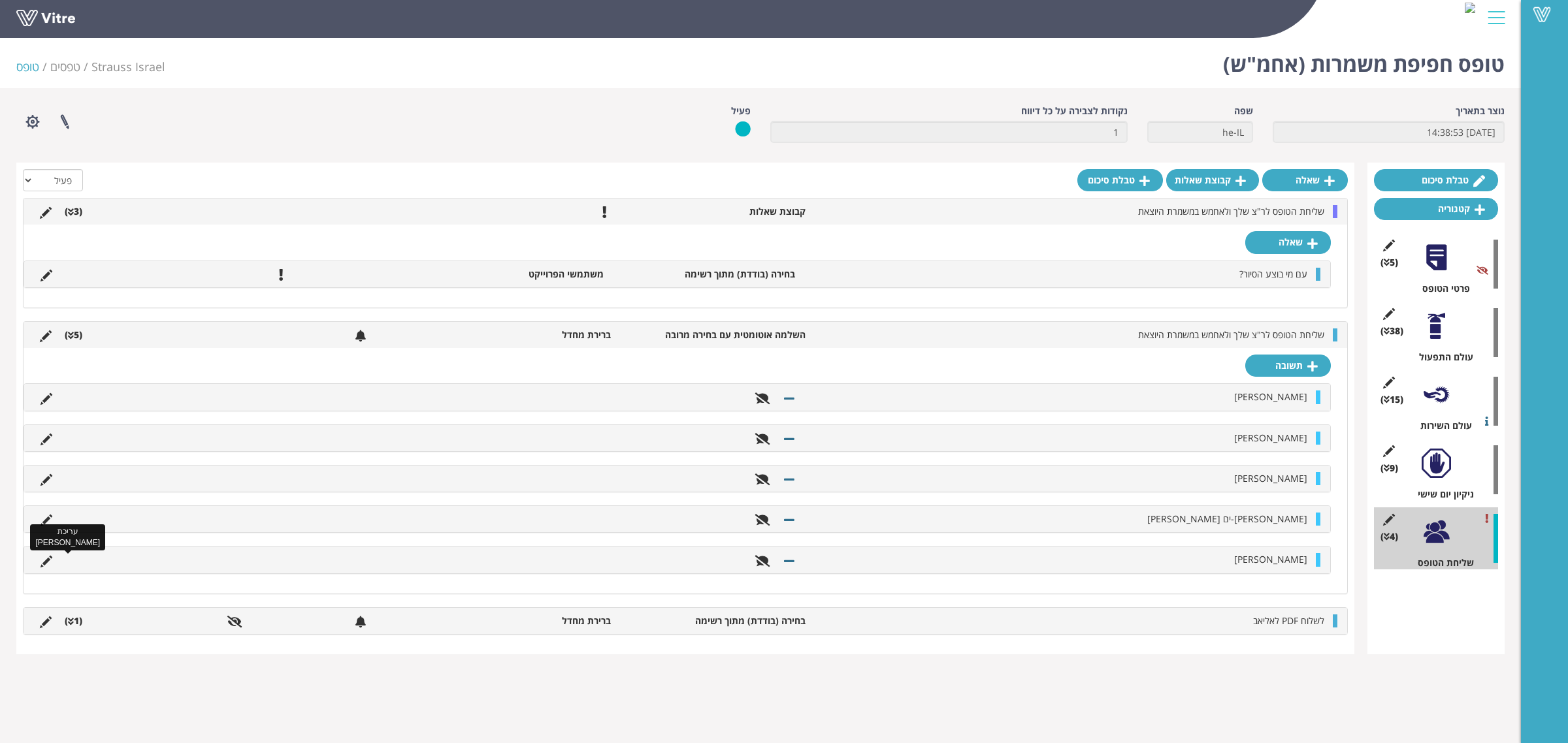
click at [50, 565] on icon at bounding box center [46, 561] width 12 height 12
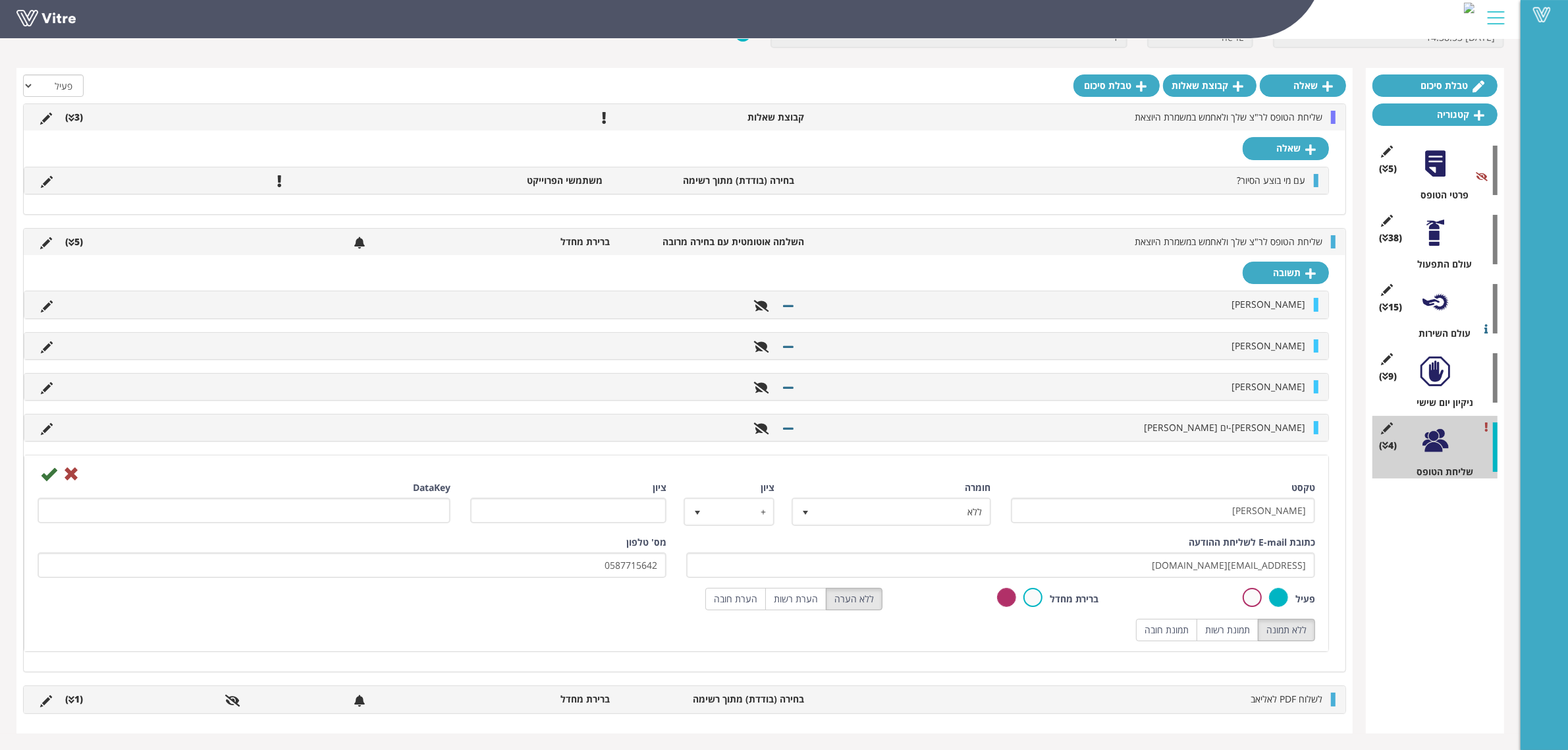
scroll to position [99, 0]
click at [866, 514] on span "ללא" at bounding box center [903, 511] width 173 height 24
click at [866, 514] on li "ללא" at bounding box center [878, 514] width 195 height 22
click at [46, 476] on icon at bounding box center [49, 474] width 16 height 16
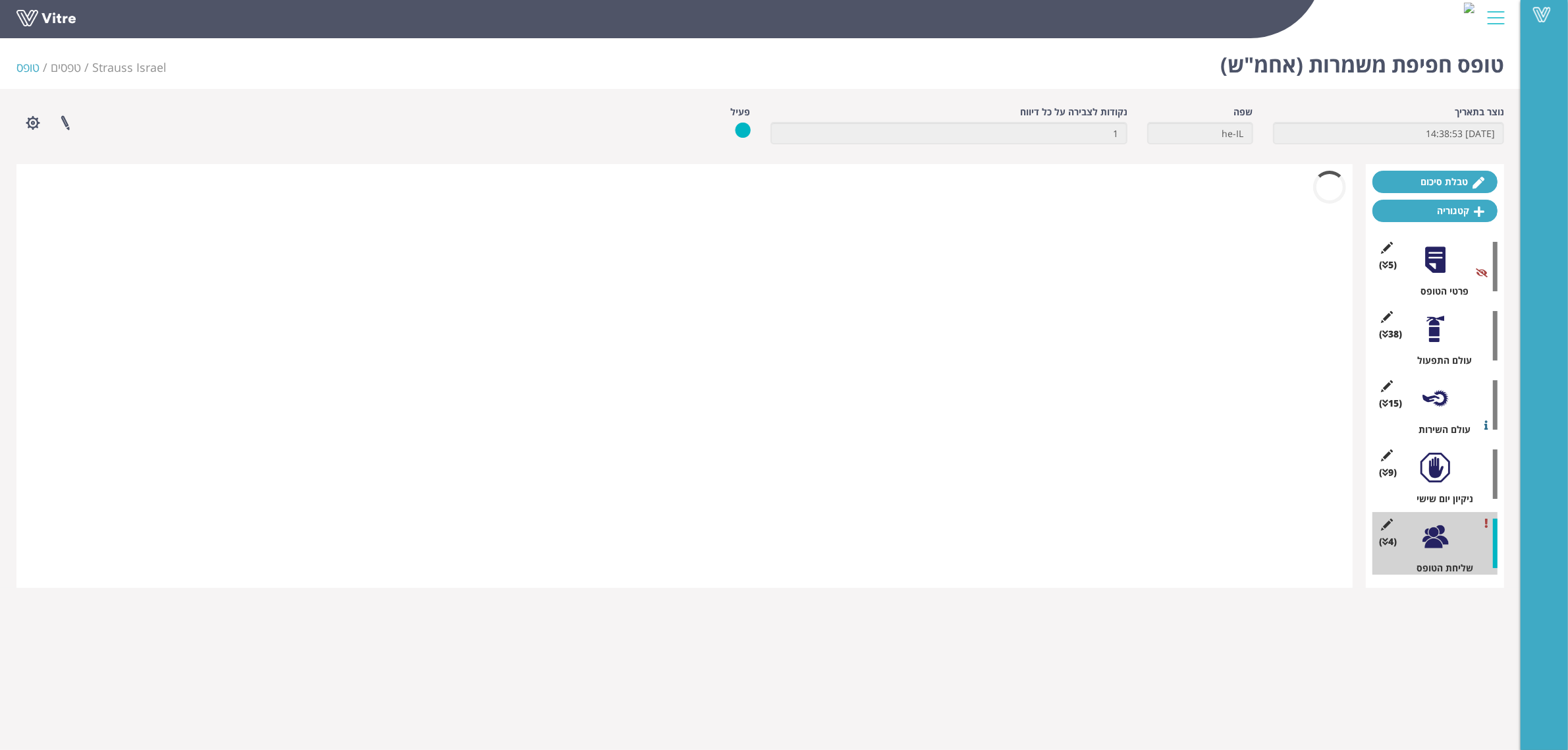
scroll to position [0, 0]
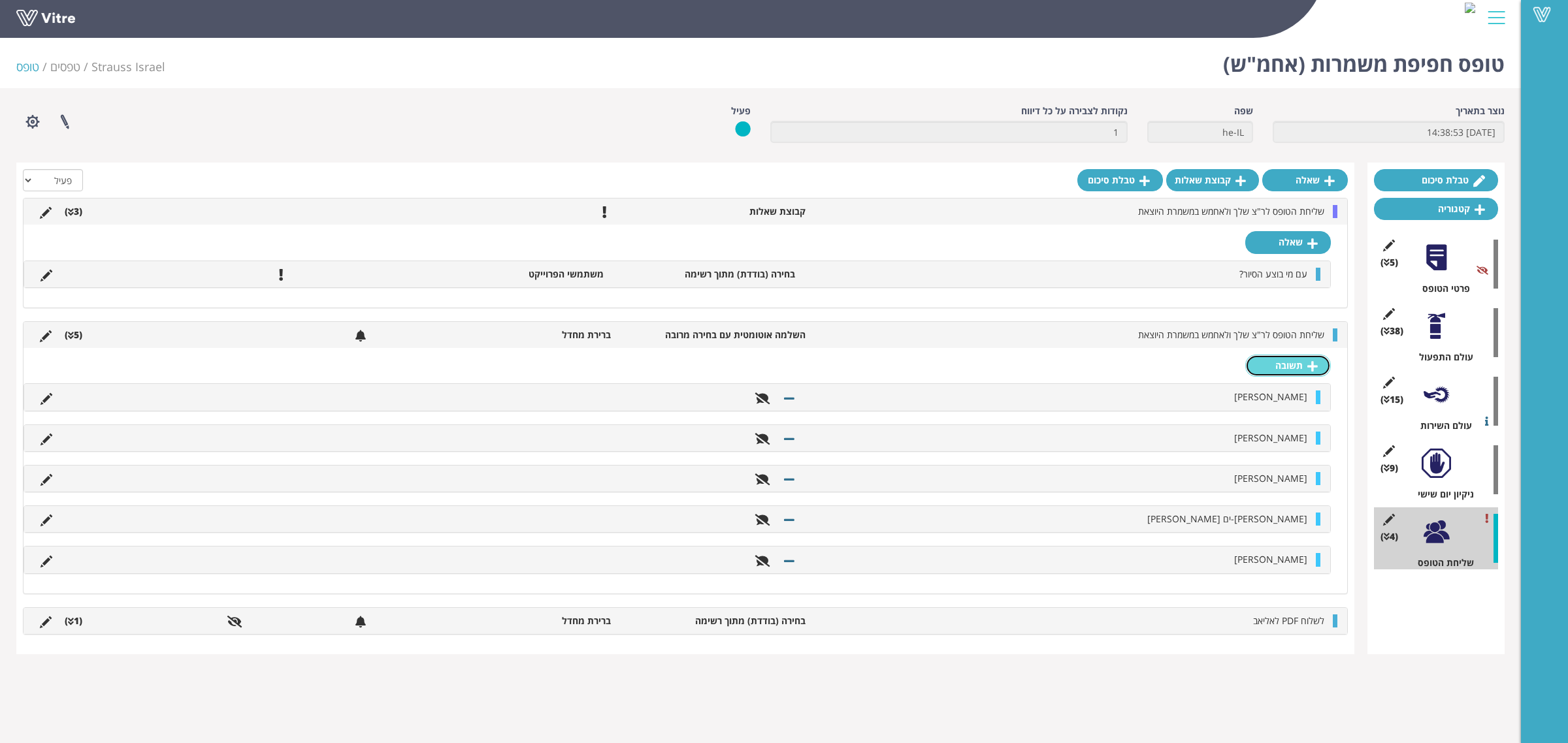
click at [1291, 373] on link "תשובה" at bounding box center [1288, 366] width 86 height 22
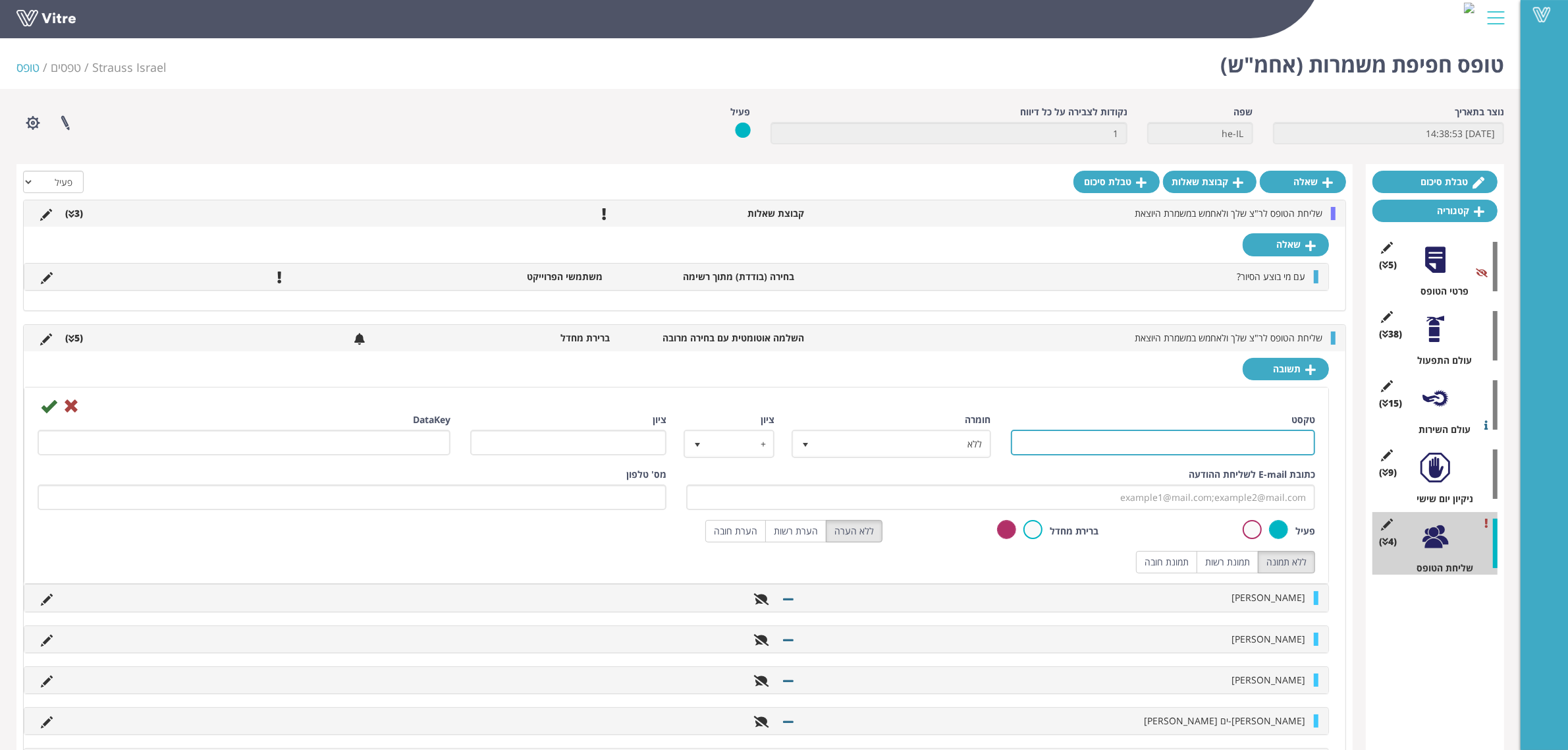
click at [1203, 437] on input "טקסט" at bounding box center [1164, 442] width 305 height 26
type input "[PERSON_NAME]"
click at [1208, 485] on div "כתובת E-mail לשליחת ההודעה" at bounding box center [1001, 489] width 629 height 42
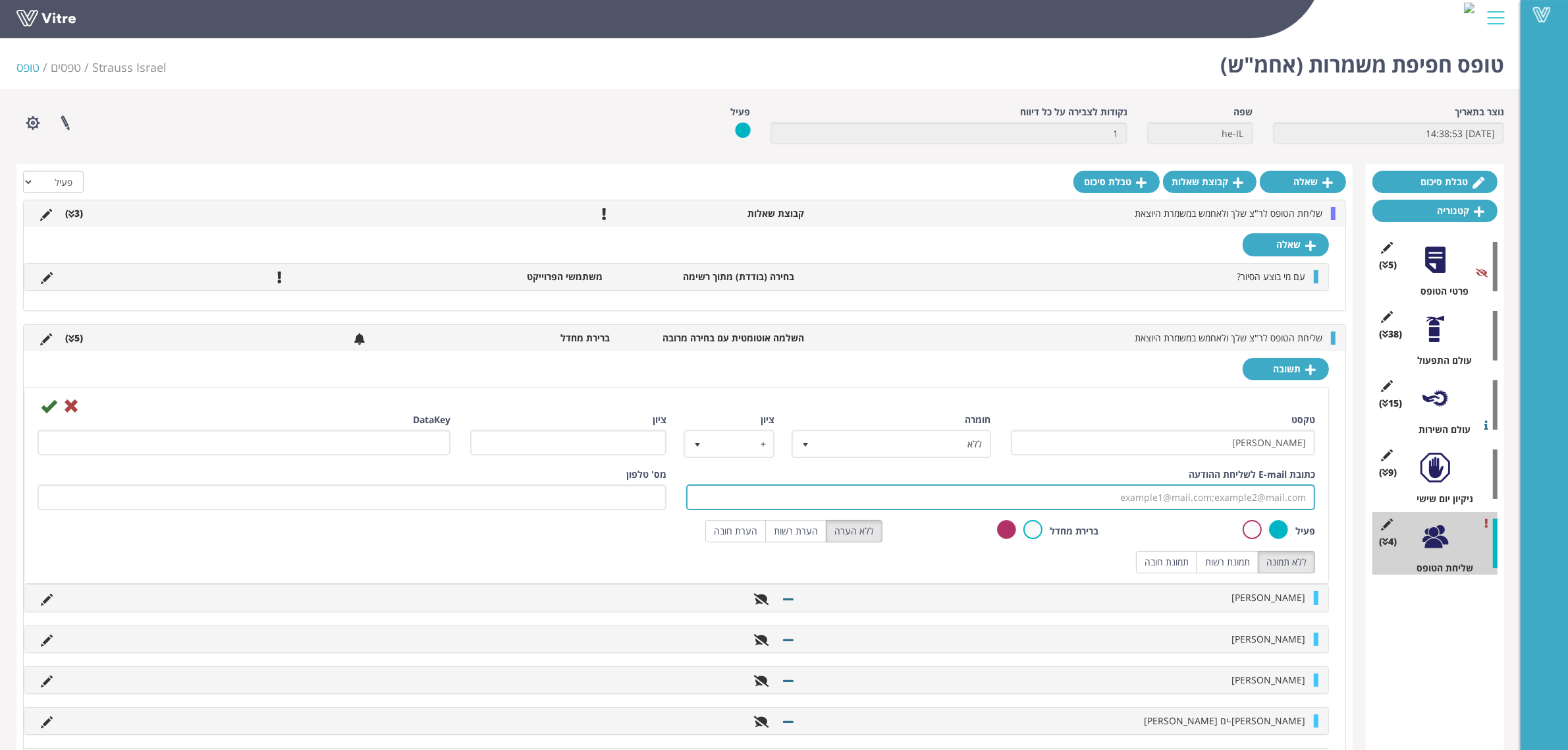
click at [1209, 494] on input "כתובת E-mail לשליחת ההודעה" at bounding box center [1001, 498] width 629 height 26
paste input "[EMAIL_ADDRESS][DOMAIN_NAME]"
type input "[EMAIL_ADDRESS][DOMAIN_NAME]"
click at [48, 406] on icon at bounding box center [49, 406] width 16 height 16
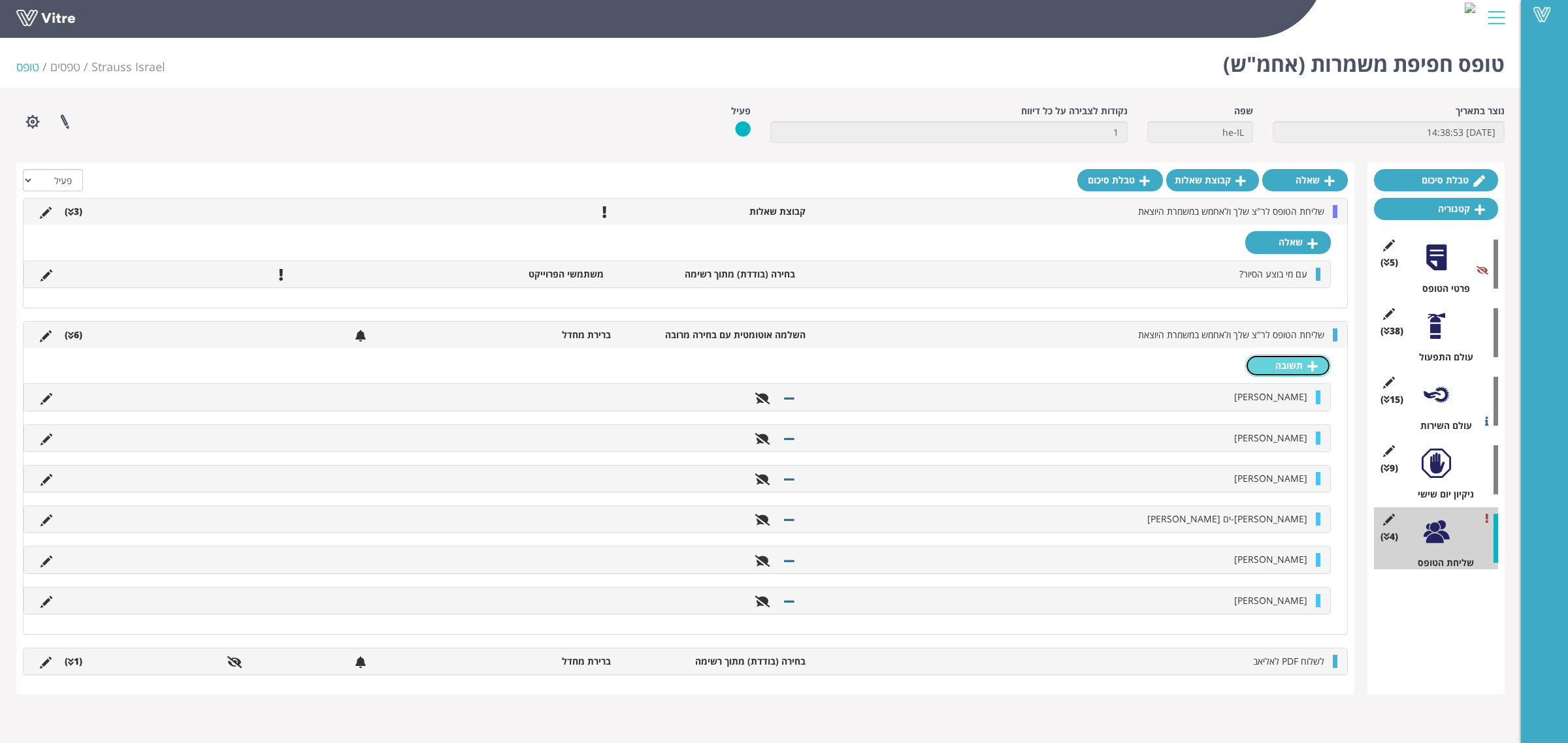
click at [1282, 360] on link "תשובה" at bounding box center [1288, 366] width 86 height 22
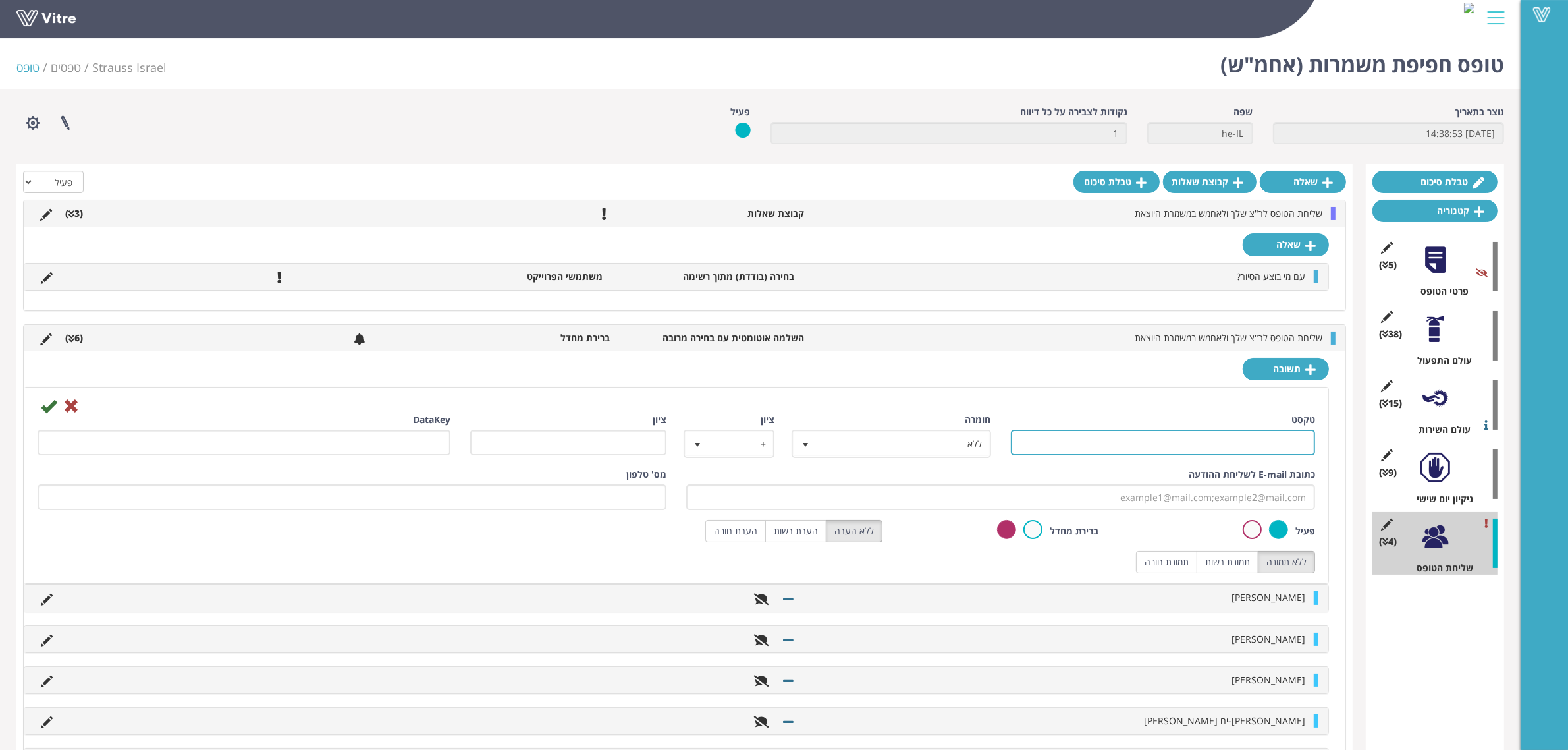
click at [1249, 438] on input "טקסט" at bounding box center [1164, 442] width 305 height 26
type input "[PERSON_NAME]"
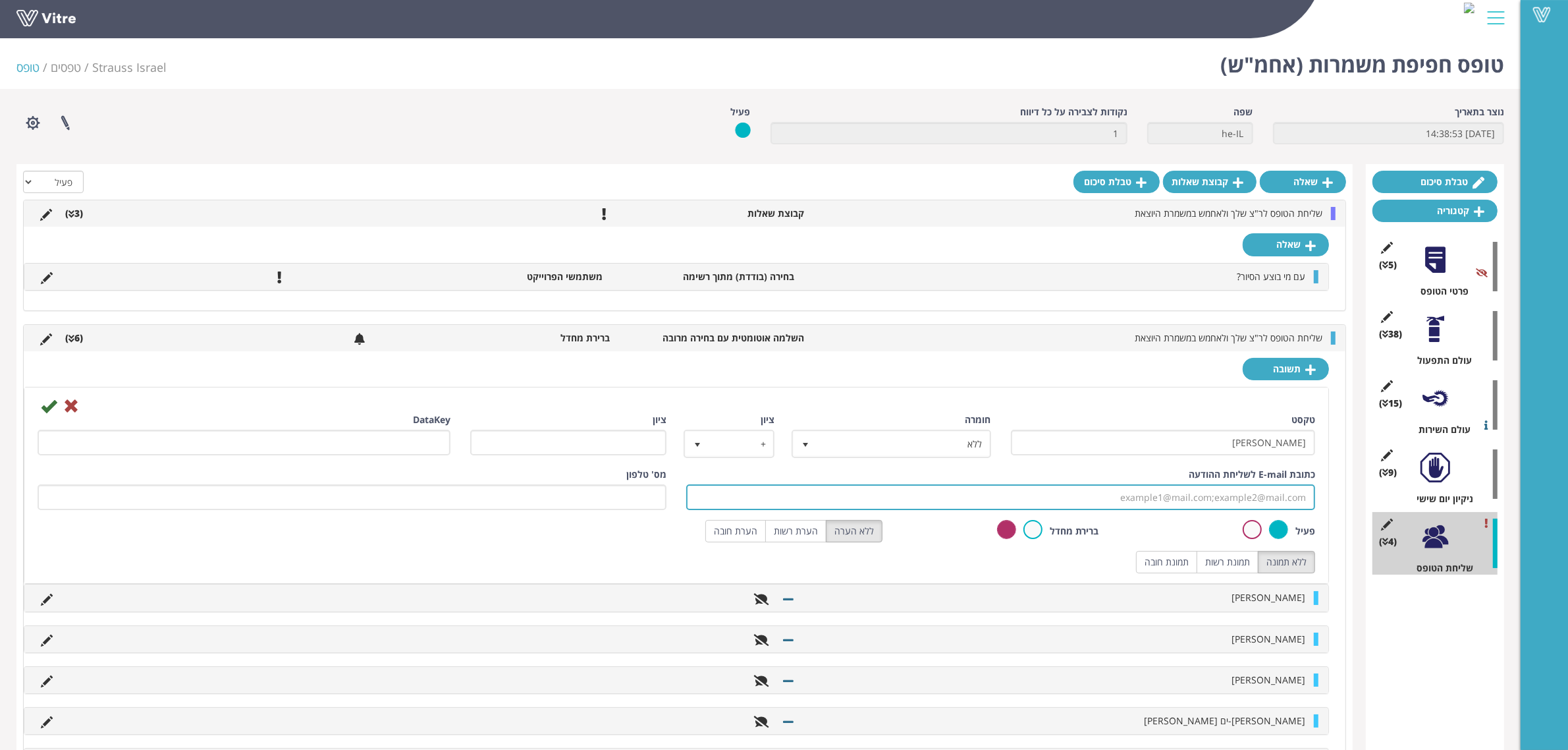
click at [1137, 488] on input "כתובת E-mail לשליחת ההודעה" at bounding box center [1001, 498] width 629 height 26
paste input "[EMAIL_ADDRESS][PERSON_NAME][DOMAIN_NAME]"
type input "[EMAIL_ADDRESS][PERSON_NAME][DOMAIN_NAME]"
click at [47, 409] on icon at bounding box center [49, 406] width 16 height 16
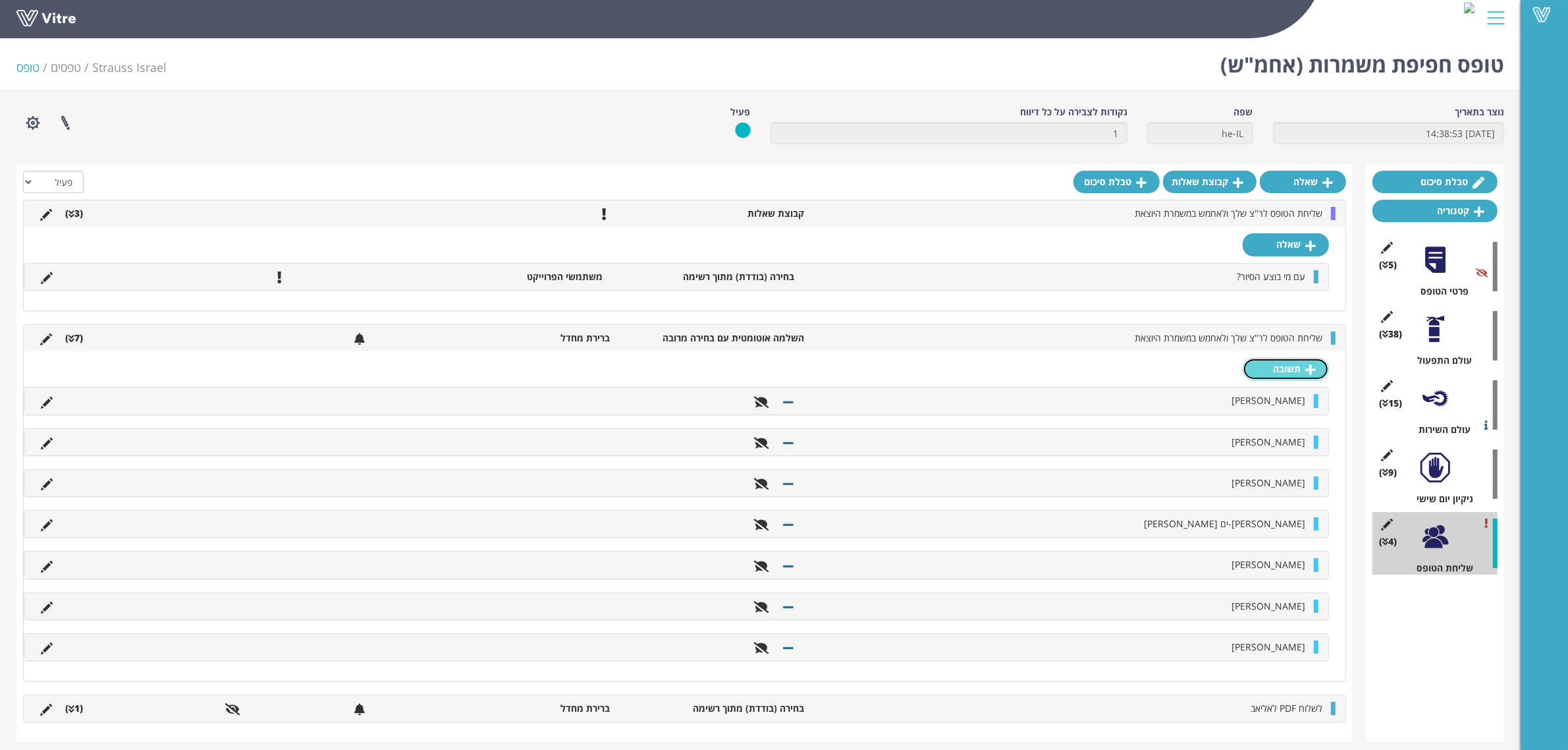
click at [1305, 373] on link "תשובה" at bounding box center [1286, 369] width 86 height 22
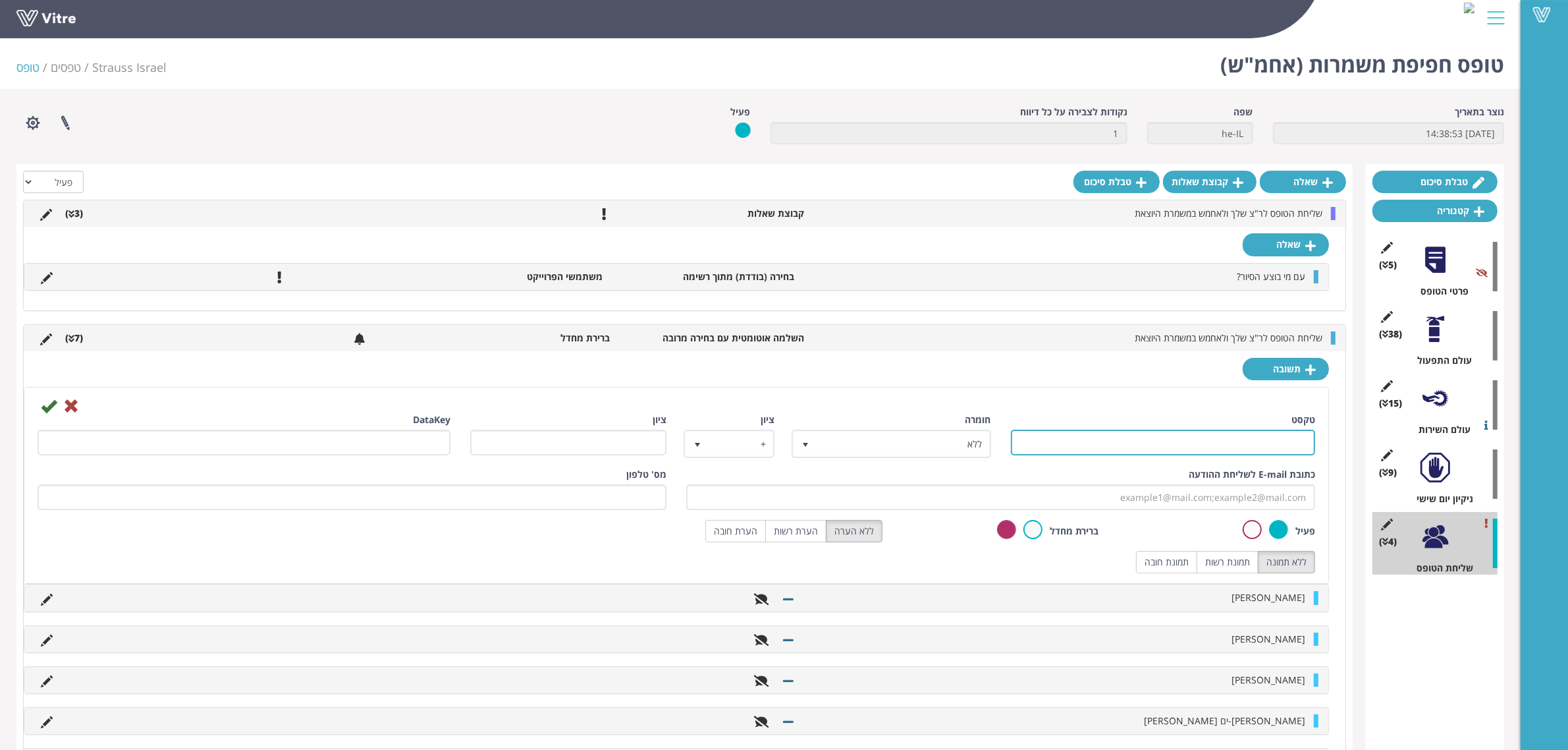
click at [1256, 440] on input "טקסט" at bounding box center [1164, 442] width 305 height 26
type input "[PERSON_NAME]"
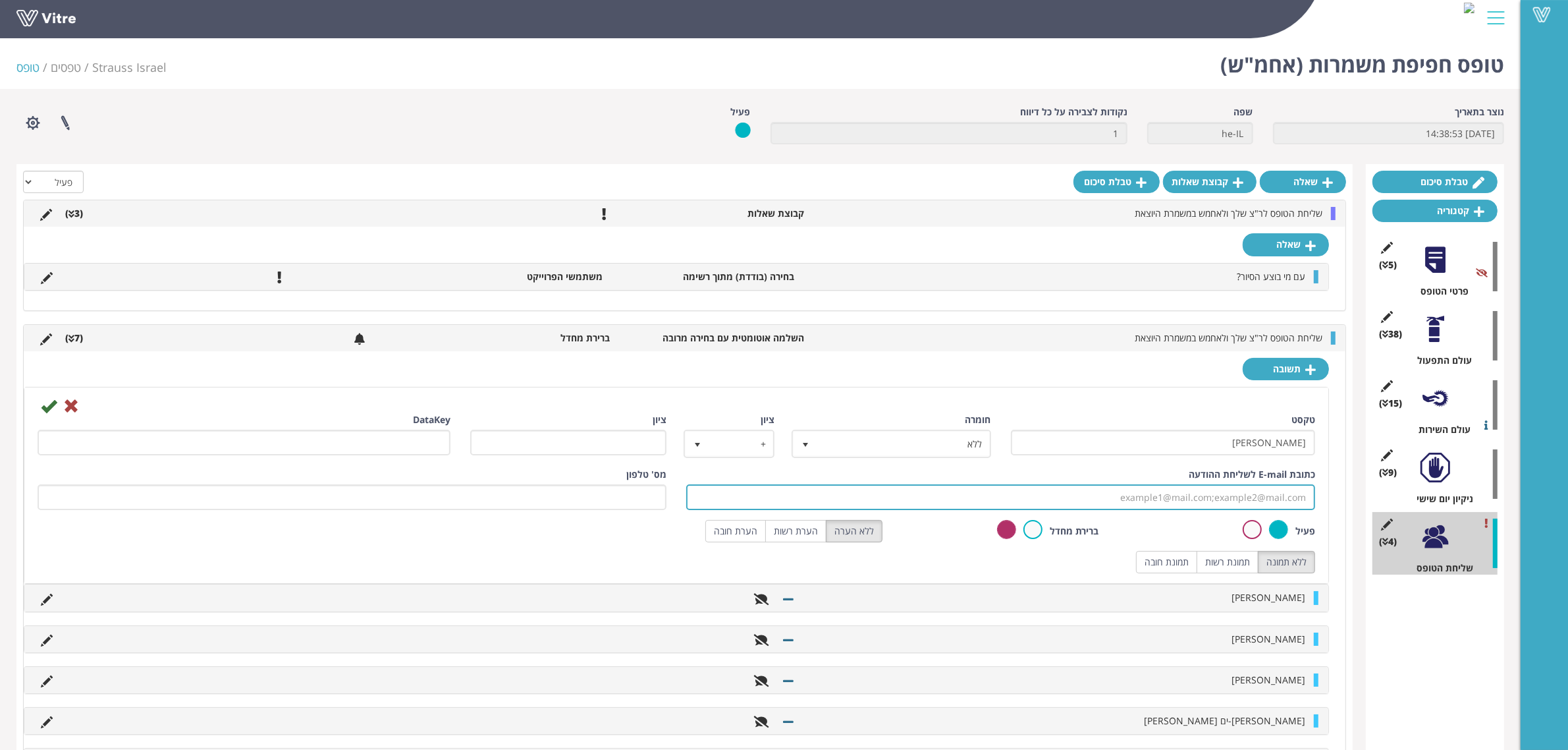
click at [1184, 492] on input "כתובת E-mail לשליחת ההודעה" at bounding box center [1001, 498] width 629 height 26
paste input "[EMAIL_ADDRESS][DOMAIN_NAME]"
drag, startPoint x: 1220, startPoint y: 502, endPoint x: 1246, endPoint y: 496, distance: 26.7
click at [1246, 496] on input "[EMAIL_ADDRESS][DOMAIN_NAME]" at bounding box center [1001, 498] width 629 height 26
type input "[EMAIL_ADDRESS][DOMAIN_NAME]"
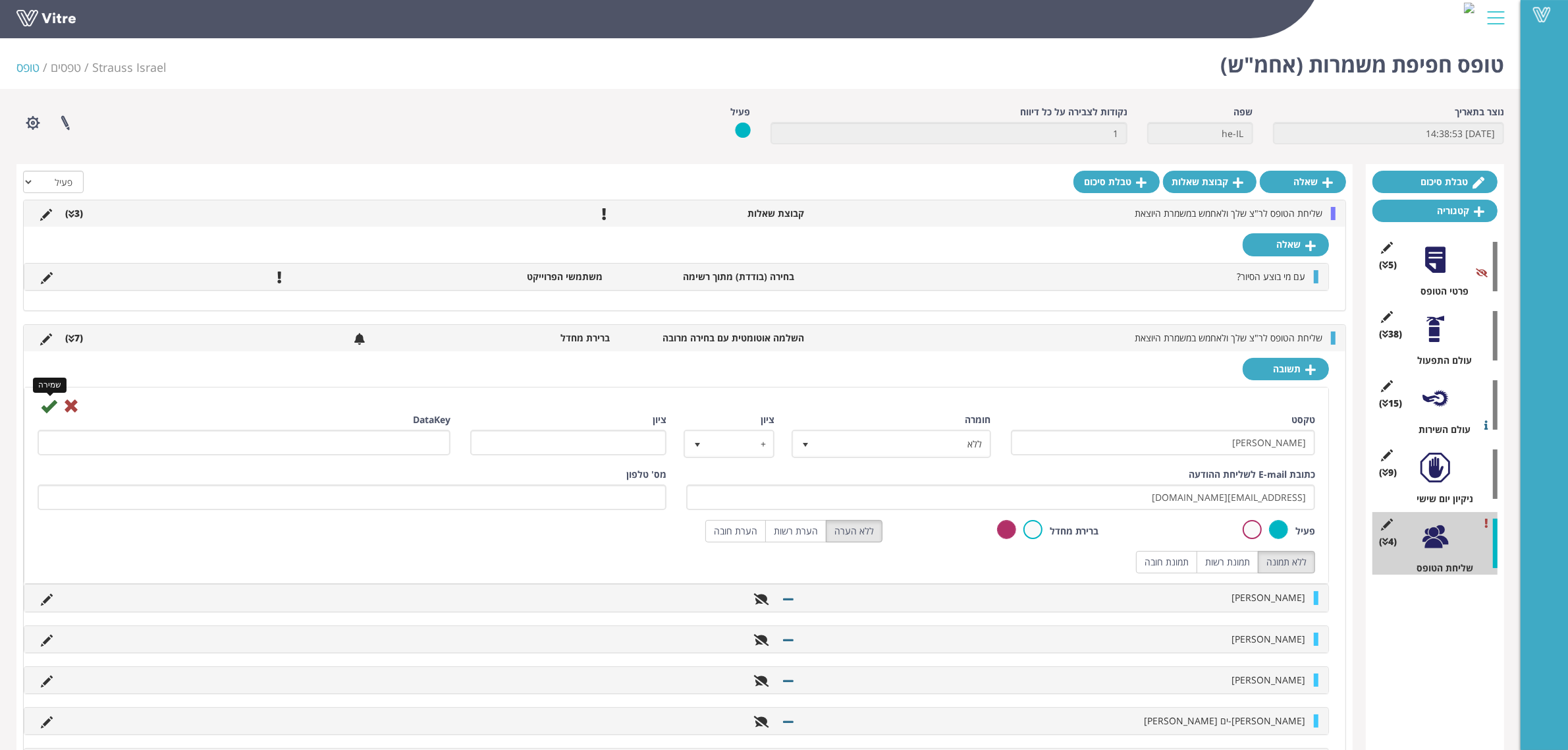
click at [47, 404] on icon at bounding box center [49, 406] width 16 height 16
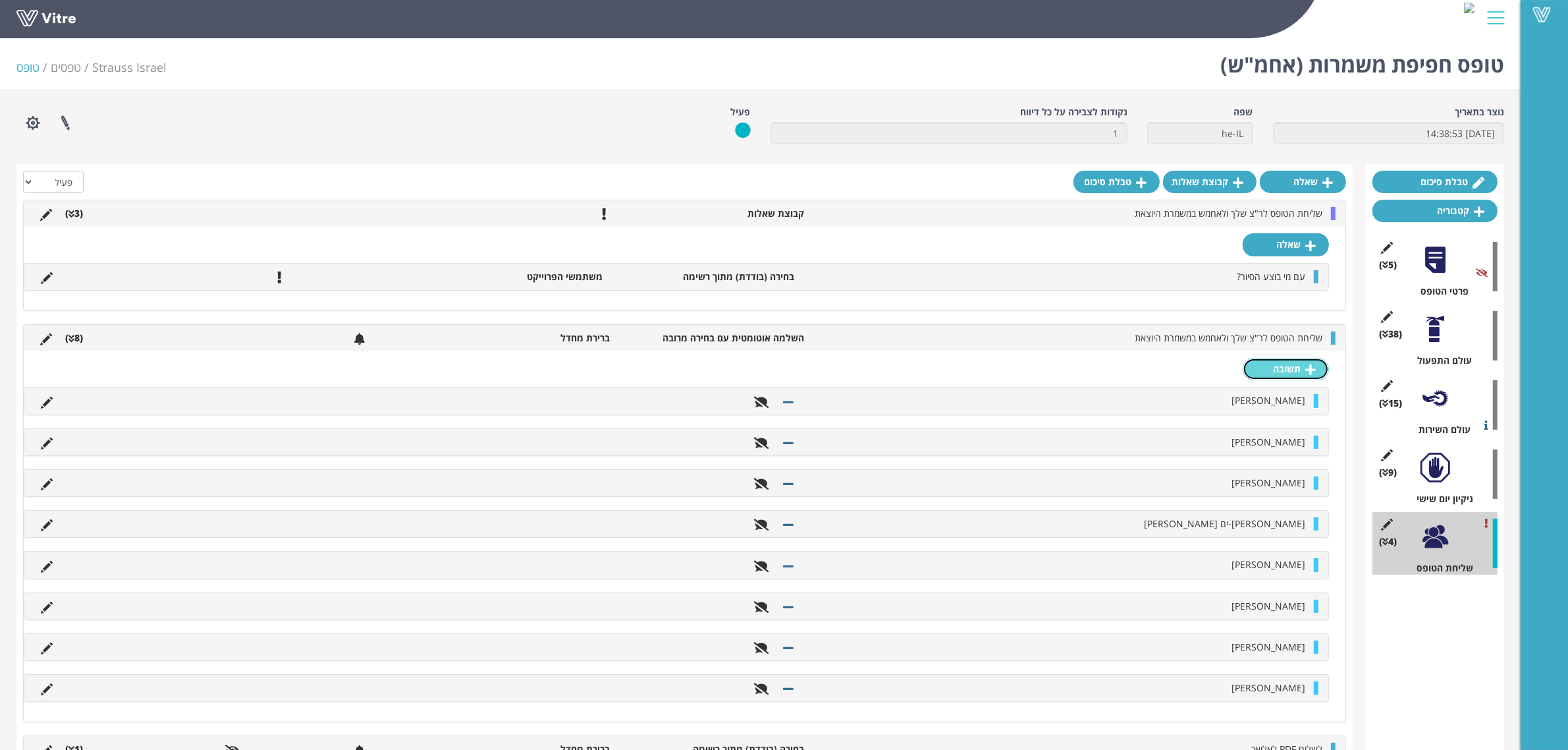
click at [1279, 377] on link "תשובה" at bounding box center [1286, 369] width 86 height 22
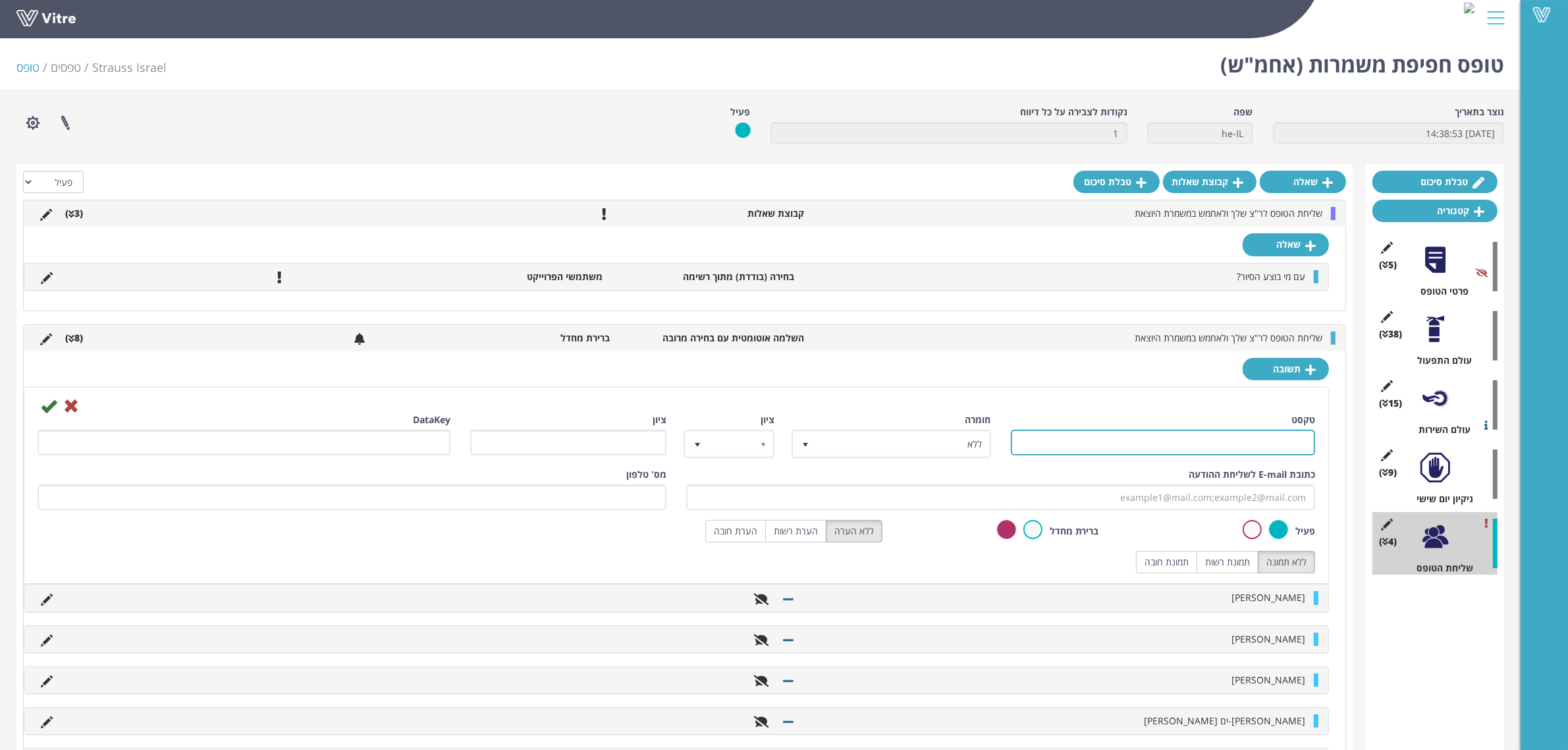
click at [1241, 442] on input "טקסט" at bounding box center [1164, 442] width 305 height 26
type input "[PERSON_NAME] [PERSON_NAME]"
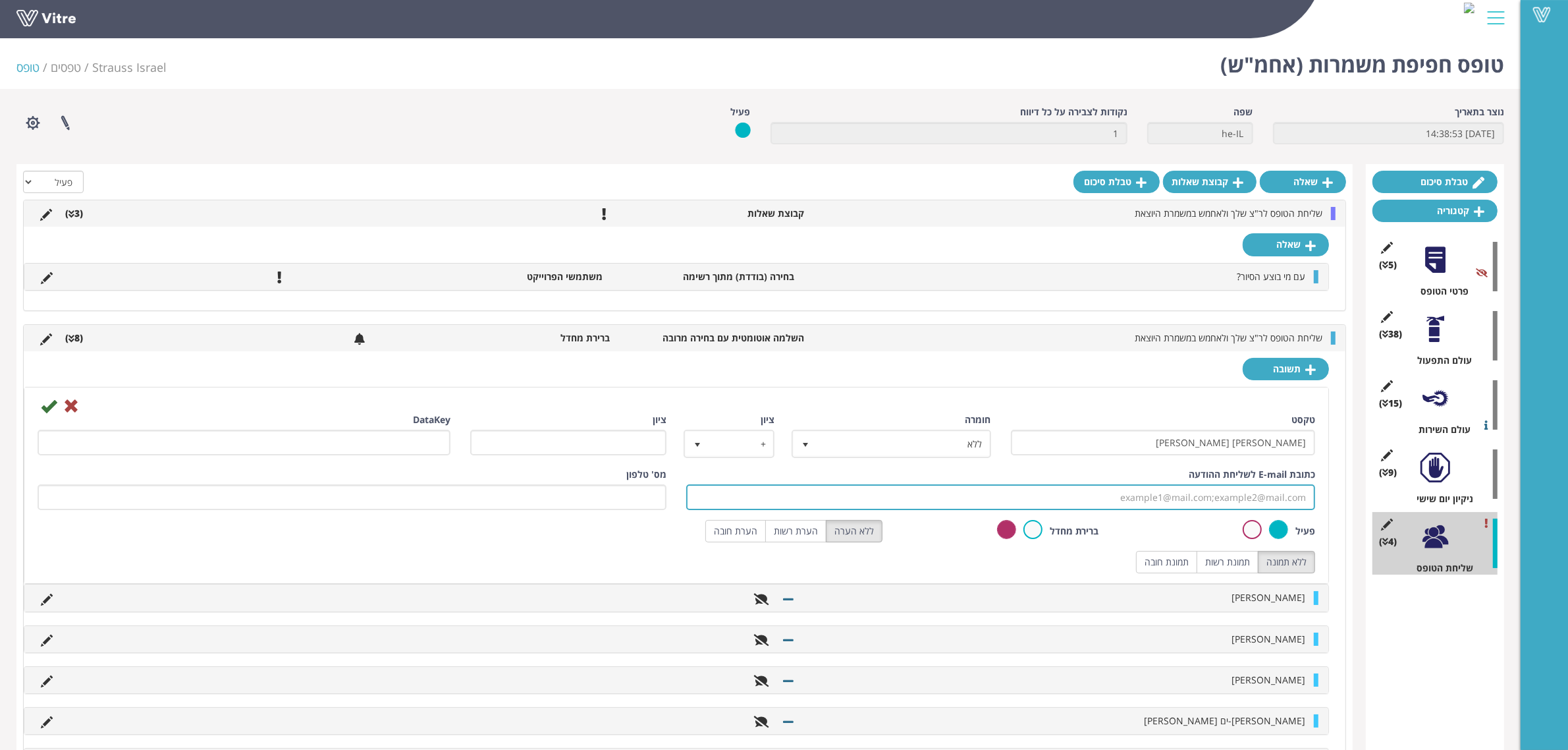
click at [1163, 498] on input "כתובת E-mail לשליחת ההודעה" at bounding box center [1001, 498] width 629 height 26
paste input "[EMAIL_ADDRESS][DOMAIN_NAME]"
type input "[EMAIL_ADDRESS][DOMAIN_NAME]"
click at [50, 410] on icon at bounding box center [49, 406] width 16 height 16
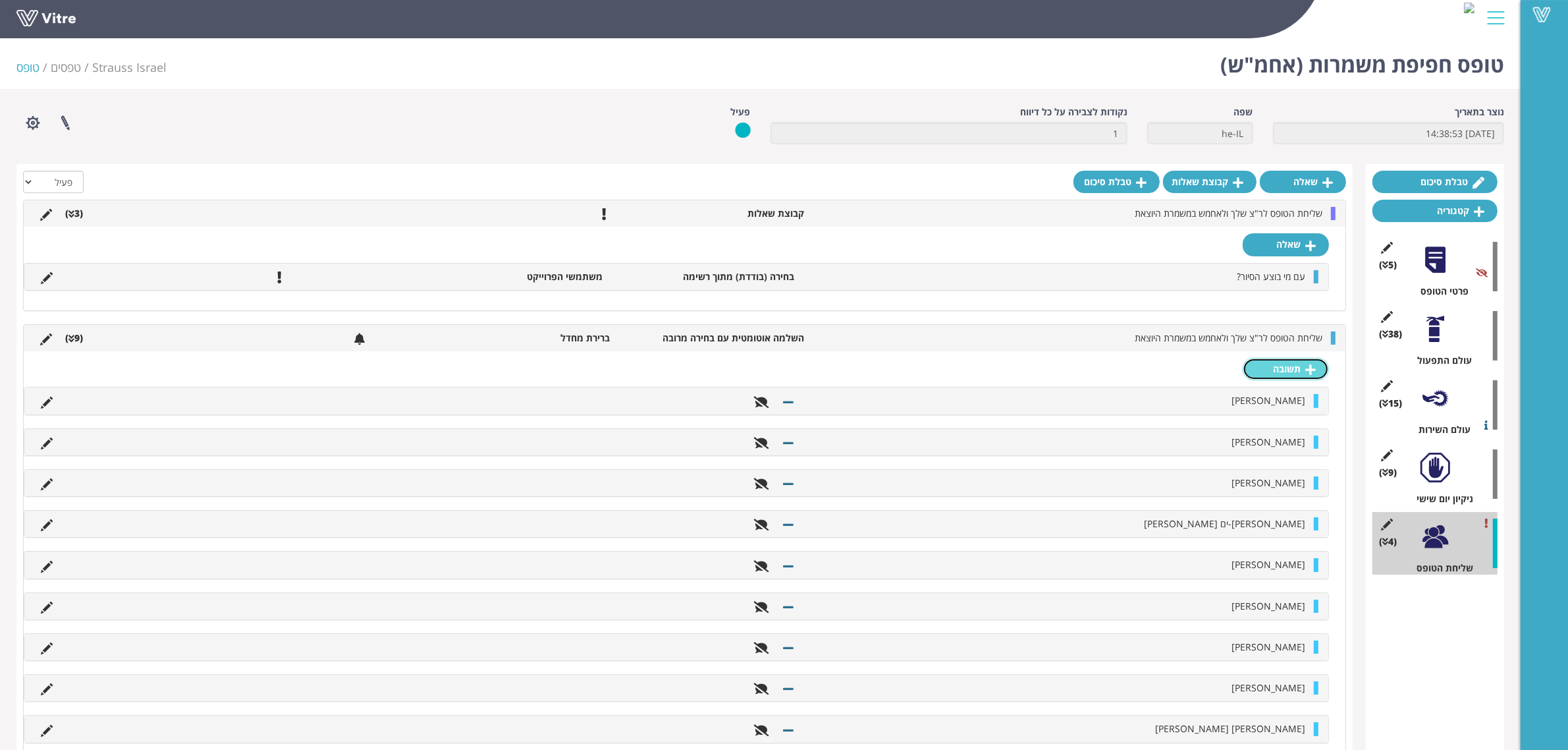
click at [1303, 364] on link "תשובה" at bounding box center [1286, 369] width 86 height 22
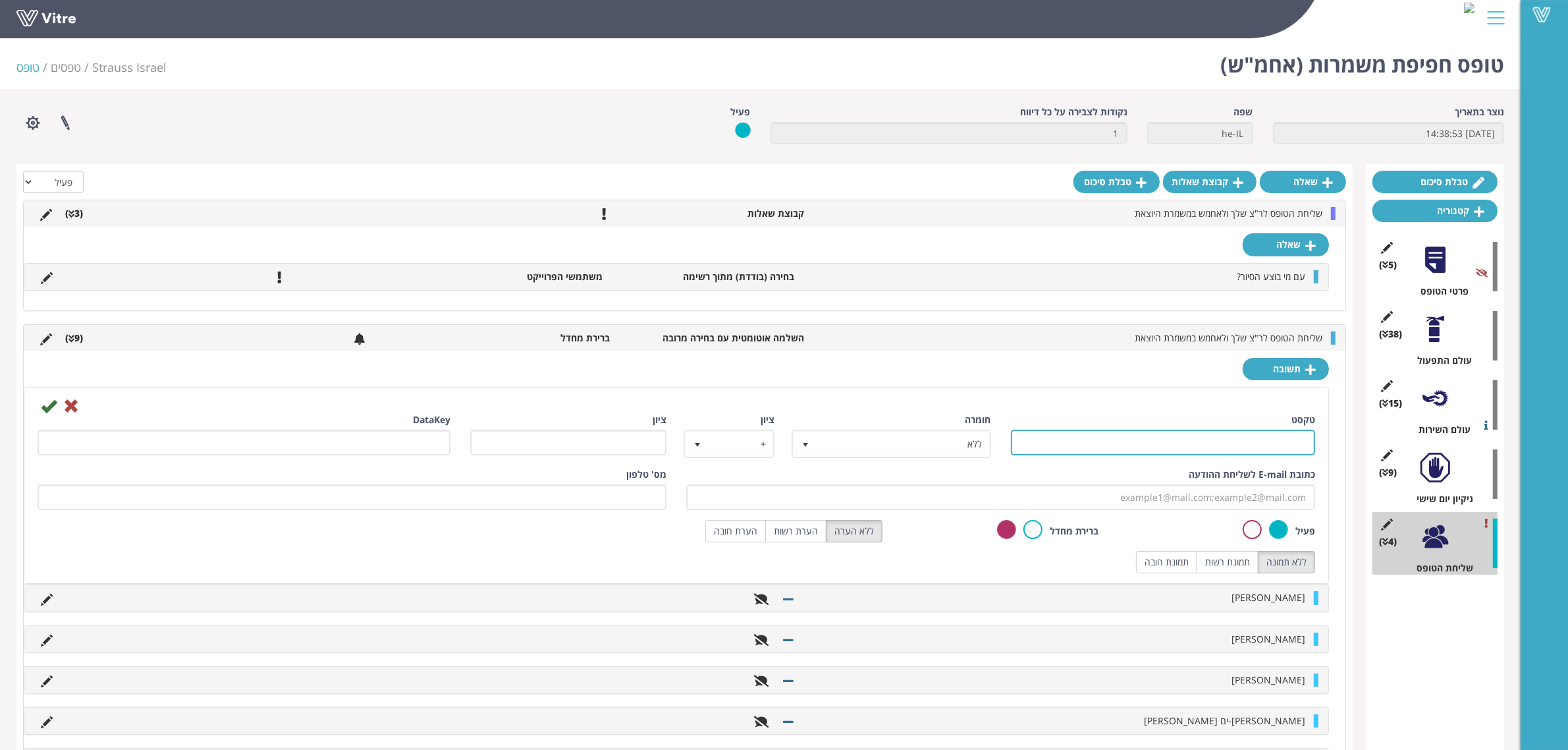
click at [1168, 437] on input "טקסט" at bounding box center [1164, 442] width 305 height 26
type input "[PERSON_NAME] אל [PERSON_NAME]"
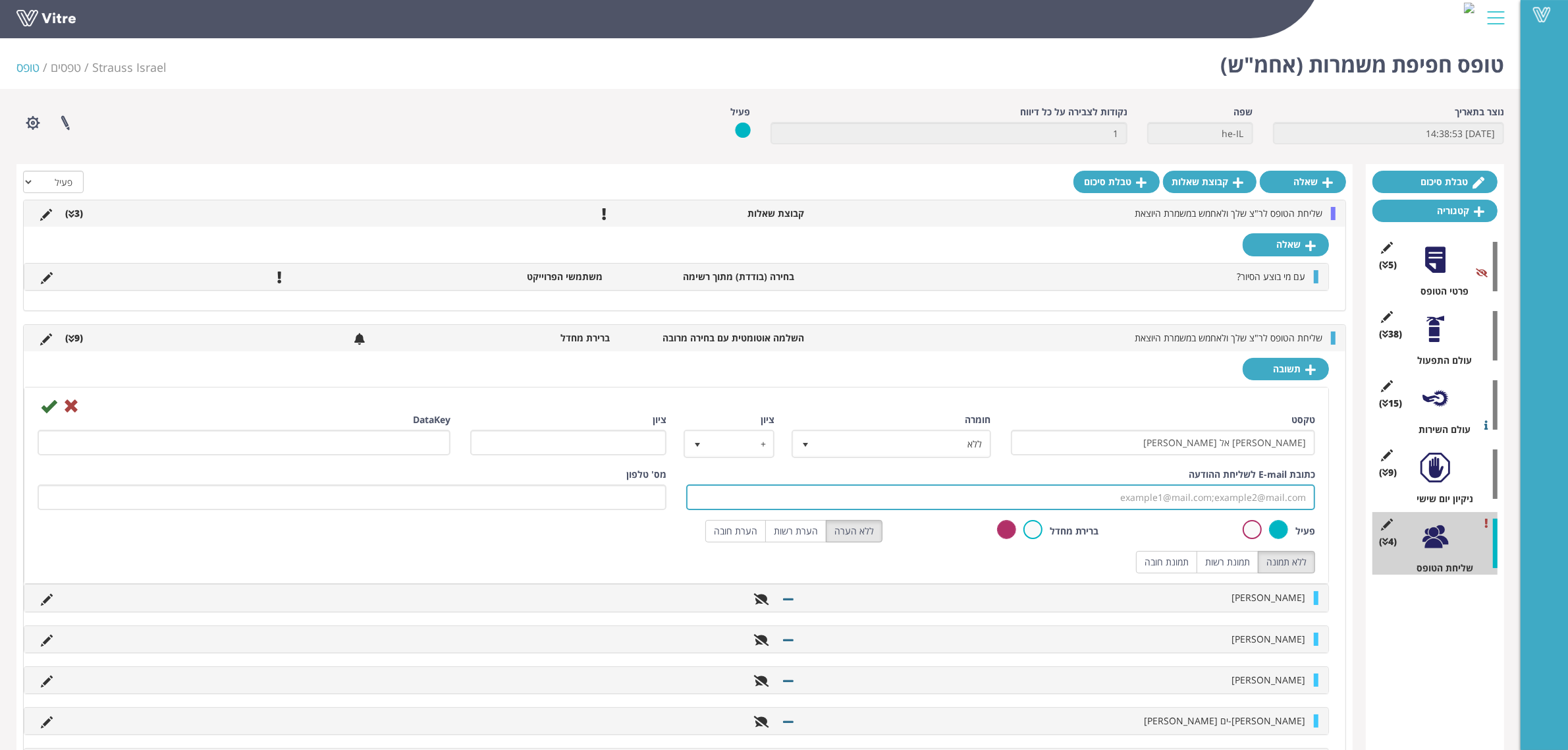
click at [1135, 499] on input "כתובת E-mail לשליחת ההודעה" at bounding box center [1001, 498] width 629 height 26
paste input "[EMAIL_ADDRESS][DOMAIN_NAME]"
type input "[EMAIL_ADDRESS][DOMAIN_NAME]"
click at [46, 404] on icon at bounding box center [49, 406] width 16 height 16
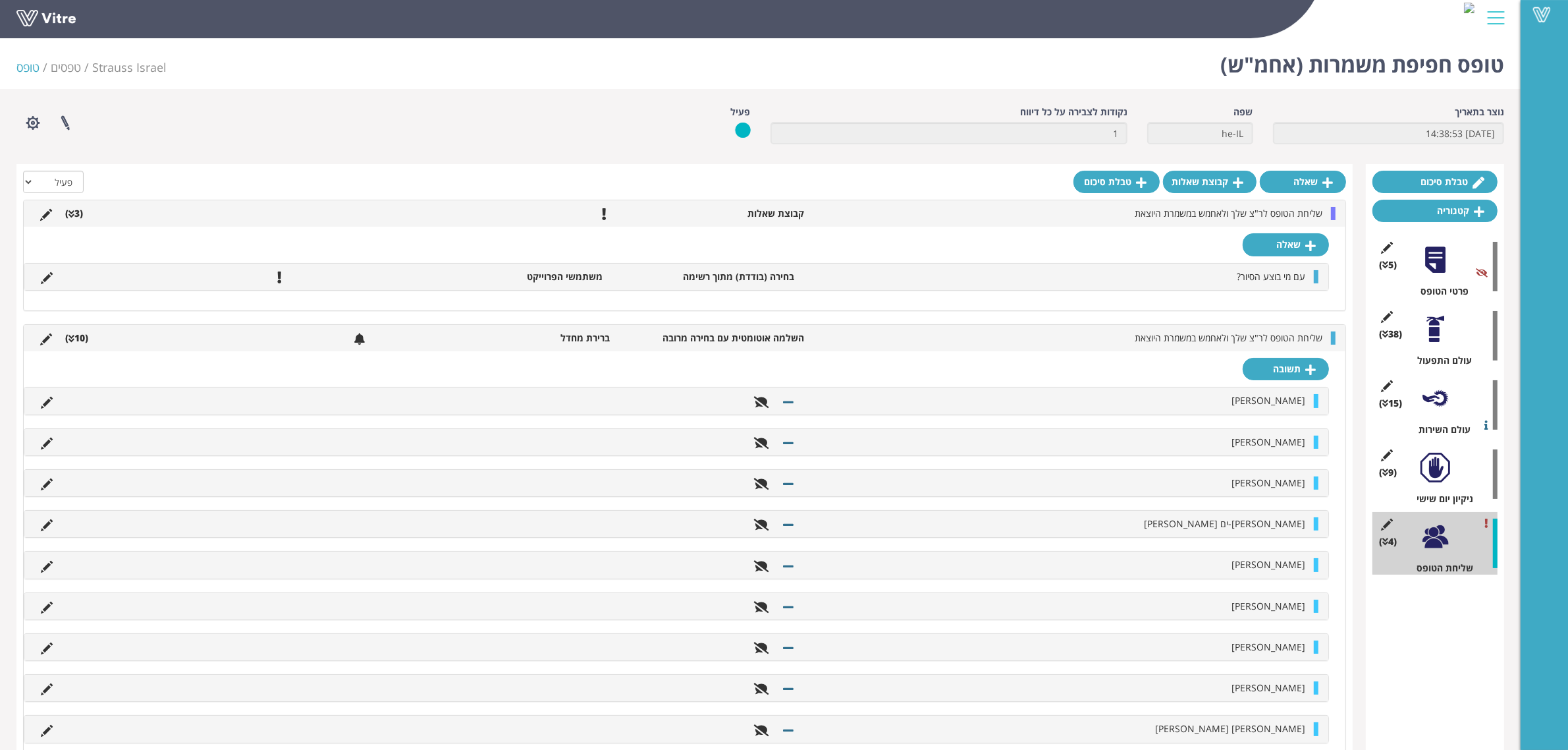
click at [83, 338] on li "(10 )" at bounding box center [76, 338] width 36 height 13
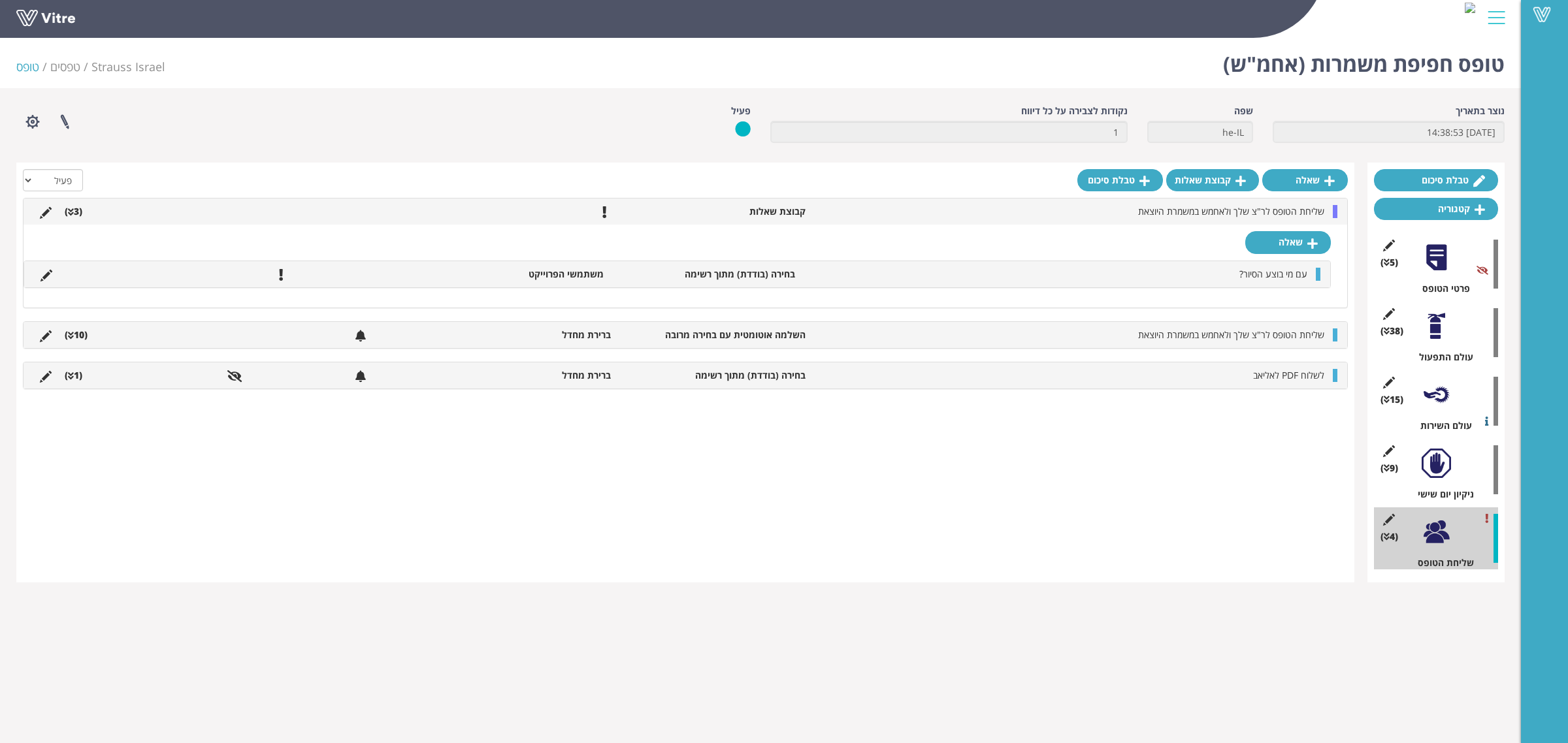
click at [1445, 460] on div at bounding box center [1436, 463] width 29 height 29
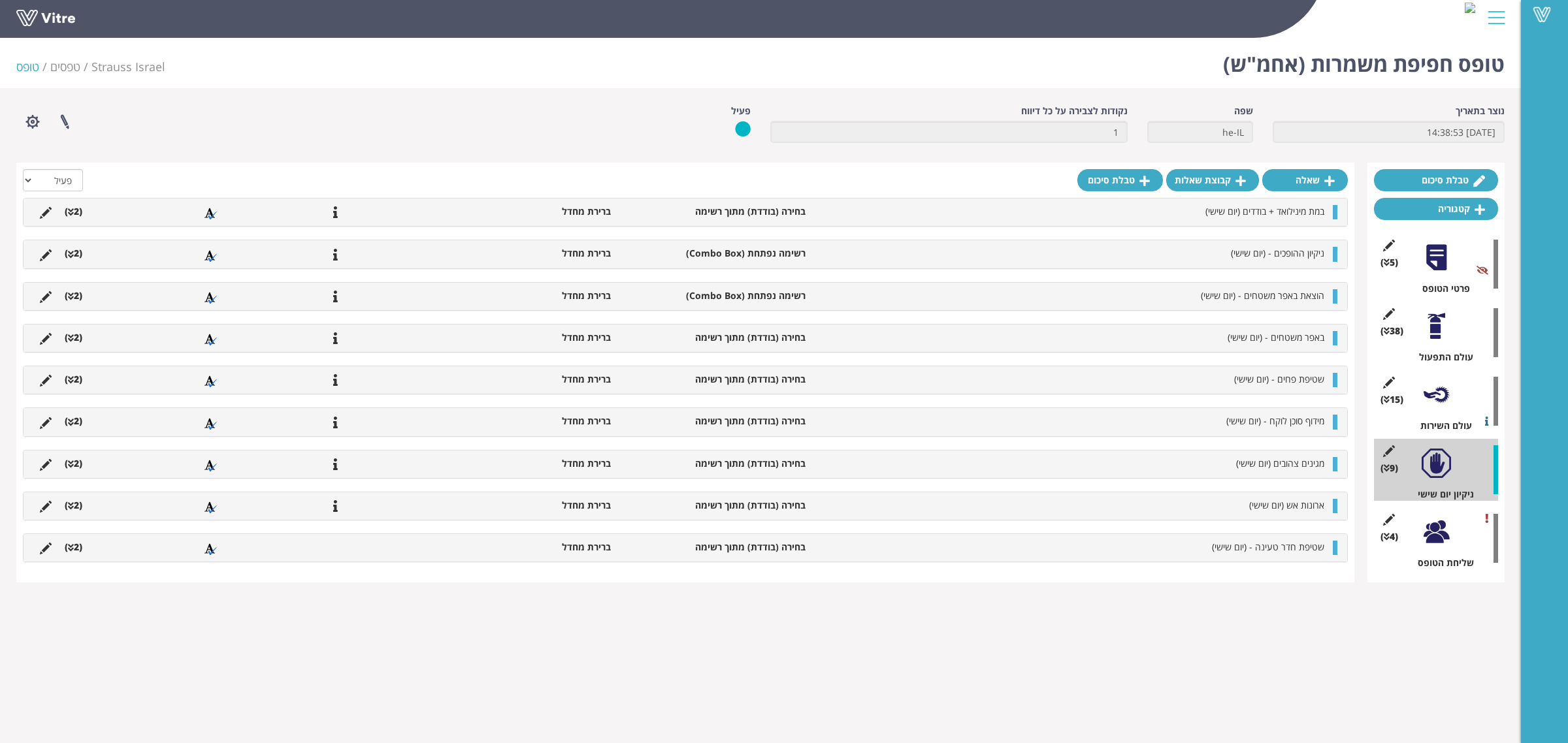
click at [1445, 387] on div at bounding box center [1436, 395] width 29 height 29
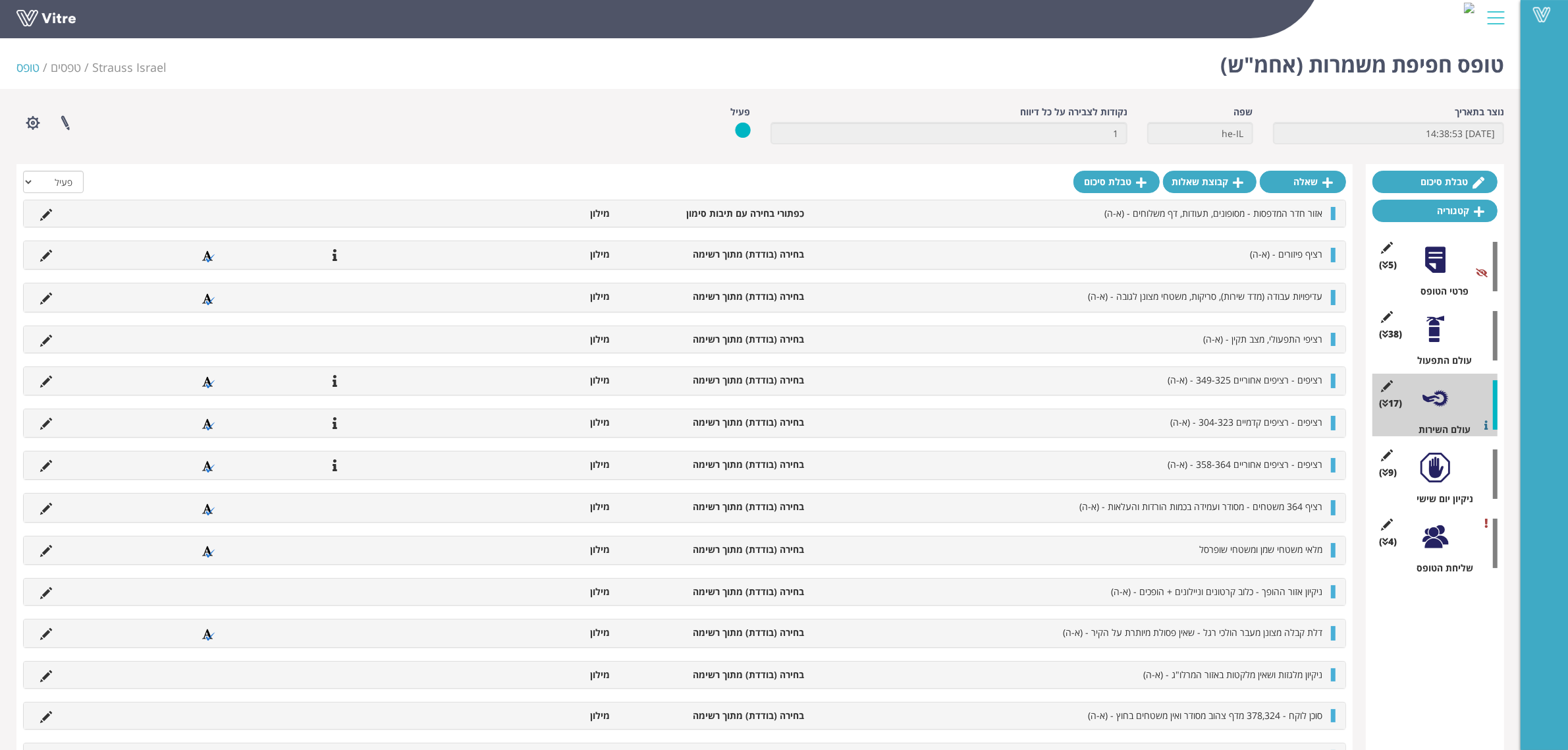
click at [1457, 330] on div "(38 ) עולם התפעול" at bounding box center [1435, 336] width 125 height 62
click at [1445, 317] on div at bounding box center [1435, 329] width 30 height 30
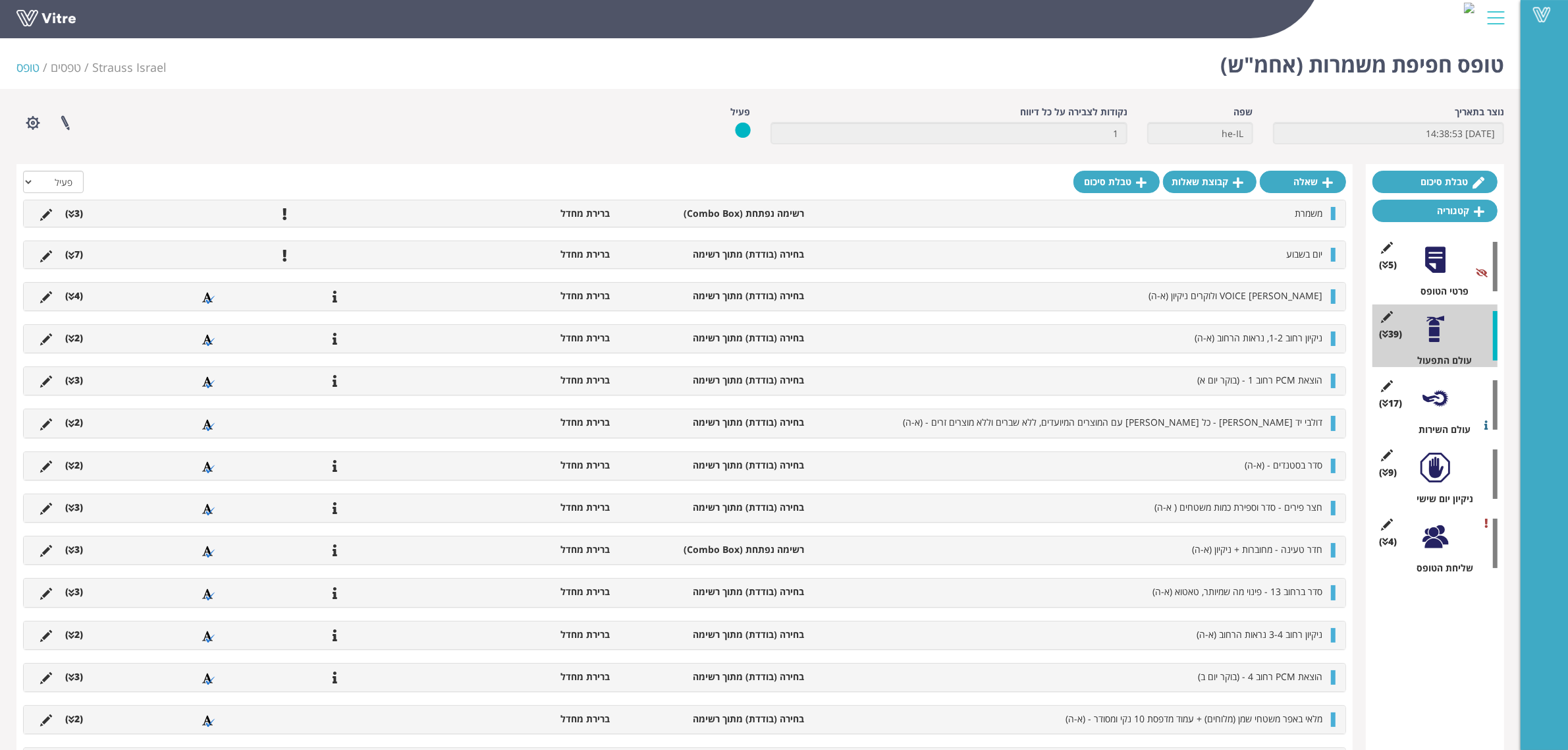
click at [1448, 268] on div at bounding box center [1435, 260] width 30 height 30
